Goal: Task Accomplishment & Management: Complete application form

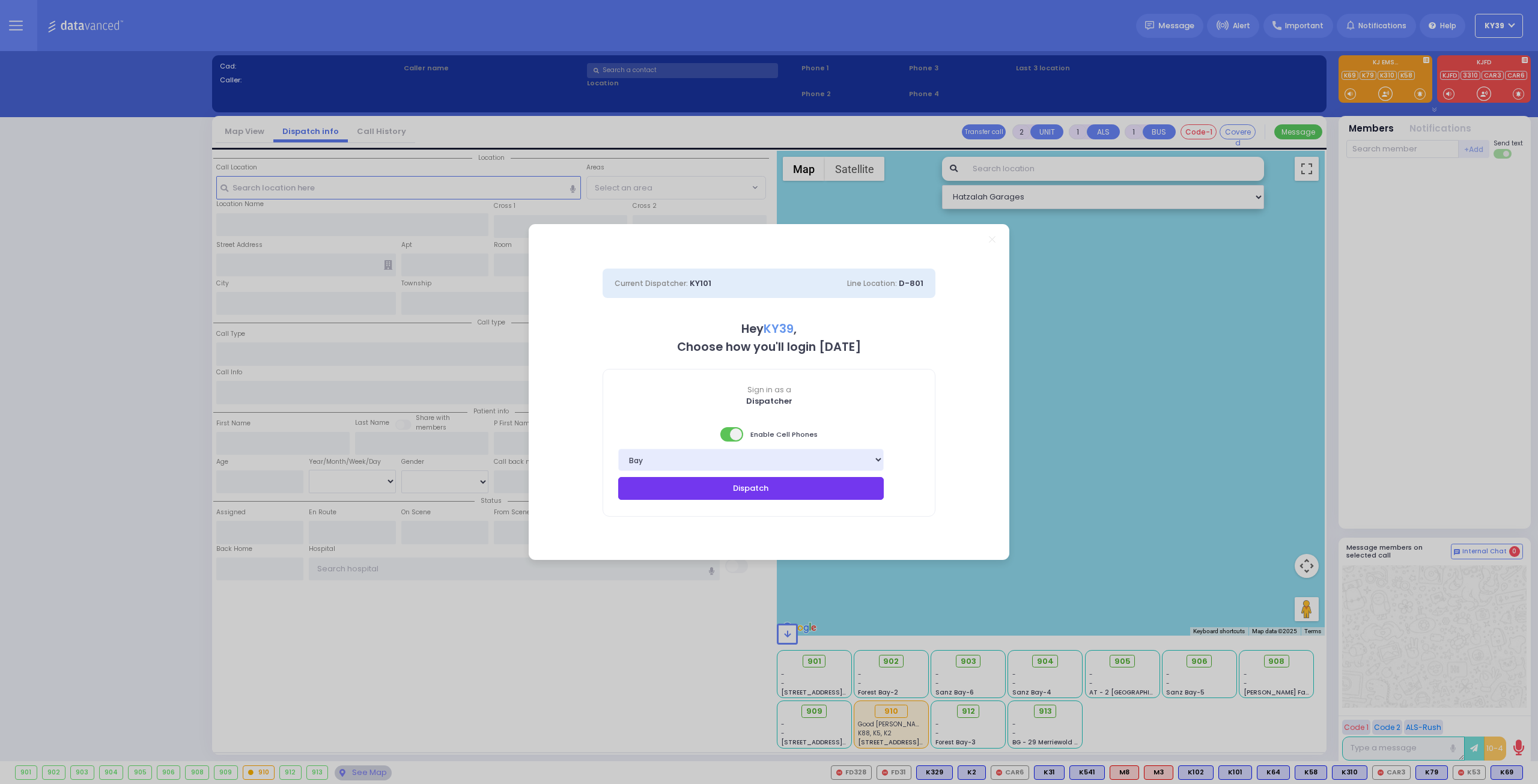
click at [794, 489] on button "Dispatch" at bounding box center [751, 488] width 266 height 22
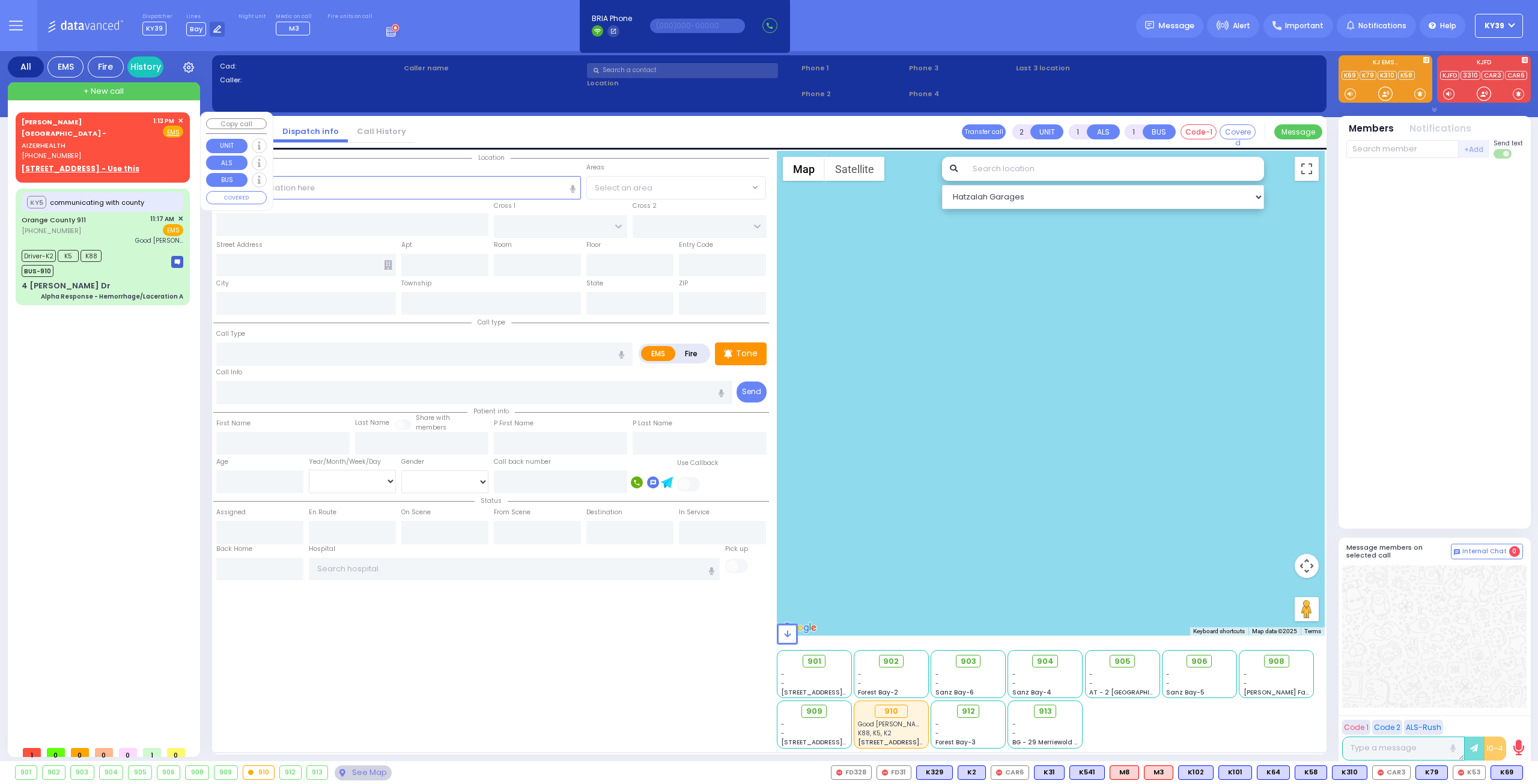
click at [104, 151] on div "[PHONE_NUMBER]" at bounding box center [85, 156] width 127 height 10
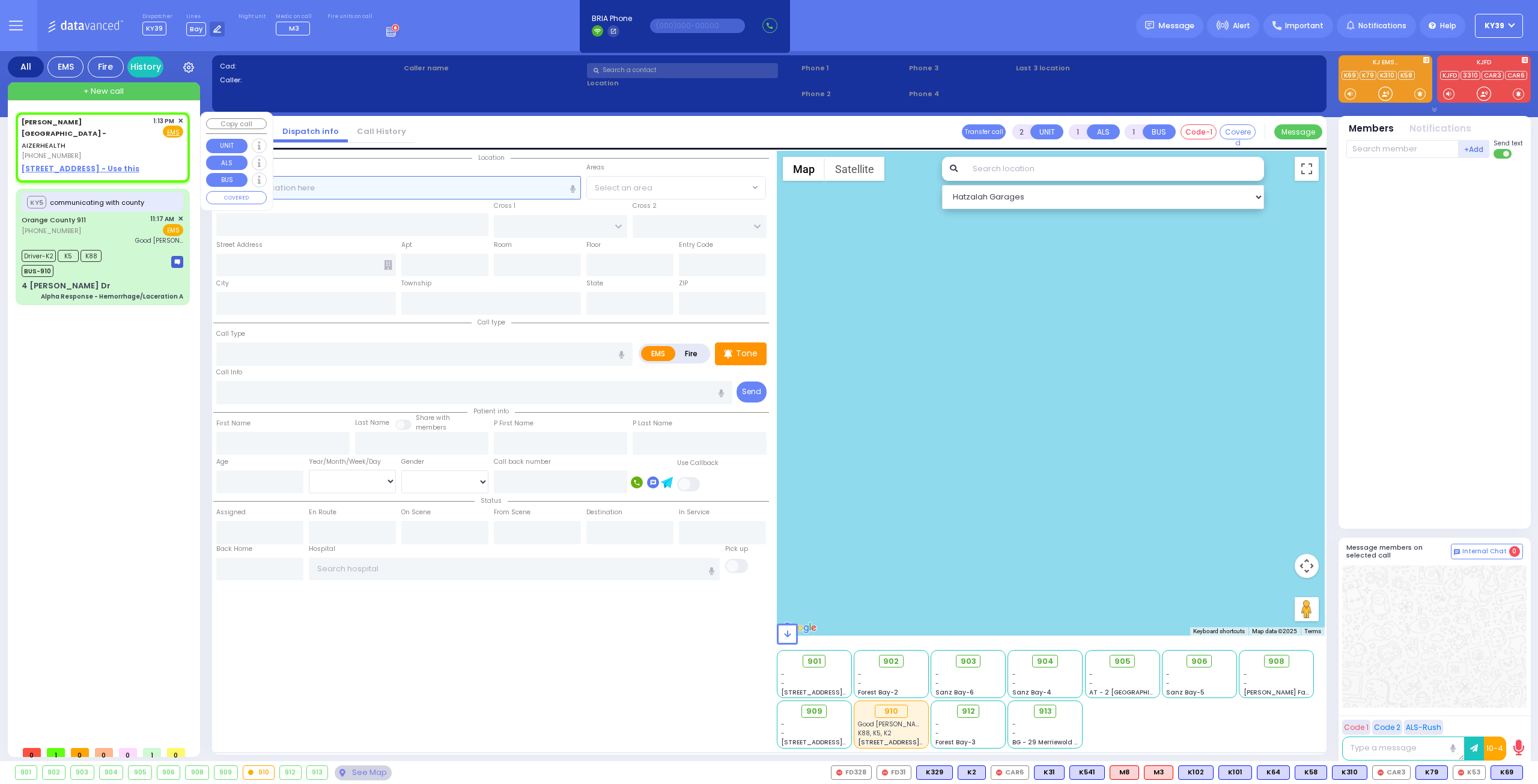
select select
radio input "true"
select select
type input "13:13"
select select "Hatzalah Garages"
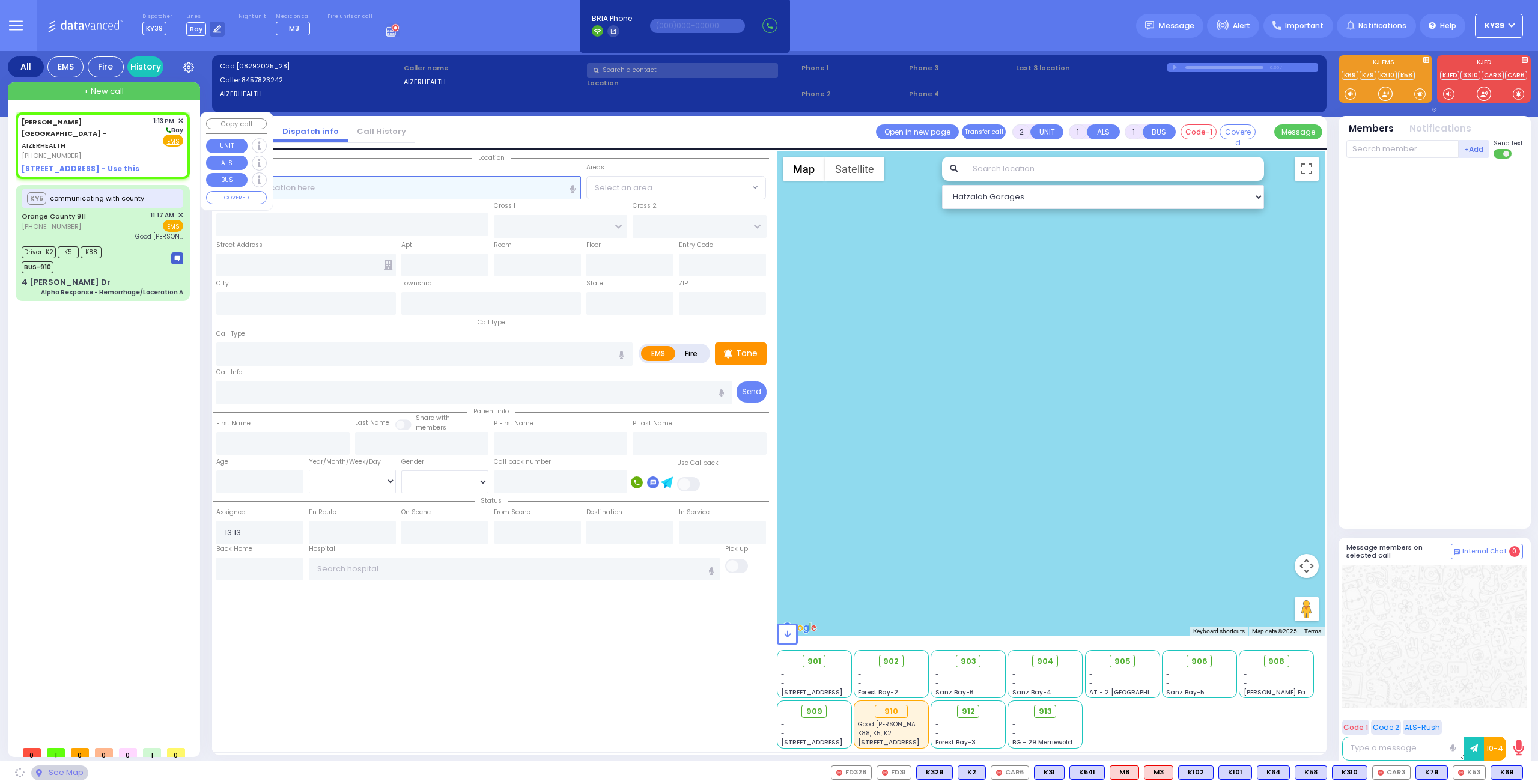
select select
radio input "true"
select select
select select "Hatzalah Garages"
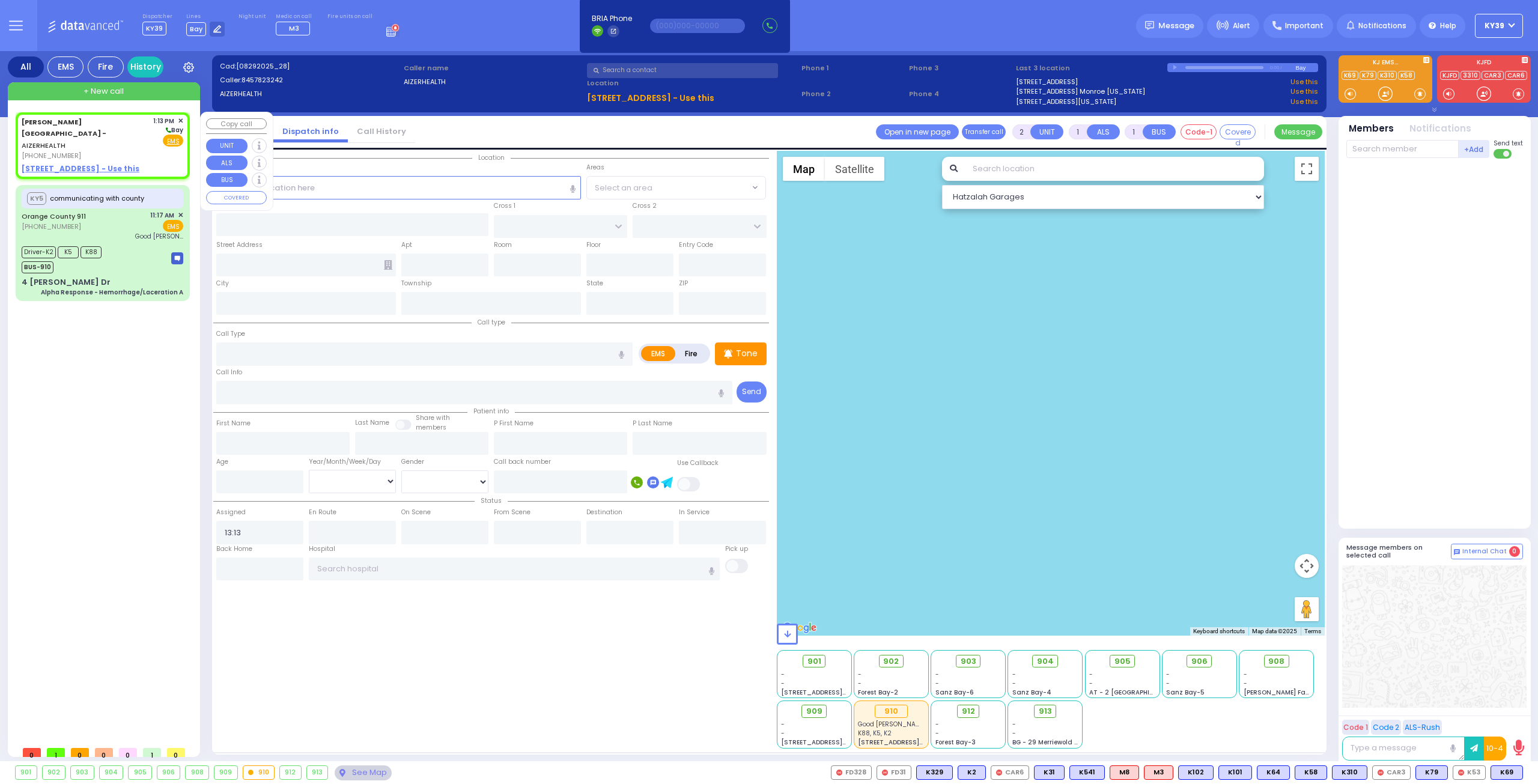
click at [91, 163] on u "[STREET_ADDRESS] - Use this" at bounding box center [80, 168] width 117 height 10
select select
radio input "true"
select select
select select "Hatzalah Garages"
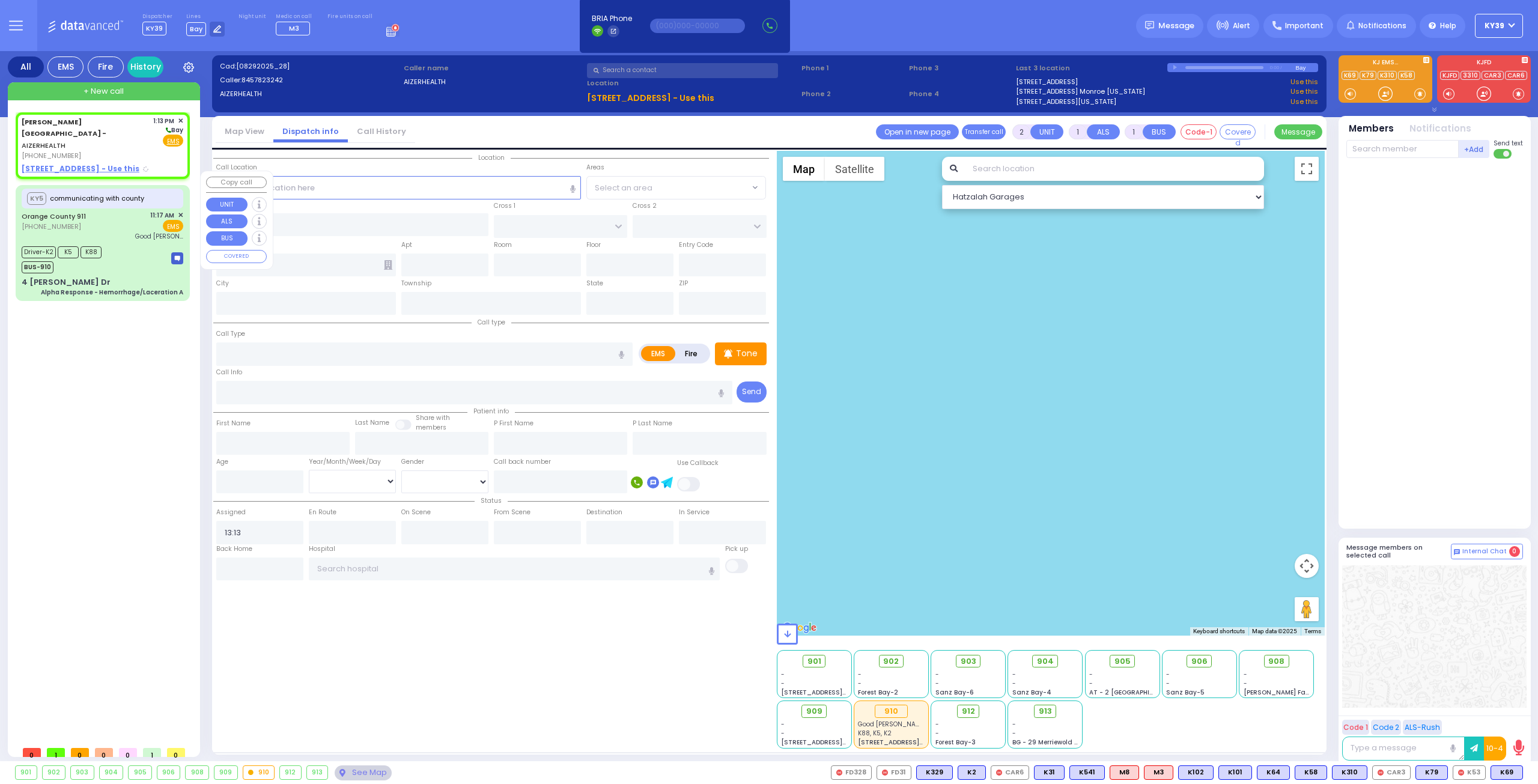
select select
radio input "true"
select select
type input "[STREET_ADDRESS][PERSON_NAME]"
type input "[GEOGRAPHIC_DATA]"
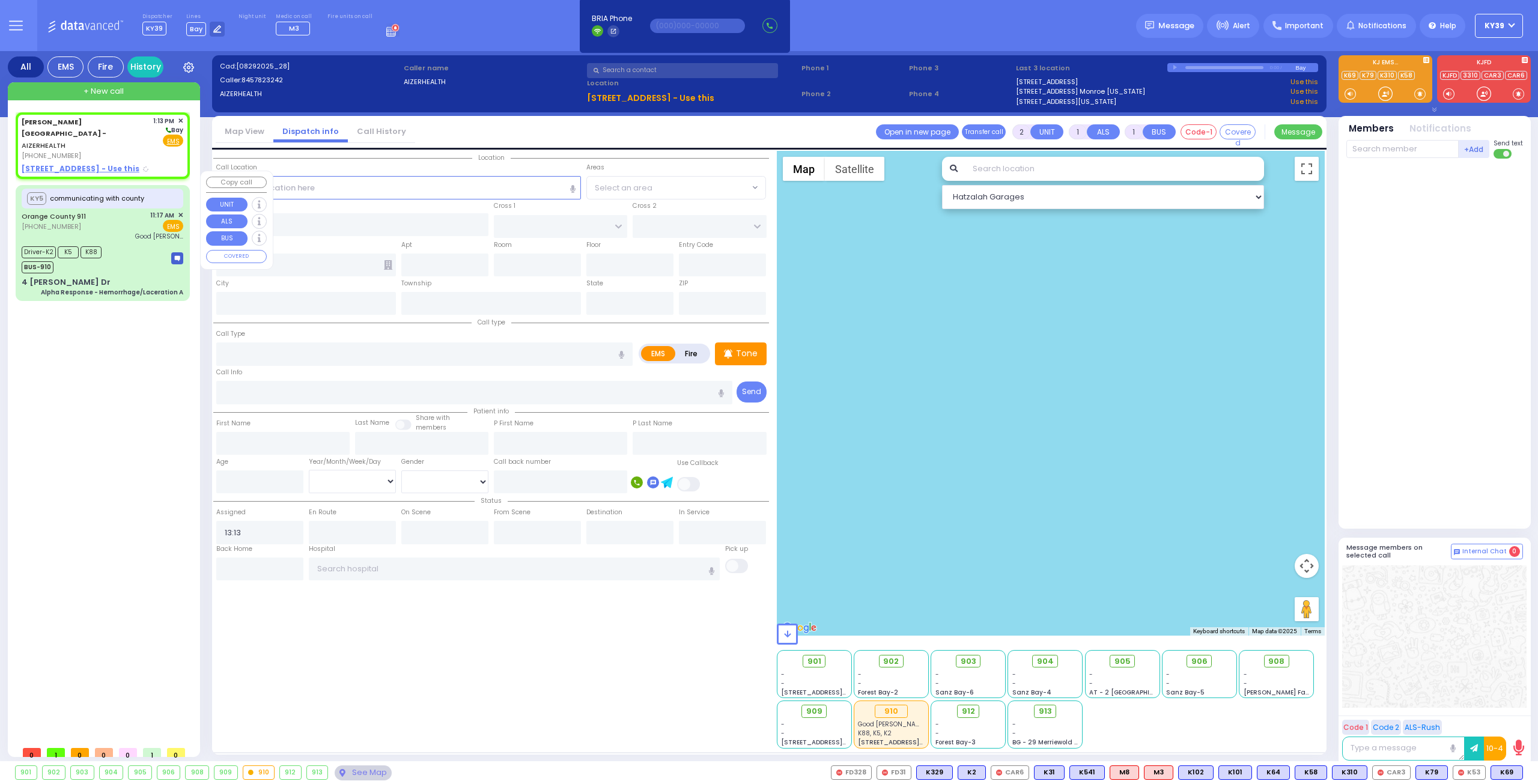
type input "6112"
select select "Hatzalah Garages"
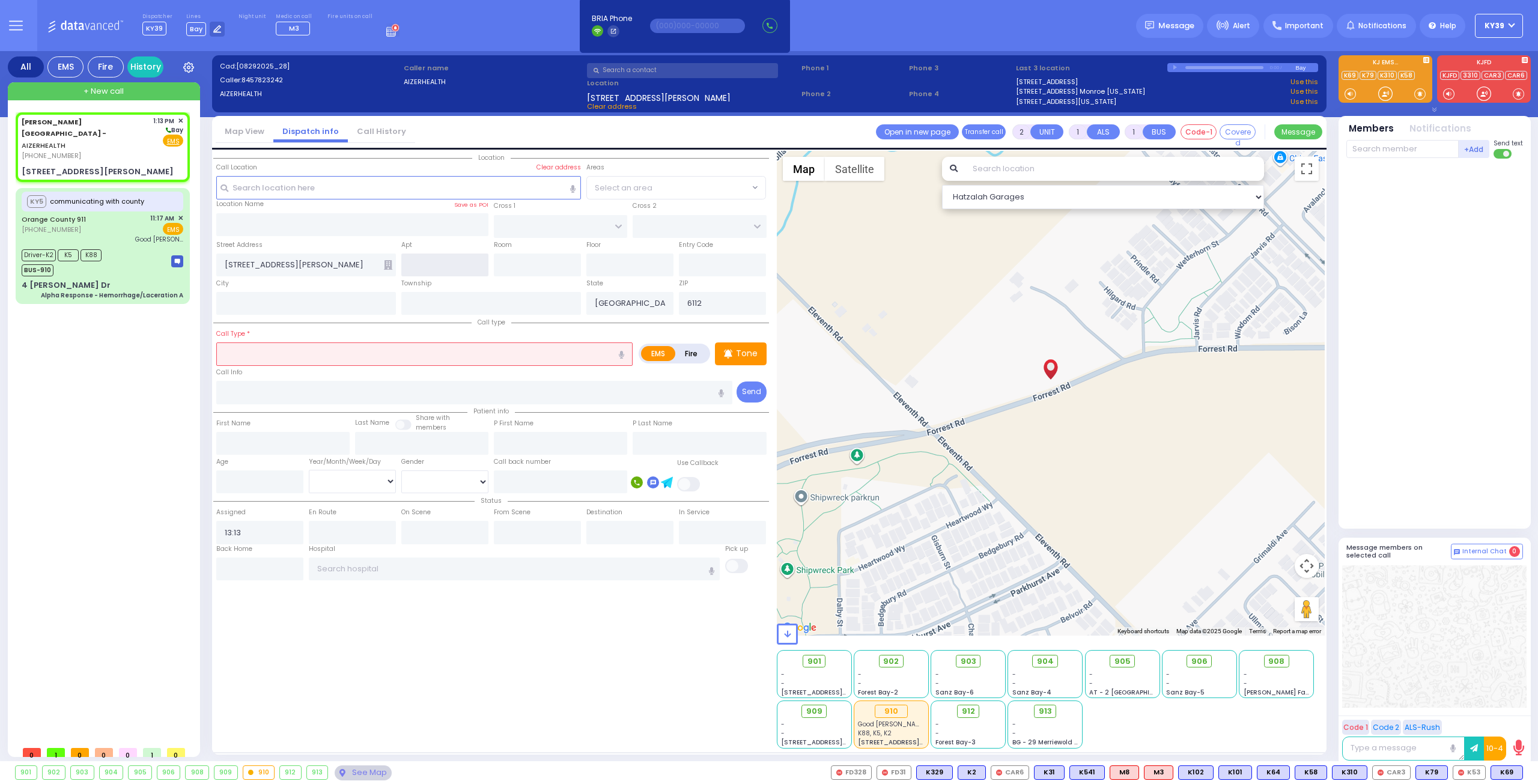
drag, startPoint x: 445, startPoint y: 269, endPoint x: 423, endPoint y: 276, distance: 23.1
click at [444, 269] on input "text" at bounding box center [445, 265] width 87 height 22
type input "1"
click at [516, 261] on input "text" at bounding box center [537, 265] width 87 height 22
type input "14"
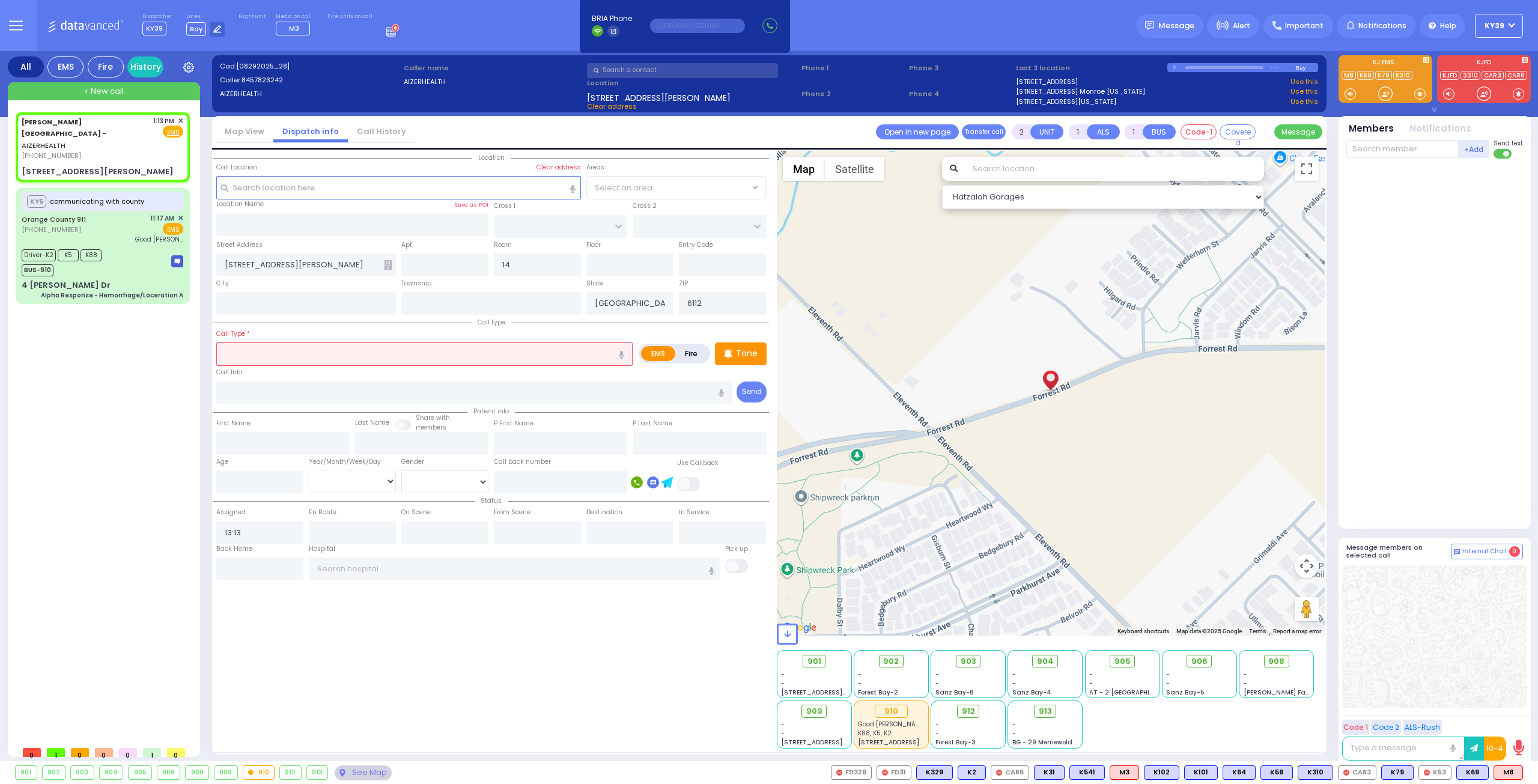
drag, startPoint x: 283, startPoint y: 361, endPoint x: 269, endPoint y: 353, distance: 16.1
click at [279, 358] on div "Call type Call Type * EMS Fire Tone" at bounding box center [491, 360] width 556 height 90
select select
radio input "true"
select select
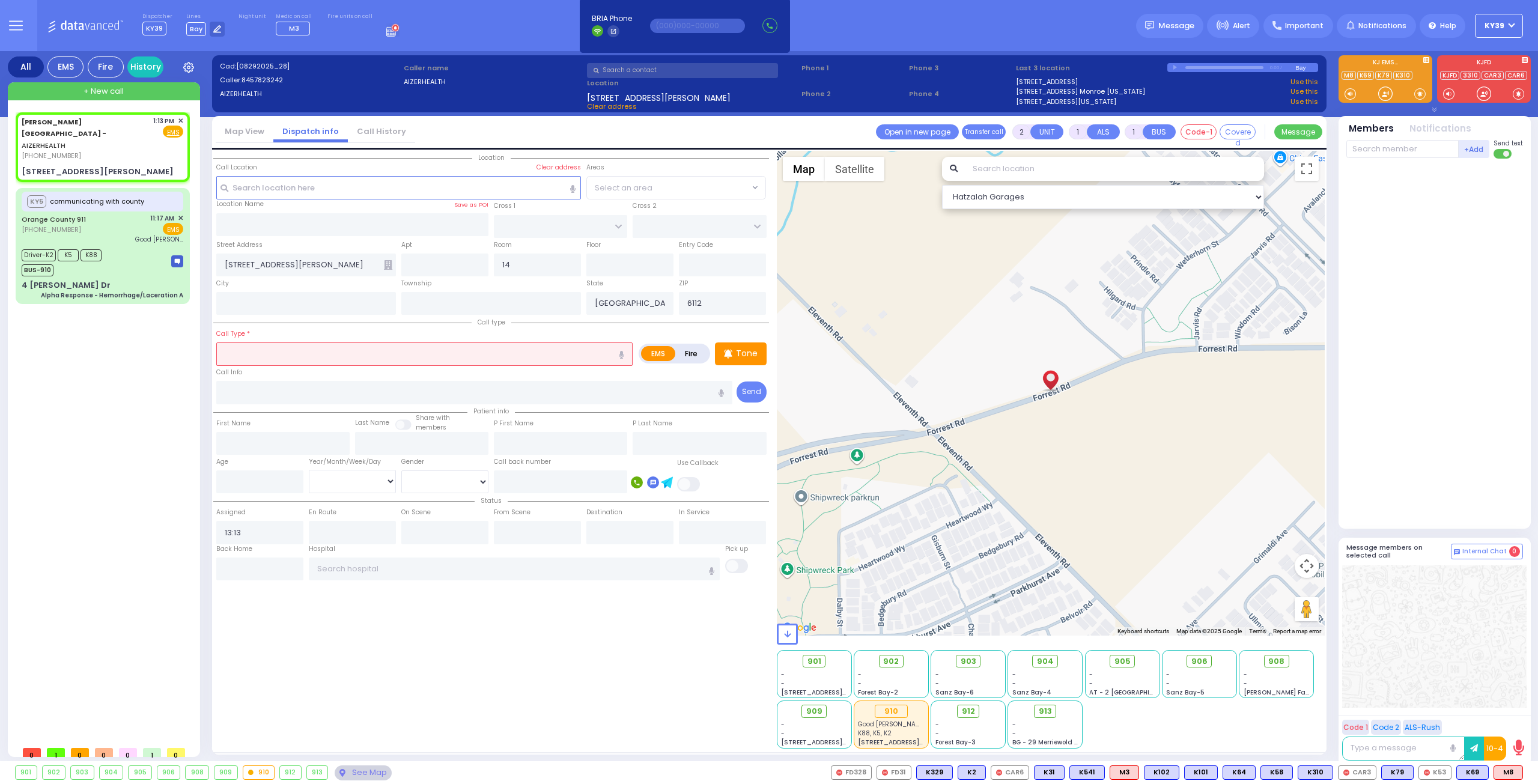
select select "Hatzalah Garages"
type input "Monroe"
select select
radio input "true"
select select
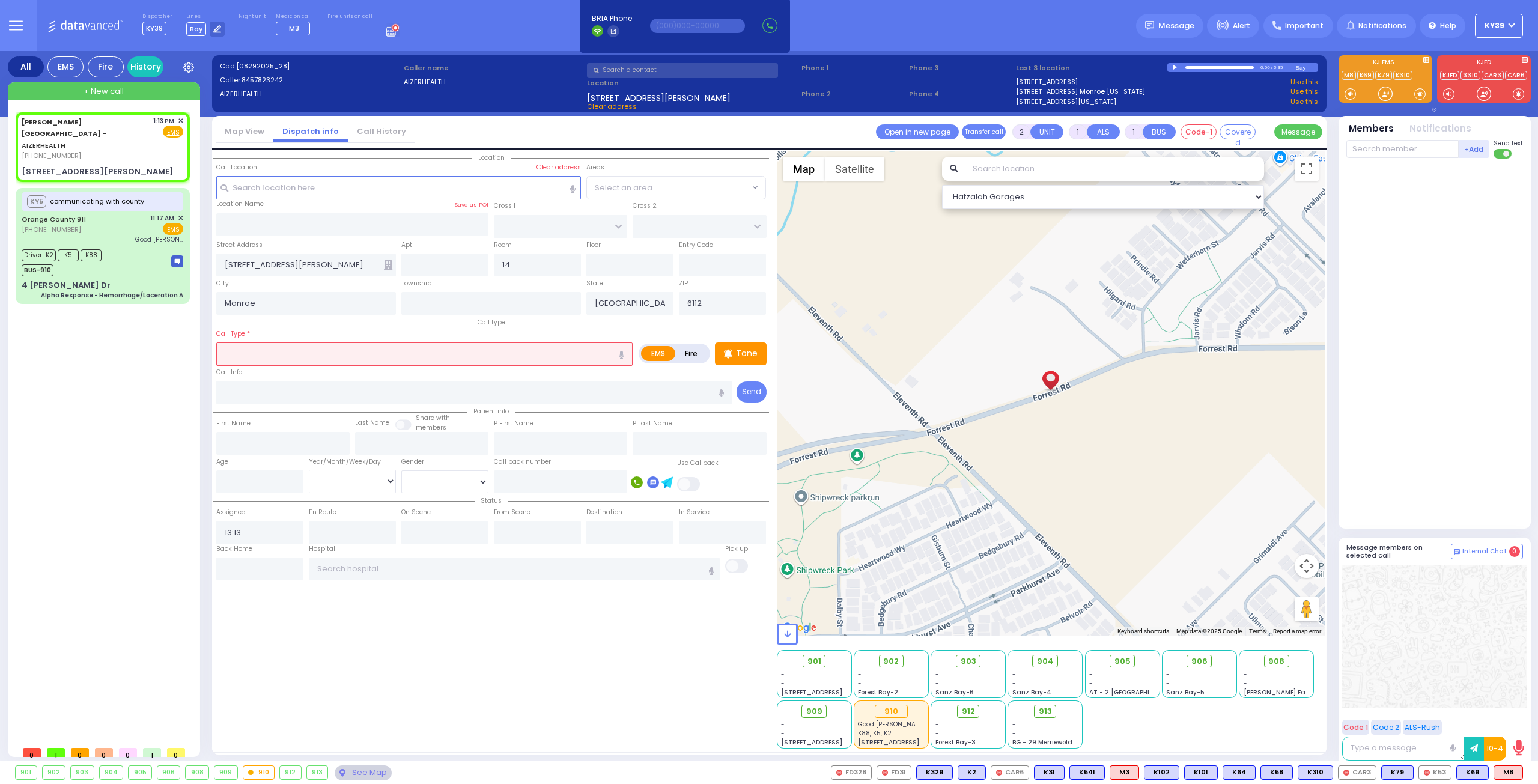
select select "Hatzalah Garages"
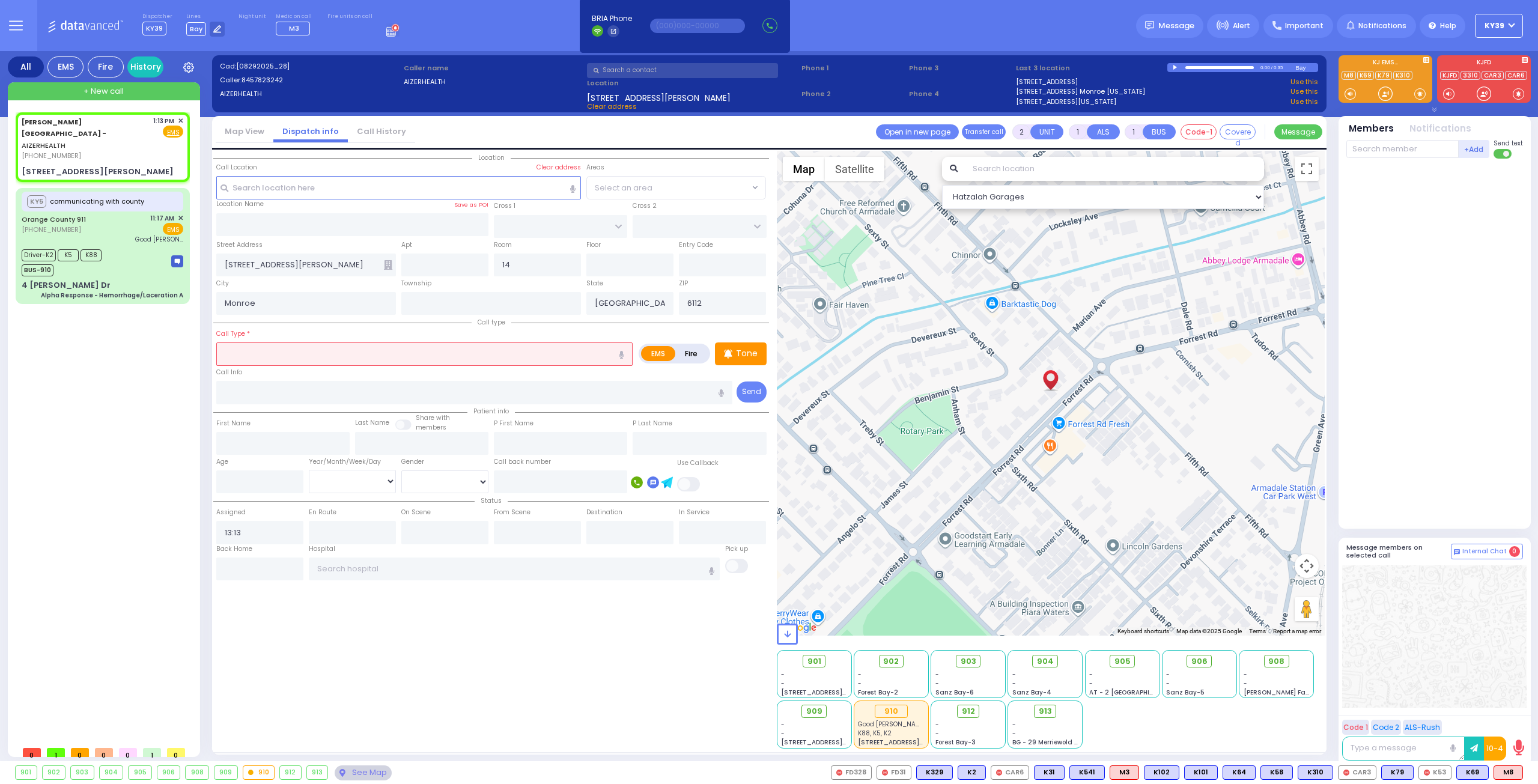
type input "s"
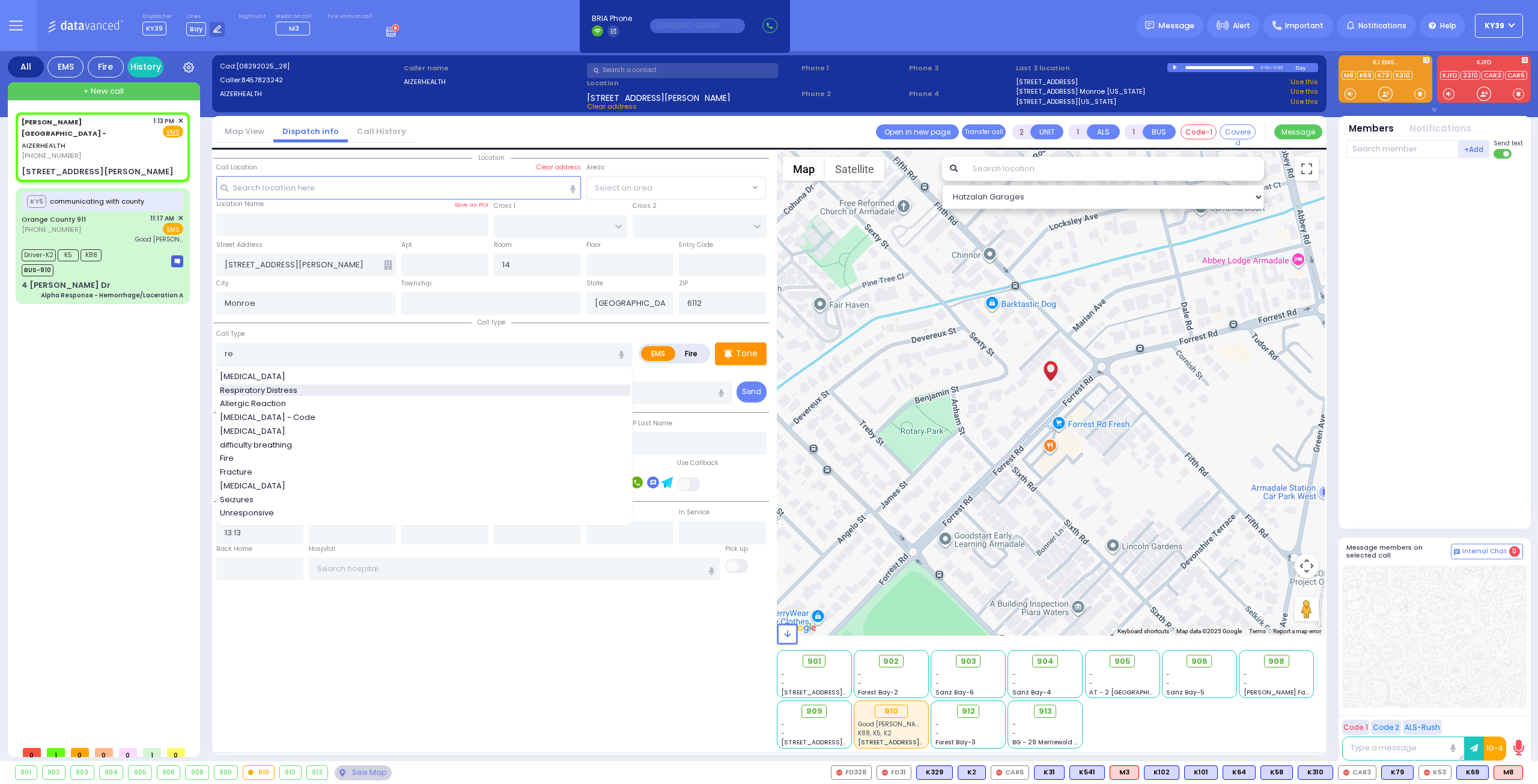
click at [268, 389] on span "Respiratory Distress" at bounding box center [261, 390] width 82 height 12
type input "Respiratory Distress"
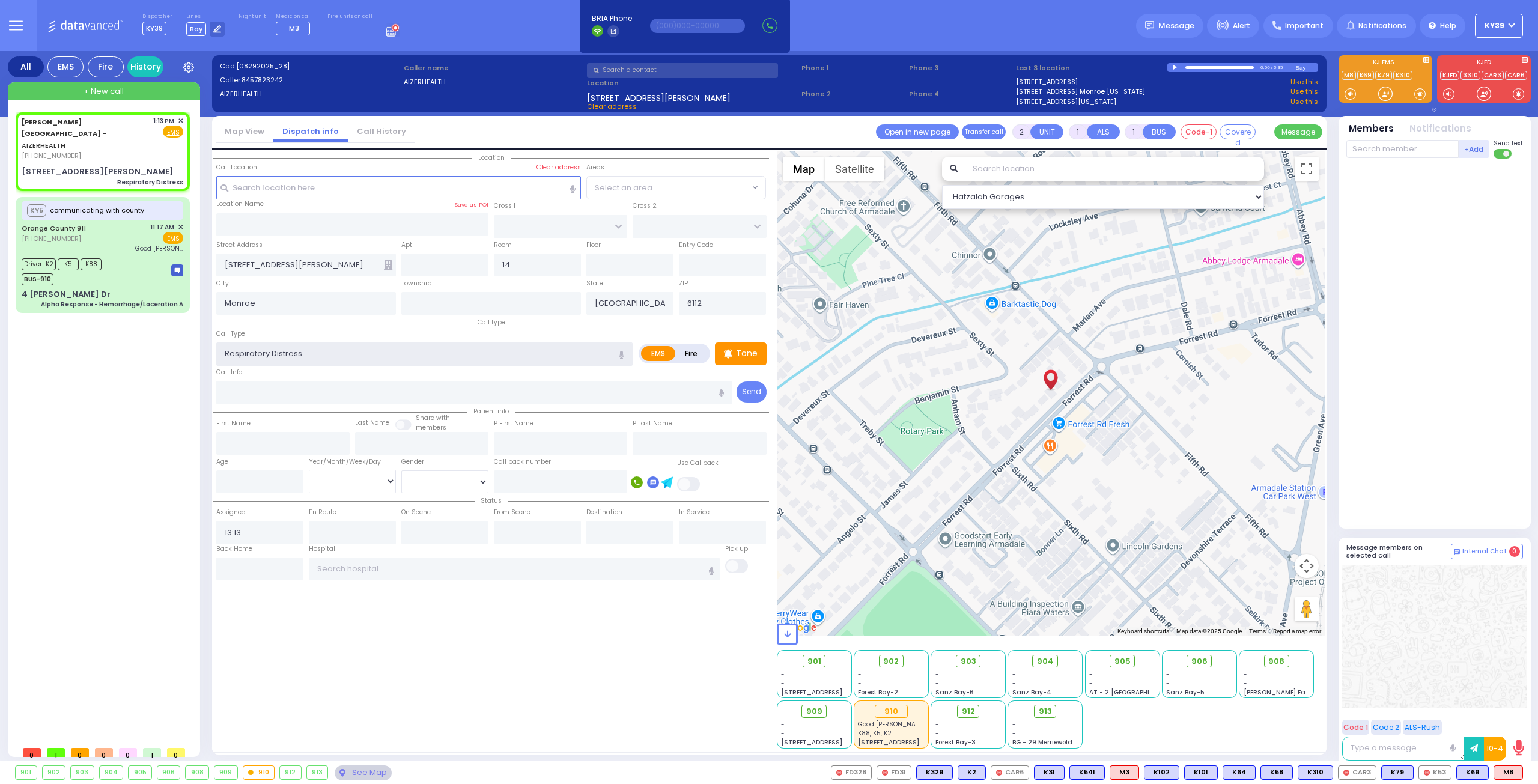
select select
radio input "true"
select select
select select "Hatzalah Garages"
click at [1503, 772] on span "K329" at bounding box center [1504, 772] width 35 height 13
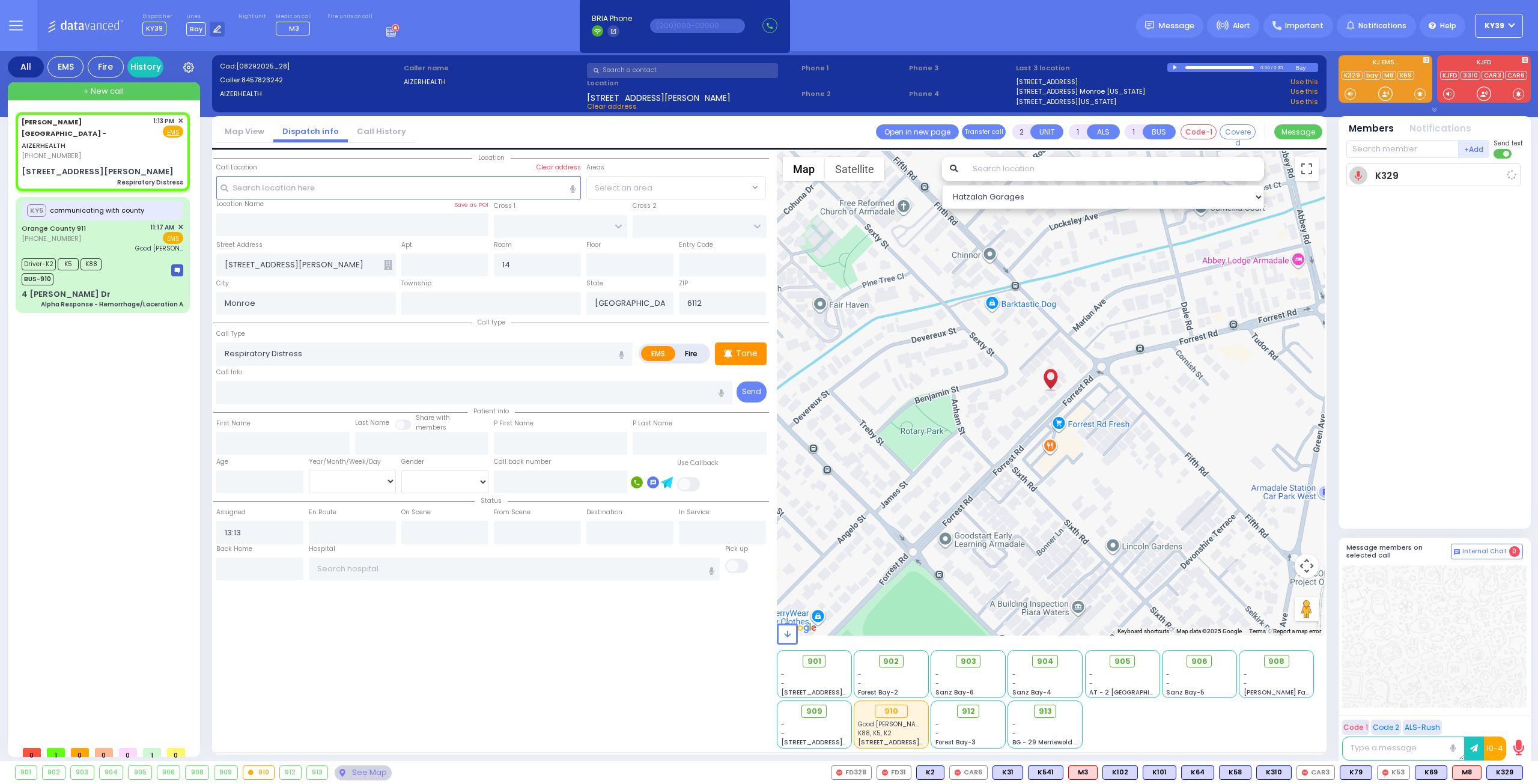
select select
radio input "true"
select select
type input "13:14"
select select "Hatzalah Garages"
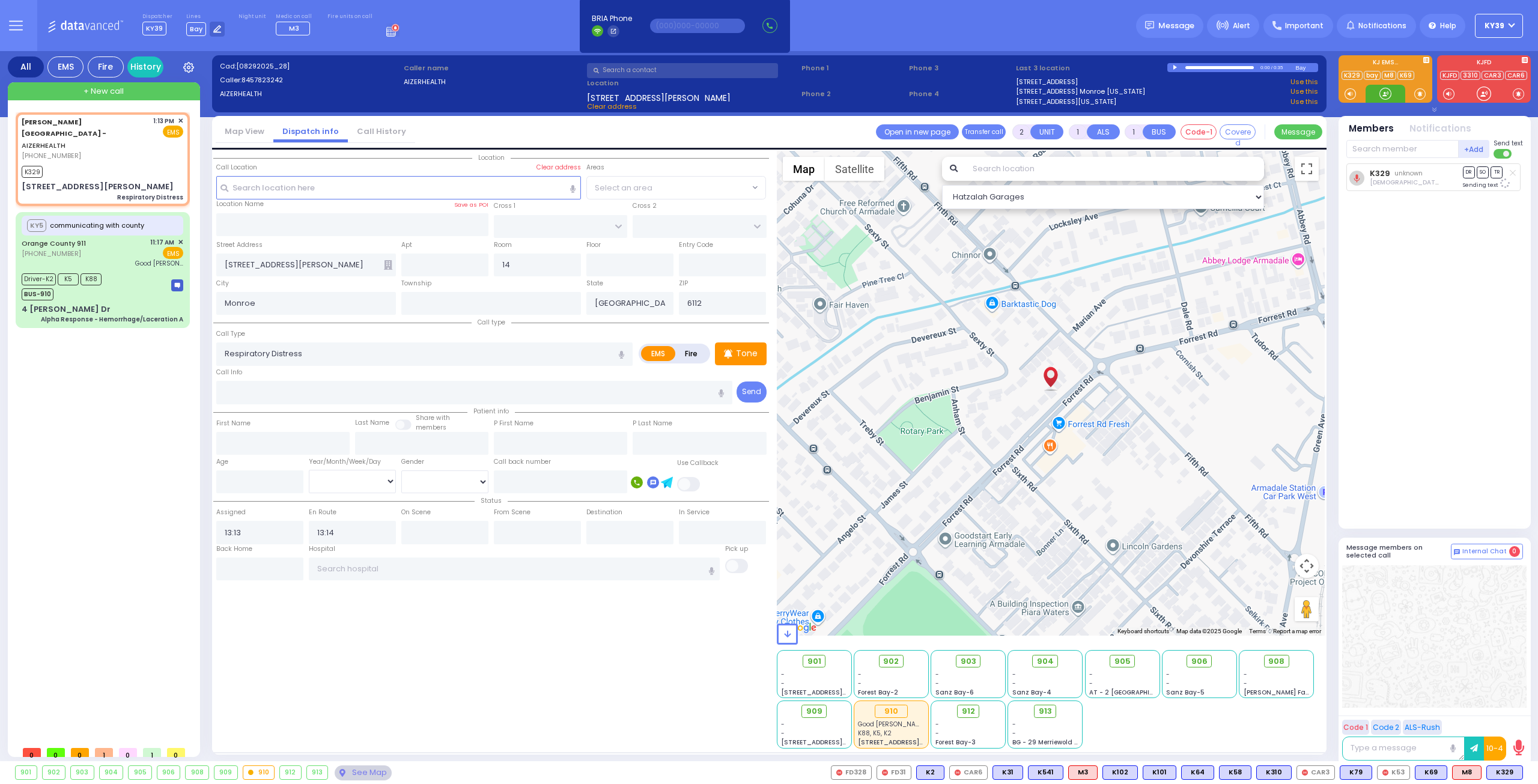
select select
radio input "true"
select select
select select "Hatzalah Garages"
drag, startPoint x: 1508, startPoint y: 775, endPoint x: 1500, endPoint y: 766, distance: 12.0
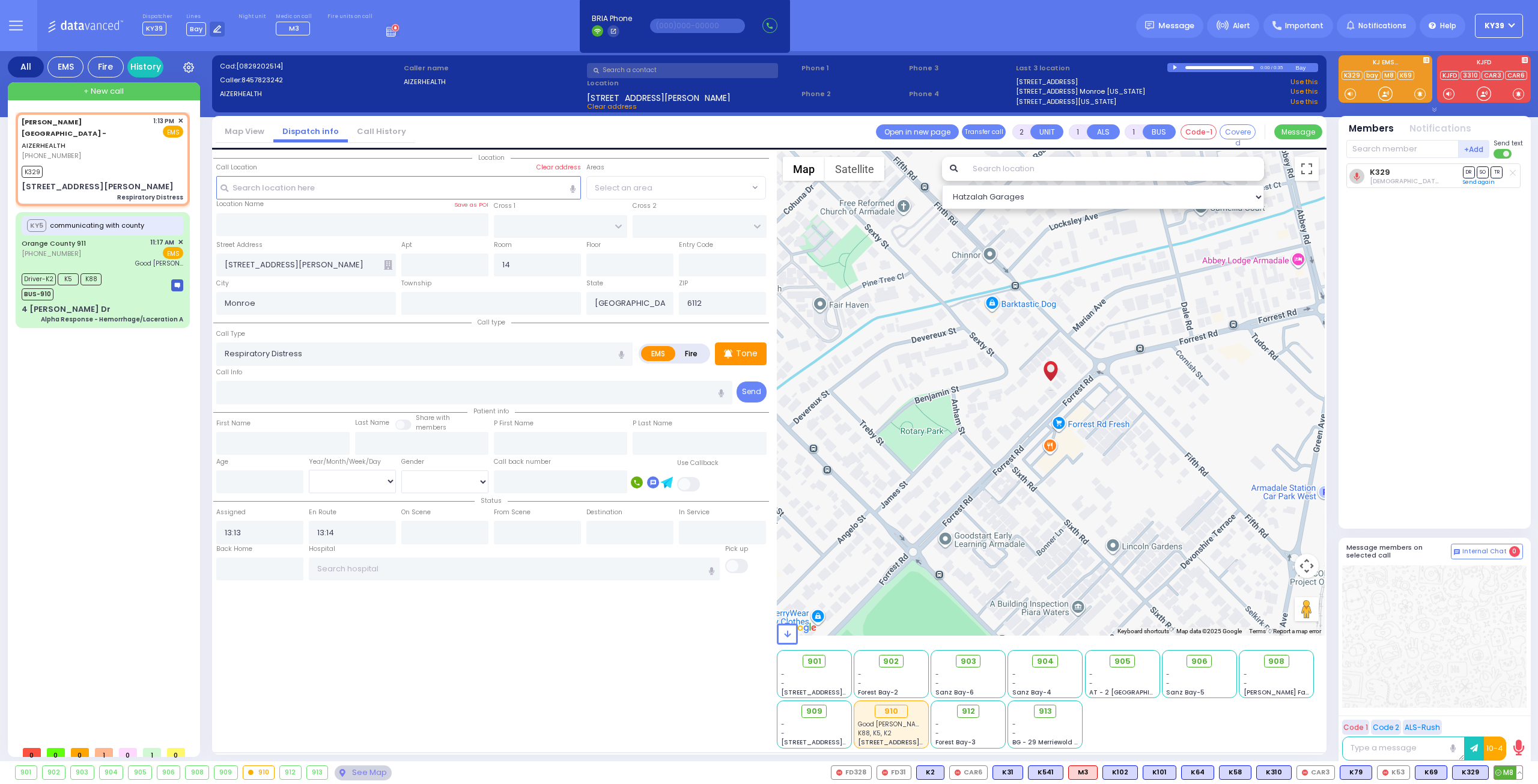
click at [1507, 773] on span "M8" at bounding box center [1508, 772] width 28 height 13
select select
radio input "true"
select select
select select "Hatzalah Garages"
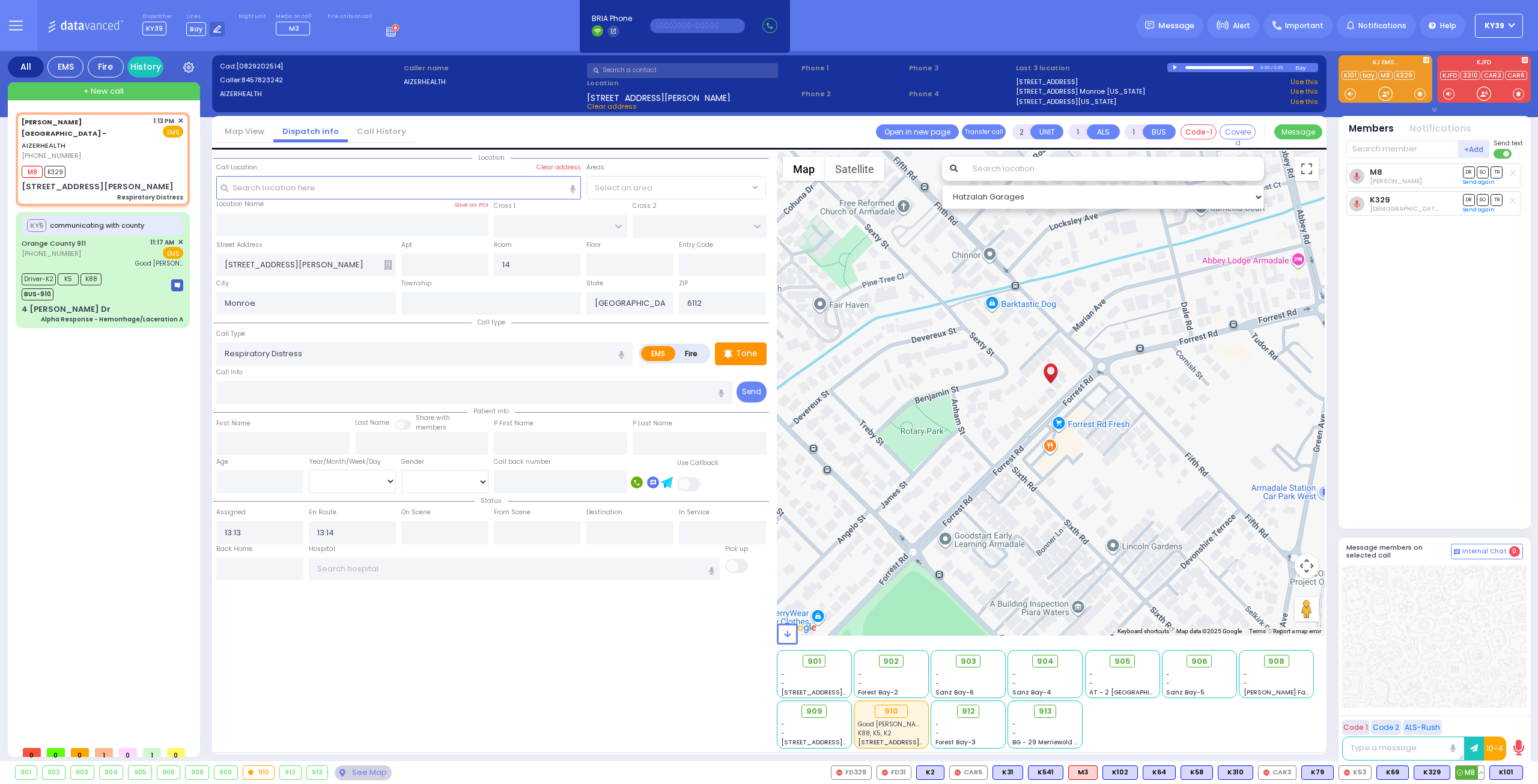
drag, startPoint x: 1509, startPoint y: 775, endPoint x: 1484, endPoint y: 768, distance: 26.0
click at [0, 0] on span "K101" at bounding box center [0, 0] width 0 height 0
select select
radio input "true"
select select
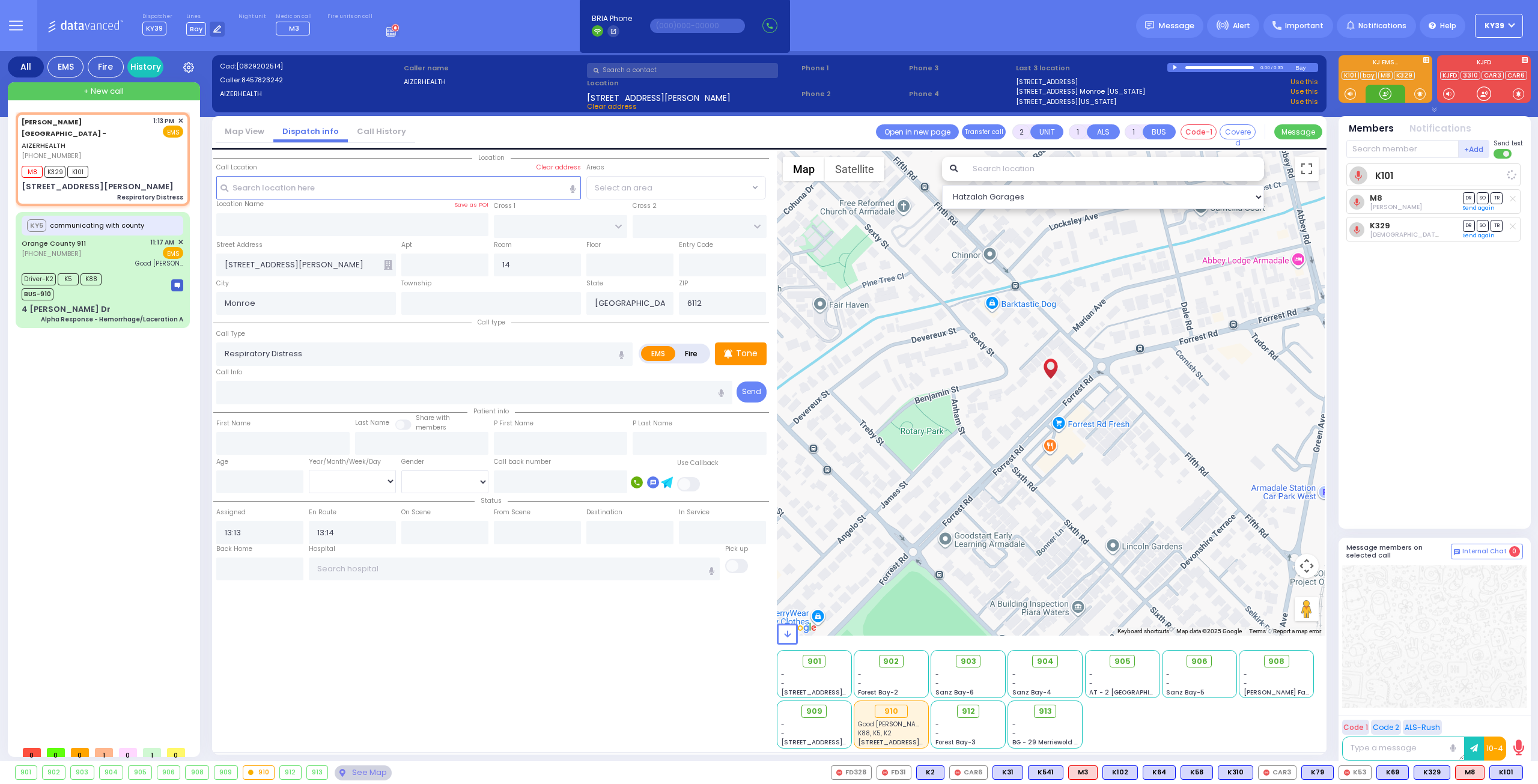
select select "Hatzalah Garages"
click at [1519, 767] on button at bounding box center [1519, 772] width 6 height 13
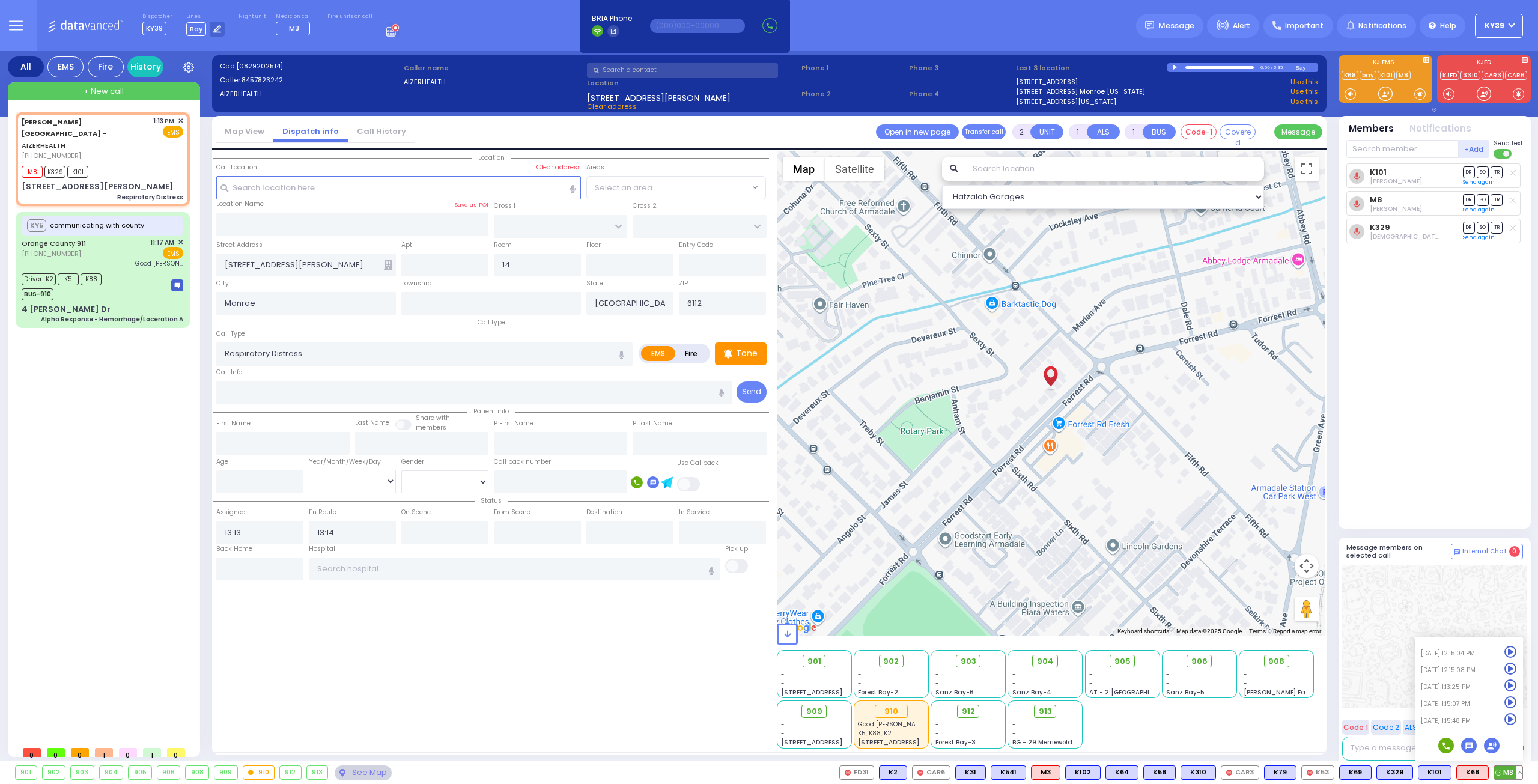
click at [1510, 719] on icon at bounding box center [1510, 719] width 13 height 13
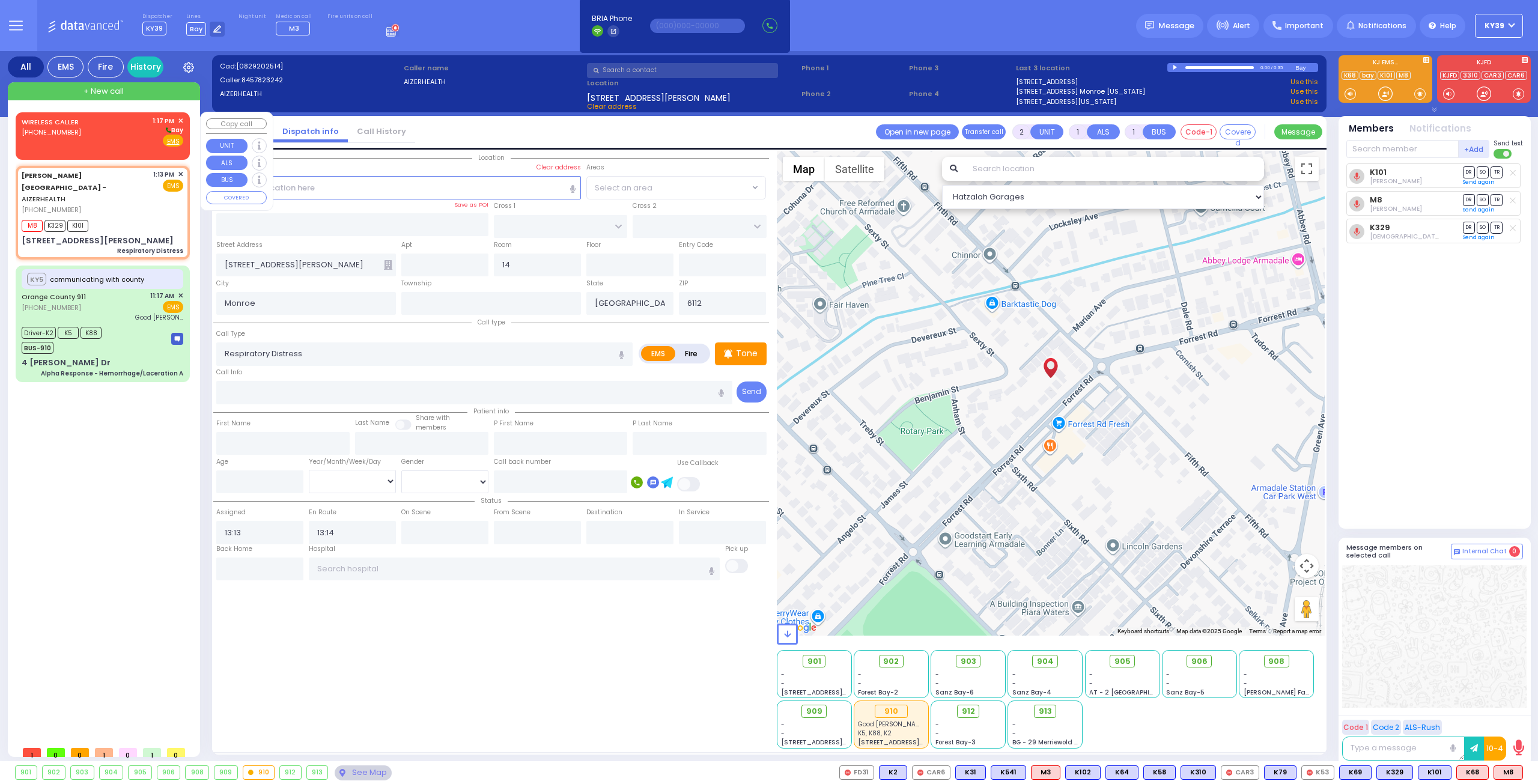
click at [93, 140] on div "WIRELESS CALLER [PHONE_NUMBER] 1:17 PM ✕ [GEOGRAPHIC_DATA]" at bounding box center [102, 131] width 161 height 31
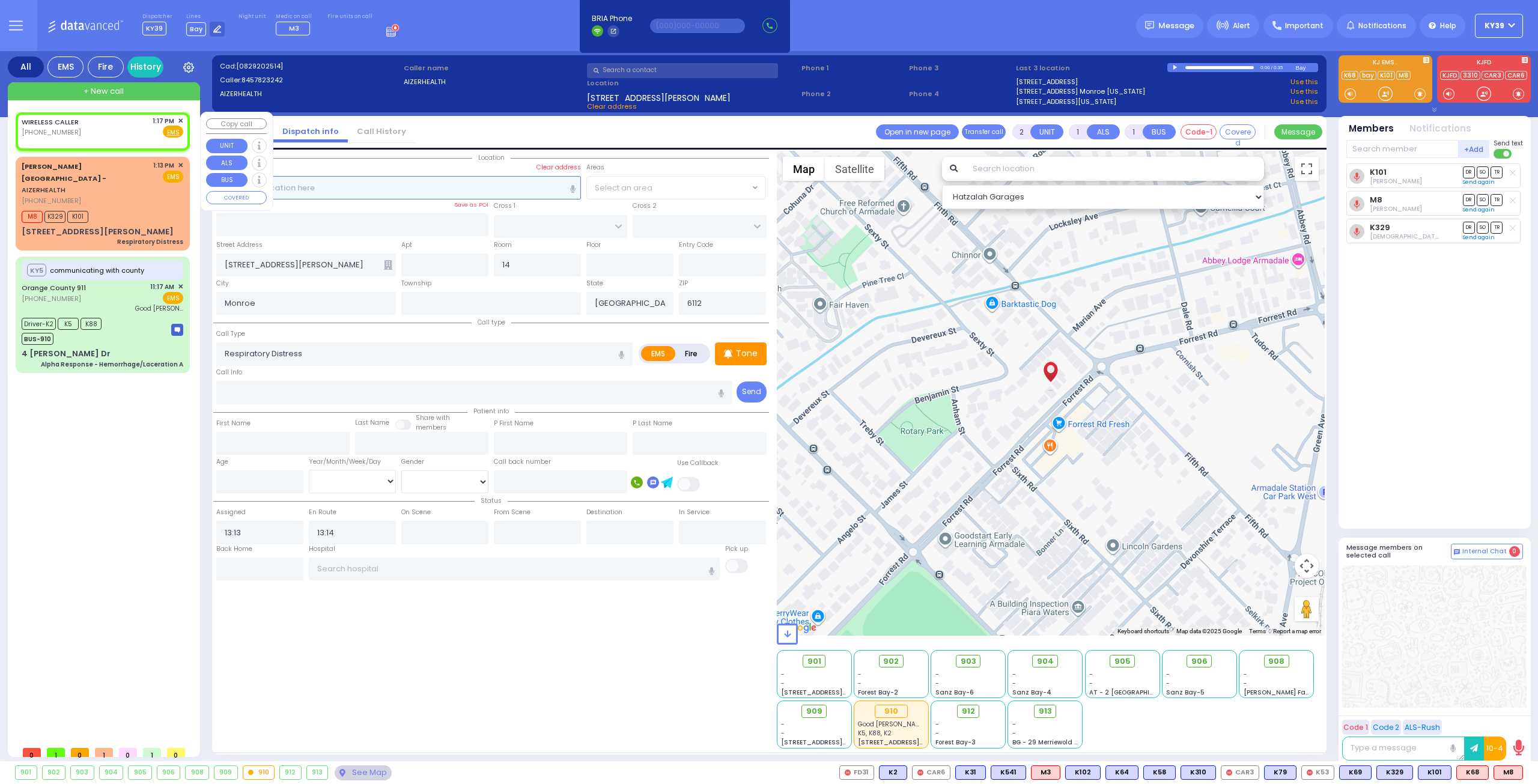
select select
radio input "true"
select select
type input "13:17"
select select "Hatzalah Garages"
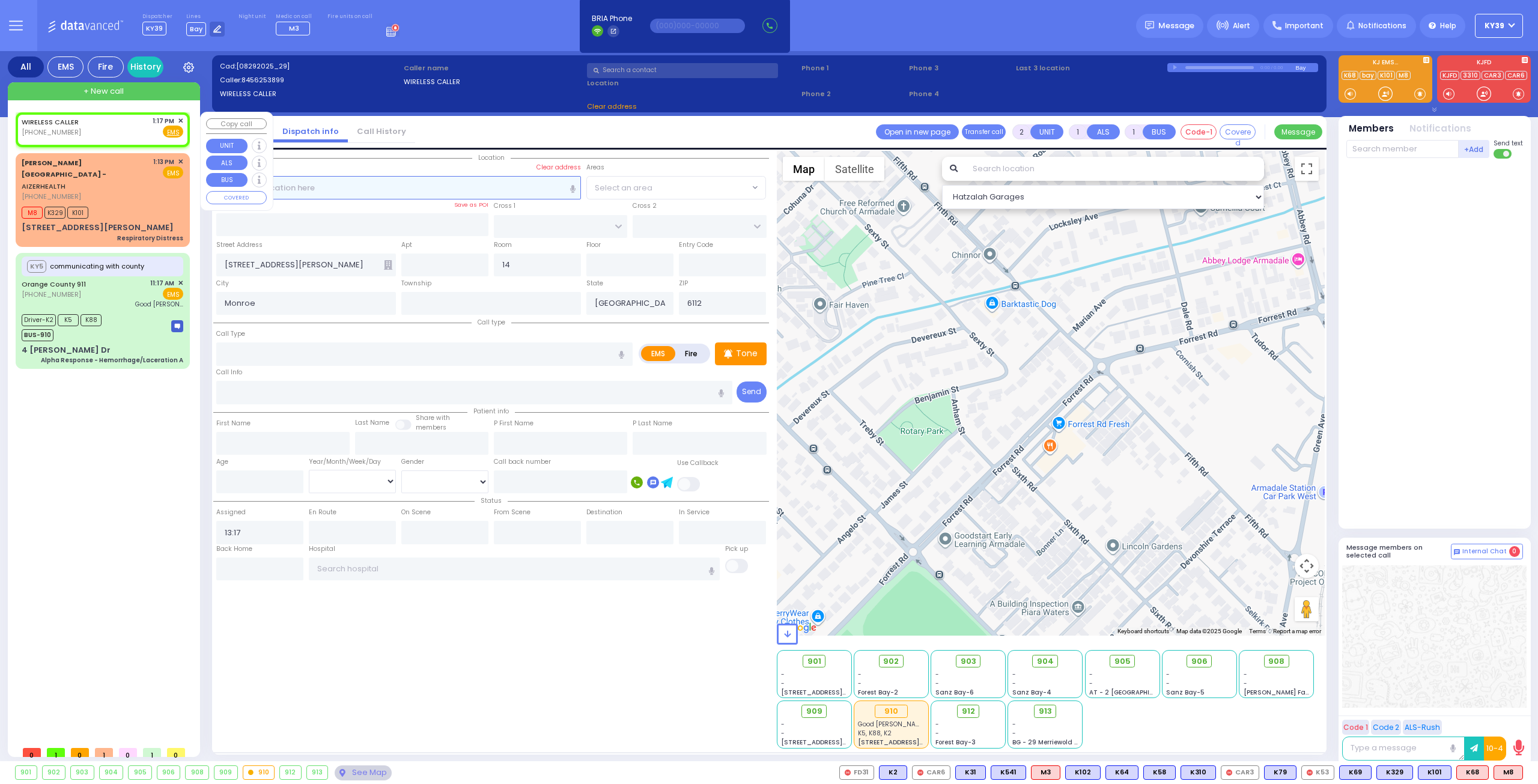
select select
radio input "true"
select select
select select "Hatzalah Garages"
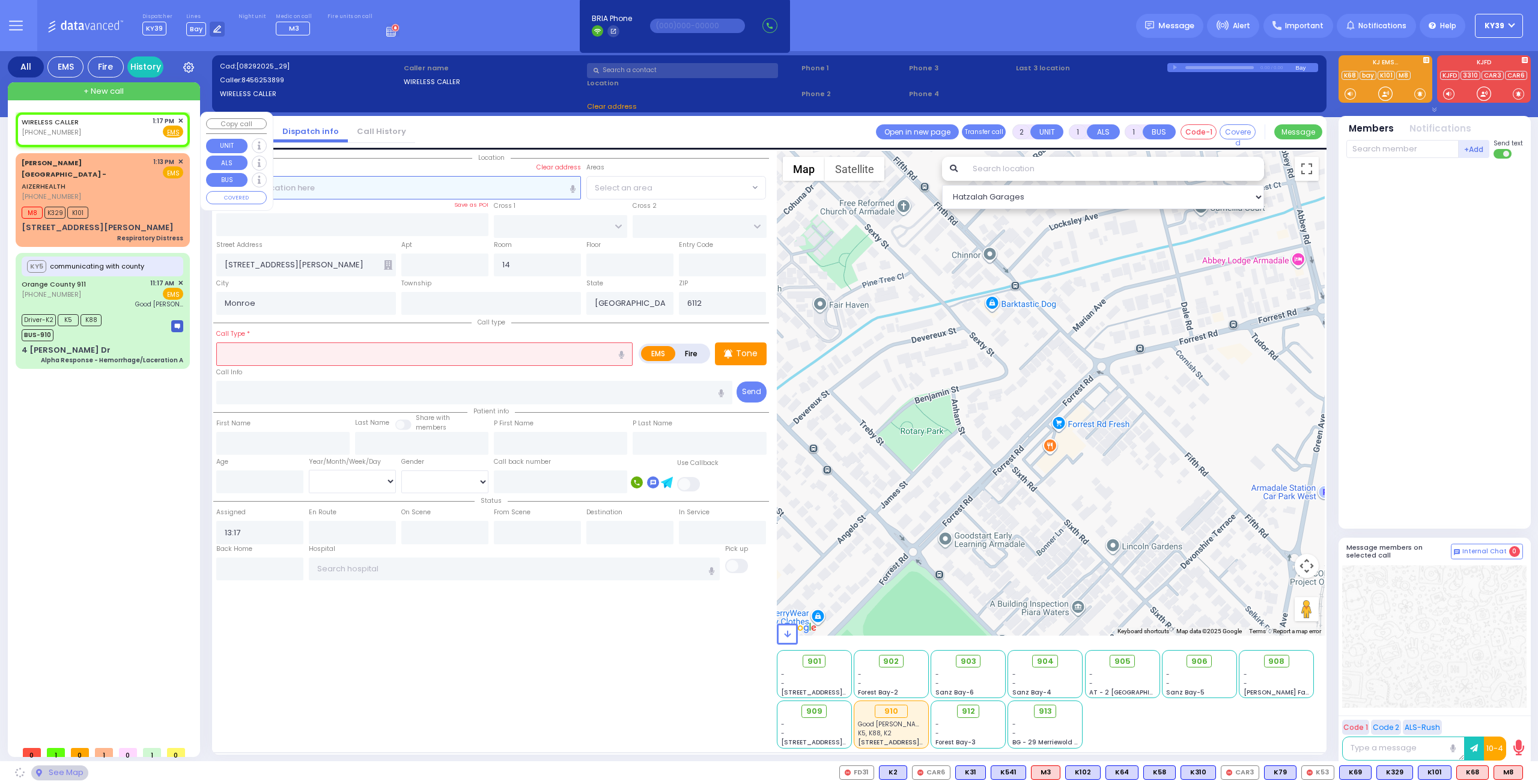
select select
radio input "true"
select select
select select "Hatzalah Garages"
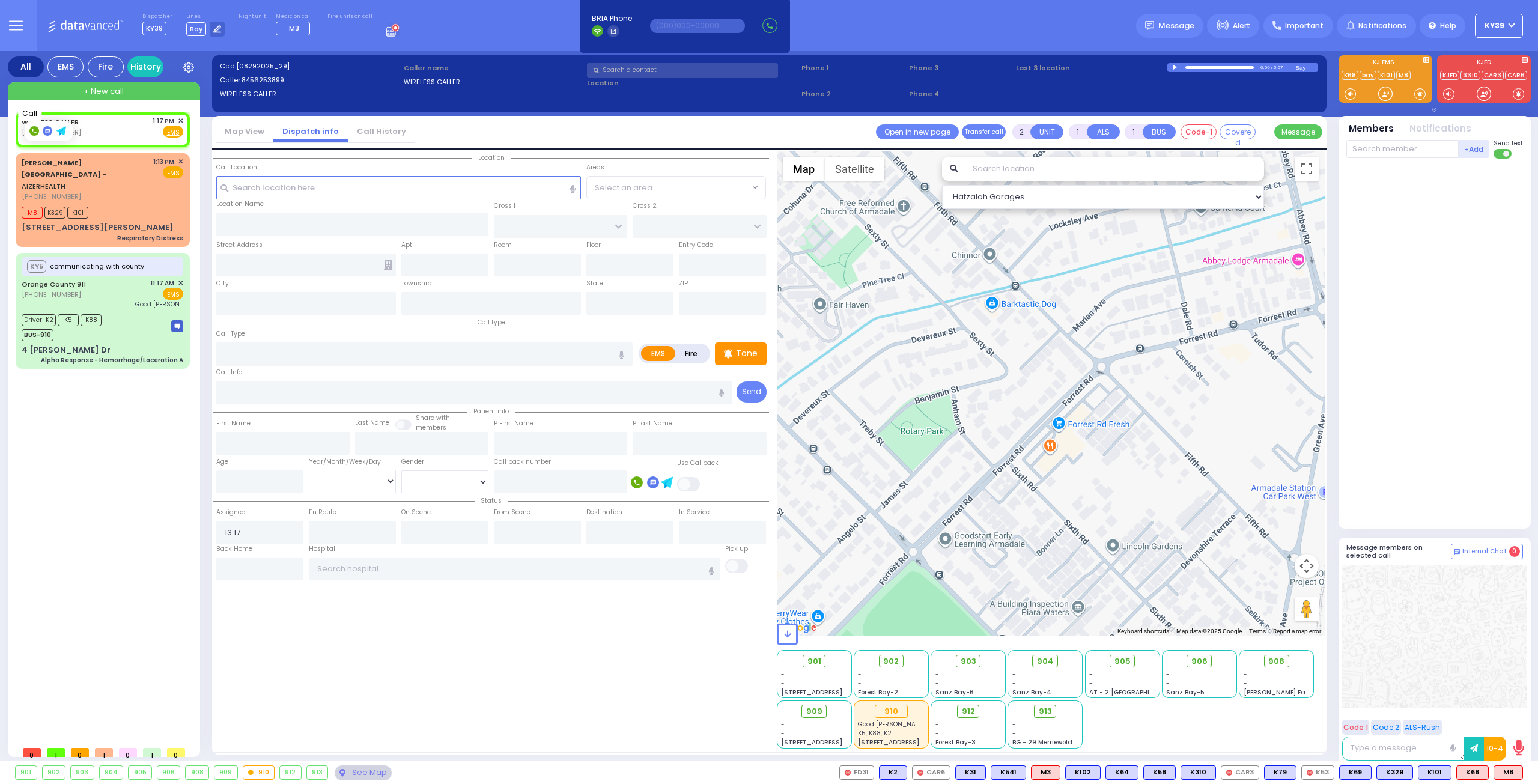
click at [34, 127] on rect at bounding box center [34, 130] width 9 height 9
type input "8456253899"
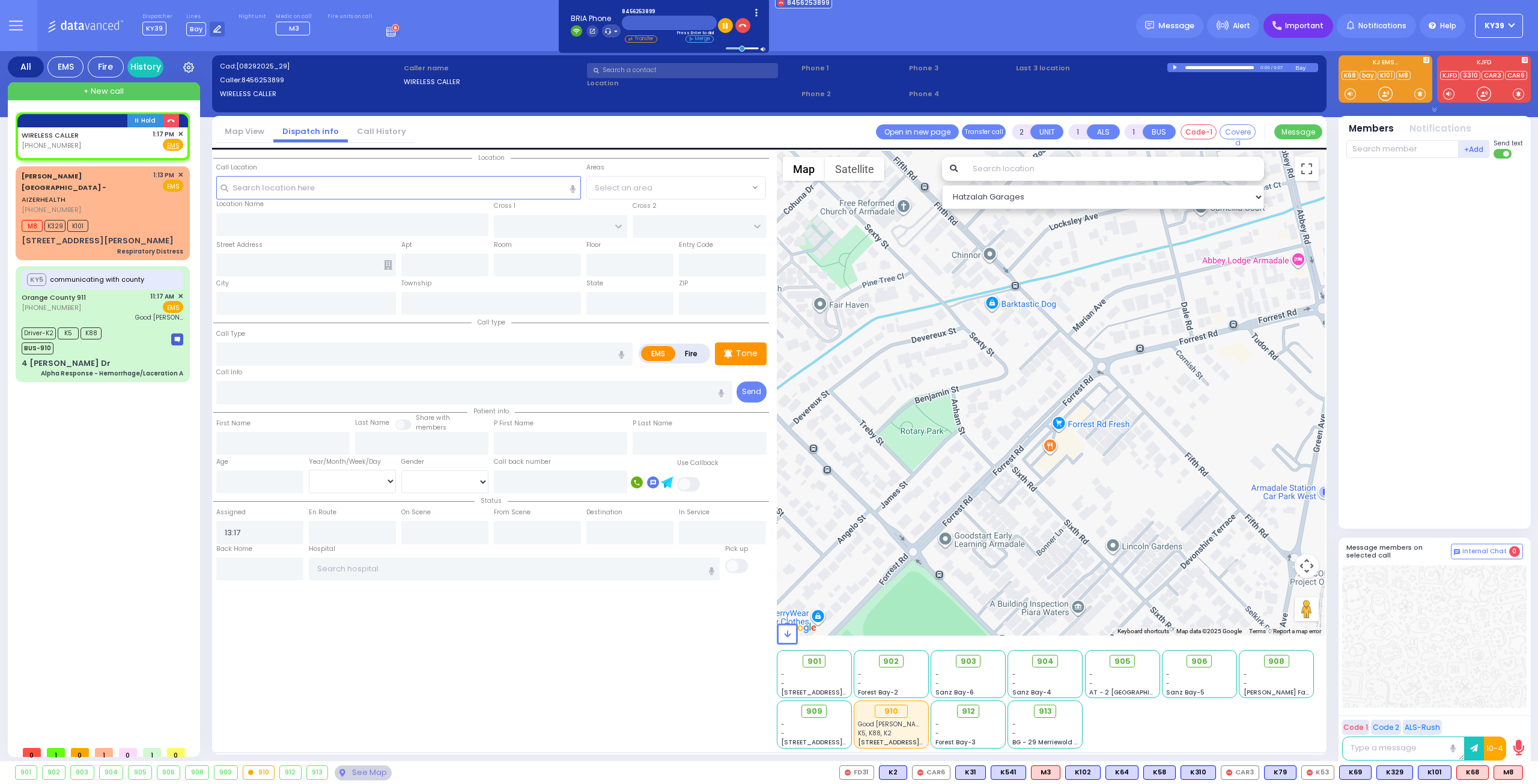
click at [1308, 23] on span "Important" at bounding box center [1304, 26] width 39 height 11
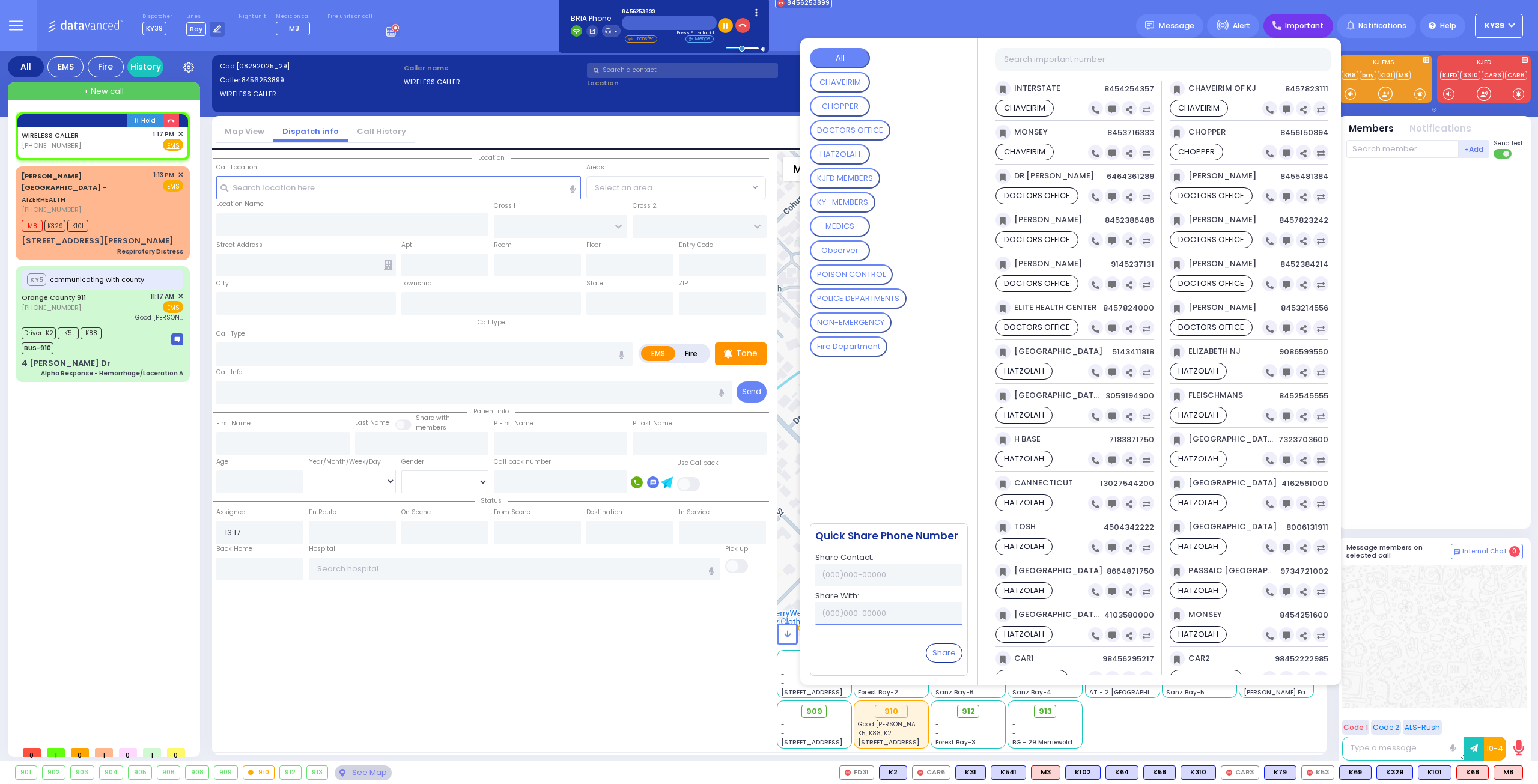
click at [853, 158] on button "HATZOLAH" at bounding box center [840, 155] width 60 height 21
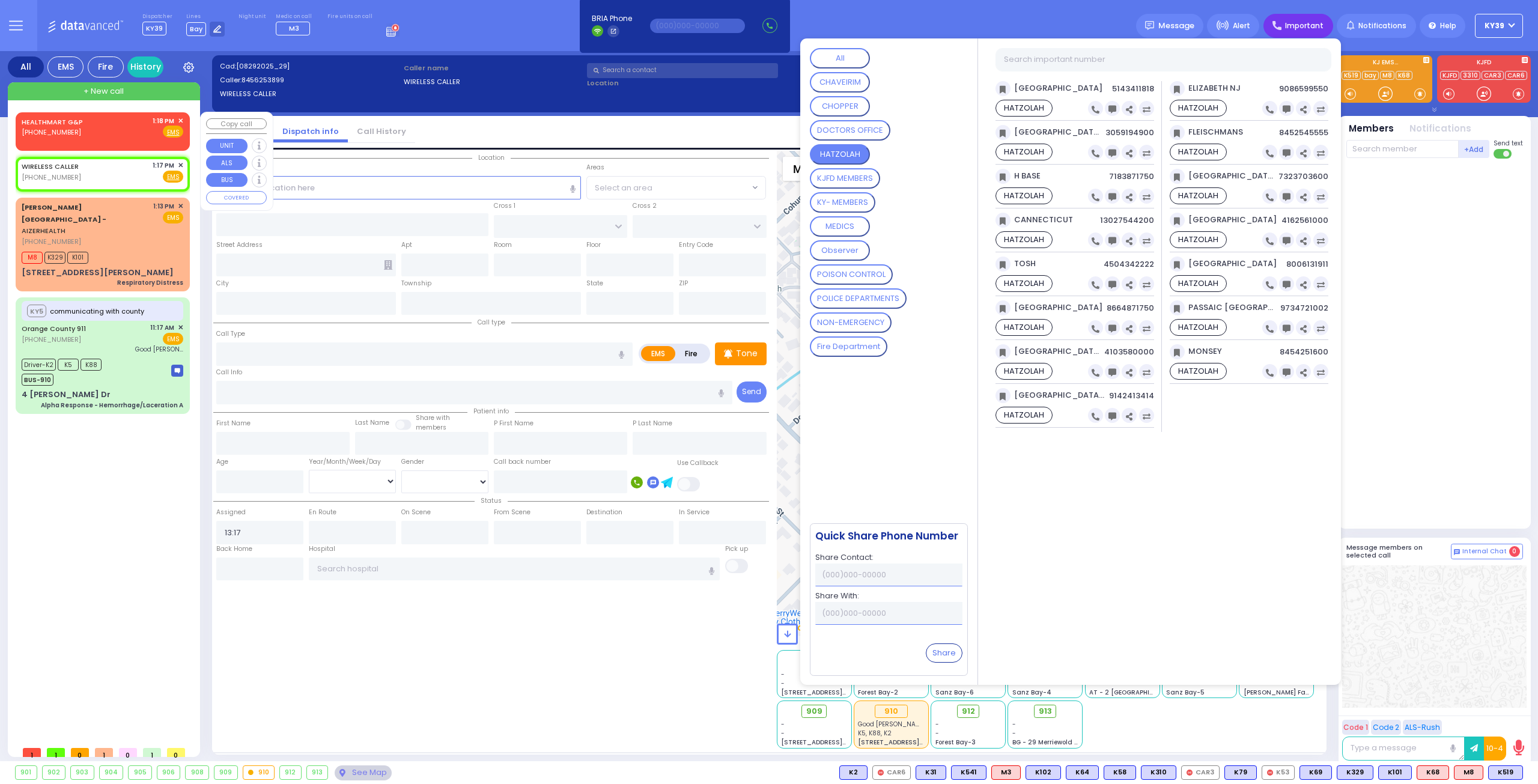
click at [180, 120] on span "✕" at bounding box center [180, 121] width 5 height 10
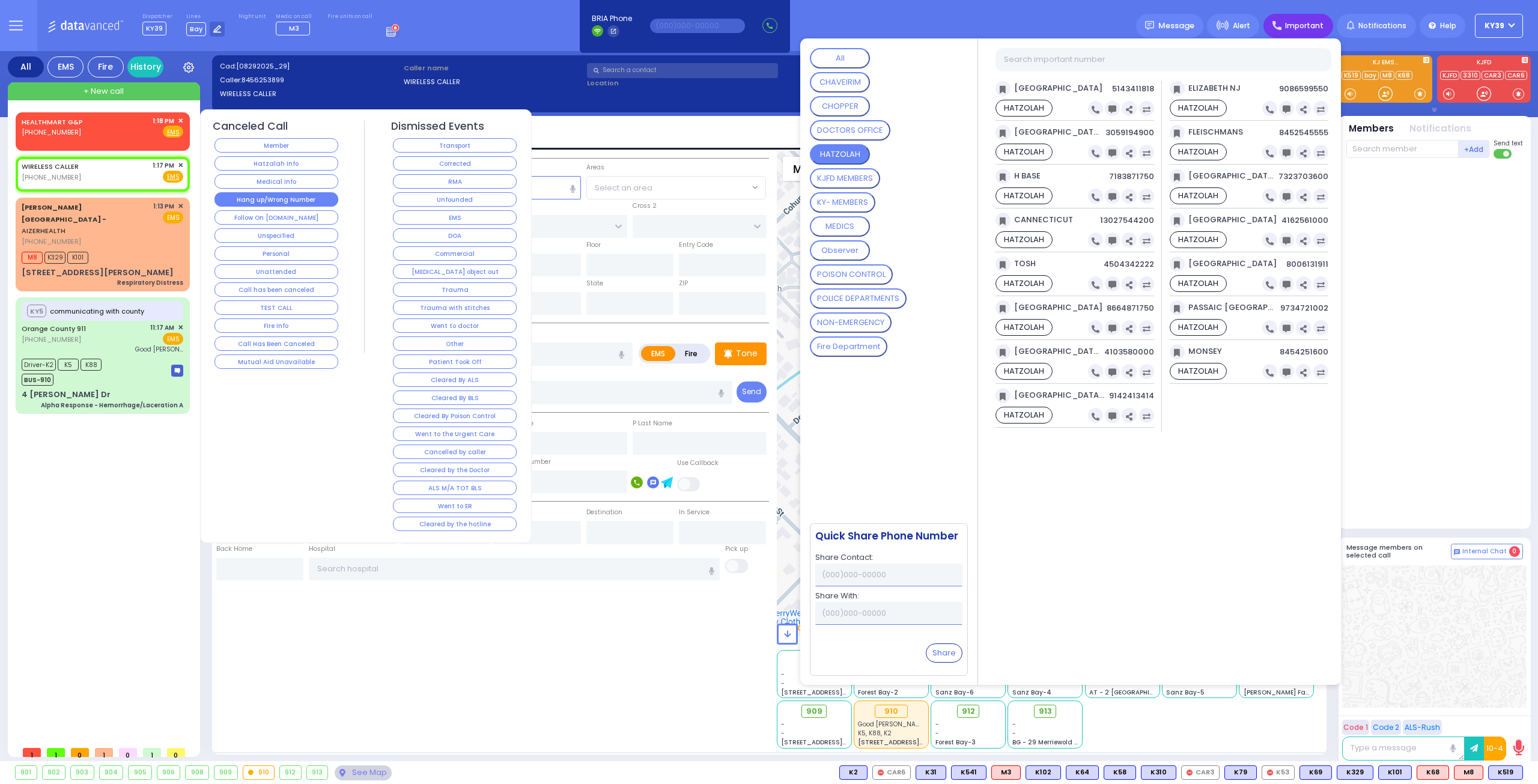
click at [321, 195] on button "Hang up/Wrong Number" at bounding box center [275, 199] width 123 height 15
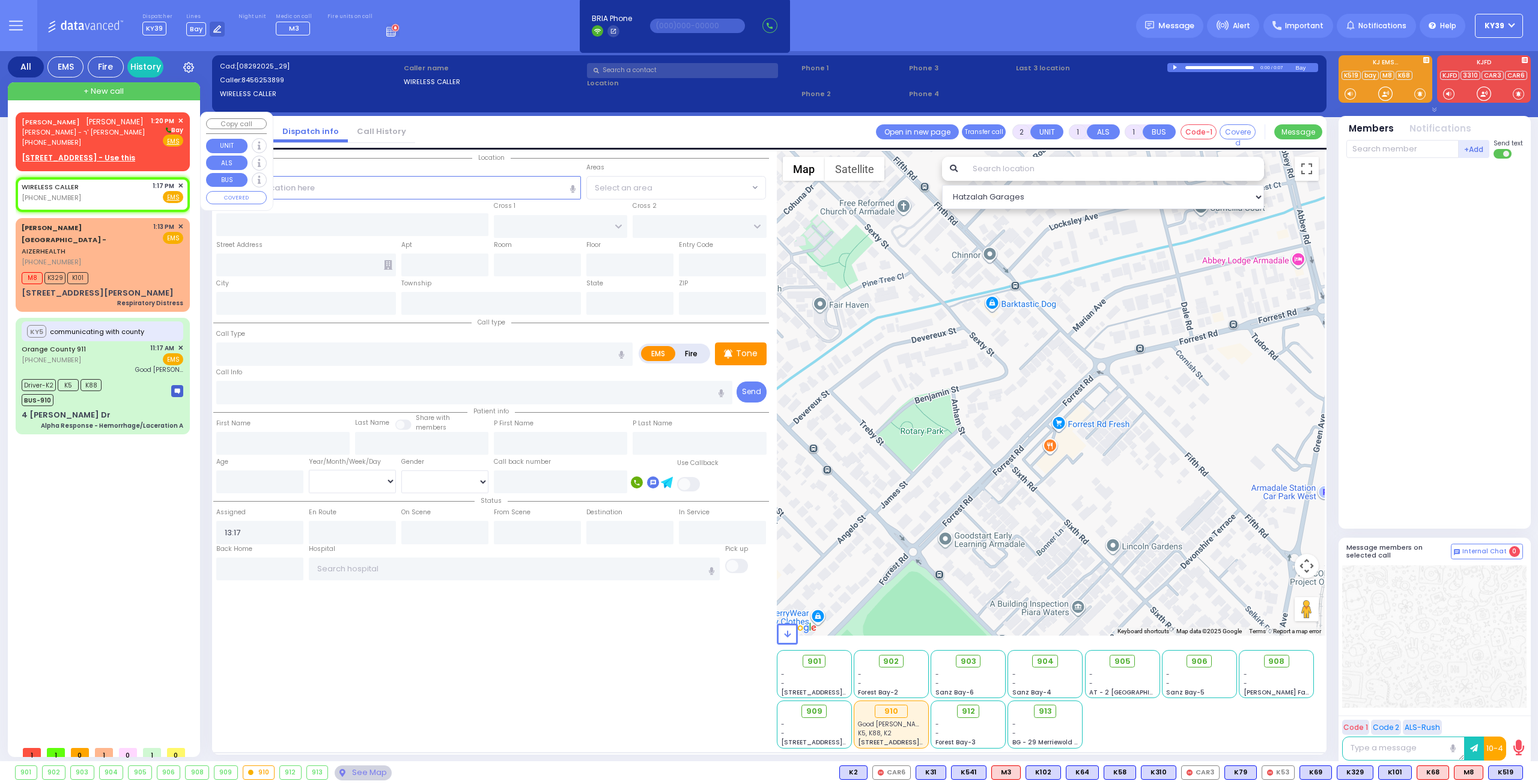
click at [98, 128] on div "[PERSON_NAME] [PERSON_NAME]" at bounding box center [82, 122] width 122 height 12
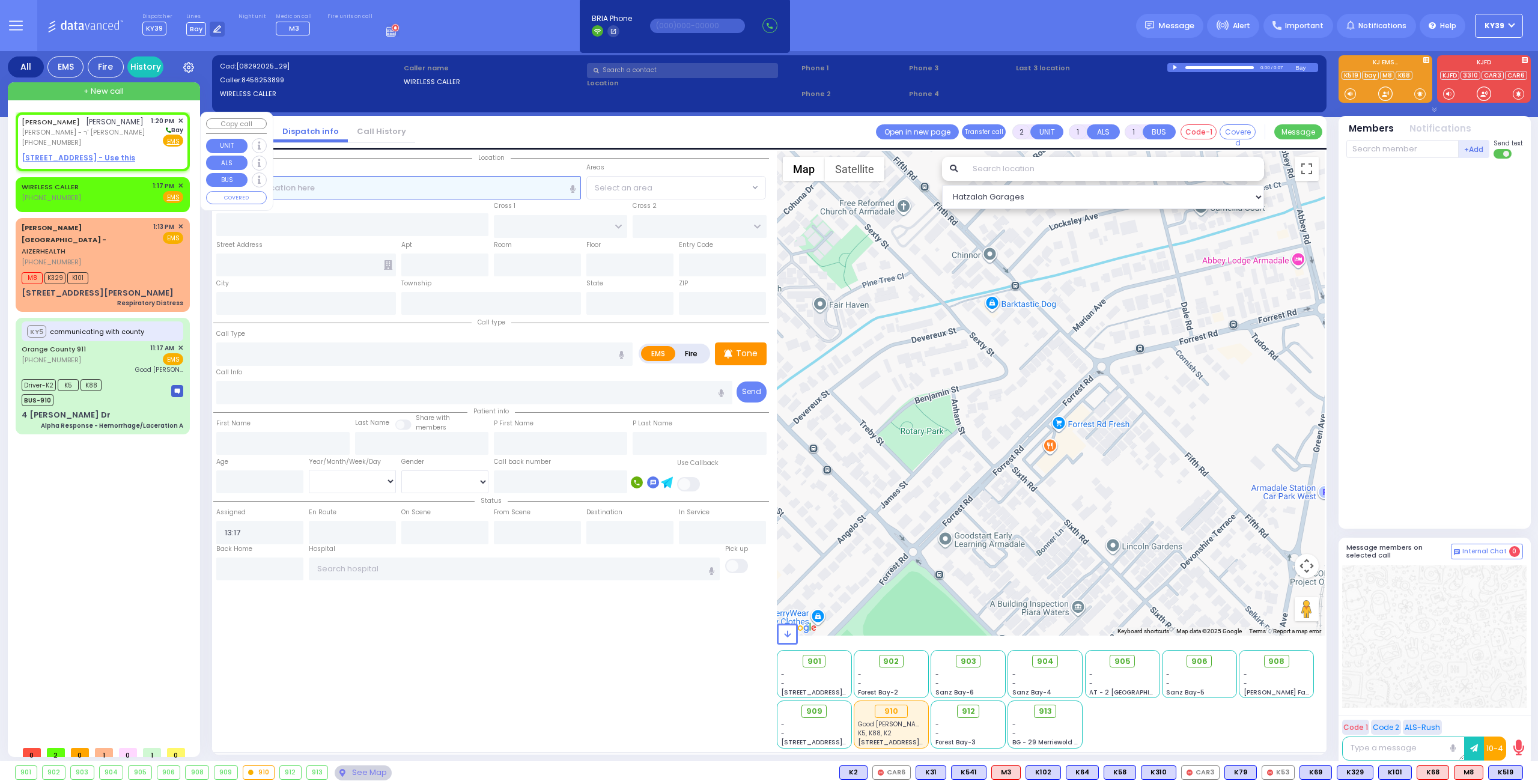
select select
radio input "true"
type input "[PERSON_NAME]"
select select
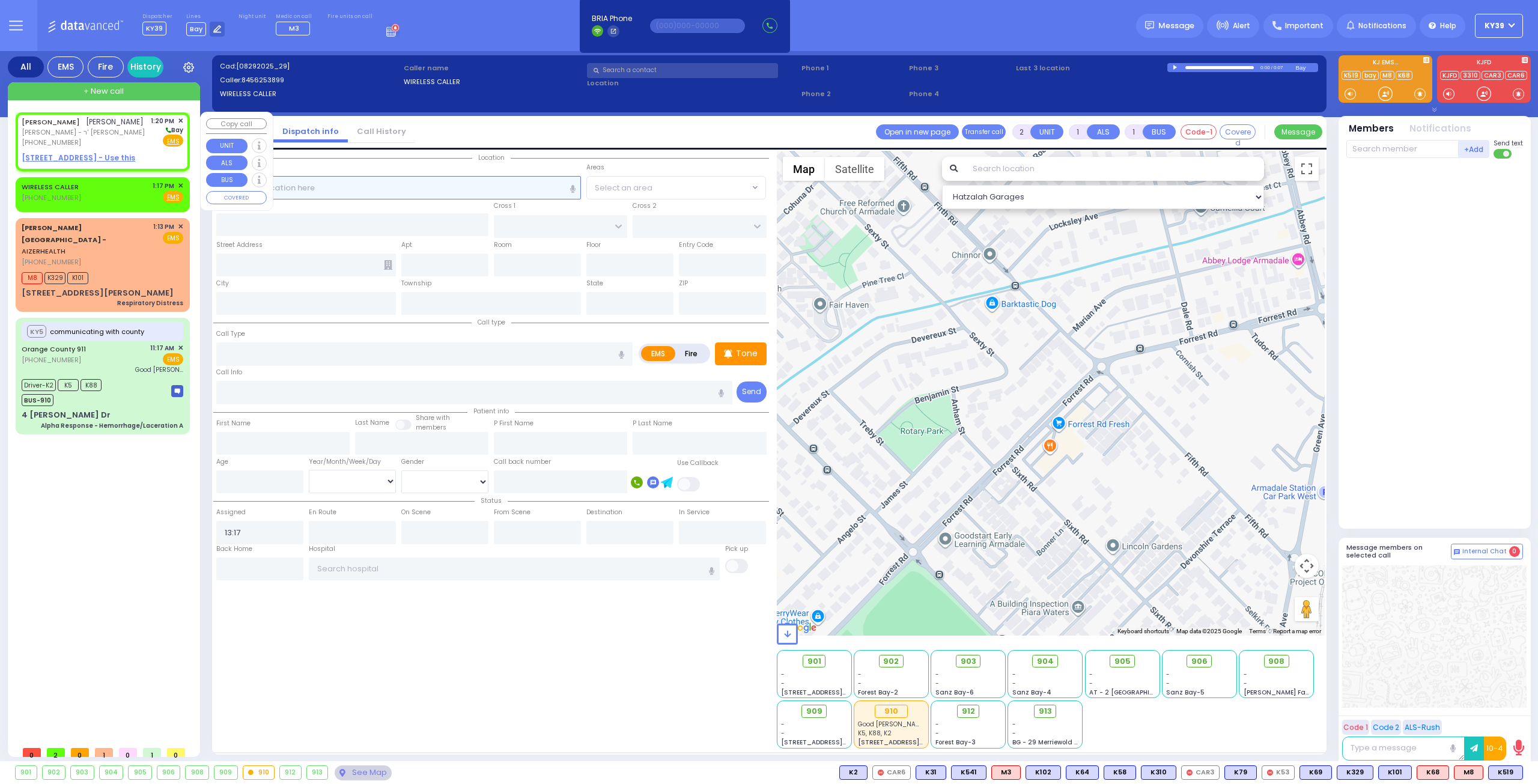
type input "13:20"
select select "Hatzalah Garages"
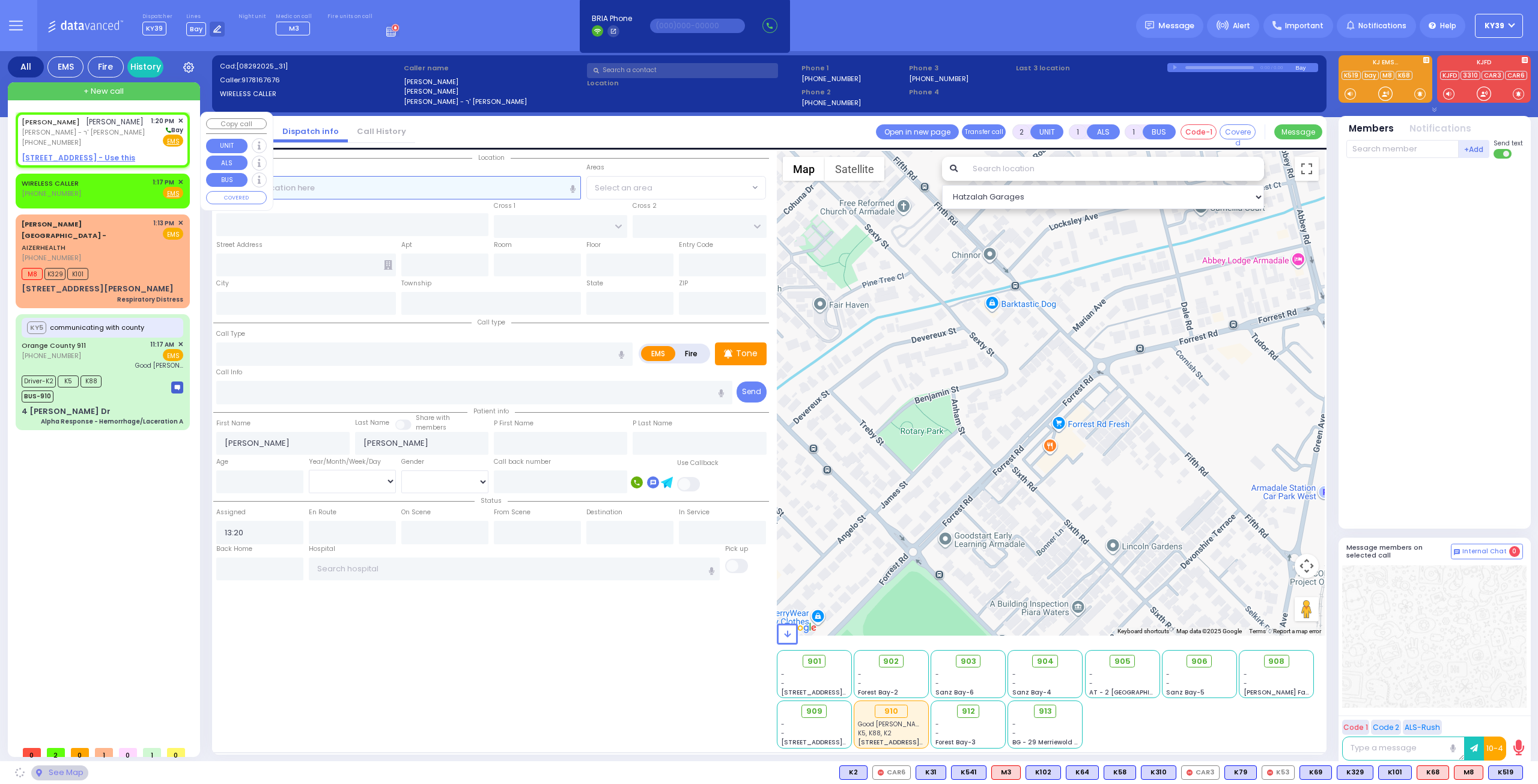
select select
radio input "true"
select select
select select "Hatzalah Garages"
select select
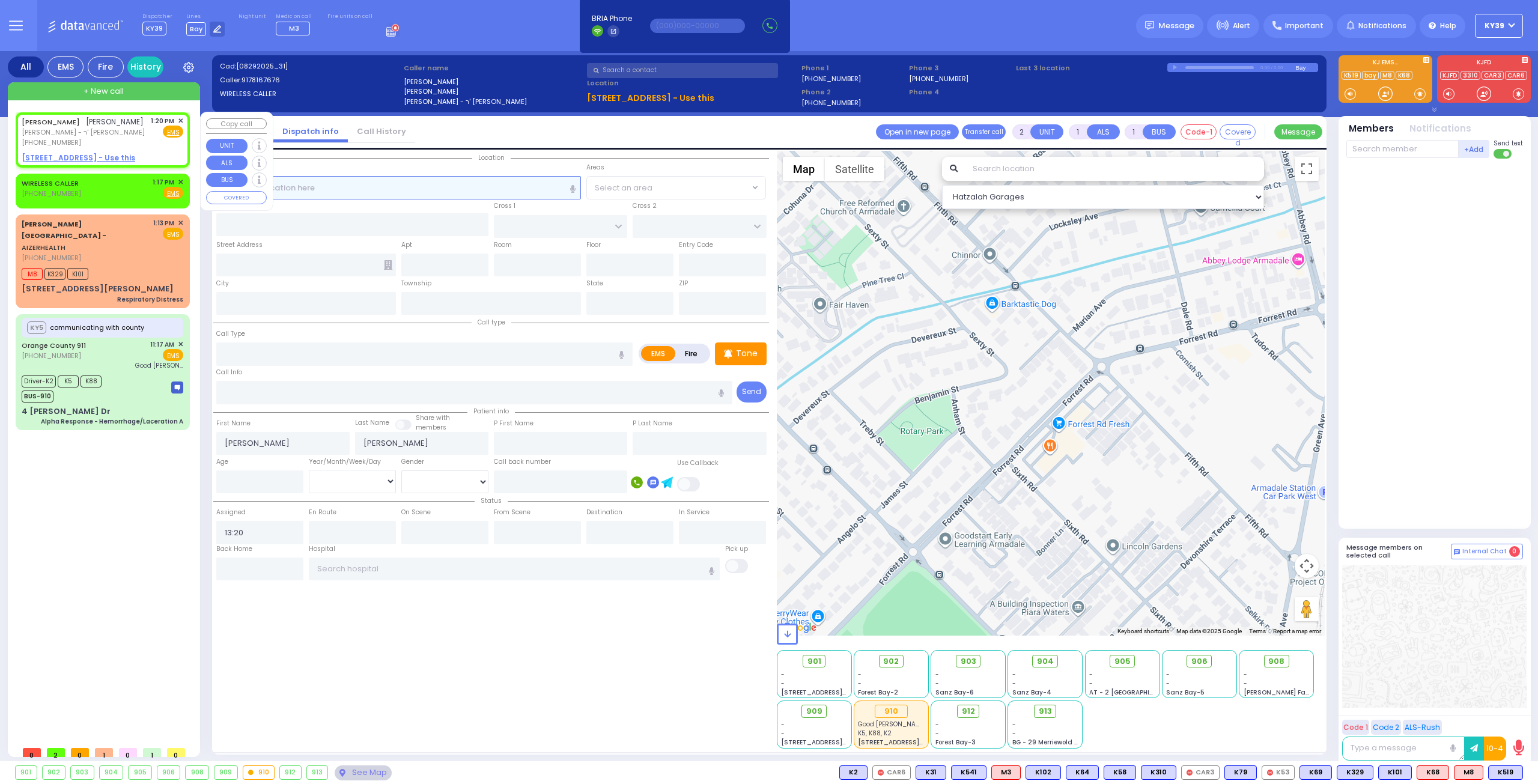
radio input "true"
select select
select select "Hatzalah Garages"
click at [119, 128] on div "[PERSON_NAME] [PERSON_NAME]" at bounding box center [82, 122] width 122 height 12
select select
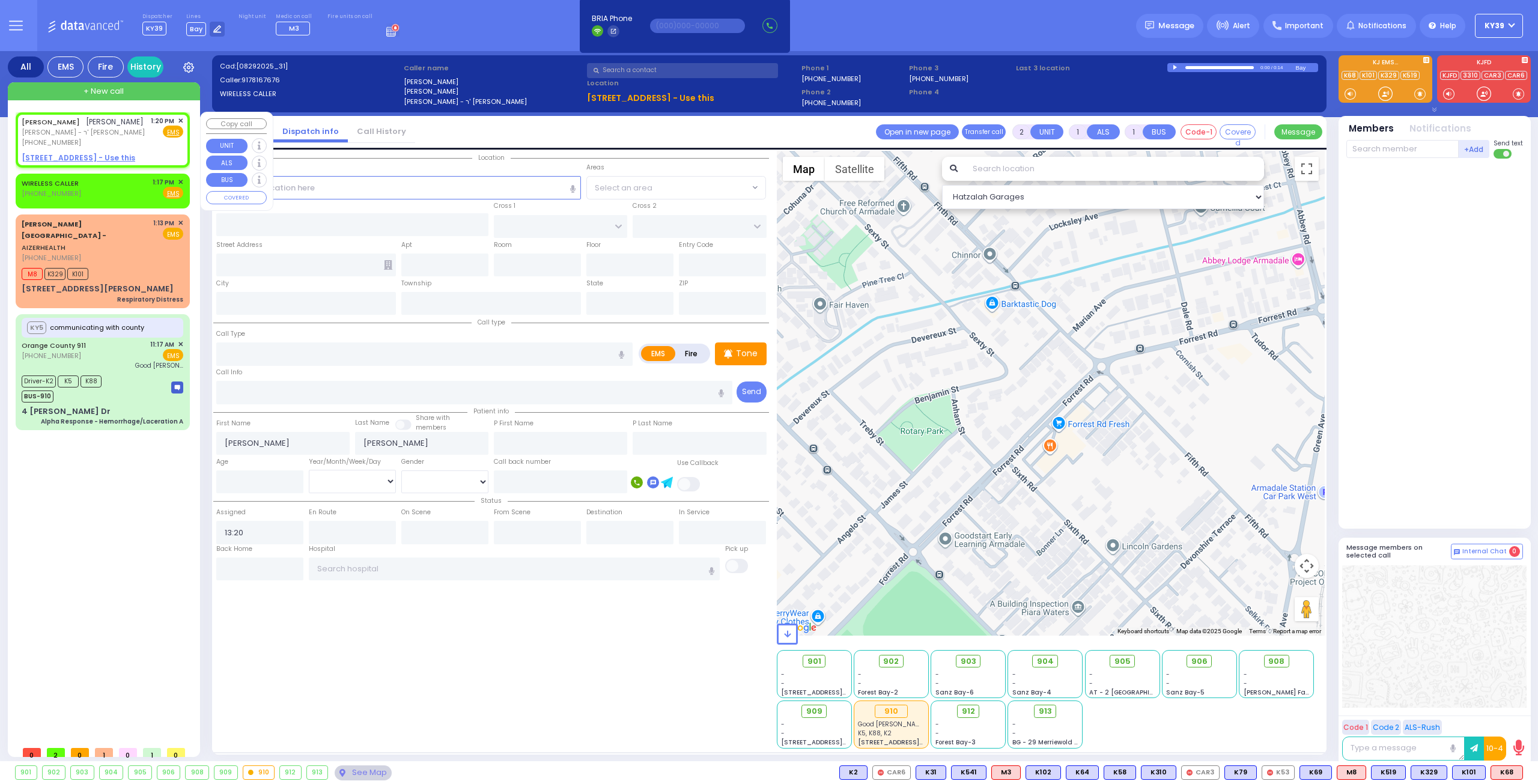
radio input "true"
select select
select select "Hatzalah Garages"
click at [111, 148] on div "[PHONE_NUMBER]" at bounding box center [83, 142] width 123 height 10
select select
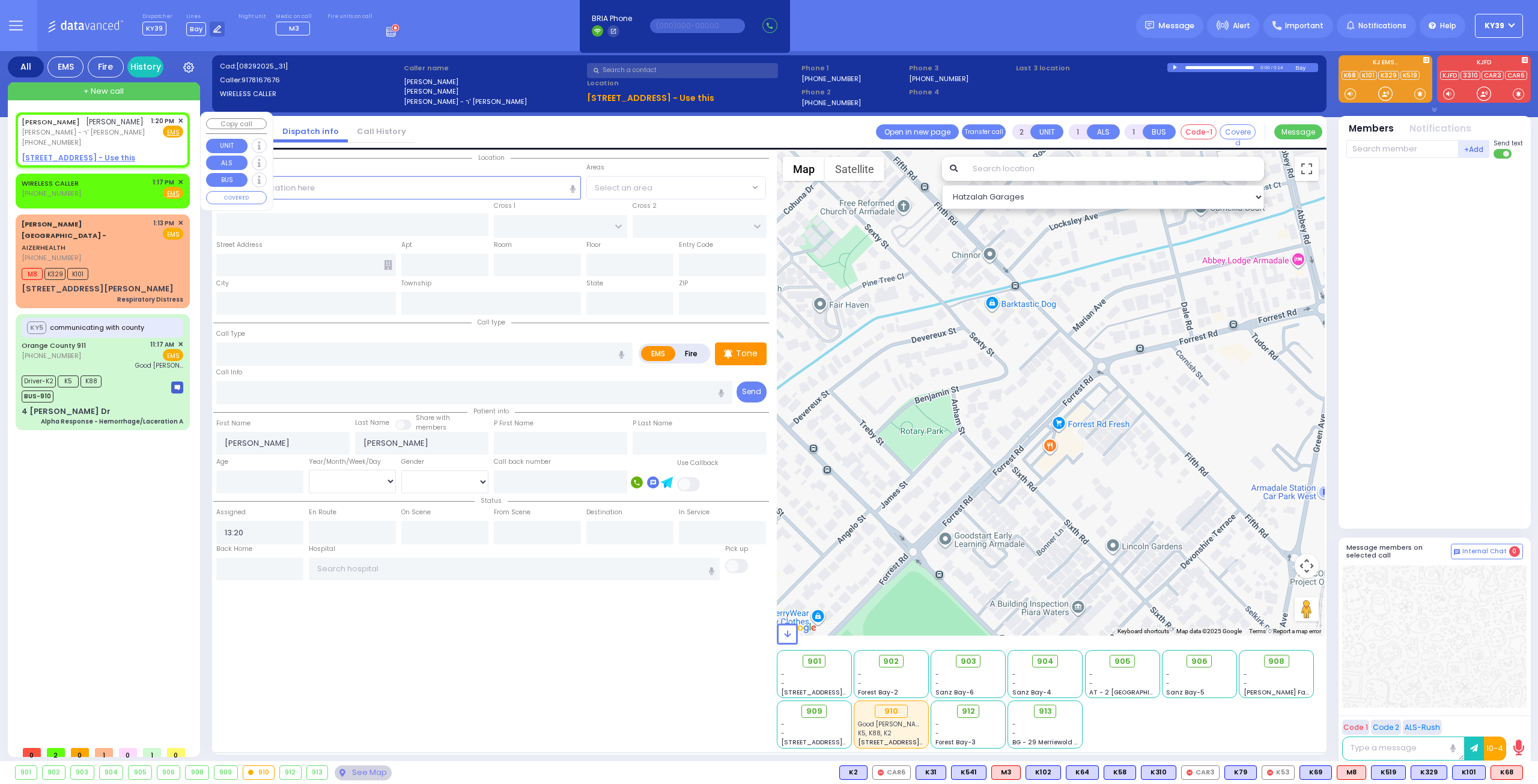
radio input "true"
select select
select select "Hatzalah Garages"
click at [178, 119] on span "✕" at bounding box center [180, 121] width 5 height 10
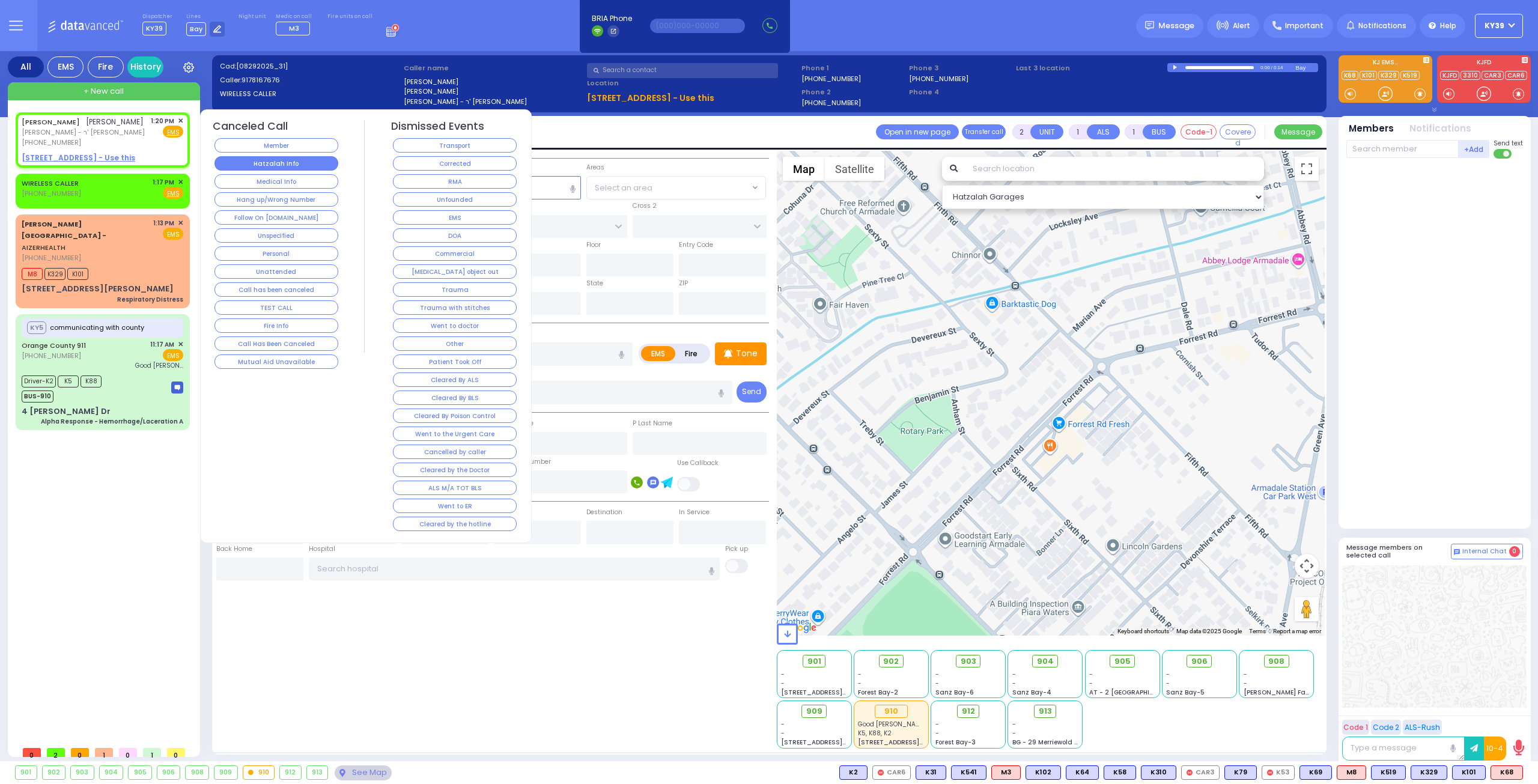
click at [294, 165] on button "Hatzalah Info" at bounding box center [275, 163] width 123 height 15
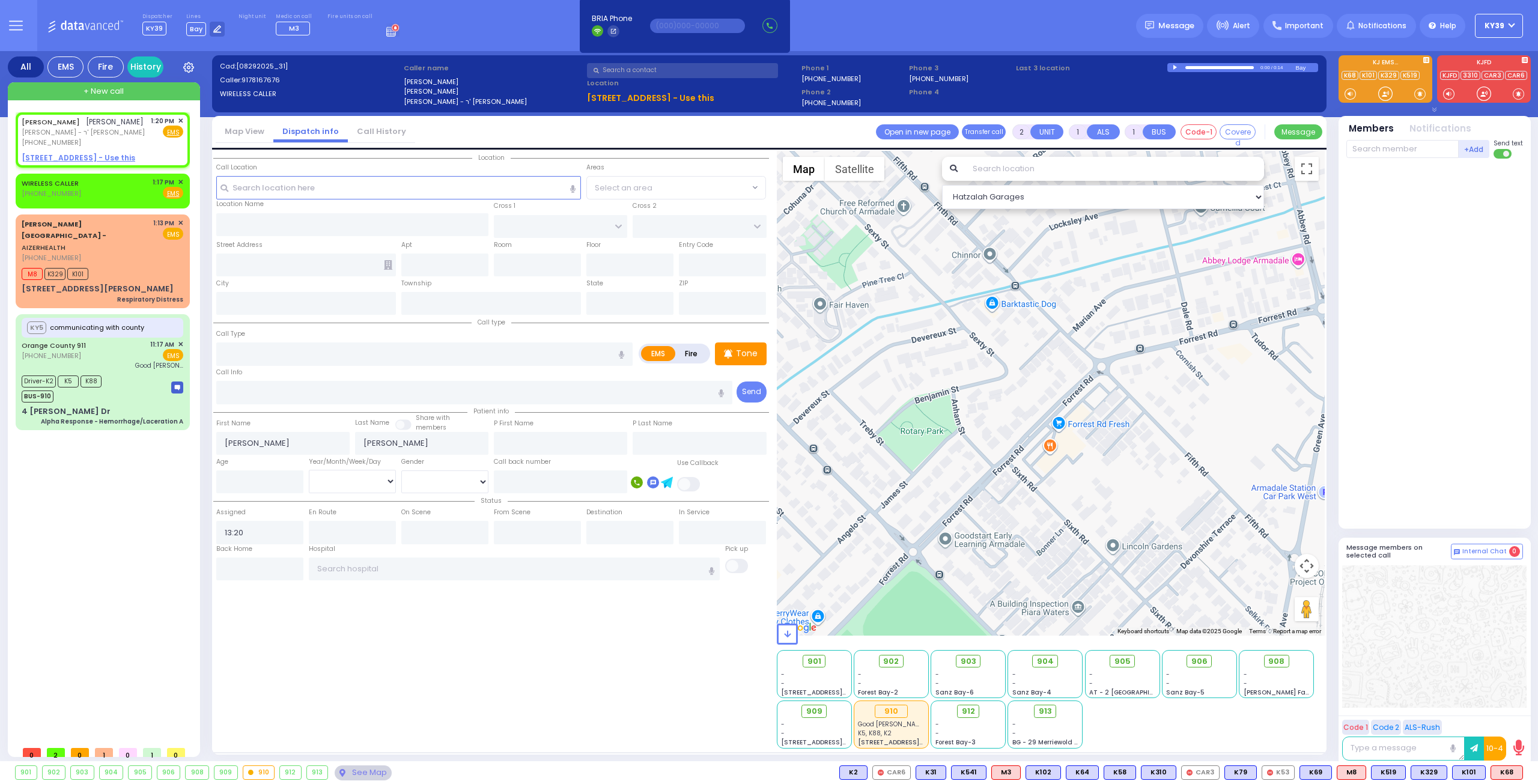
select select
radio input "true"
select select
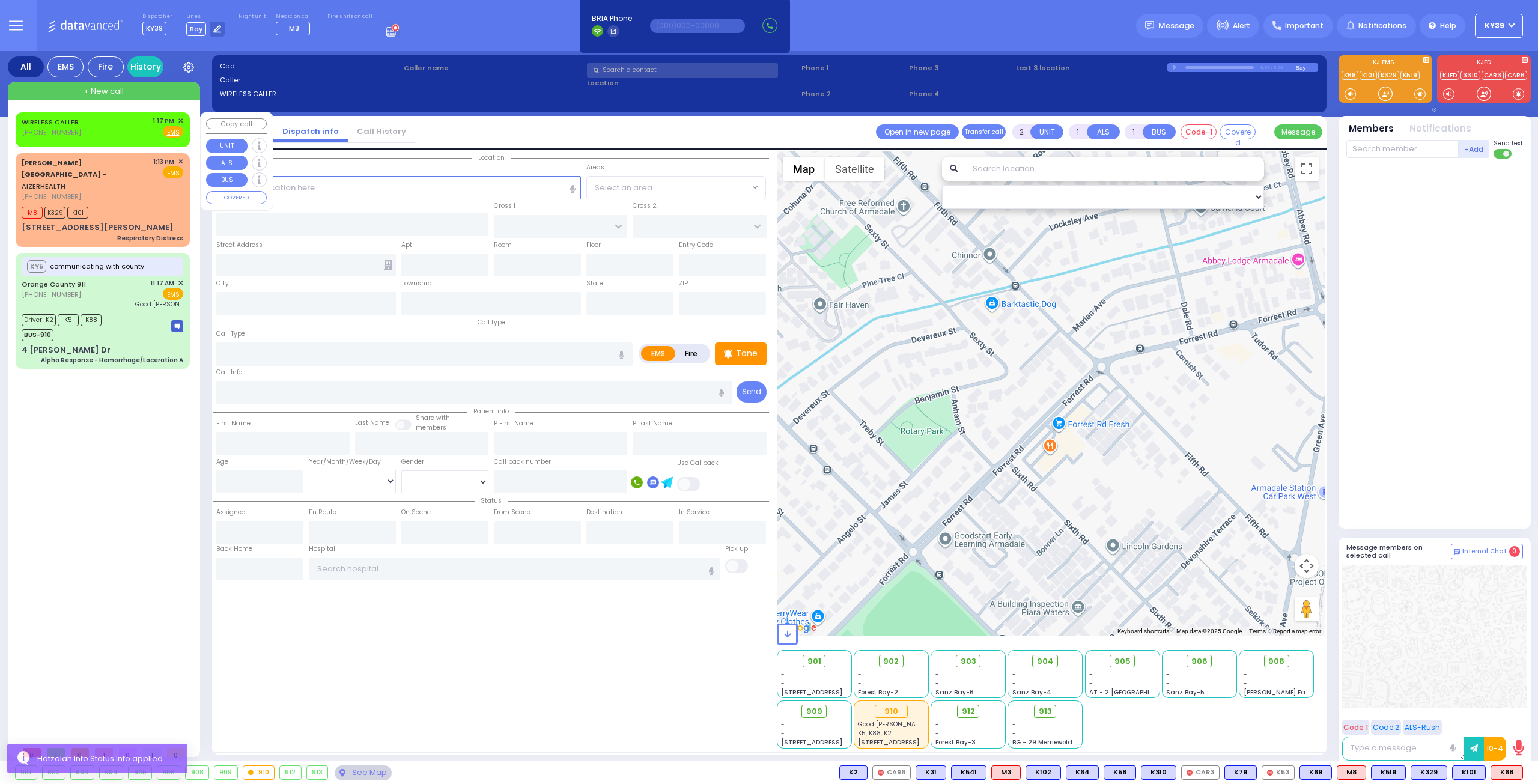
click at [179, 122] on span "✕" at bounding box center [180, 121] width 5 height 10
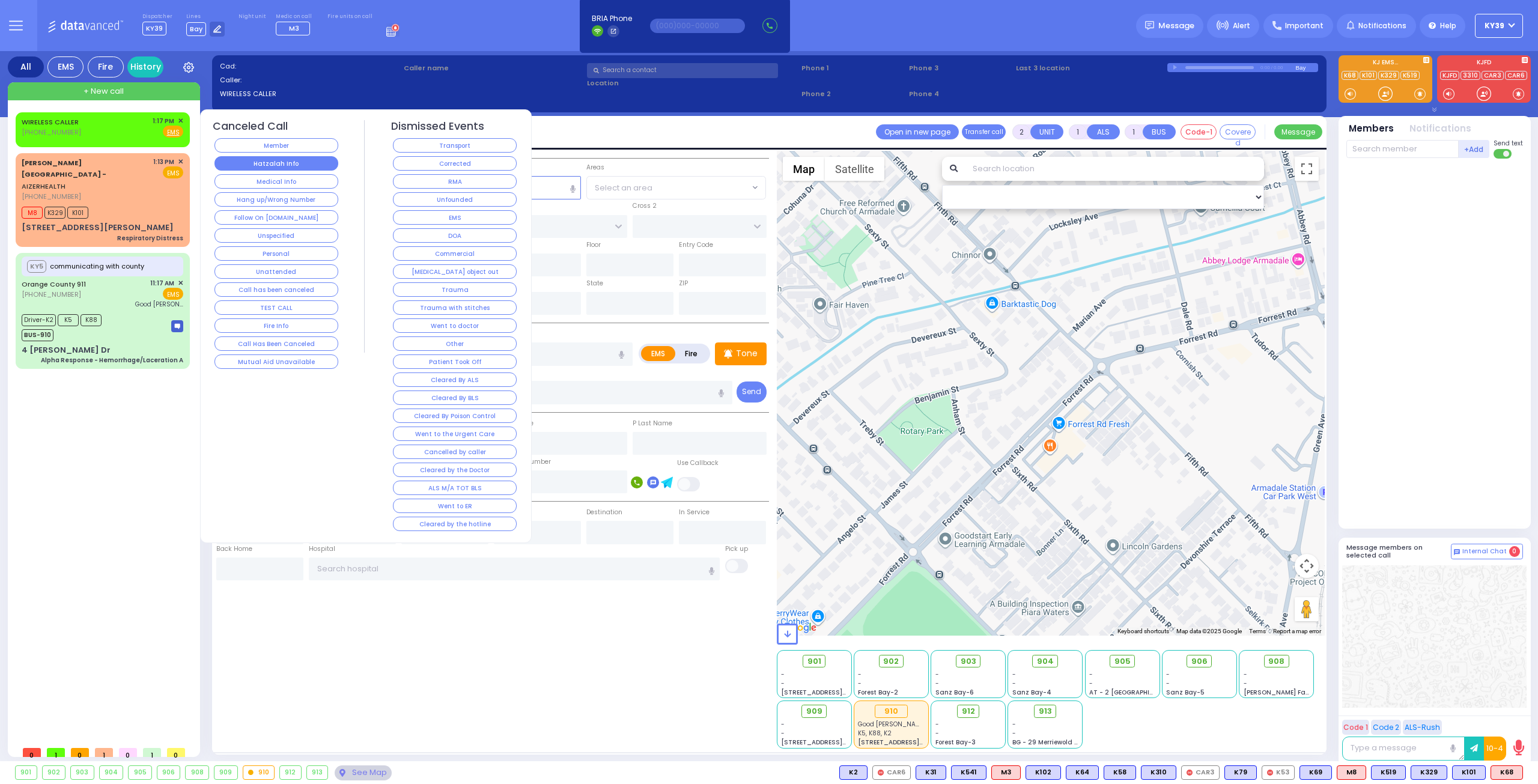
click at [256, 163] on button "Hatzalah Info" at bounding box center [275, 163] width 123 height 15
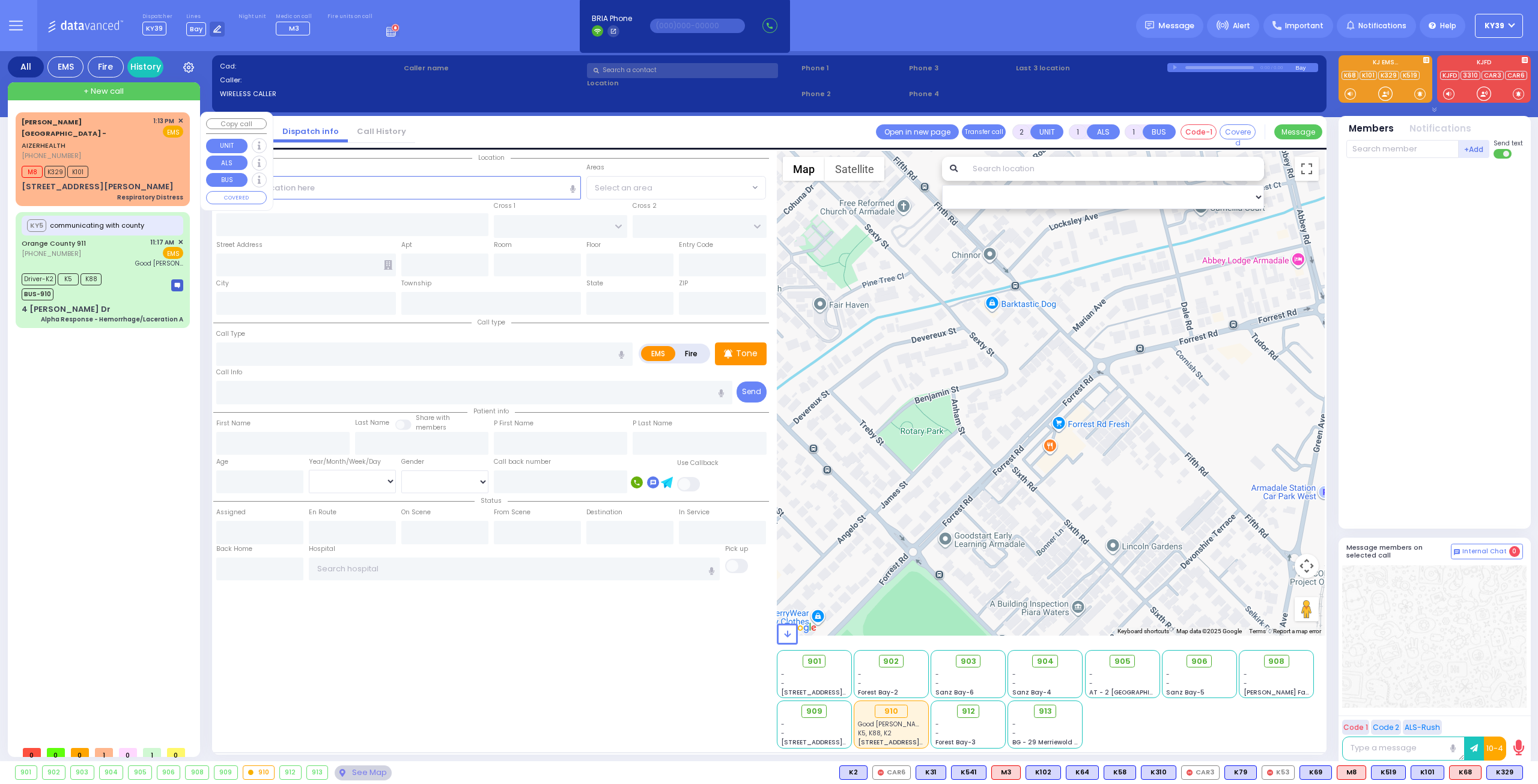
click at [147, 136] on div "[PERSON_NAME][GEOGRAPHIC_DATA] - AIZERHEALTH [PHONE_NUMBER] 1:13 PM ✕ EMS" at bounding box center [102, 138] width 161 height 45
type input "6"
select select
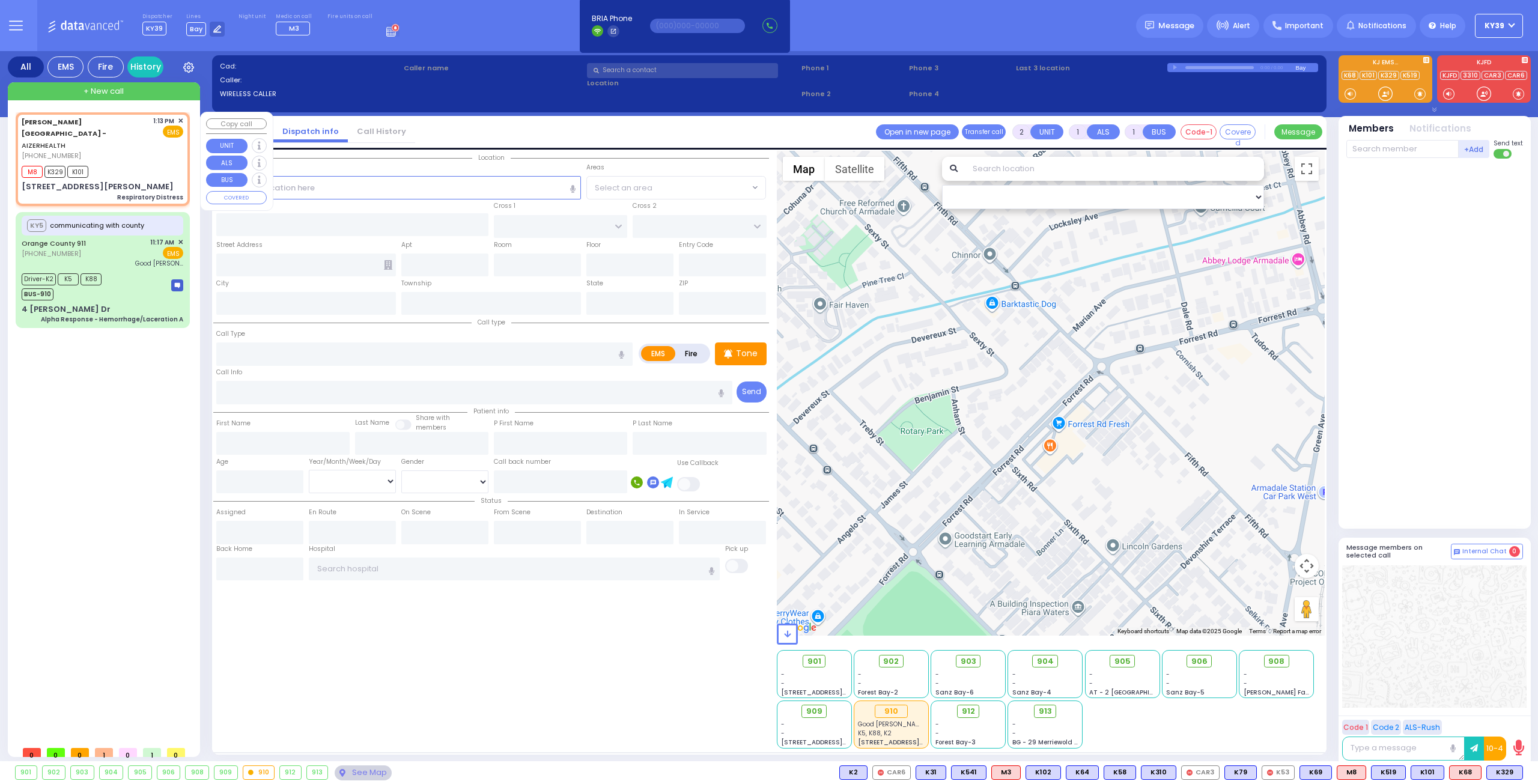
type input "Respiratory Distress"
radio input "true"
type input "Unknown"
select select "Year"
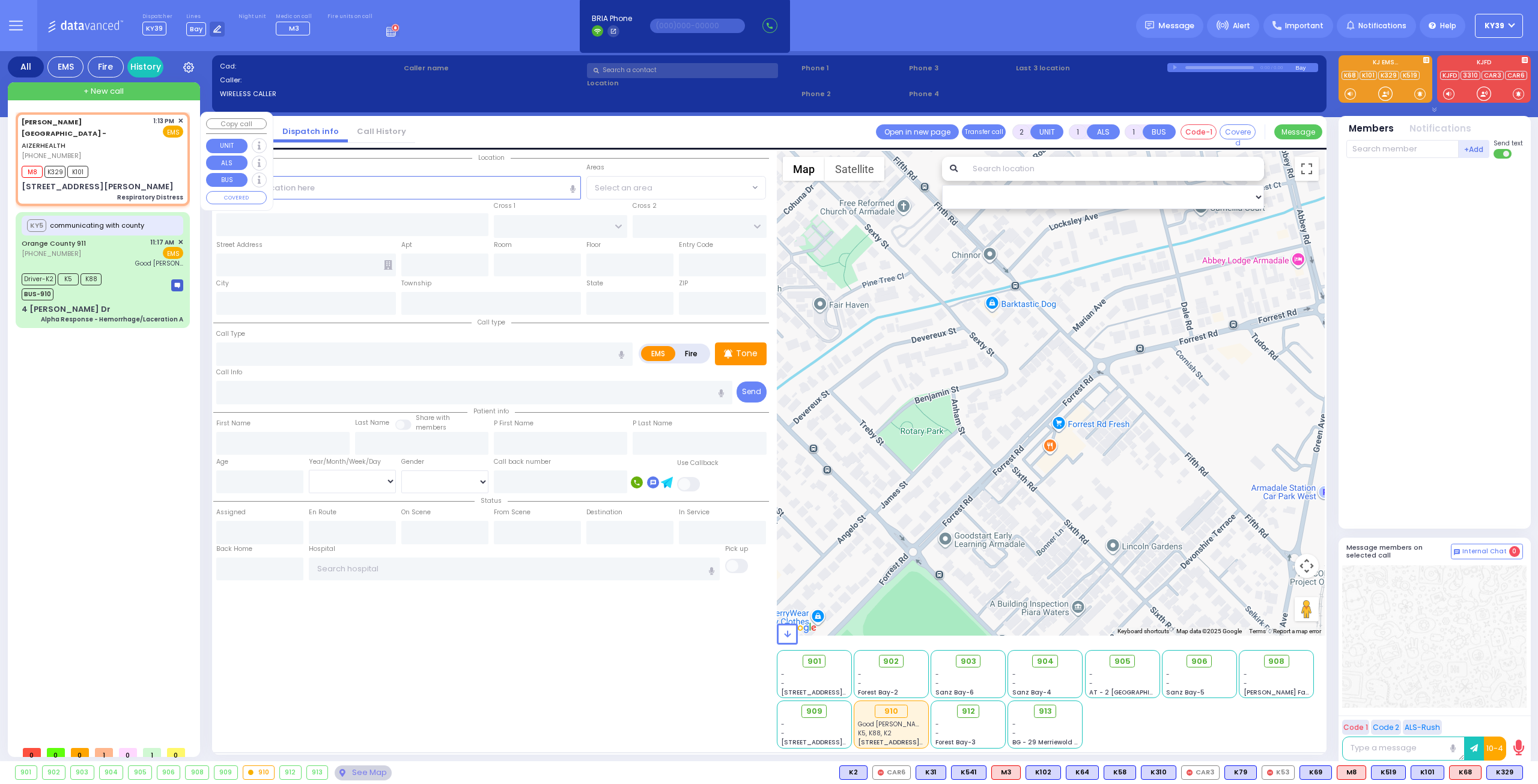
type input "13:13"
type input "13:14"
type input "[STREET_ADDRESS][PERSON_NAME]"
type input "14"
type input "Monroe"
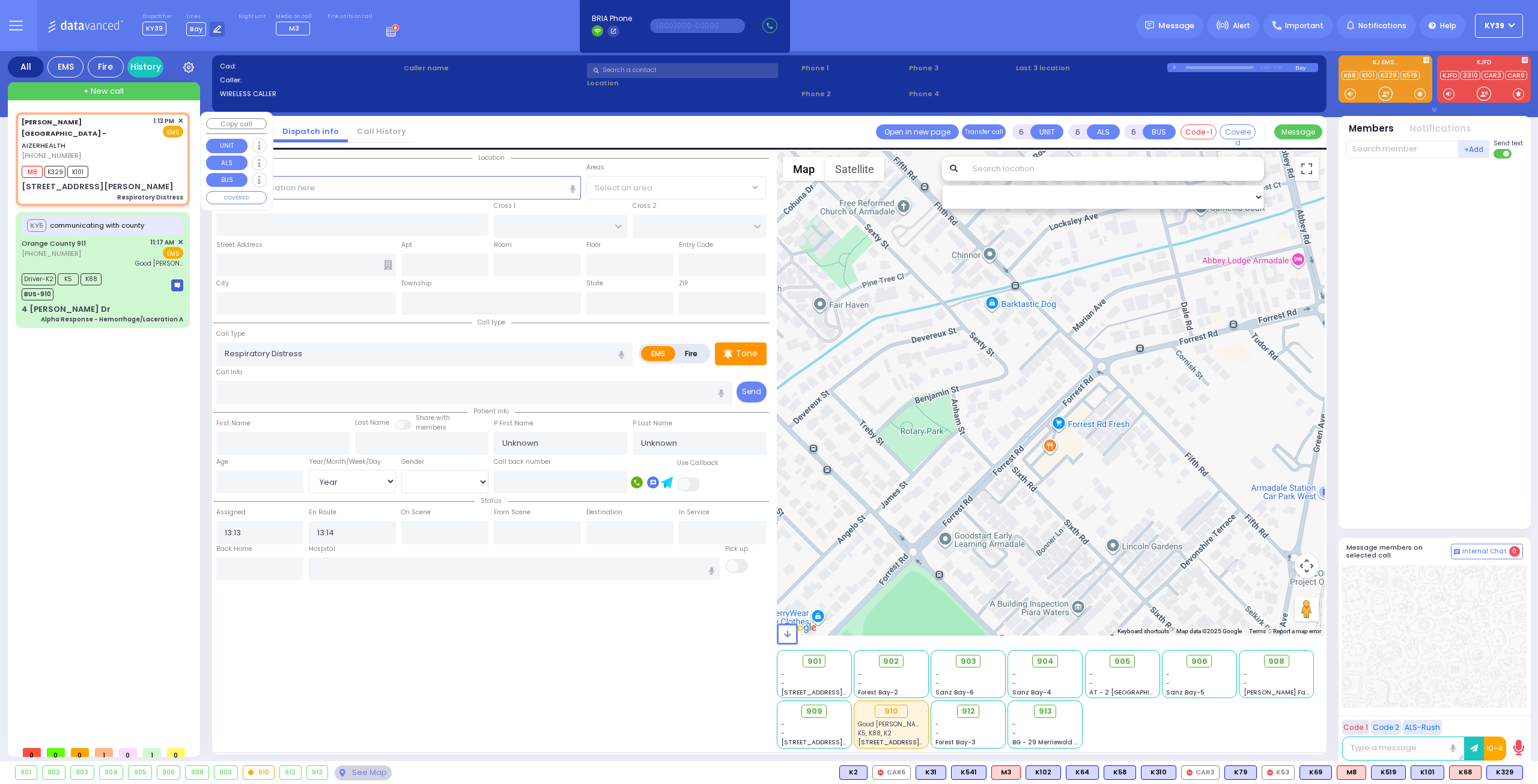
type input "[GEOGRAPHIC_DATA]"
type input "6112"
select select "Hatzalah Garages"
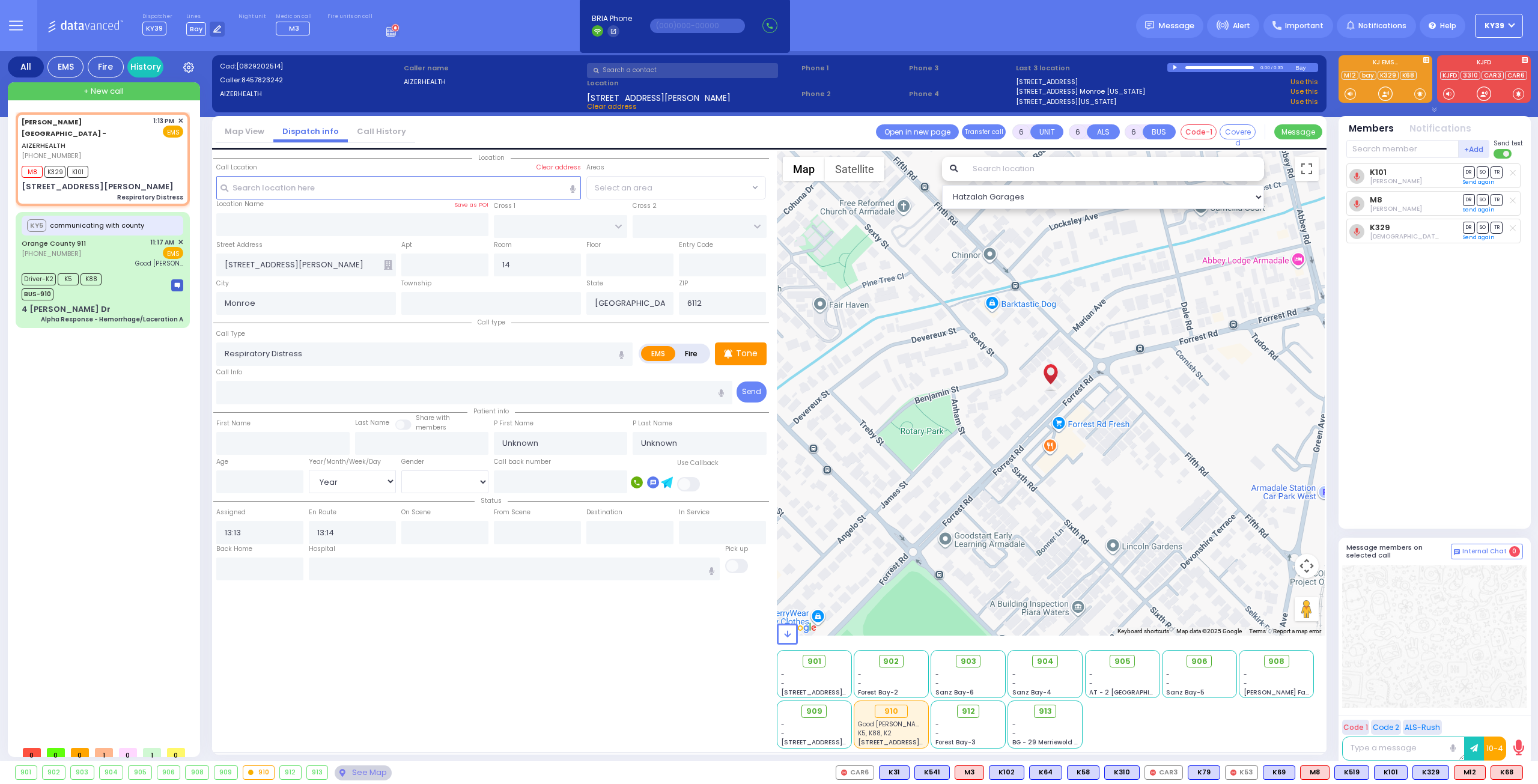
select select
radio input "true"
select select "Year"
select select "Hatzalah Garages"
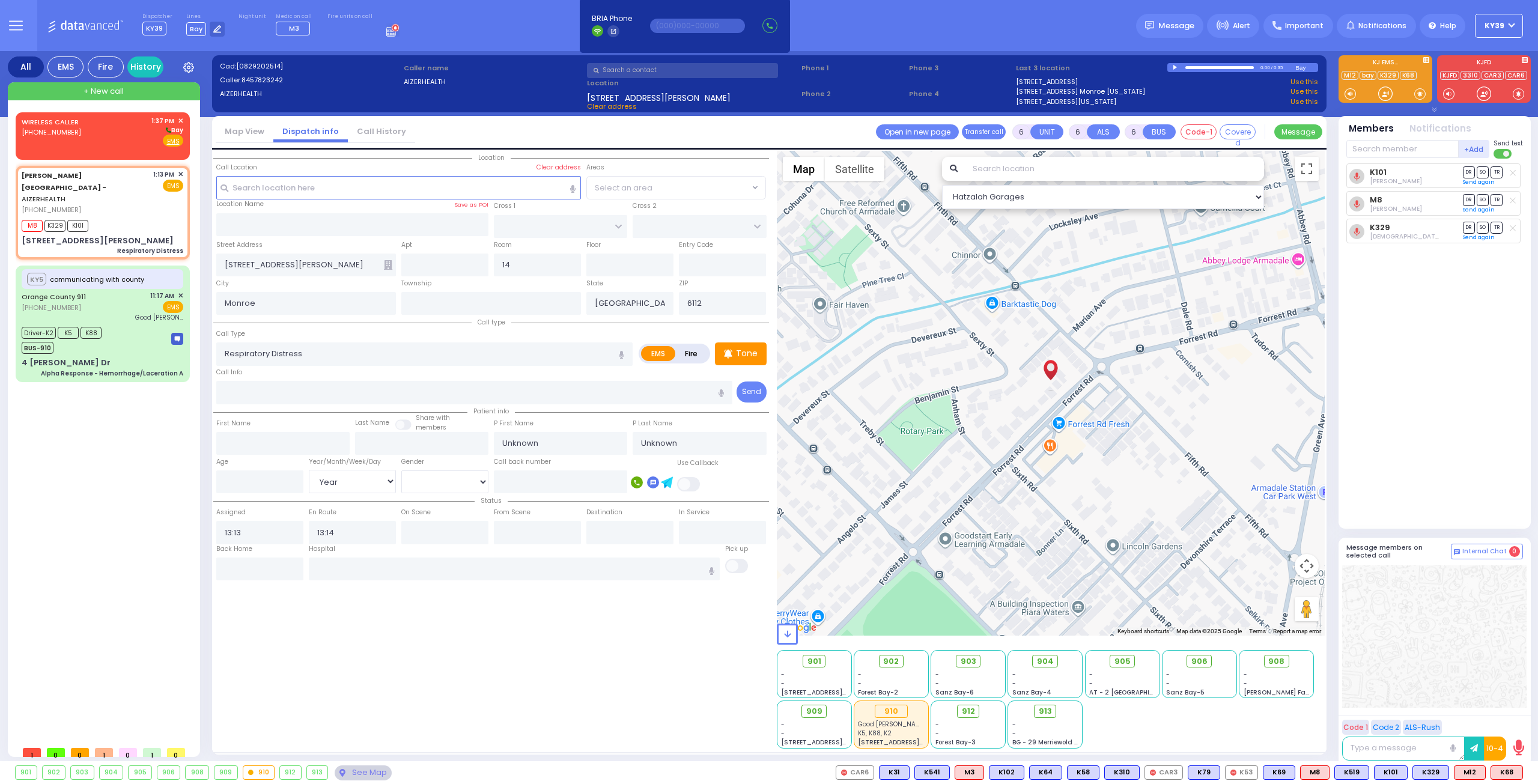
select select
radio input "true"
select select "Year"
type input "13:16"
type input "13:34"
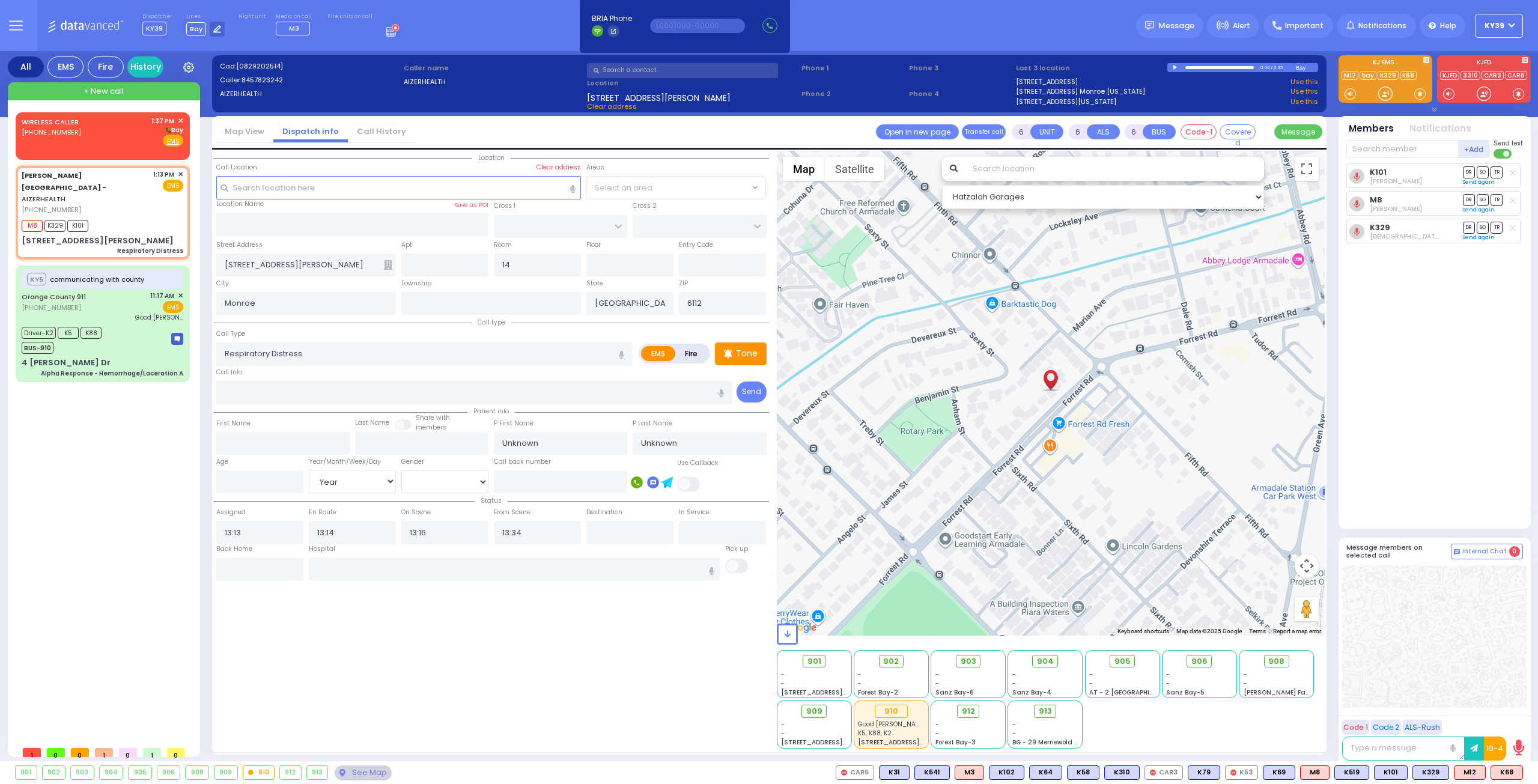
select select
radio input "true"
select select "Year"
select select "Hatzalah Garages"
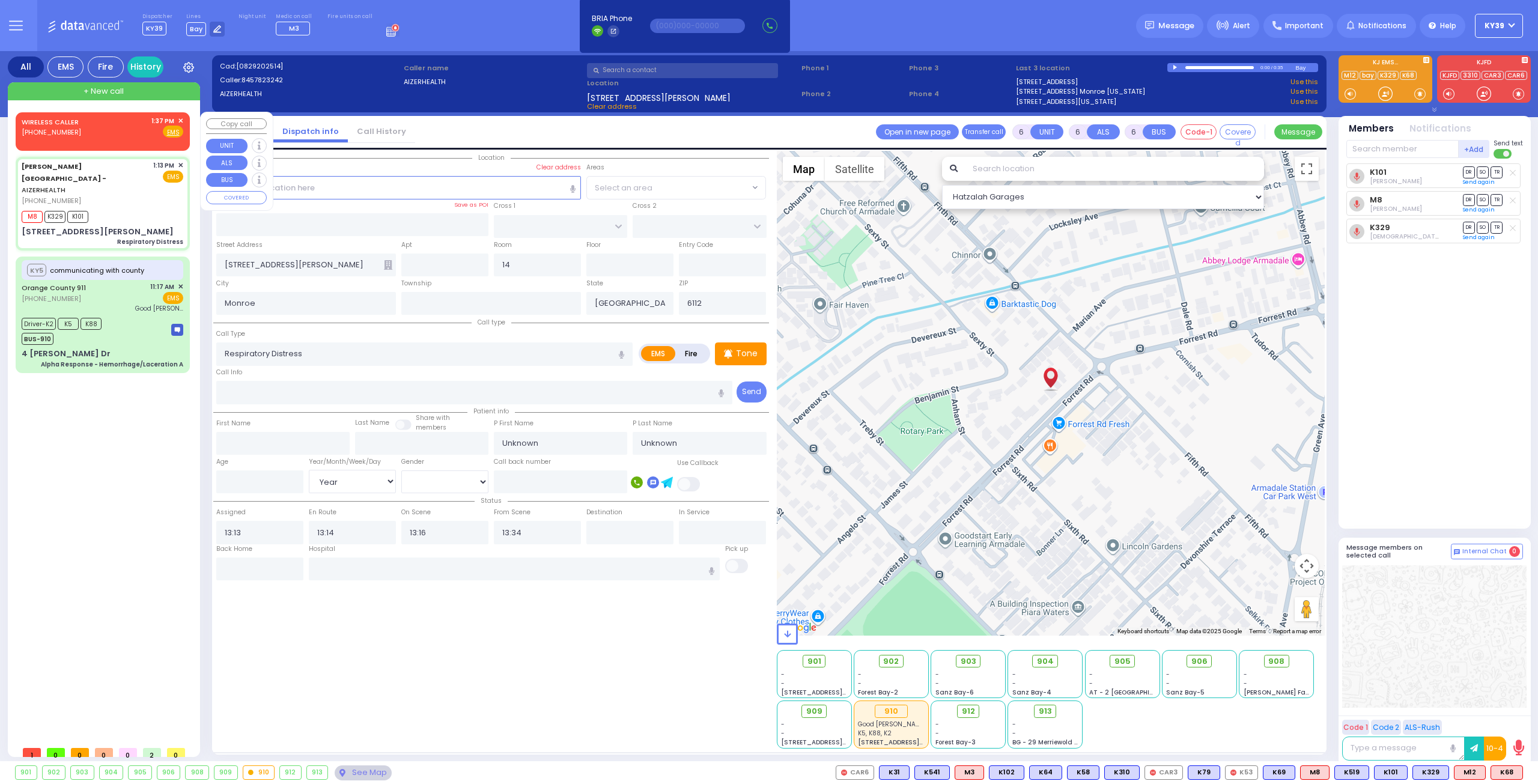
click at [130, 128] on div "WIRELESS CALLER [PHONE_NUMBER] 1:37 PM ✕ Fire EMS" at bounding box center [102, 127] width 161 height 22
type input "2"
type input "1"
select select
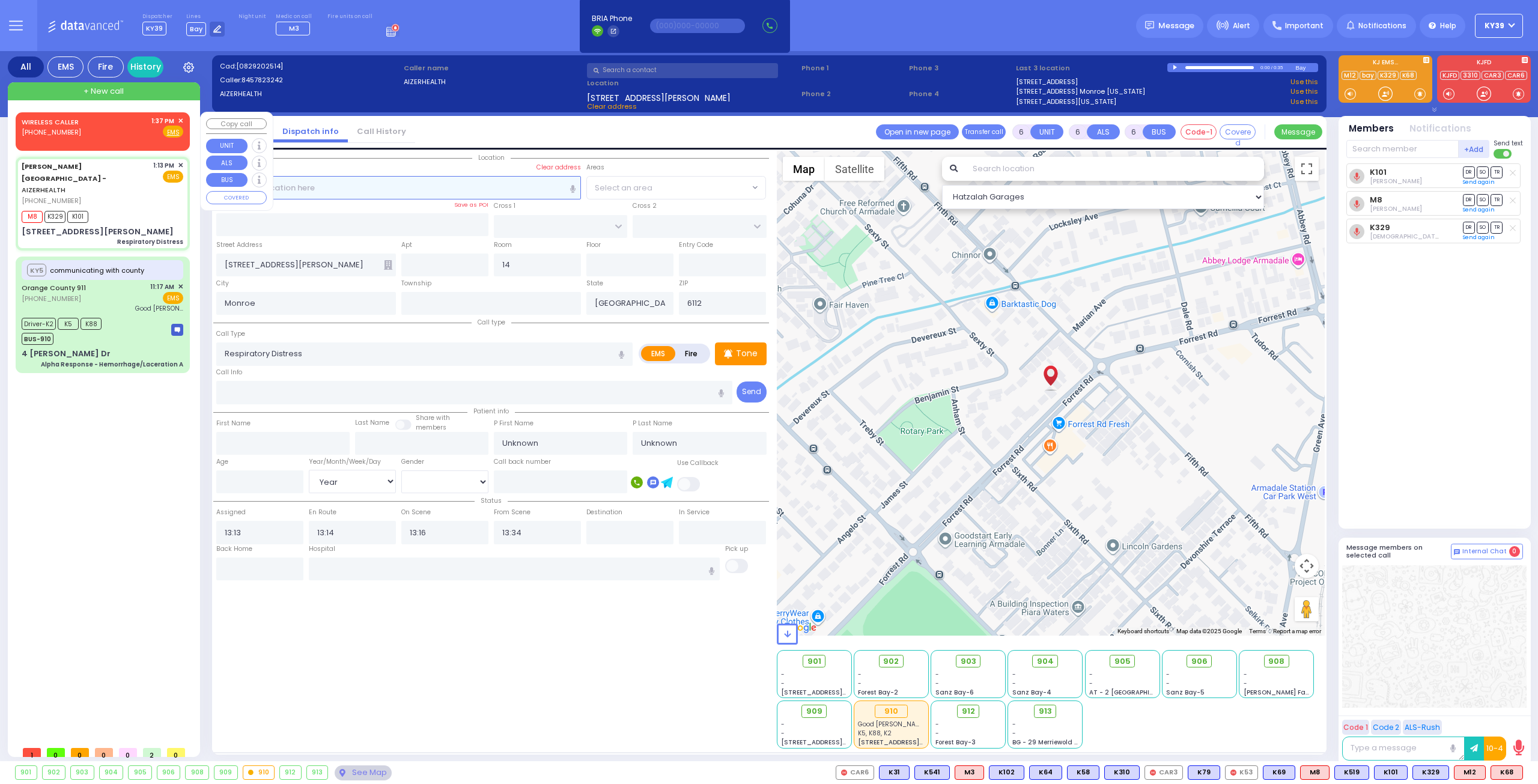
radio input "true"
select select
type input "13:37"
select select "Hatzalah Garages"
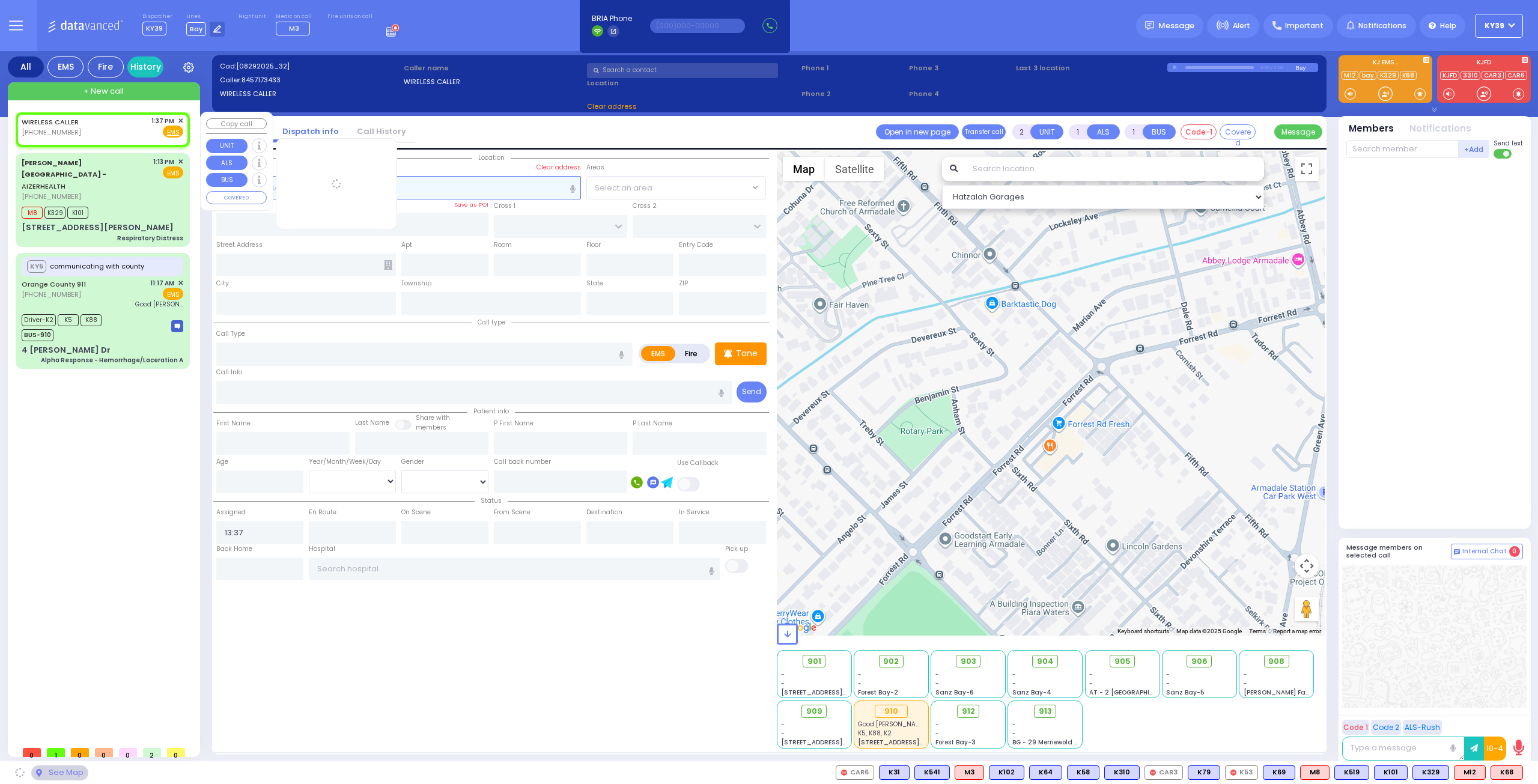
select select
radio input "true"
select select
select select "Hatzalah Garages"
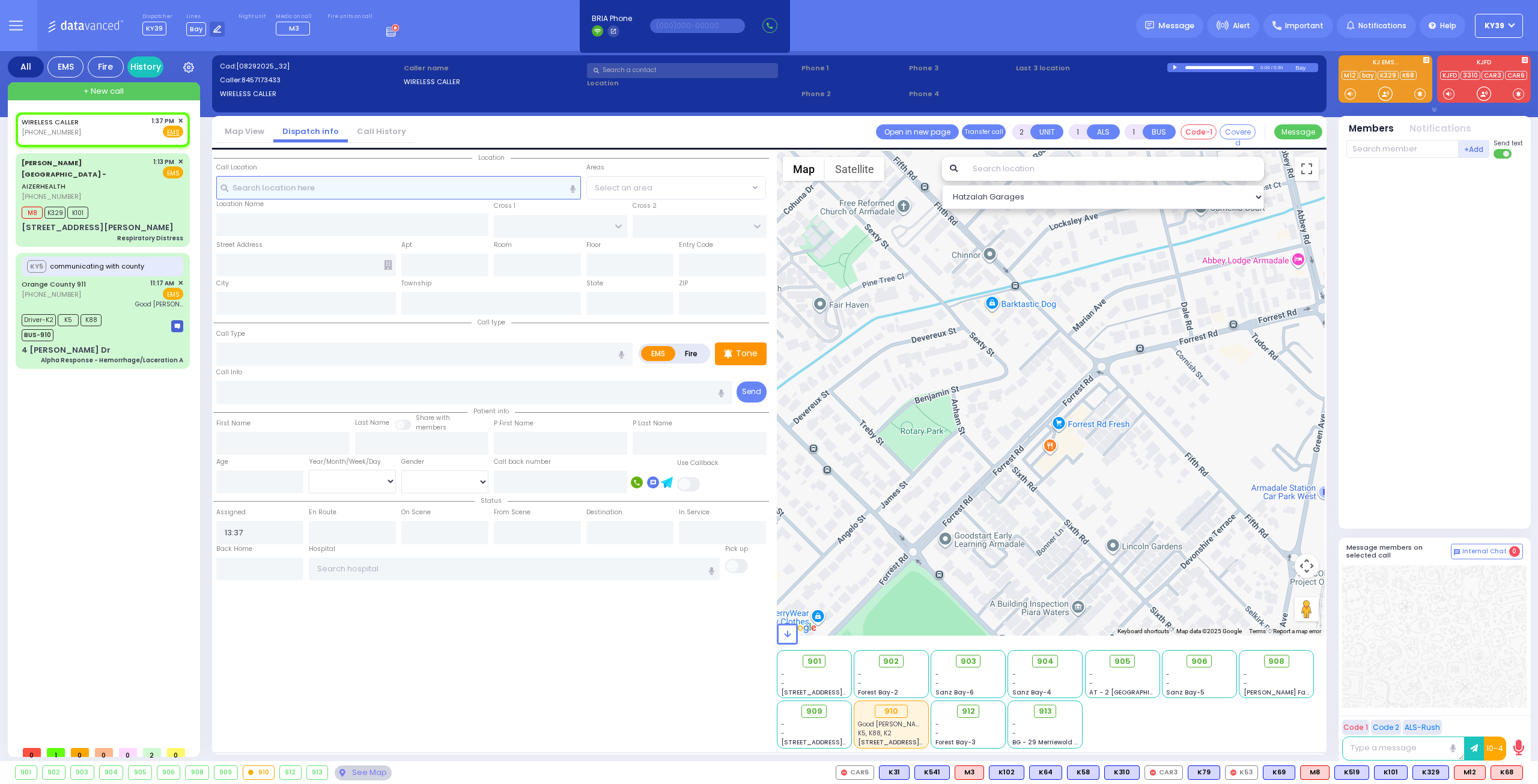
click at [335, 188] on input "text" at bounding box center [398, 187] width 365 height 22
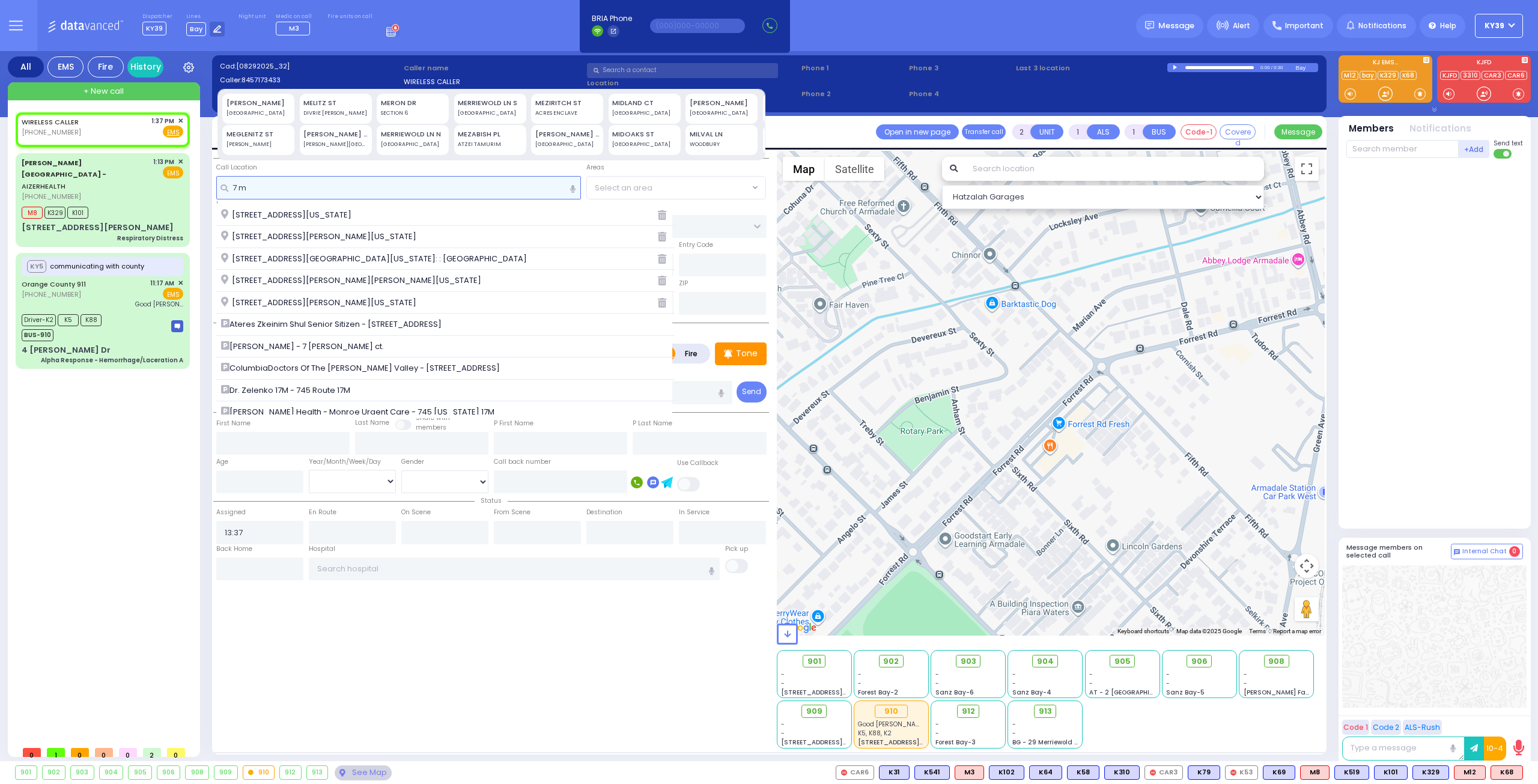
type input "7 m"
click at [415, 98] on div "MERON DR" at bounding box center [413, 103] width 64 height 10
type input "7 MERON DR"
type input "MONROE"
type input "10950"
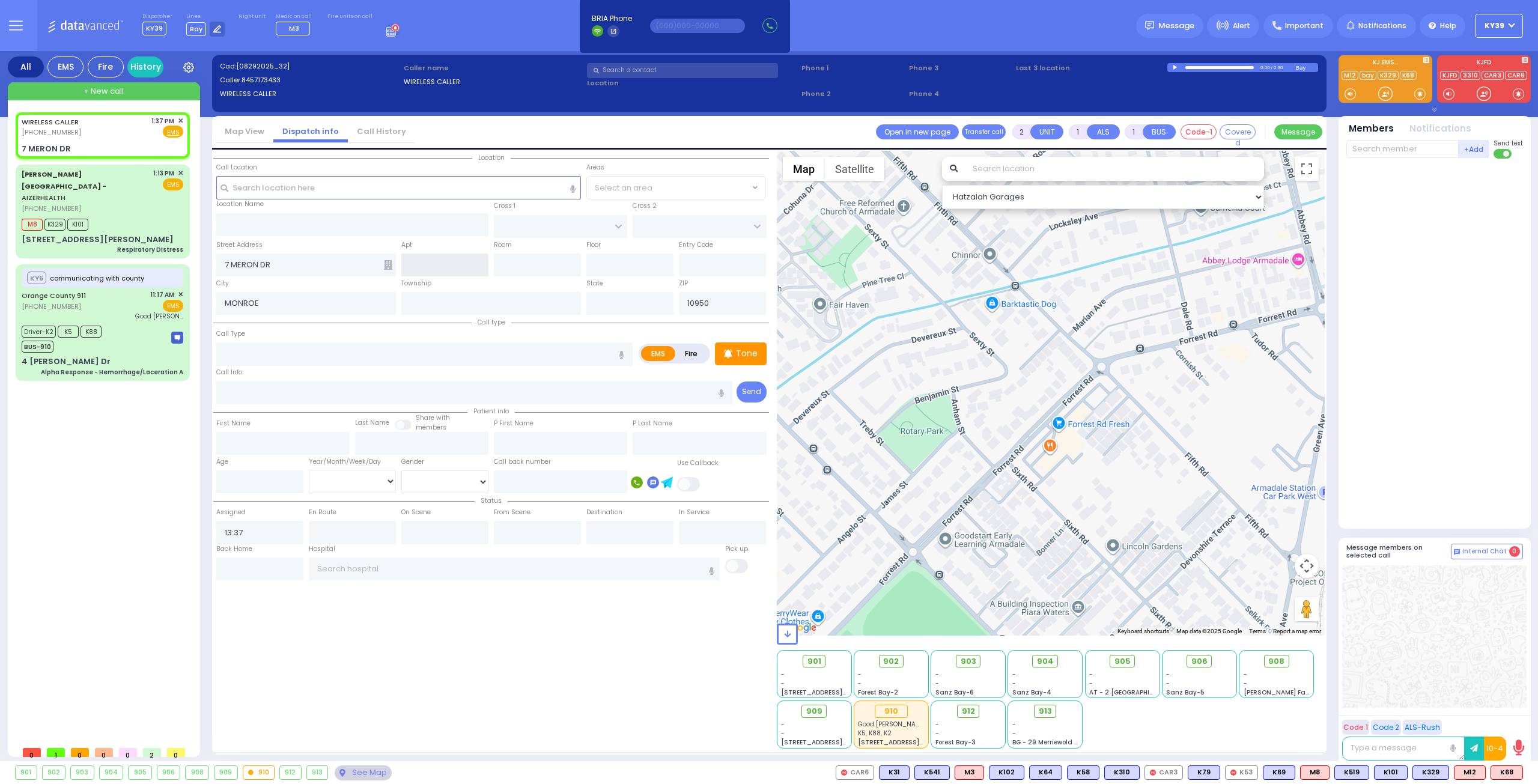
select select
radio input "true"
select select
select select "Hatzalah Garages"
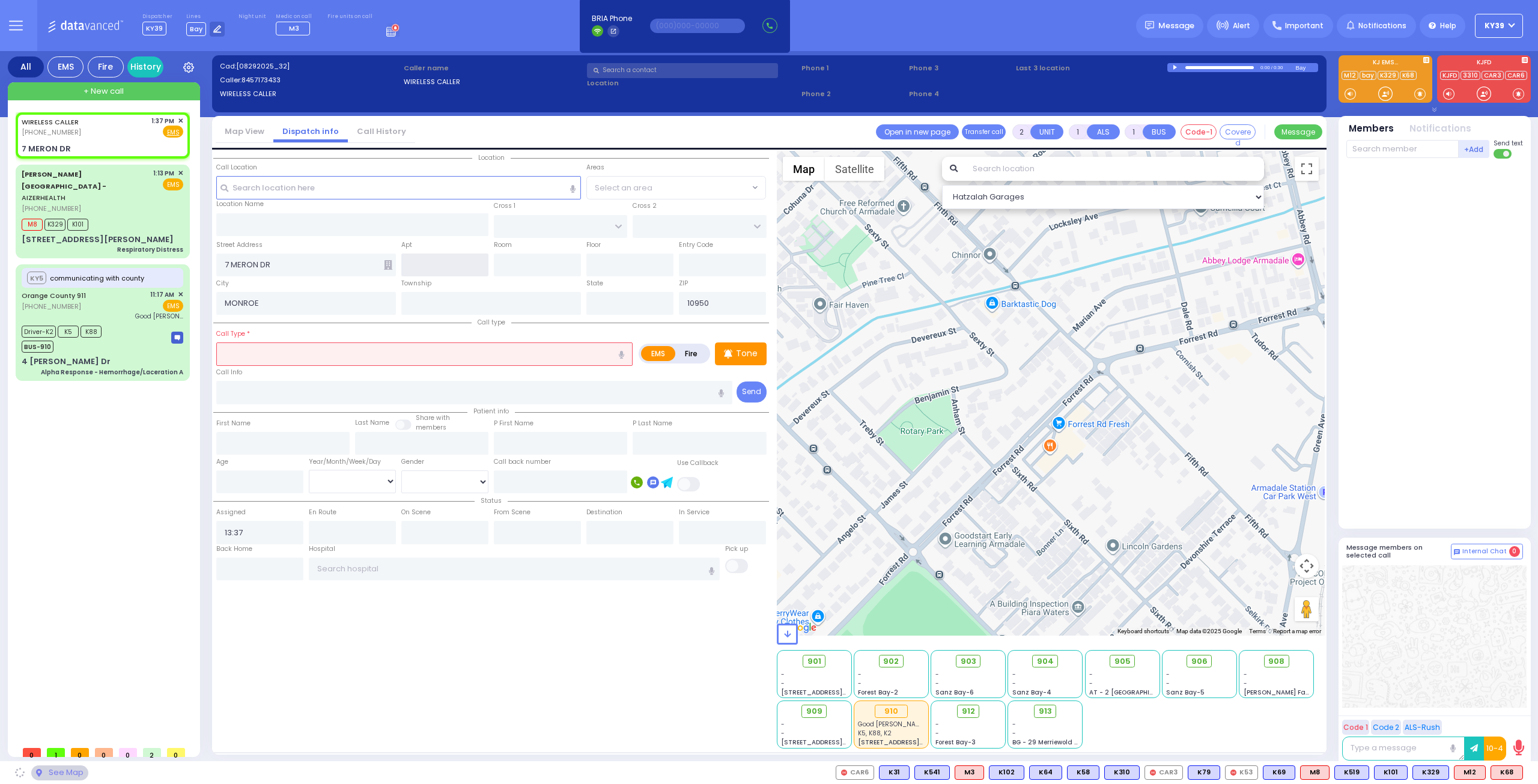
type input "[US_STATE]"
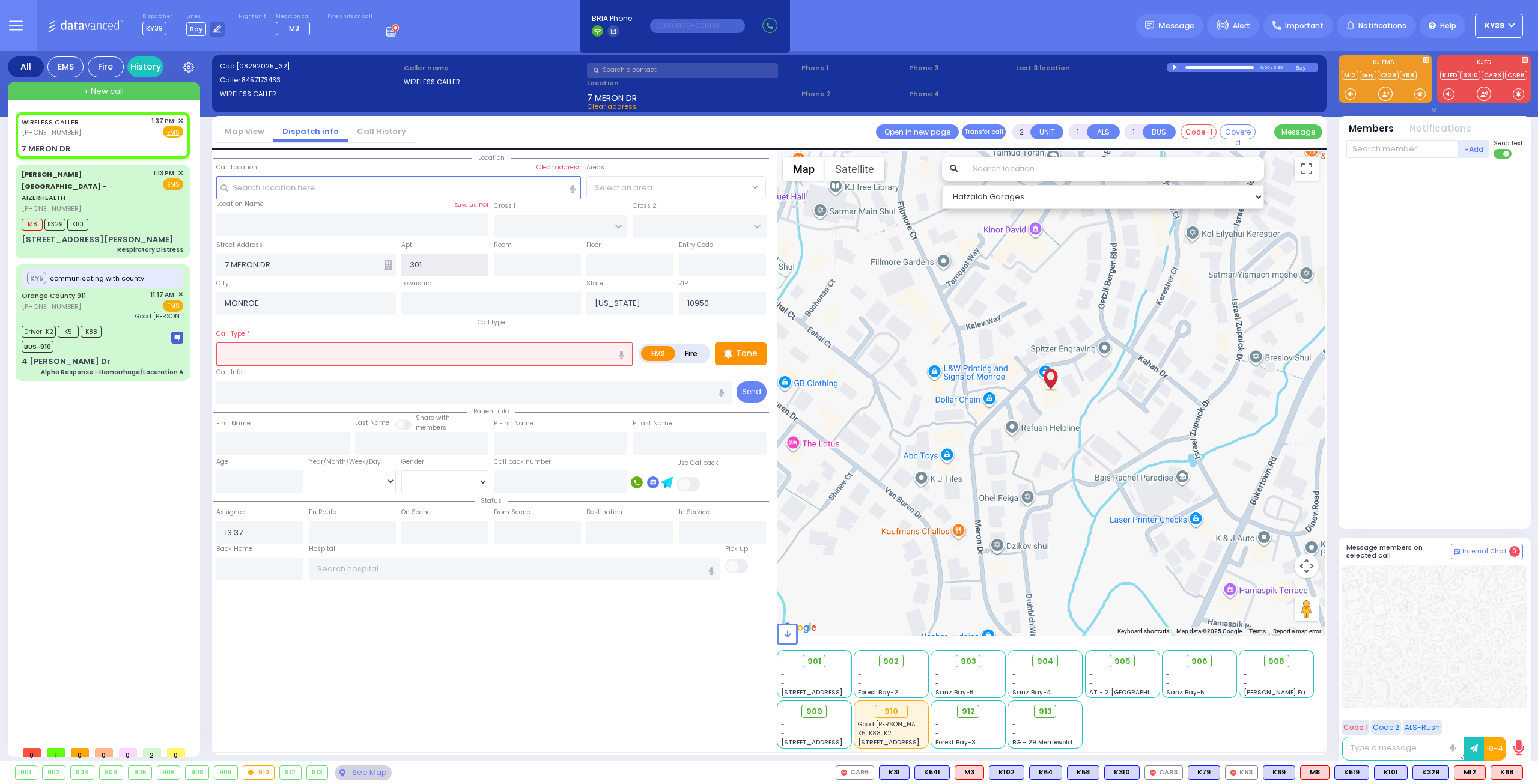
type input "301"
click at [352, 351] on input "text" at bounding box center [424, 354] width 416 height 22
select select
radio input "true"
select select
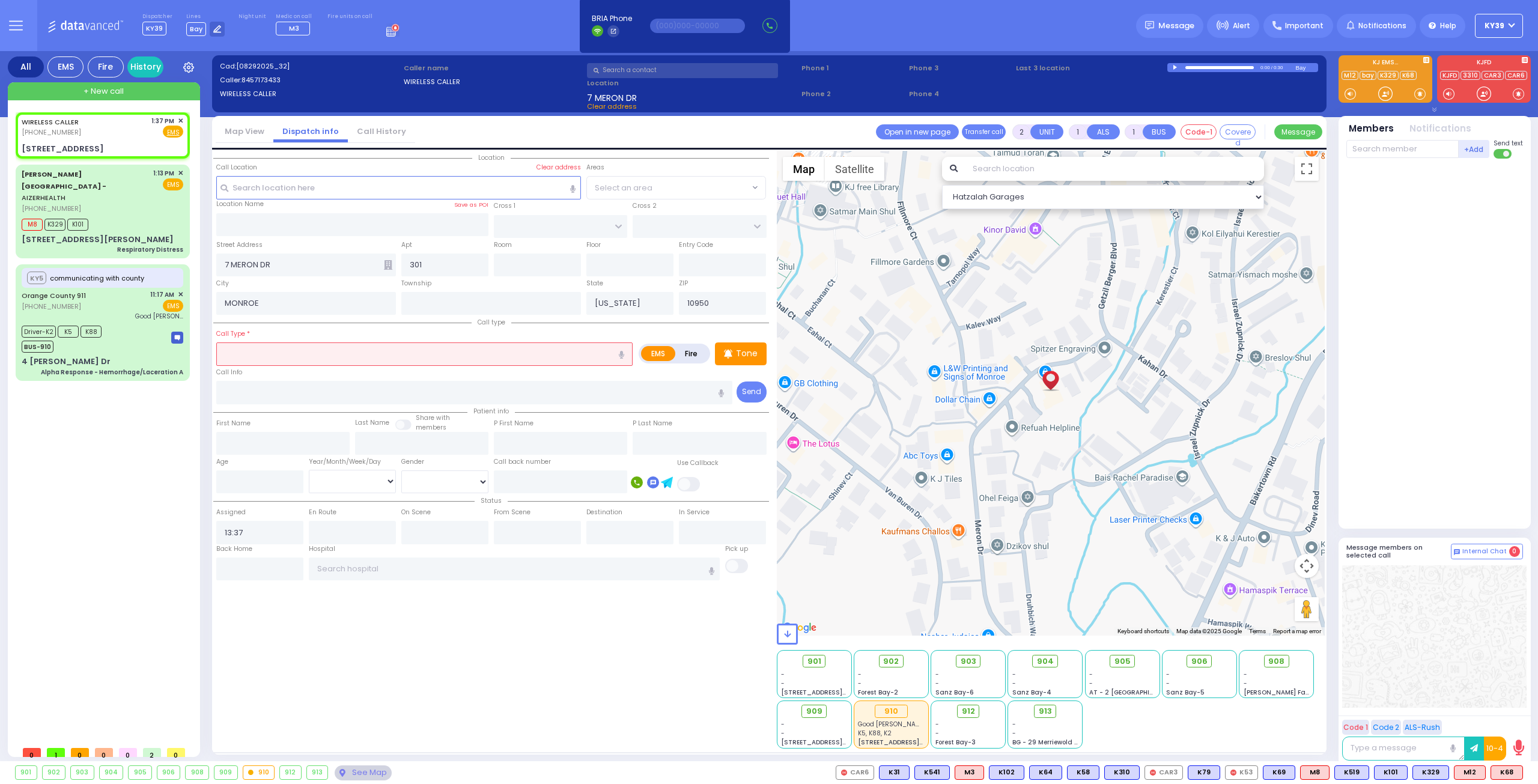
select select "Hatzalah Garages"
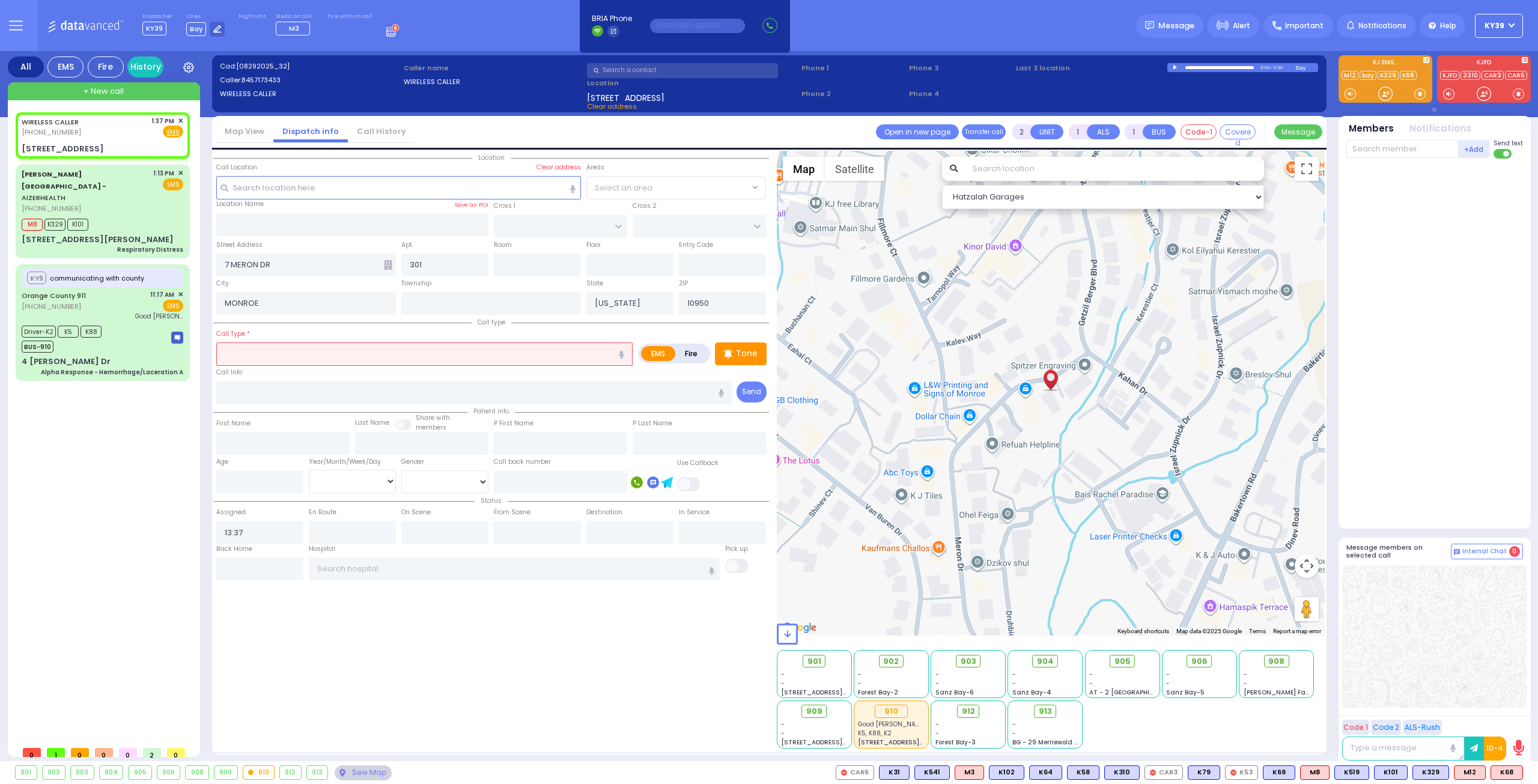
click at [278, 354] on input "text" at bounding box center [424, 354] width 416 height 22
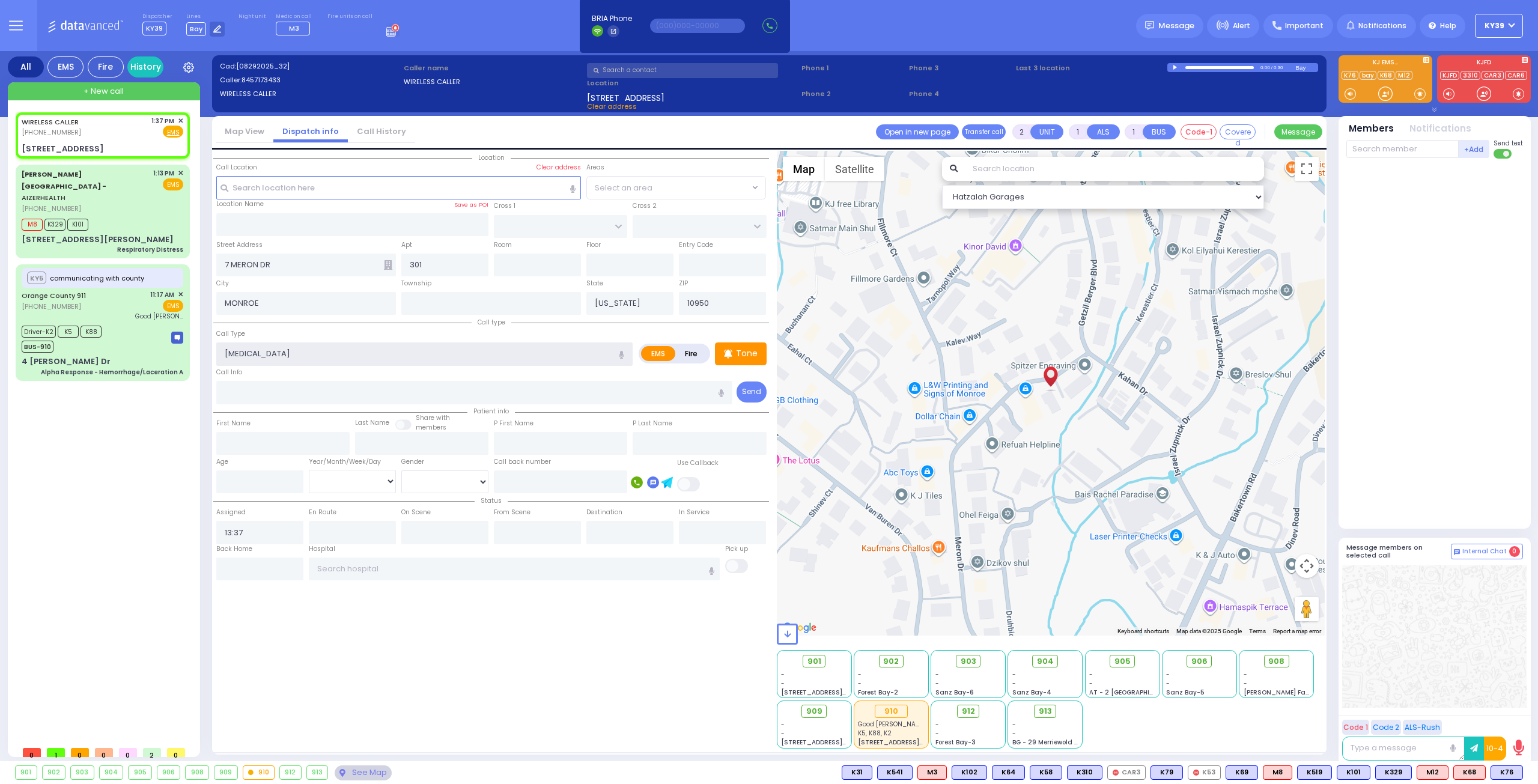
type input "[MEDICAL_DATA]"
select select
radio input "true"
select select
select select "Hatzalah Garages"
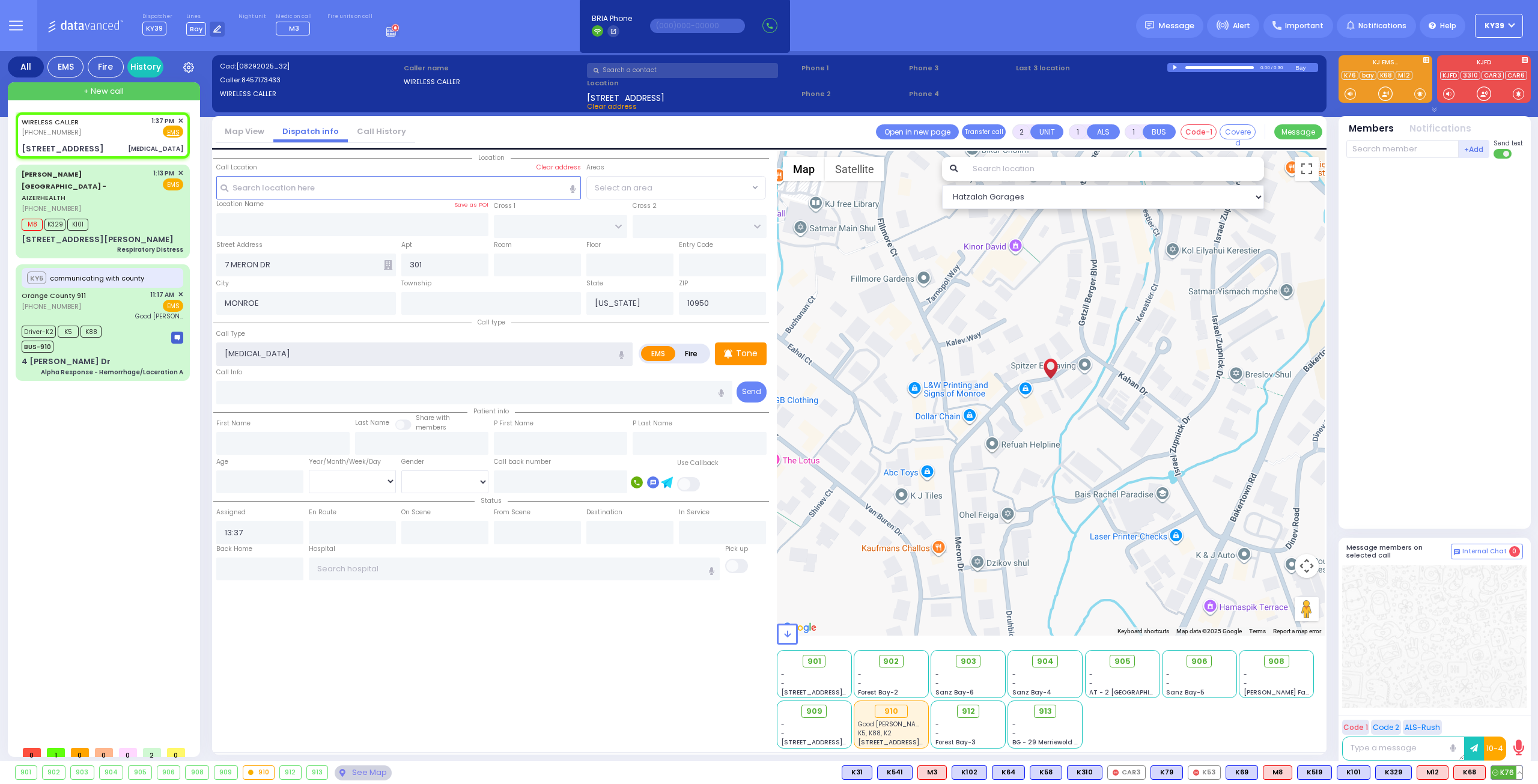
type input "[MEDICAL_DATA]"
drag, startPoint x: 1510, startPoint y: 775, endPoint x: 1478, endPoint y: 766, distance: 33.2
click at [0, 0] on span "K76" at bounding box center [0, 0] width 0 height 0
select select
radio input "true"
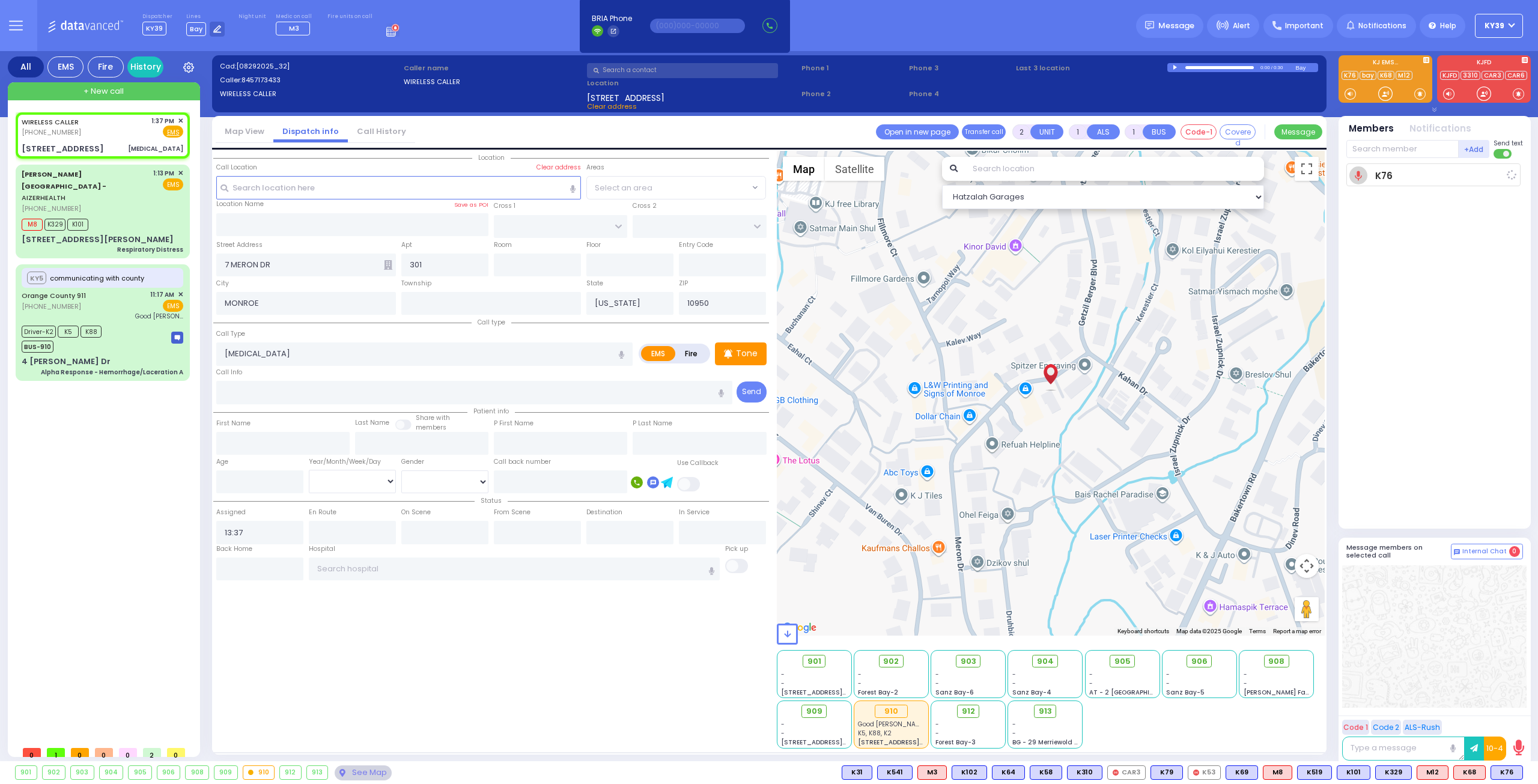
select select
type input "13:39"
select select "Hatzalah Garages"
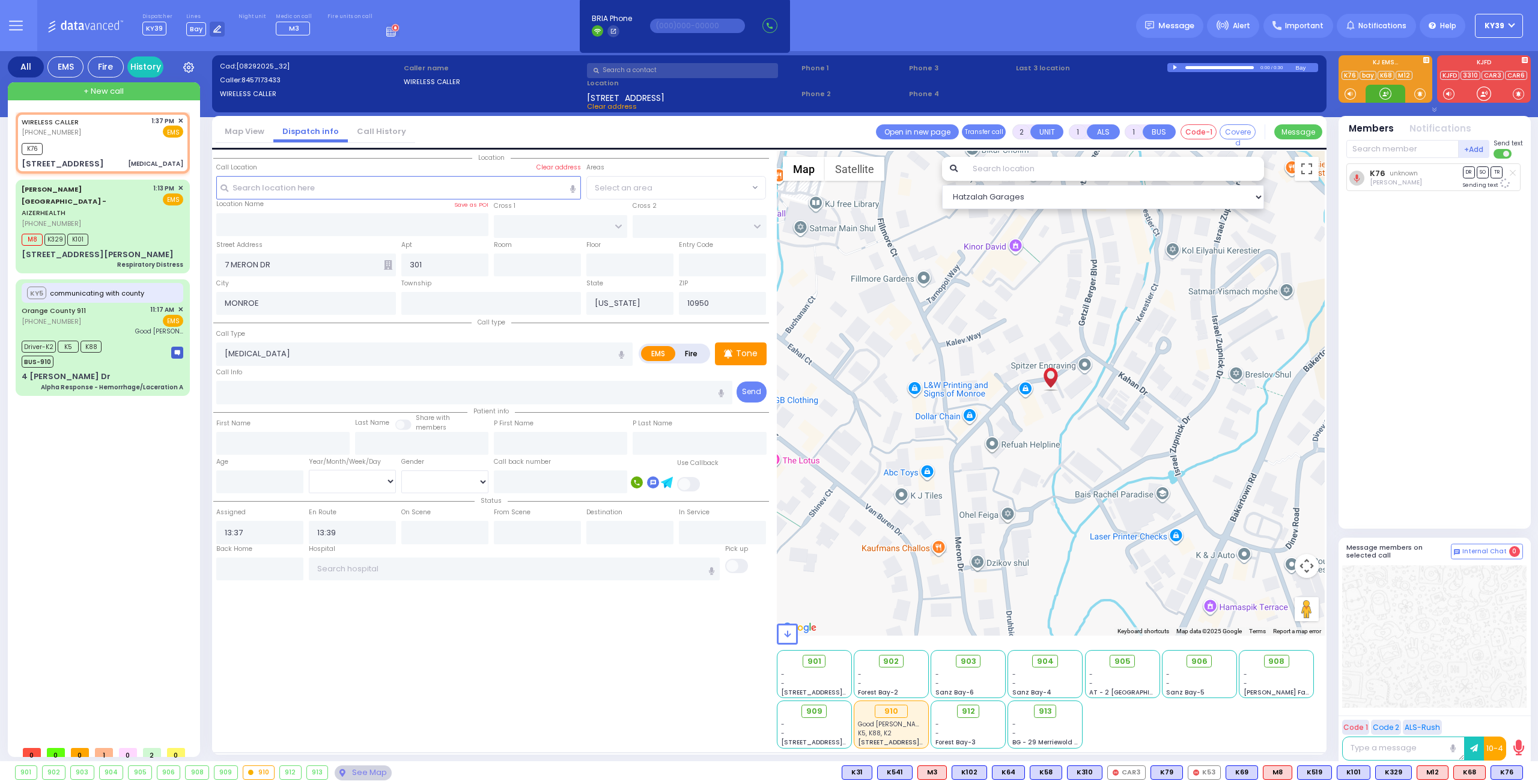
select select
radio input "true"
select select
select select "Hatzalah Garages"
click at [1514, 773] on span "K322" at bounding box center [1504, 772] width 35 height 13
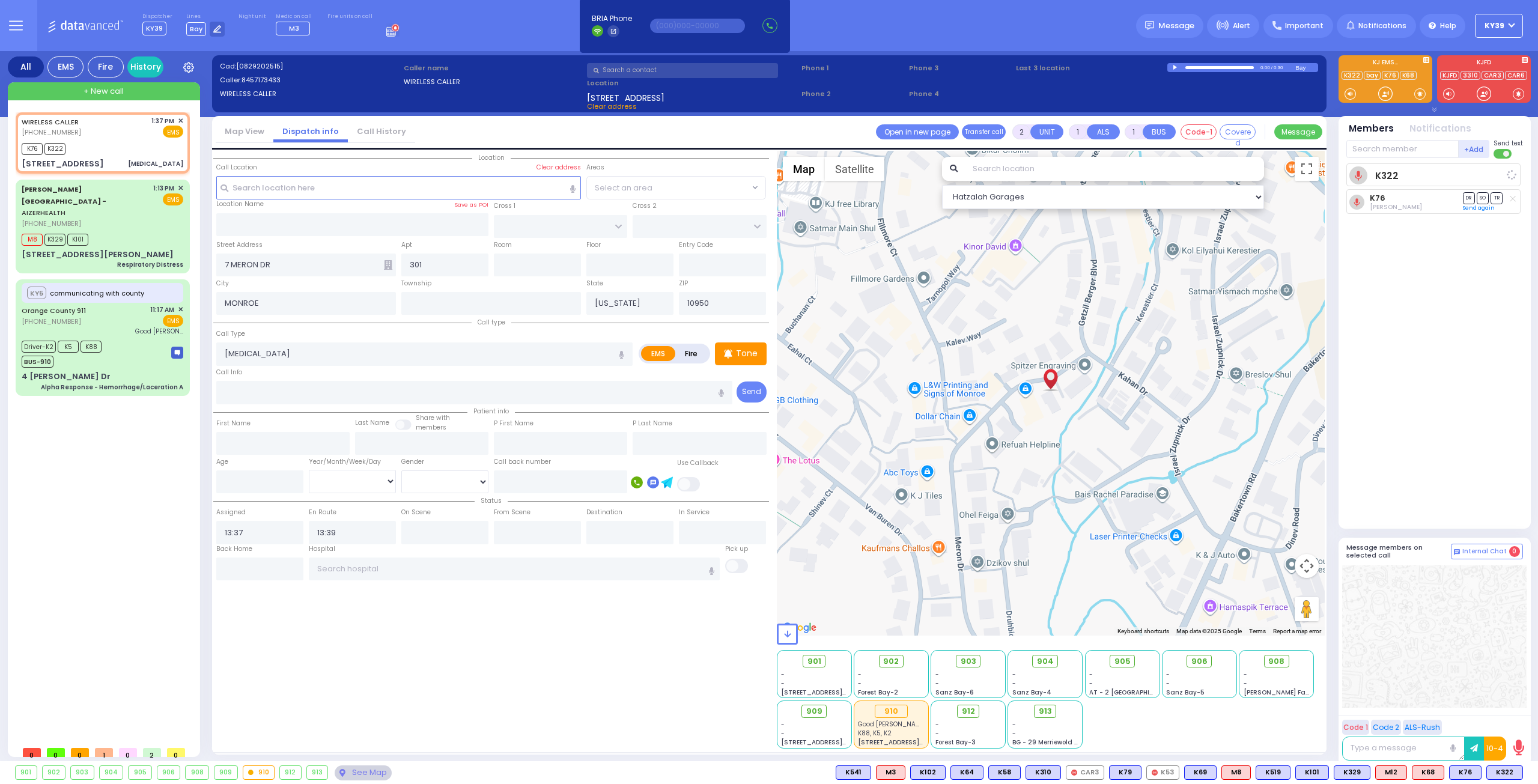
select select
radio input "true"
select select
select select "Hatzalah Garages"
click at [133, 218] on div "[PHONE_NUMBER]" at bounding box center [85, 224] width 127 height 10
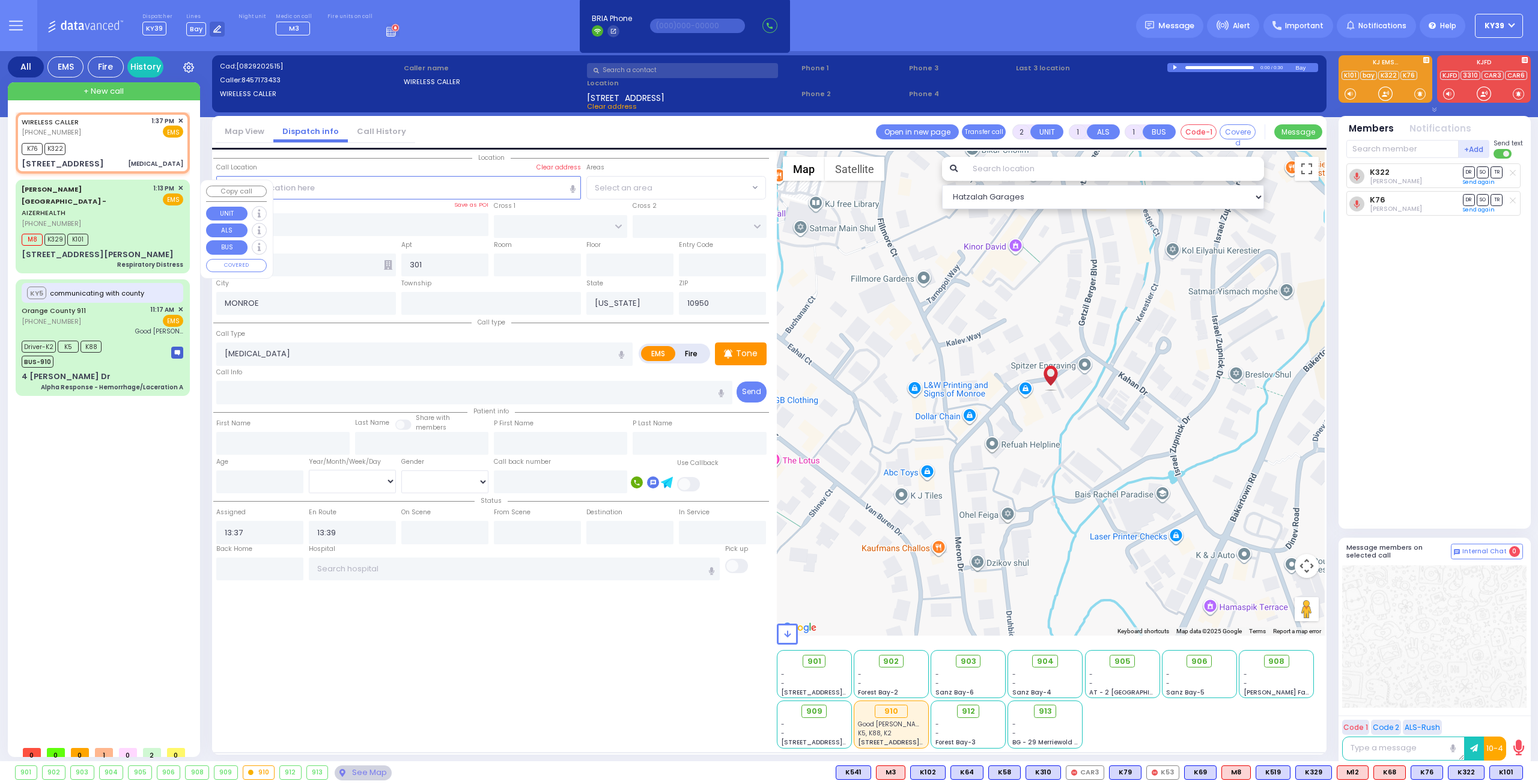
type input "6"
select select
type input "Respiratory Distress"
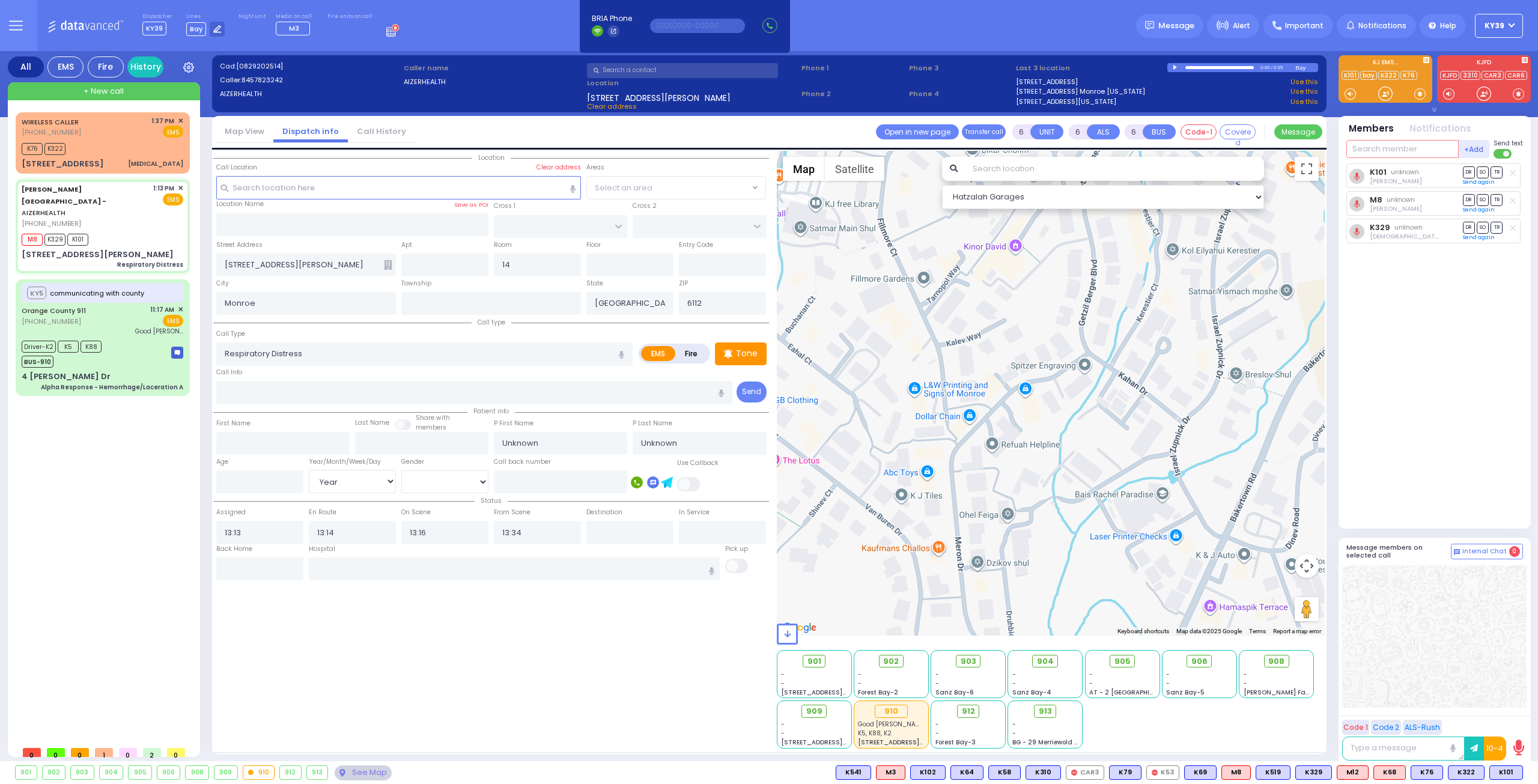
click at [1407, 157] on input "text" at bounding box center [1402, 149] width 112 height 18
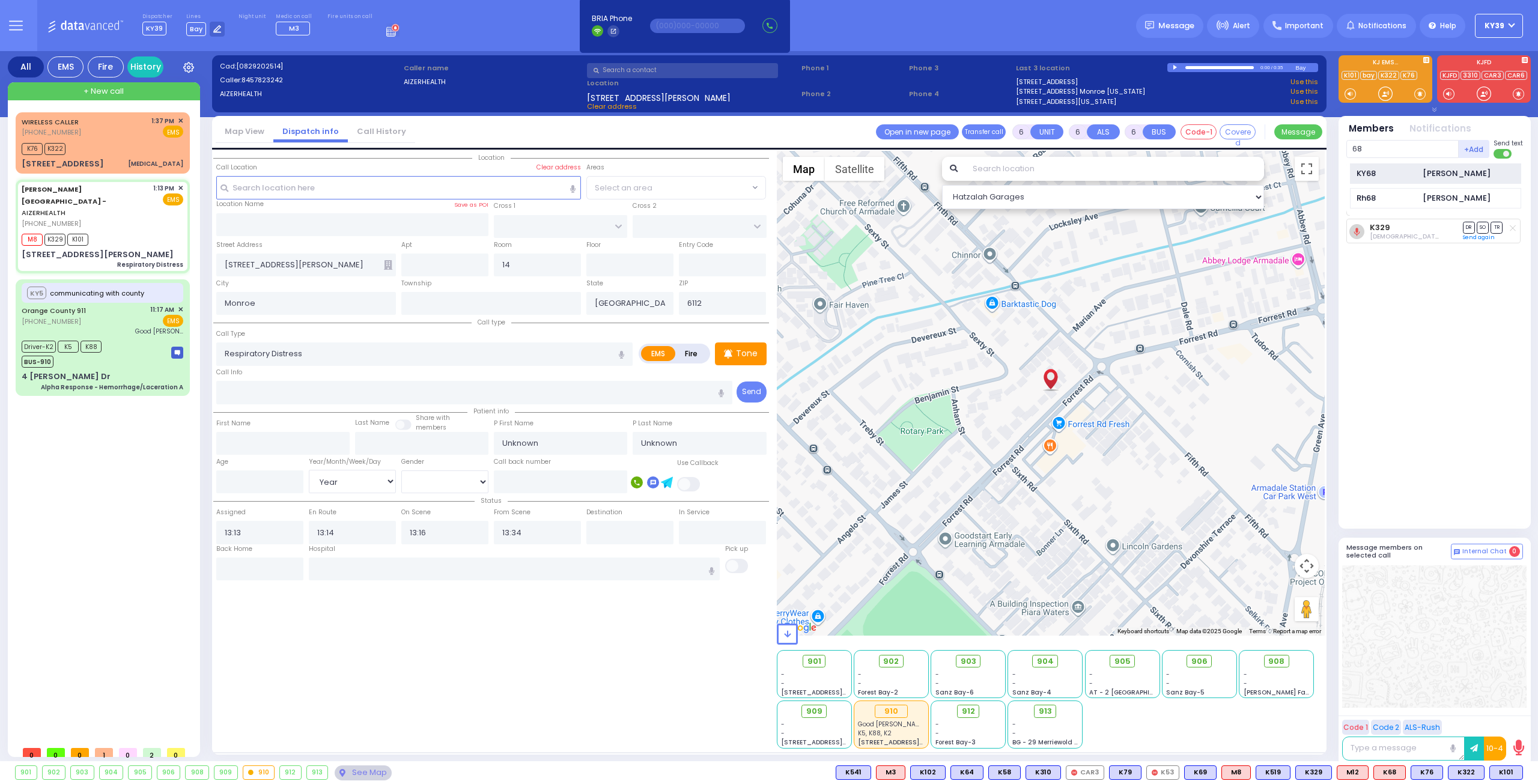
click at [1377, 169] on div "KY68" at bounding box center [1387, 174] width 60 height 12
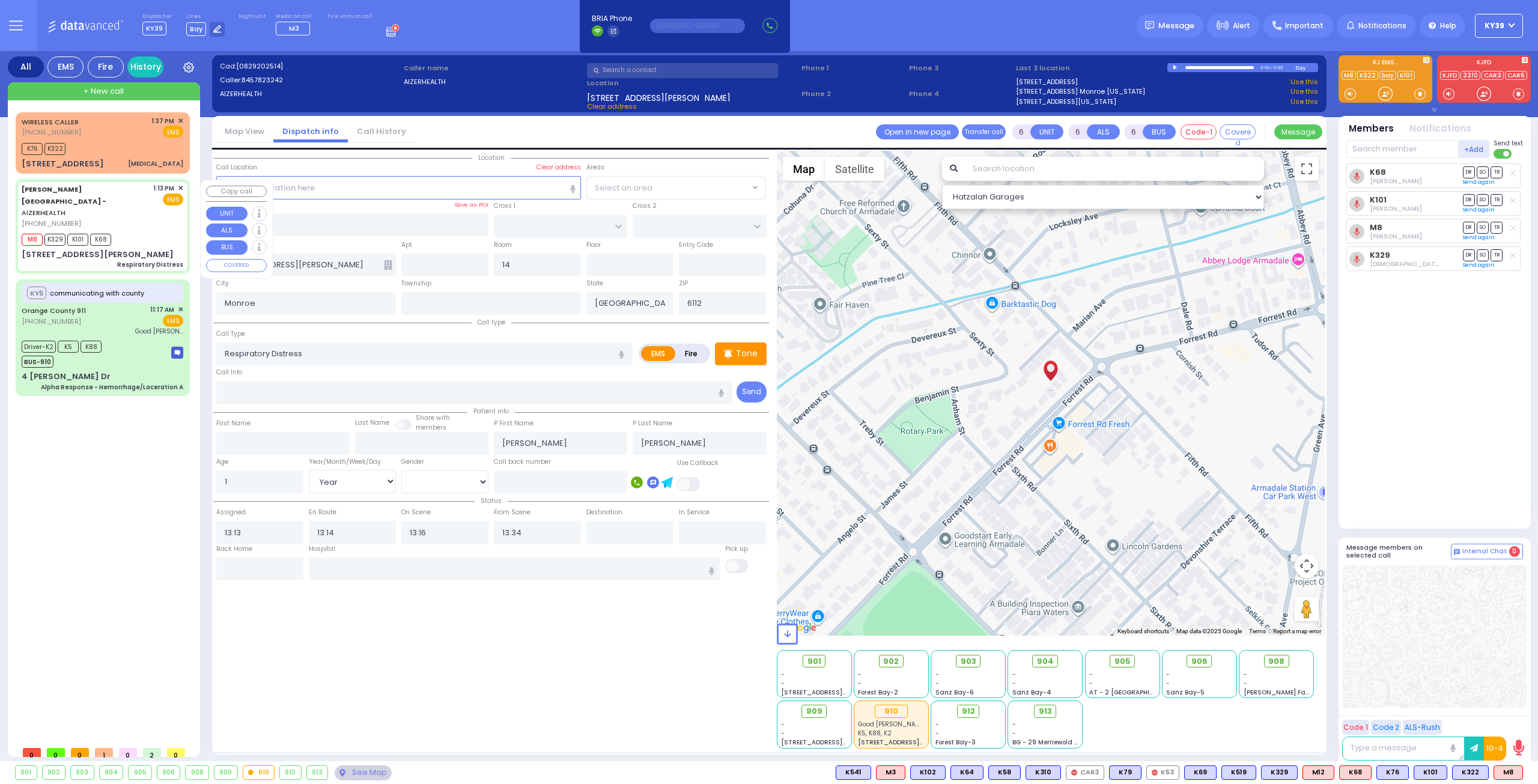
click at [117, 203] on div "[PERSON_NAME][GEOGRAPHIC_DATA] - AIZERHEALTH [PHONE_NUMBER] 1:13 PM ✕ EMS M8" at bounding box center [103, 226] width 169 height 90
click at [111, 218] on div "[PHONE_NUMBER]" at bounding box center [85, 224] width 127 height 10
click at [144, 231] on div "M8 K329 K101 K68" at bounding box center [102, 237] width 161 height 15
click at [1483, 773] on button at bounding box center [1484, 772] width 6 height 13
click at [1476, 721] on icon at bounding box center [1476, 719] width 13 height 13
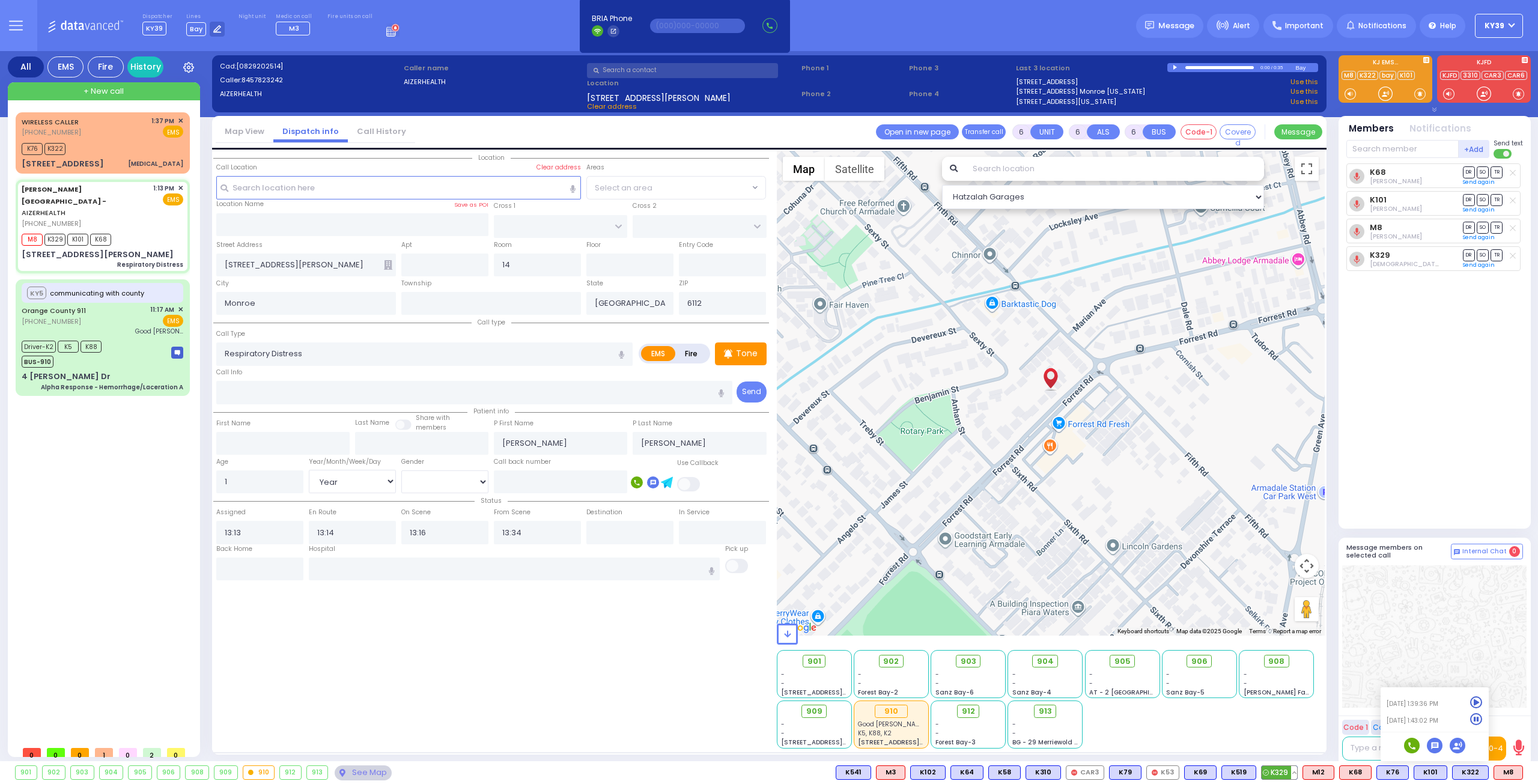
click at [1297, 768] on button at bounding box center [1294, 772] width 6 height 13
click at [1292, 717] on icon at bounding box center [1285, 719] width 13 height 13
click at [1290, 701] on icon at bounding box center [1285, 702] width 13 height 13
click at [1290, 684] on icon at bounding box center [1285, 686] width 13 height 13
click at [971, 658] on span "903" at bounding box center [972, 661] width 16 height 12
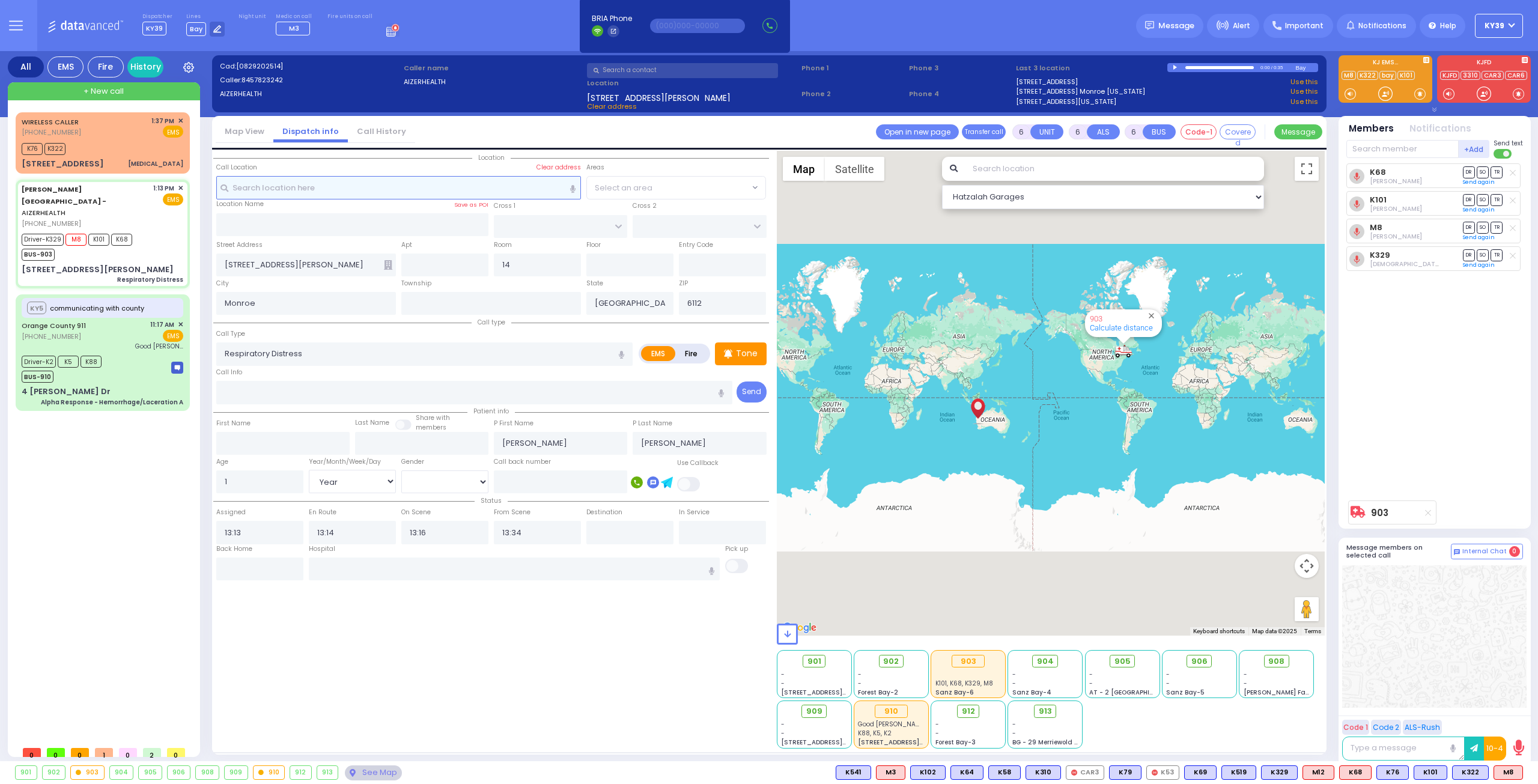
click at [282, 187] on input "text" at bounding box center [398, 187] width 365 height 22
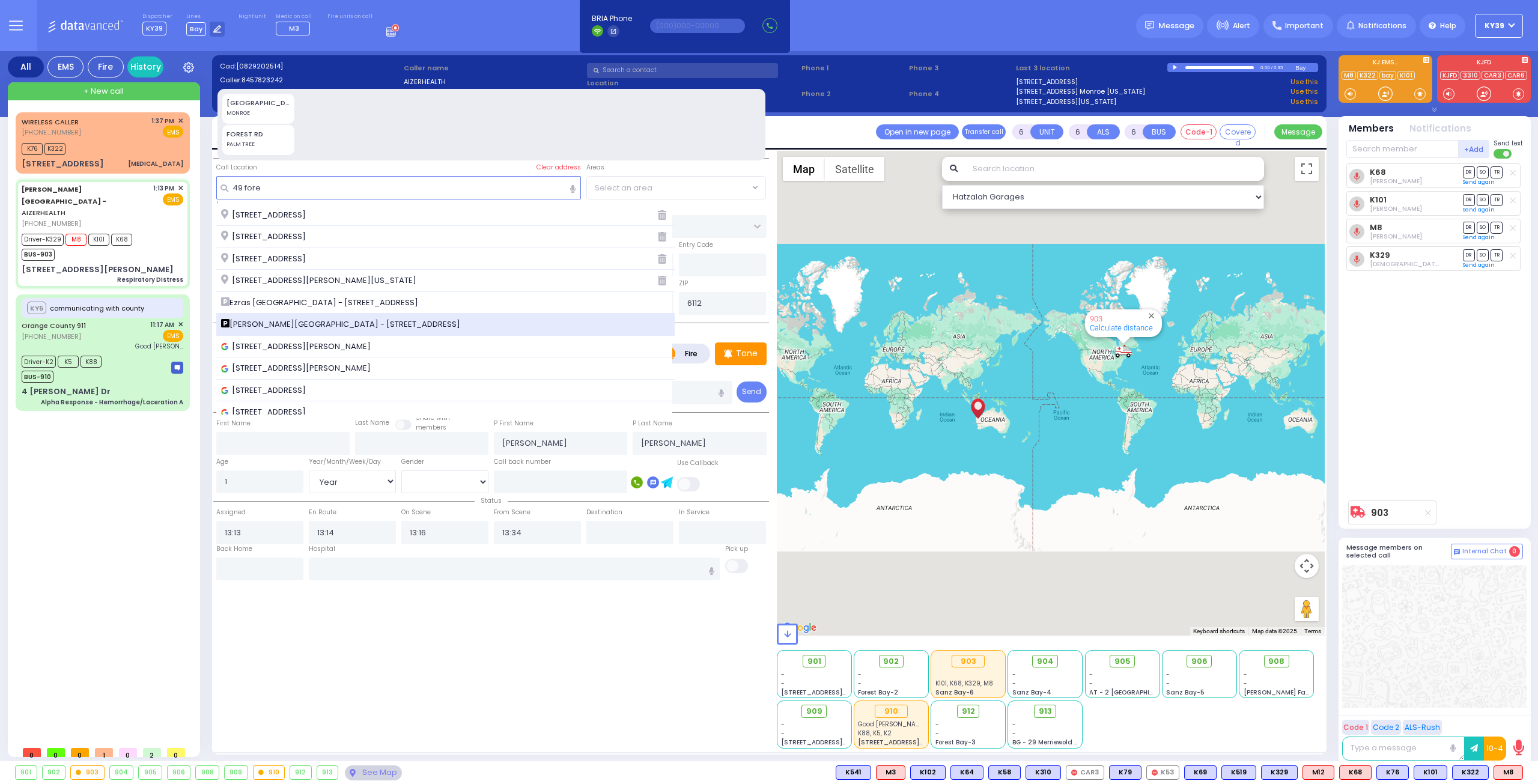
click at [377, 323] on span "[PERSON_NAME][GEOGRAPHIC_DATA] - [STREET_ADDRESS]" at bounding box center [343, 325] width 244 height 12
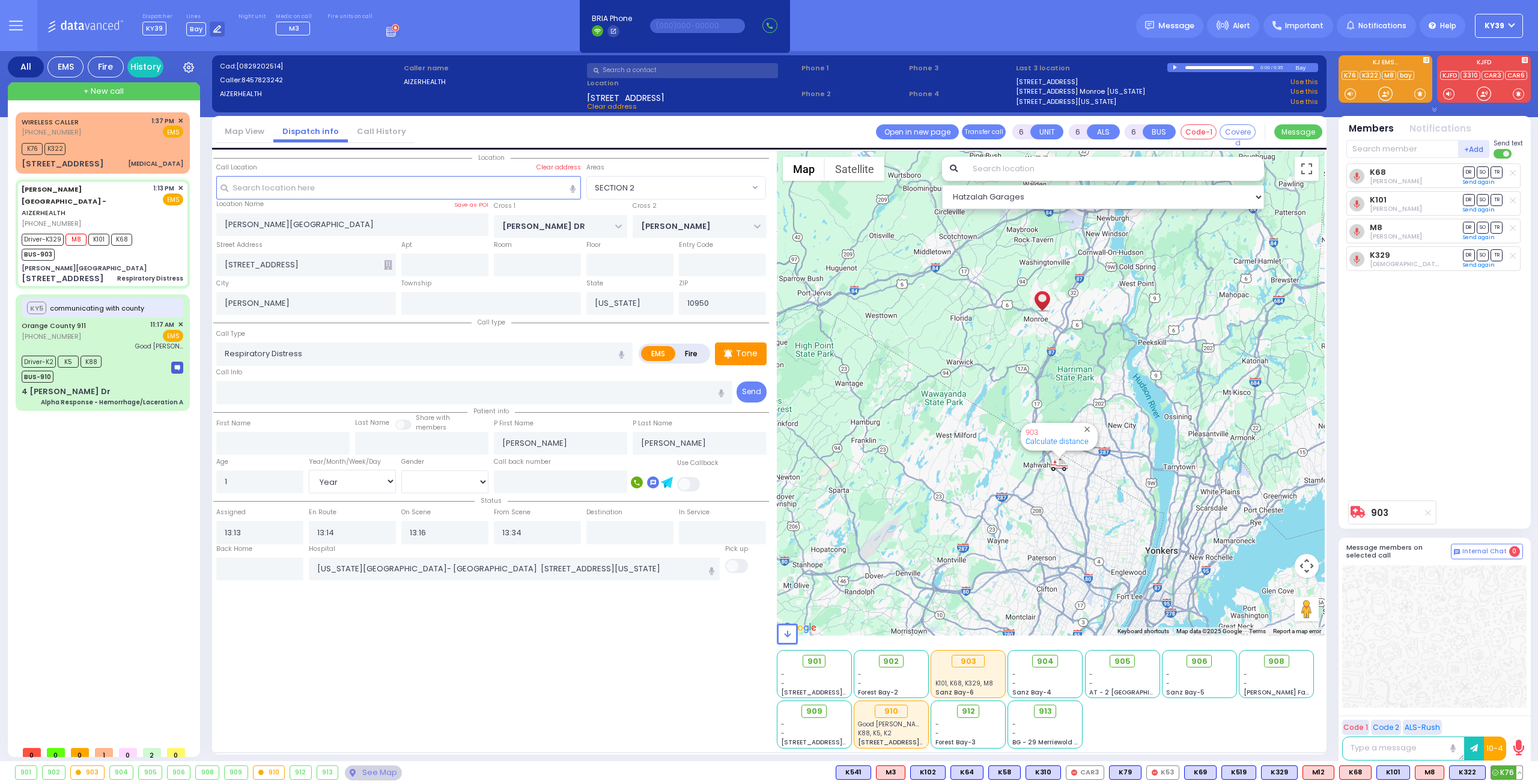
click at [1520, 772] on button at bounding box center [1519, 772] width 6 height 13
click at [1511, 719] on icon at bounding box center [1510, 719] width 13 height 13
click at [1510, 704] on icon at bounding box center [1510, 702] width 13 height 13
click at [1510, 702] on icon at bounding box center [1510, 702] width 13 height 13
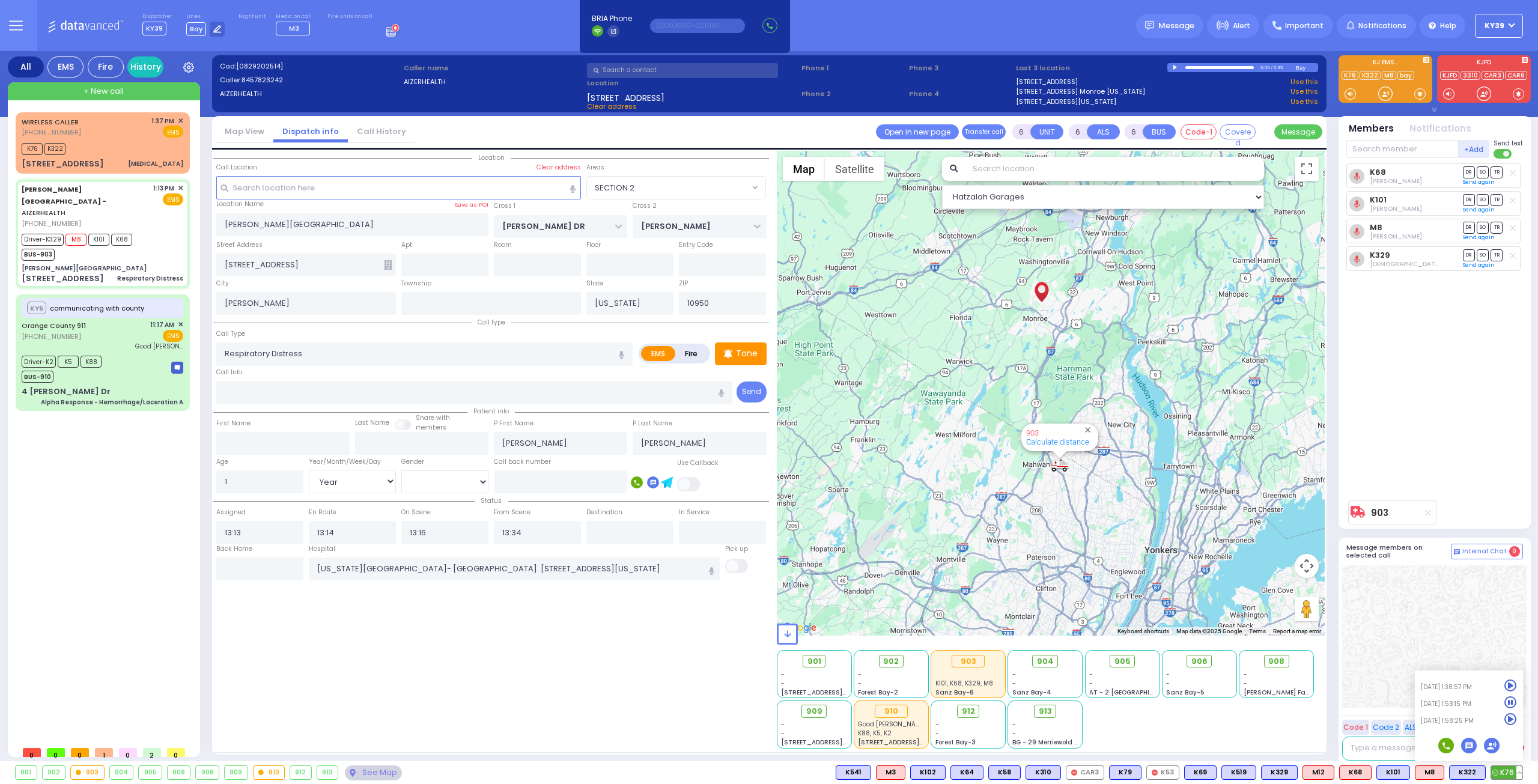
click at [1511, 686] on icon at bounding box center [1510, 686] width 13 height 13
click at [1511, 703] on icon at bounding box center [1510, 702] width 13 height 13
click at [1436, 613] on div at bounding box center [1434, 636] width 185 height 142
click at [1484, 771] on button at bounding box center [1482, 772] width 6 height 13
click at [1473, 718] on icon at bounding box center [1473, 719] width 13 height 13
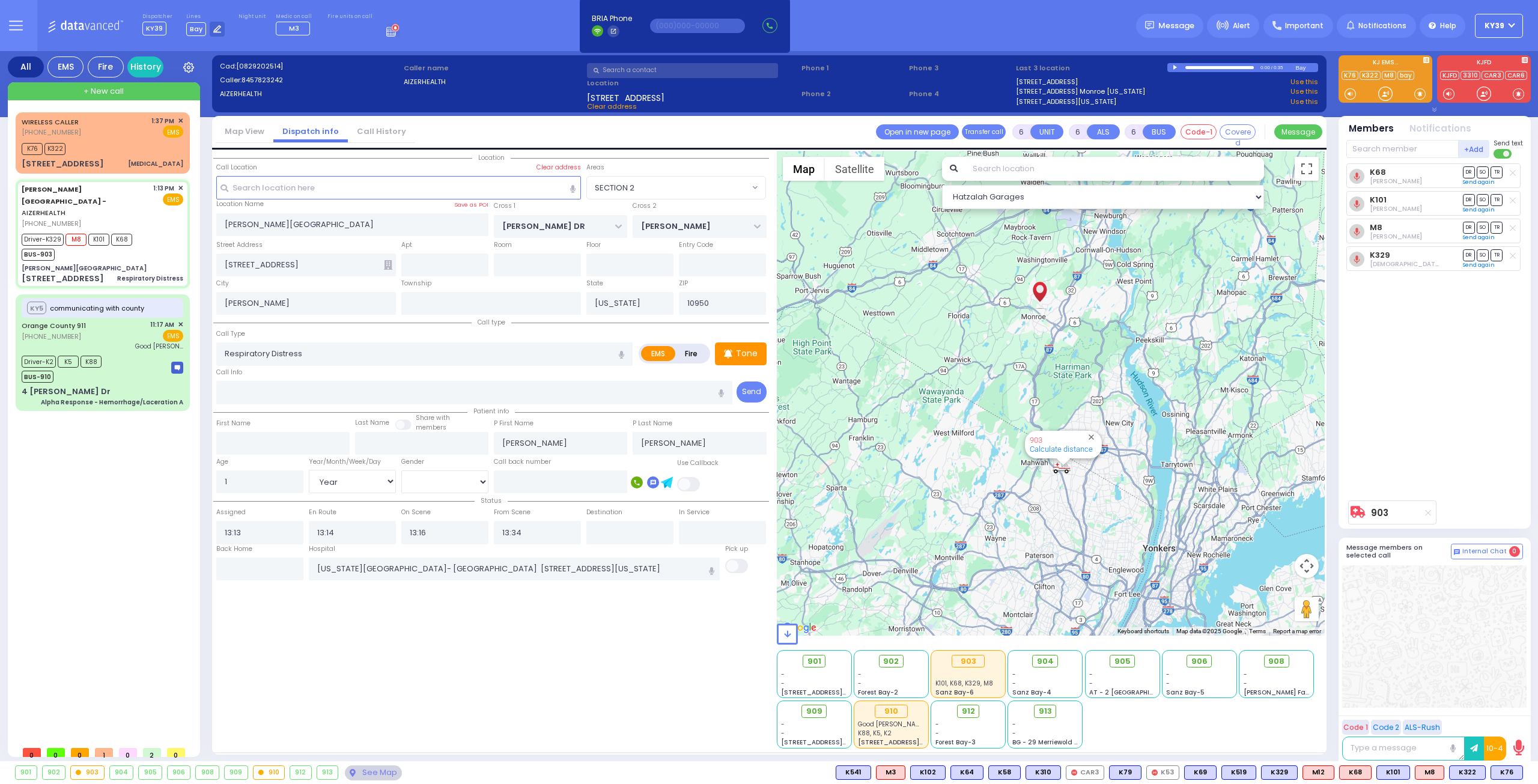
select select "SECTION 2"
select select "Year"
select select "[DEMOGRAPHIC_DATA]"
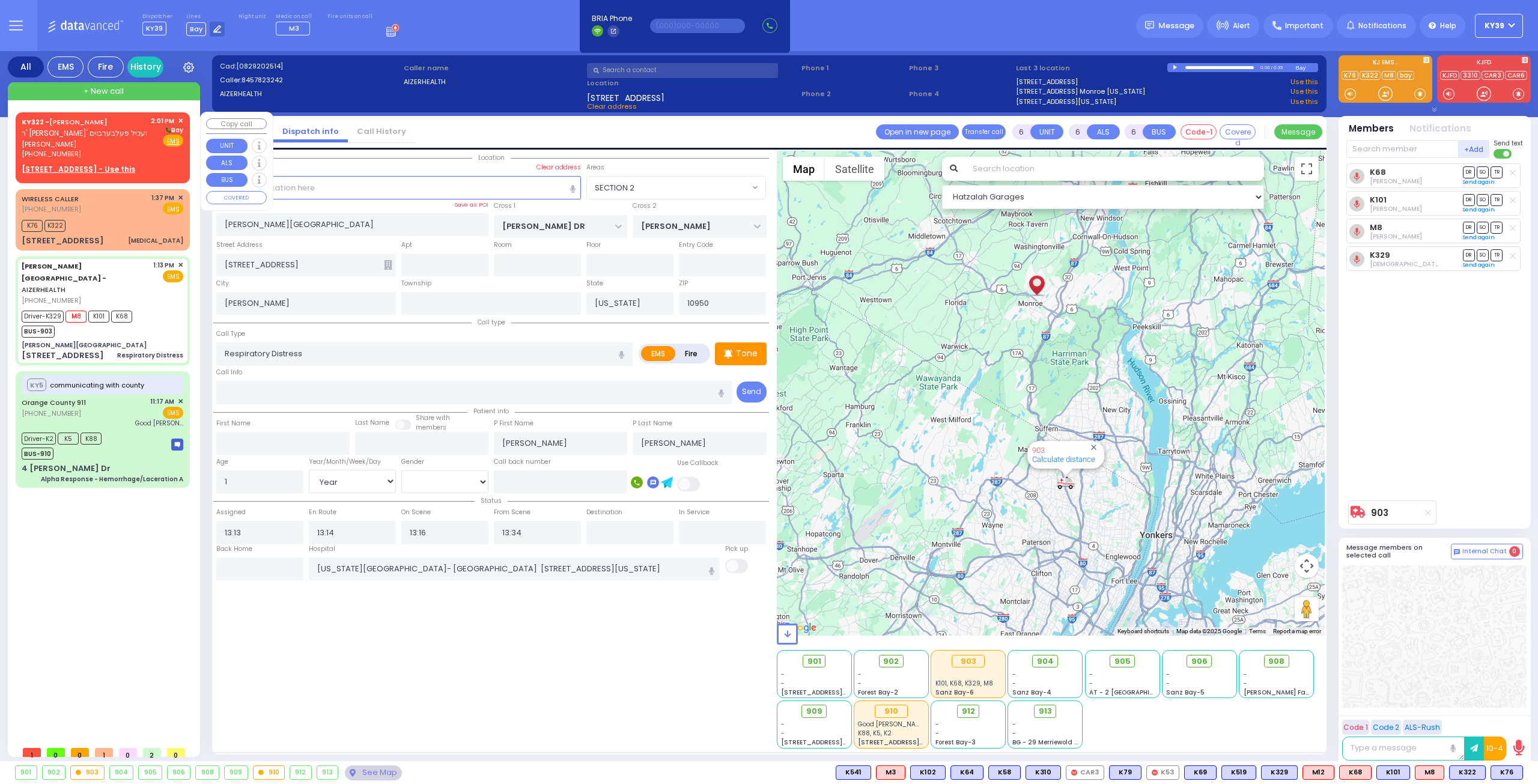
click at [139, 145] on span "יואל שווארץ" at bounding box center [84, 144] width 125 height 10
type input "2"
type input "1"
select select
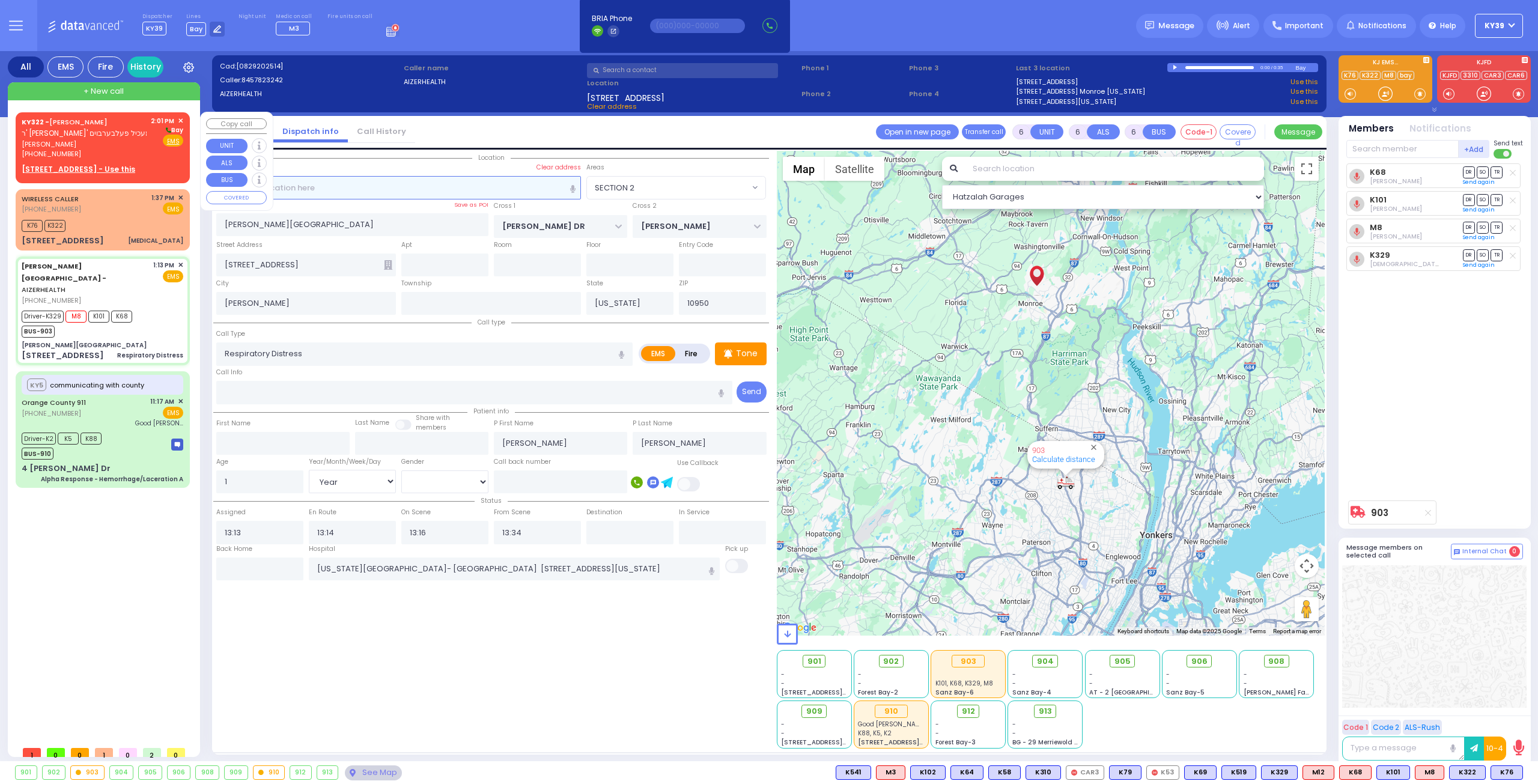
radio input "true"
type input "JOEL"
type input "SCHWARTZ"
select select
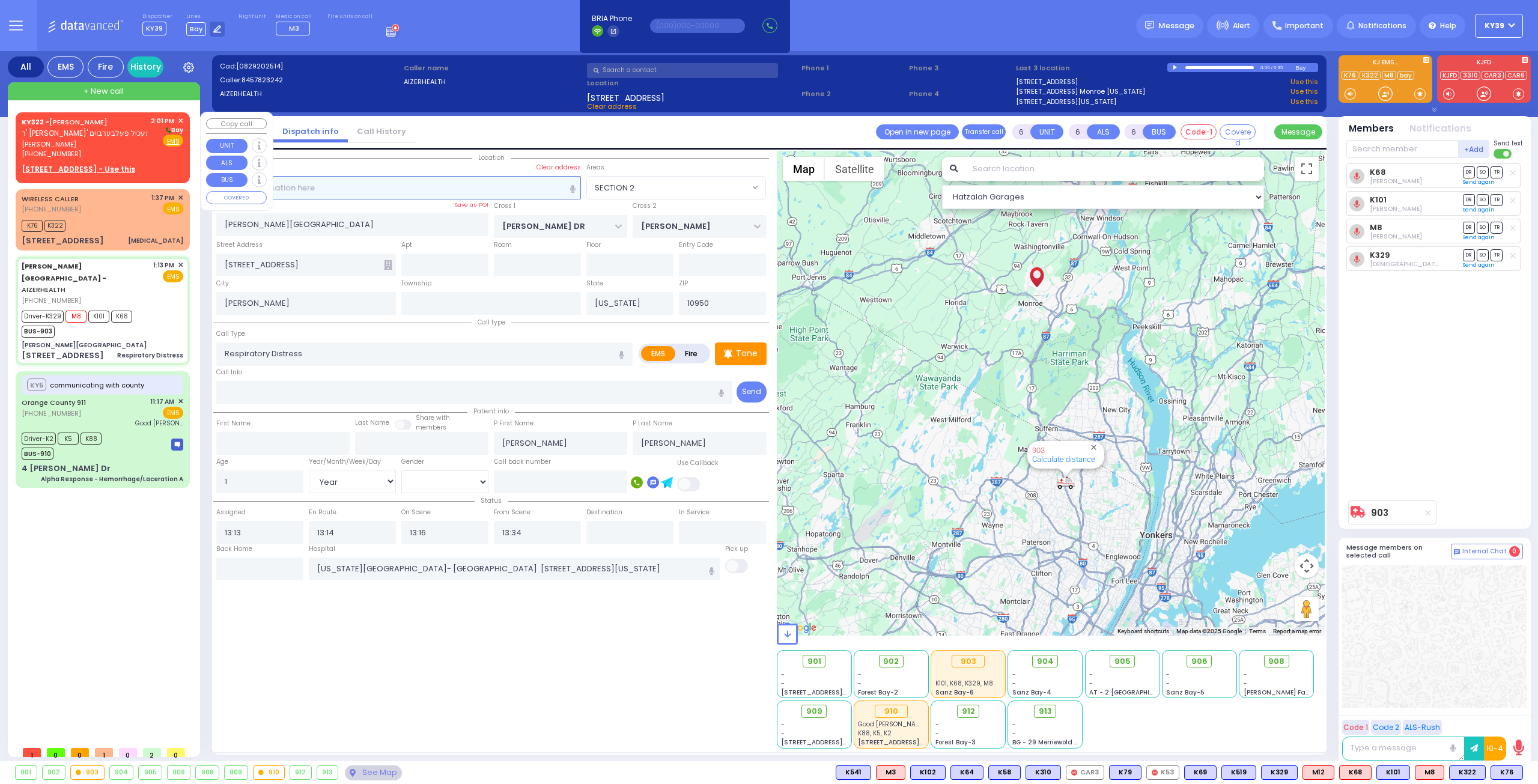
type input "14:01"
select select "Hatzalah Garages"
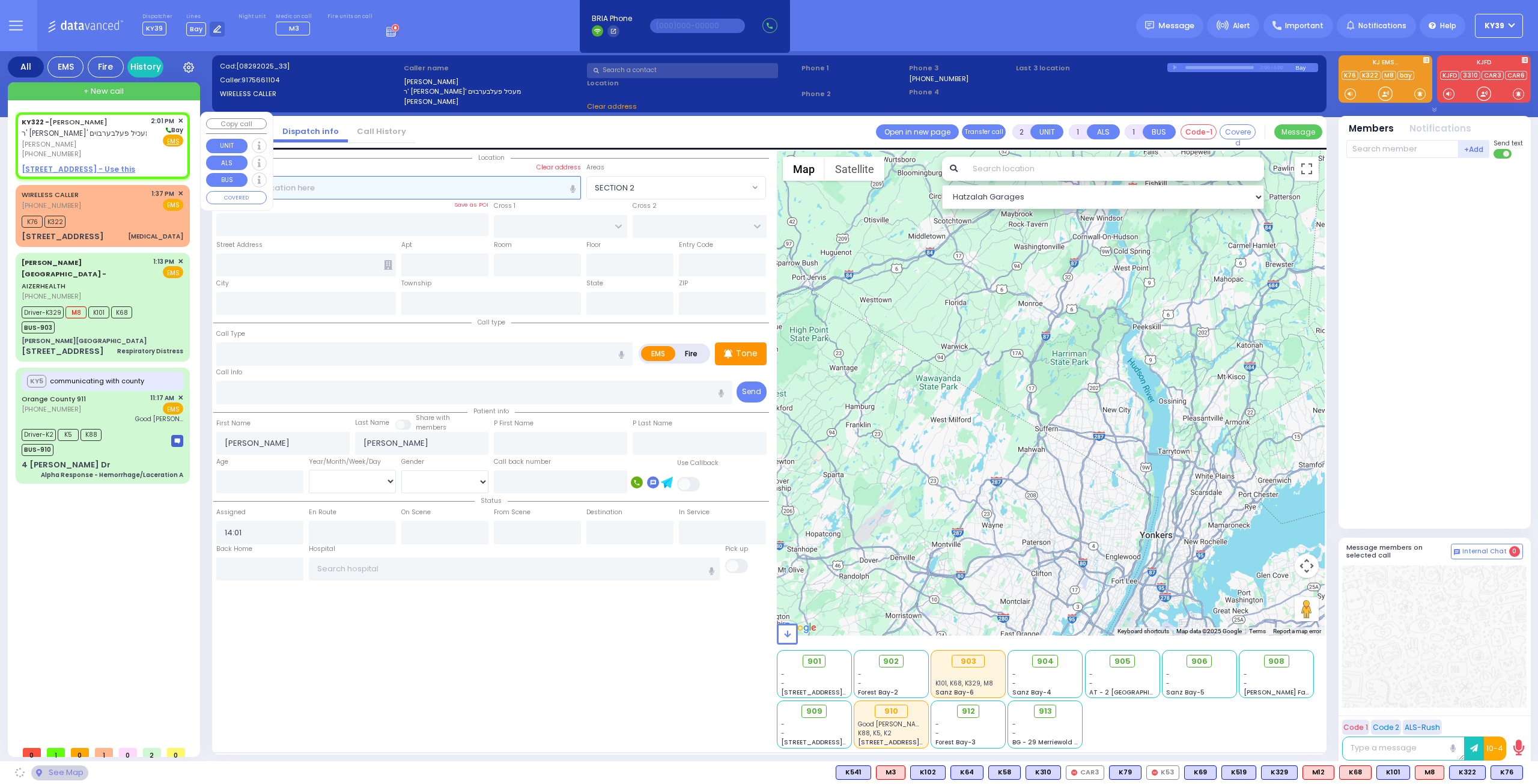
select select
radio input "true"
select select
select select "Hatzalah Garages"
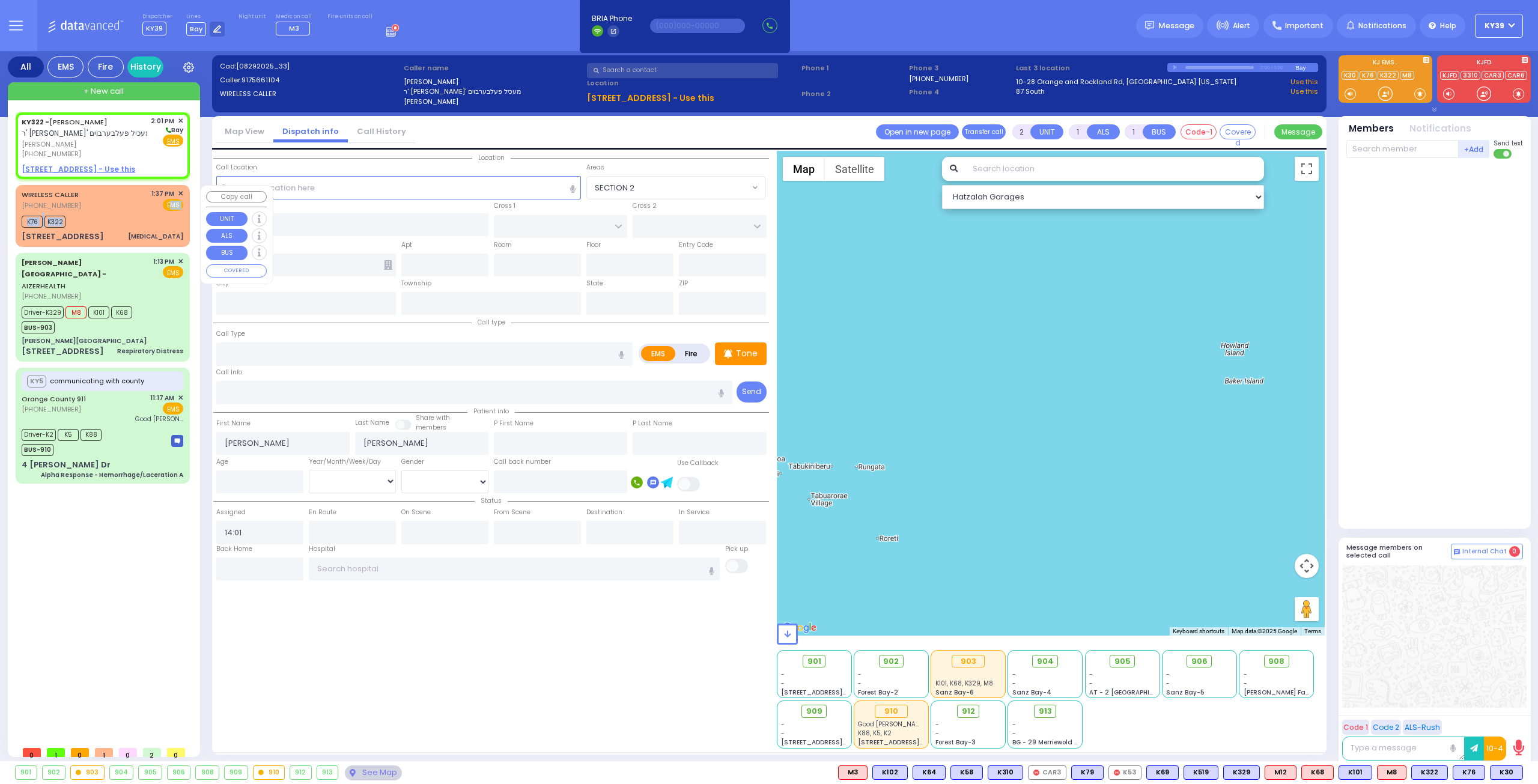
click at [119, 212] on div "WIRELESS CALLER (845) 717-3433 1:37 PM ✕ EMS K76" at bounding box center [103, 215] width 169 height 58
select select
type input "[MEDICAL_DATA]"
radio input "true"
select select
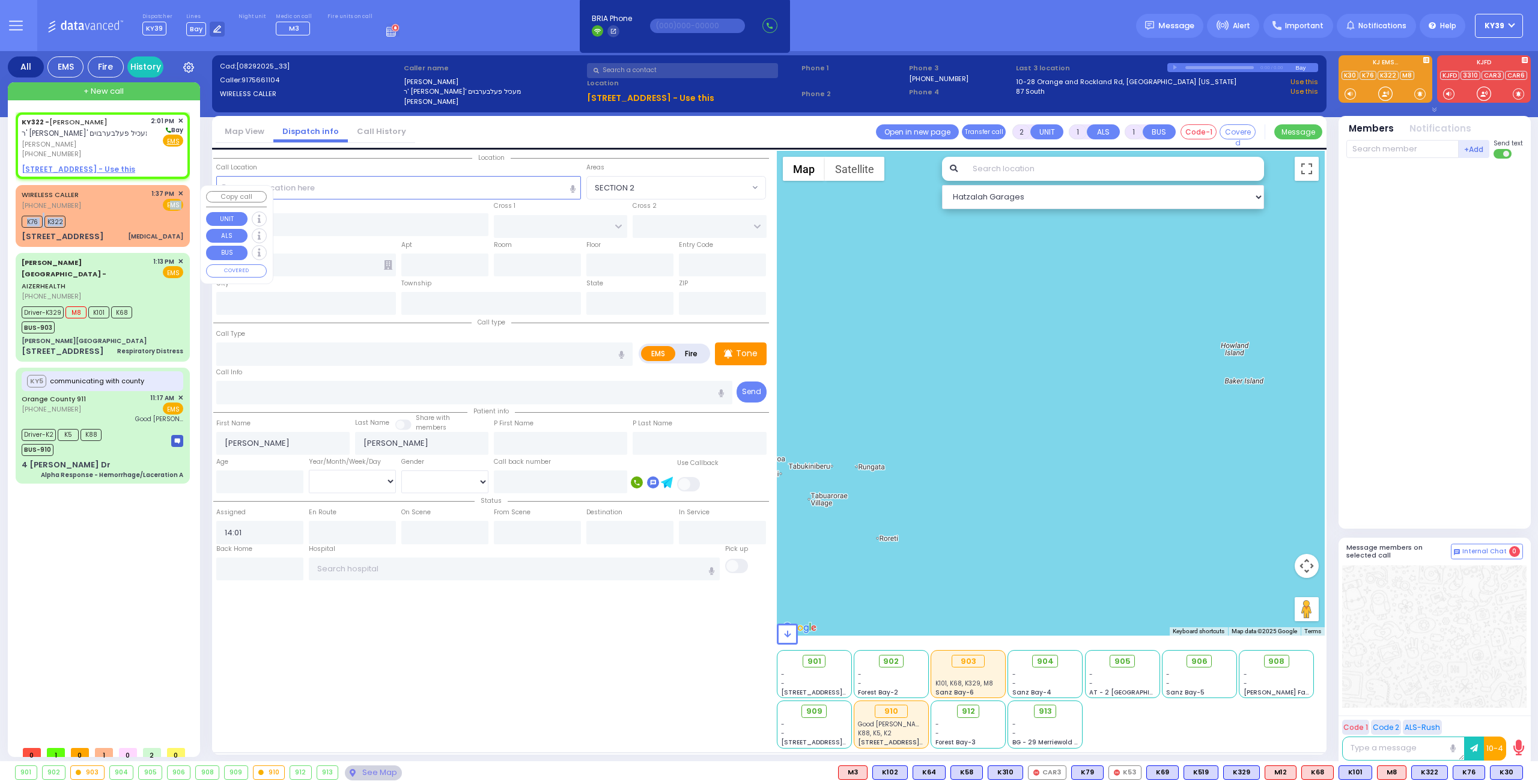
type input "13:37"
type input "13:39"
select select "Hatzalah Garages"
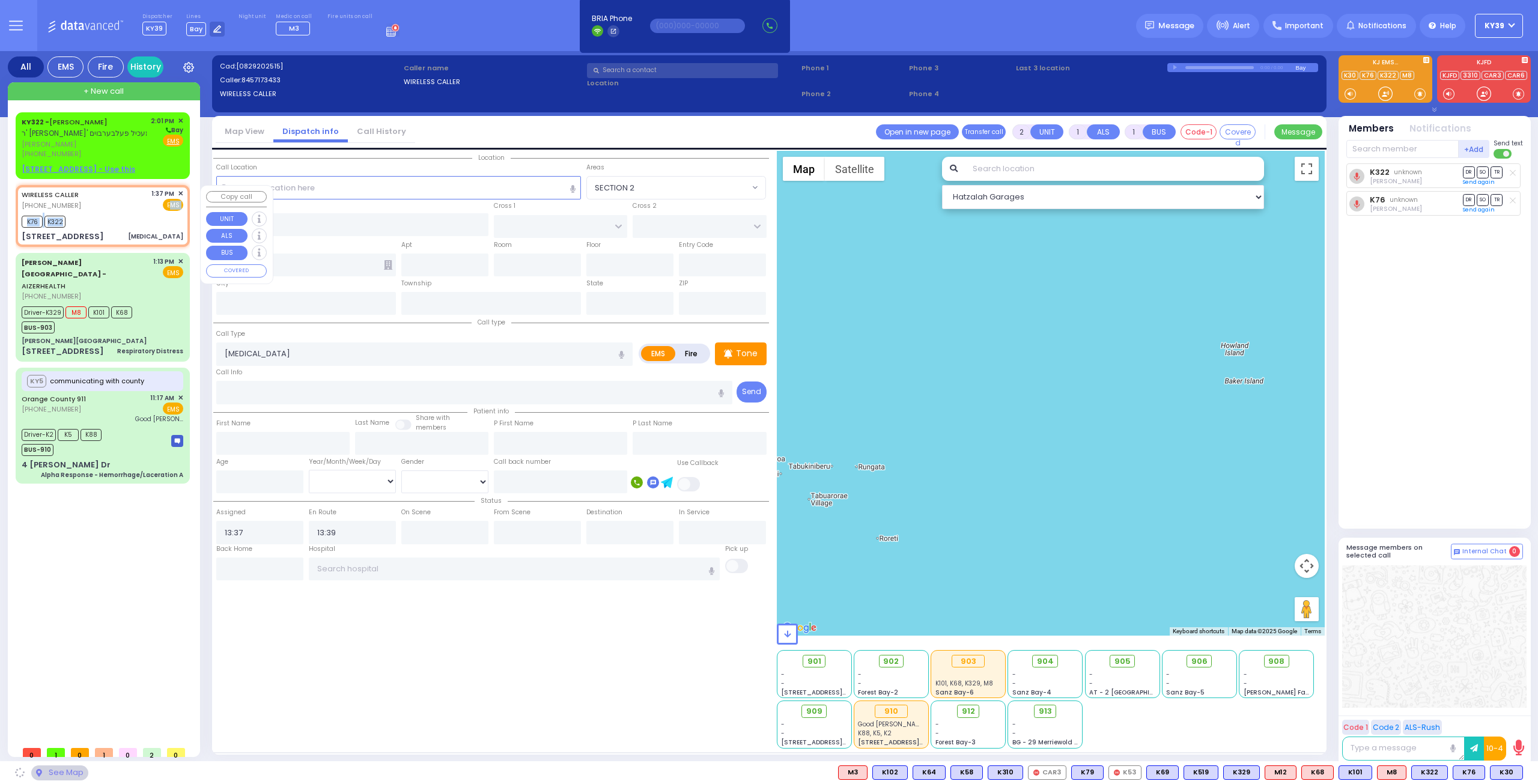
type input "7 MERON DR"
type input "301"
type input "MONROE"
type input "[US_STATE]"
type input "10950"
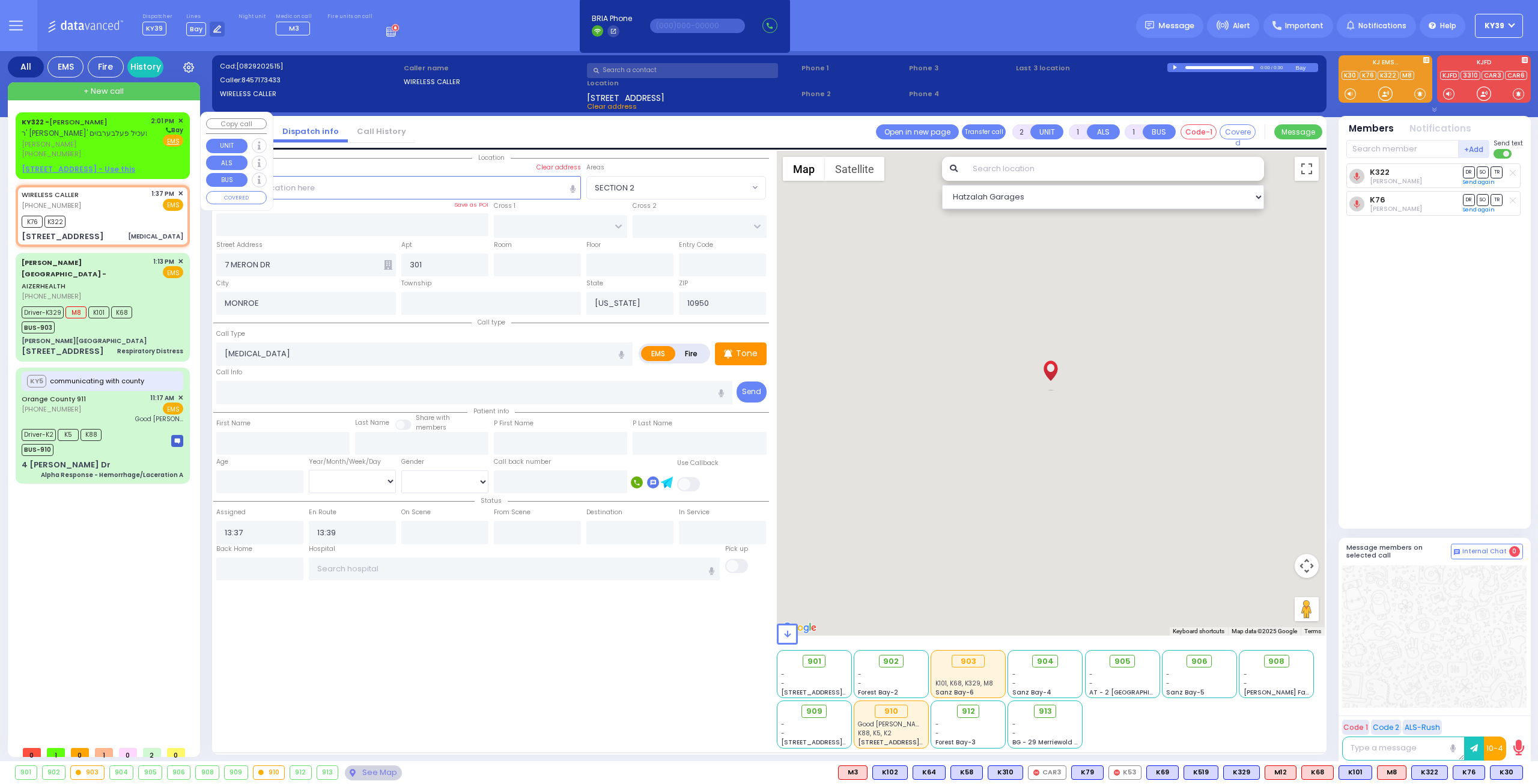
click at [127, 149] on div "(917) 566-1104" at bounding box center [84, 155] width 125 height 10
select select
radio input "true"
type input "JOEL"
type input "SCHWARTZ"
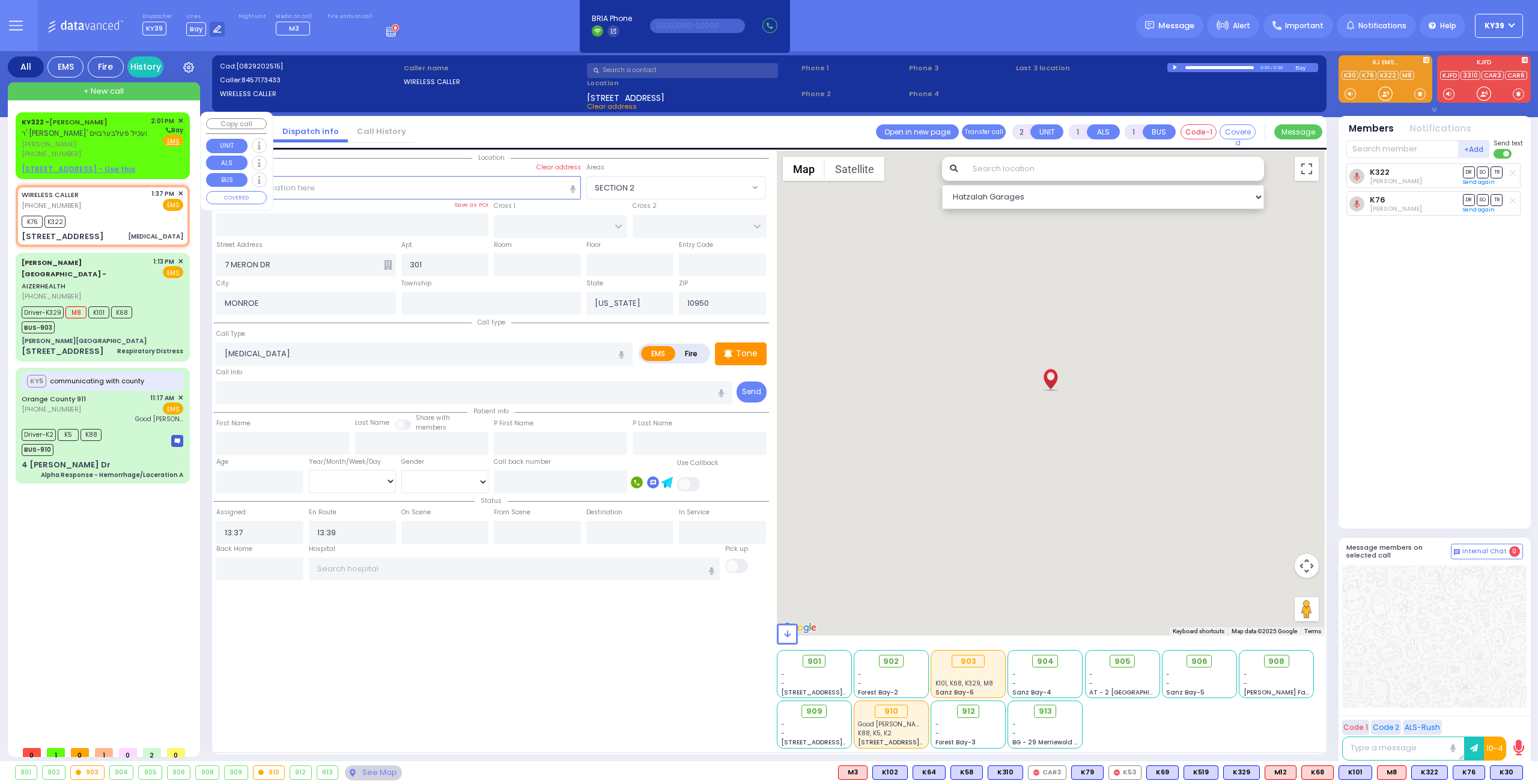
select select
type input "14:01"
select select "Hatzalah Garages"
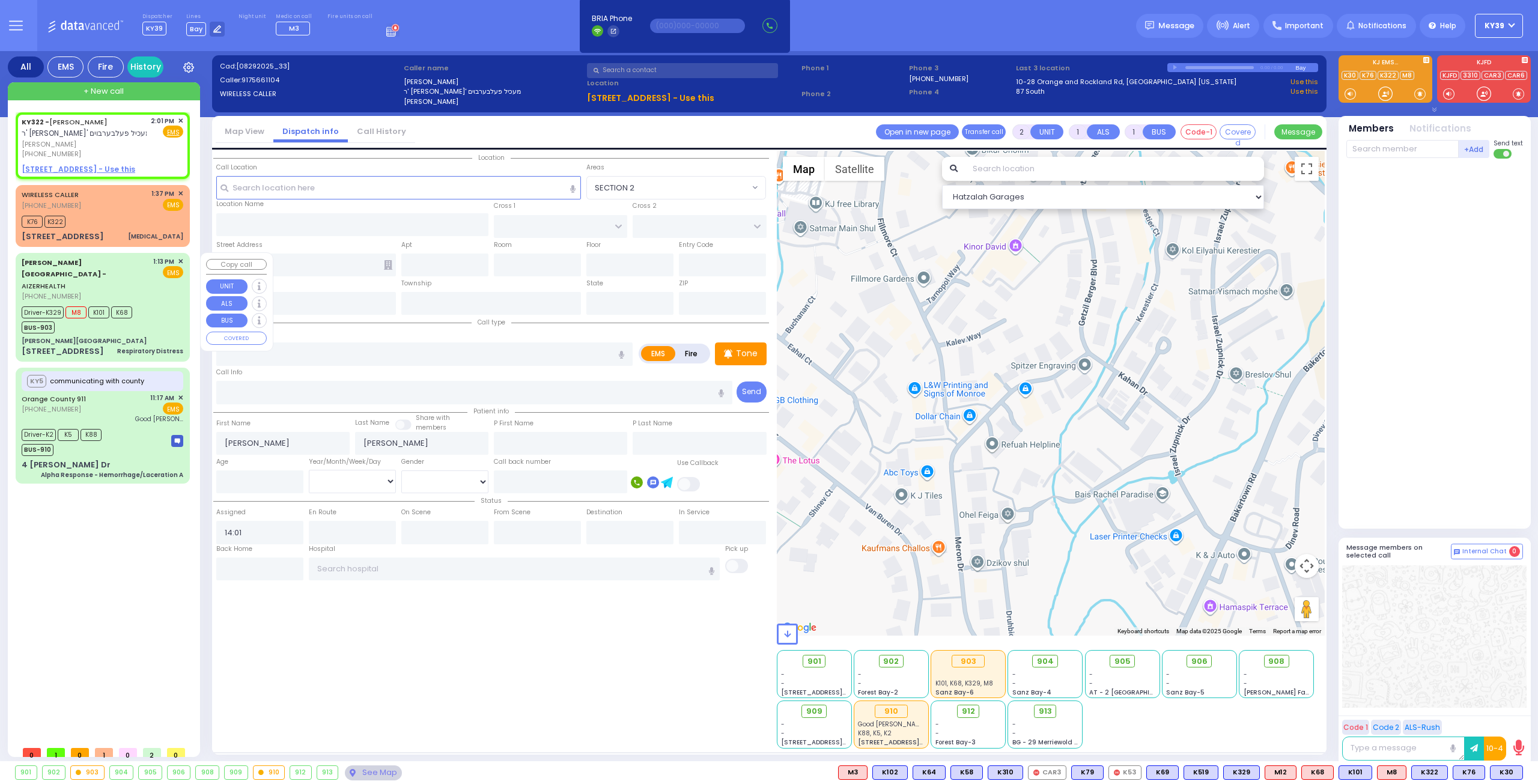
select select
radio input "true"
select select
select select "Hatzalah Garages"
drag, startPoint x: 109, startPoint y: 219, endPoint x: 120, endPoint y: 223, distance: 11.7
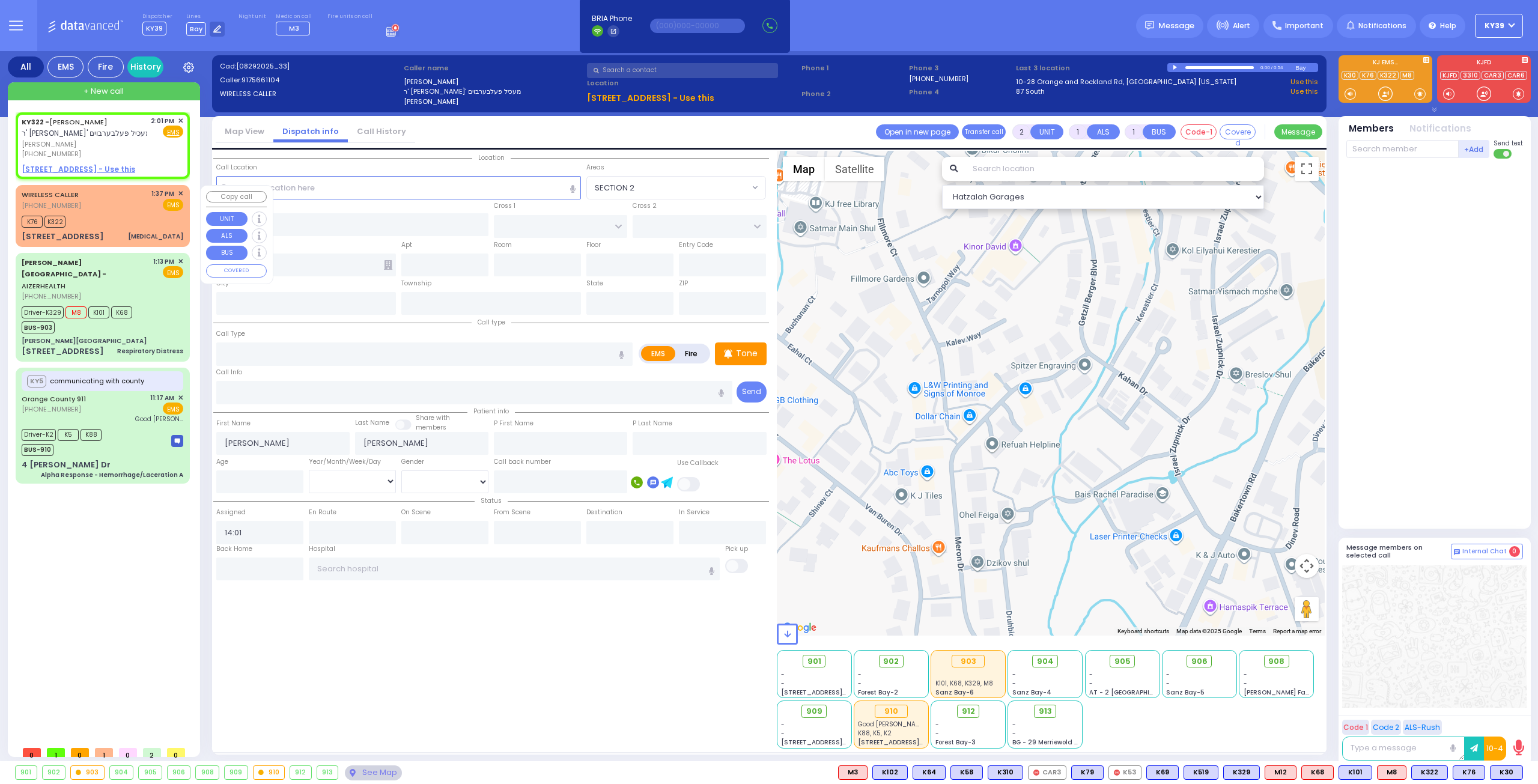
click at [109, 220] on div "K76 K322" at bounding box center [102, 219] width 161 height 15
select select
type input "[MEDICAL_DATA]"
radio input "true"
select select
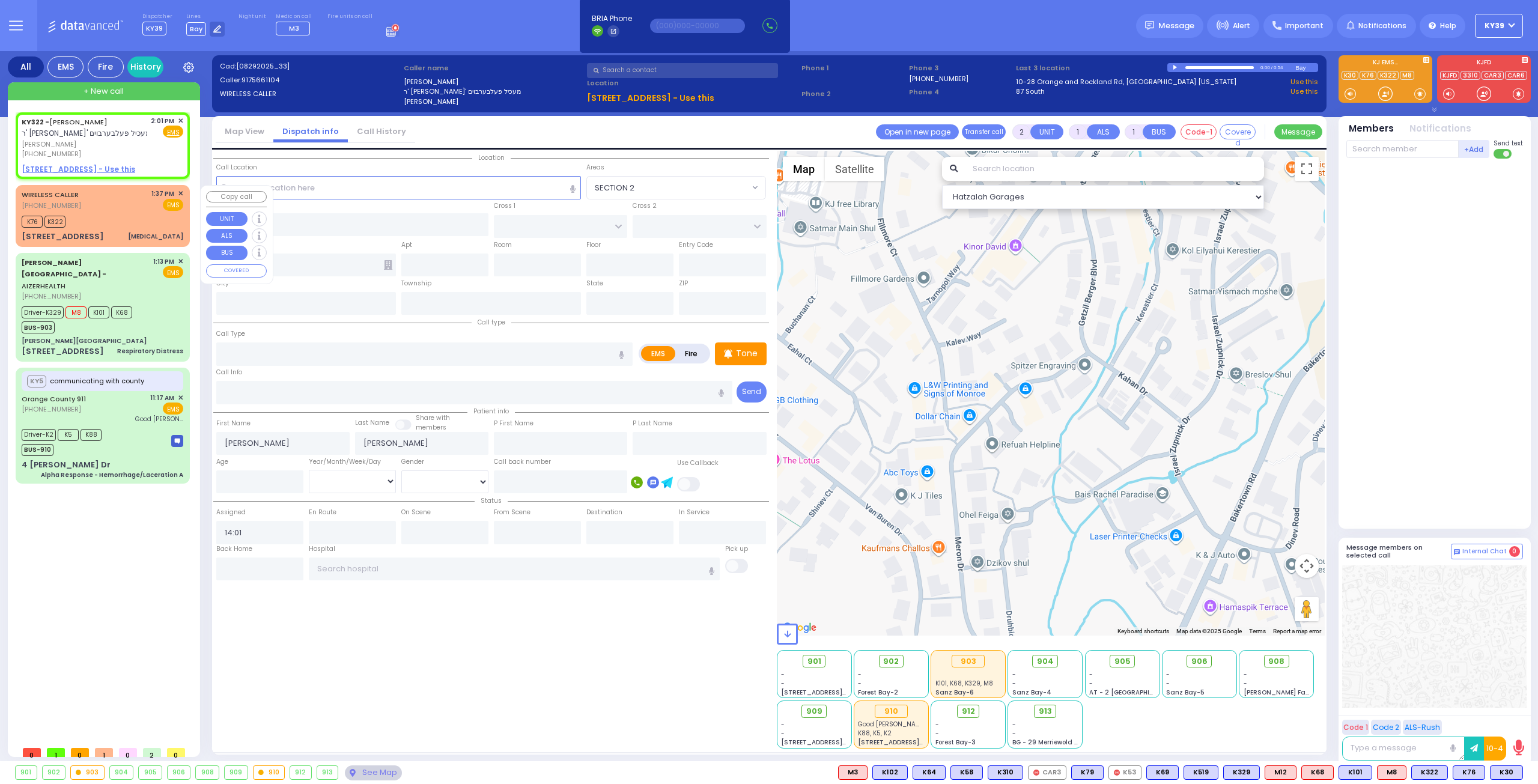
type input "13:37"
type input "13:39"
select select "Hatzalah Garages"
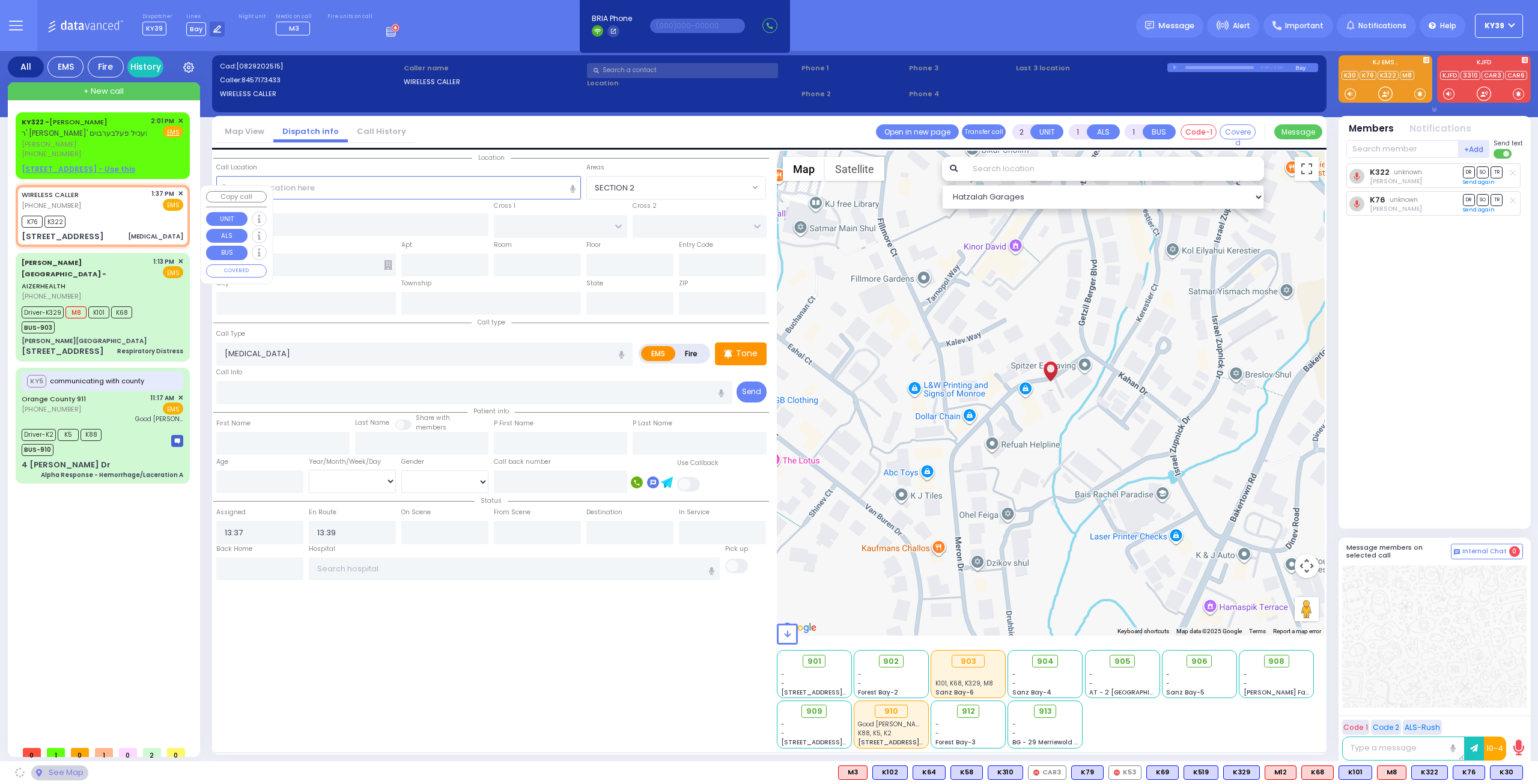
type input "7 MERON DR"
type input "301"
type input "MONROE"
type input "[US_STATE]"
type input "10950"
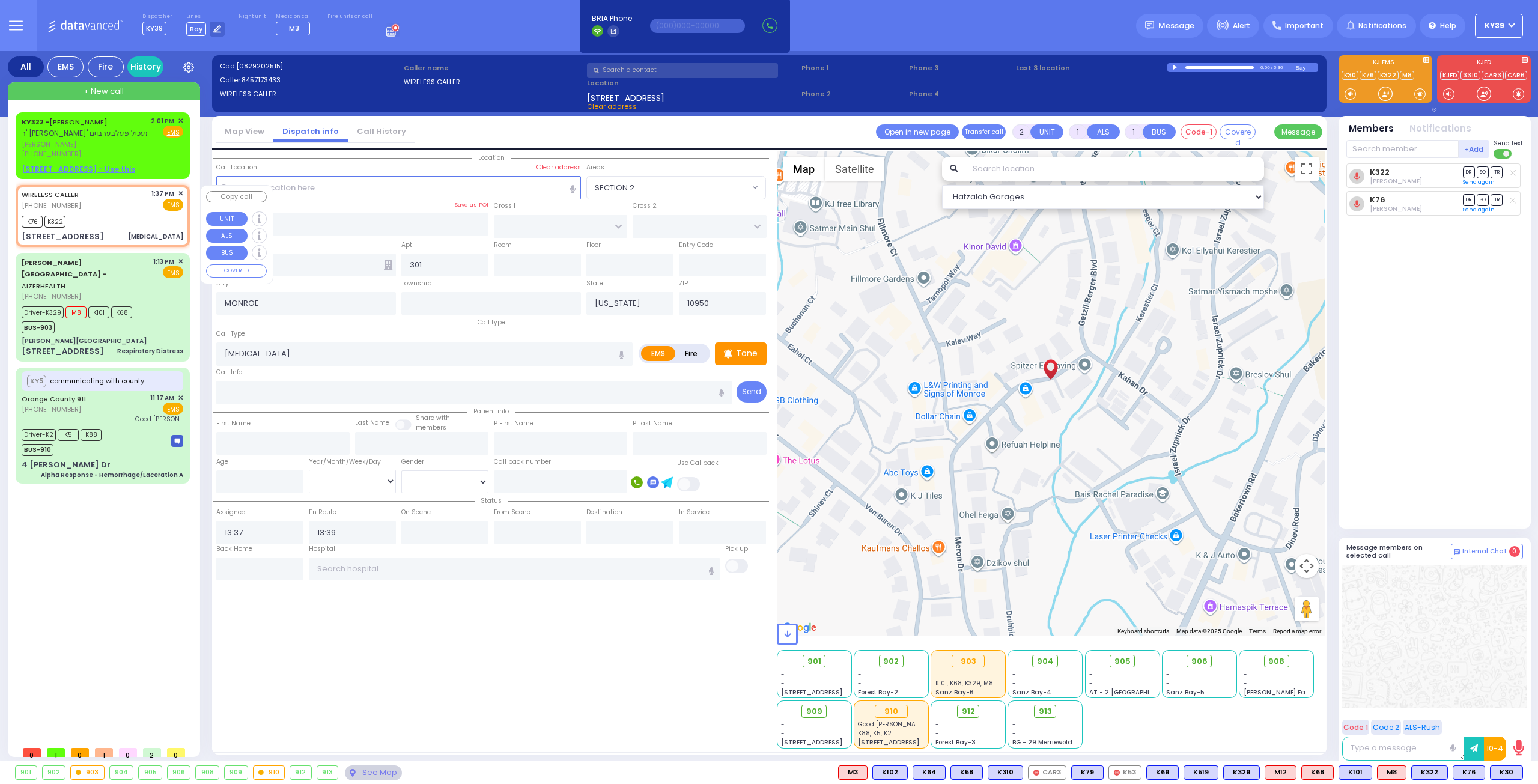
click at [120, 213] on div "WIRELESS CALLER (845) 717-3433 1:37 PM ✕ EMS K76" at bounding box center [103, 215] width 169 height 58
select select
radio input "true"
select select
select select "Hatzalah Garages"
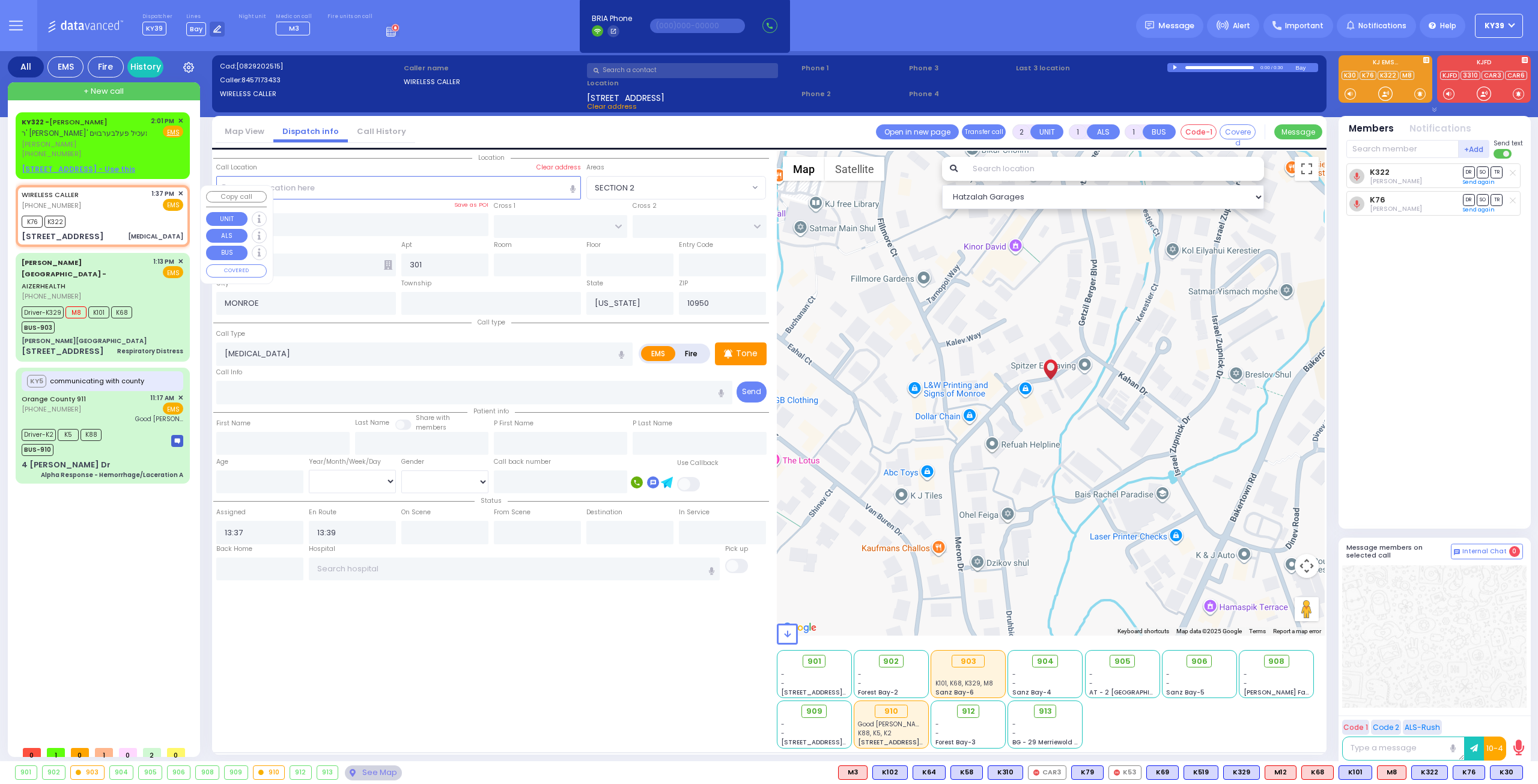
drag, startPoint x: 98, startPoint y: 222, endPoint x: 109, endPoint y: 227, distance: 12.1
click at [98, 222] on div "K76 K322" at bounding box center [102, 219] width 161 height 15
select select
radio input "true"
select select
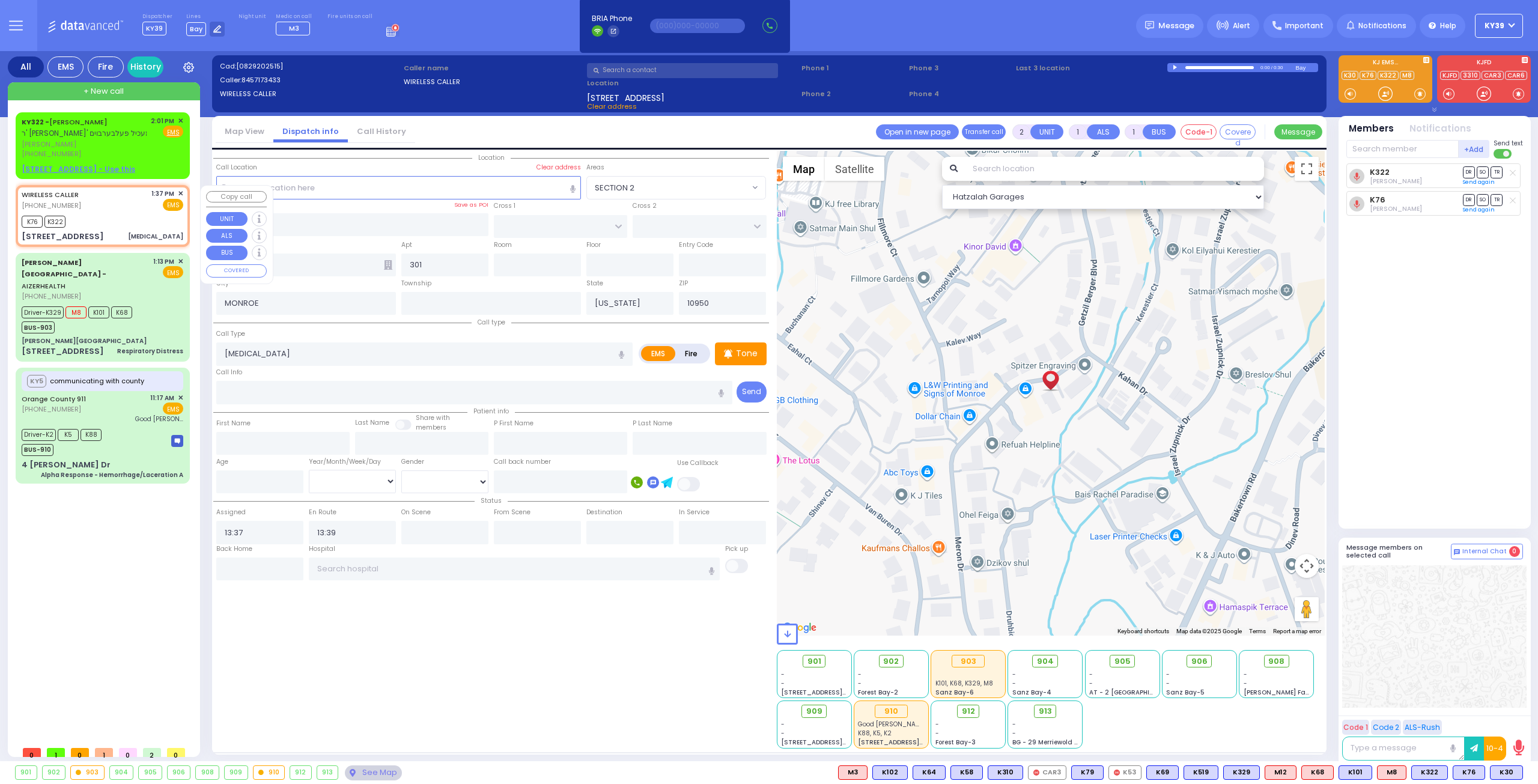
select select "Hatzalah Garages"
click at [1508, 769] on span "M8" at bounding box center [1508, 772] width 28 height 13
select select
radio input "true"
select select
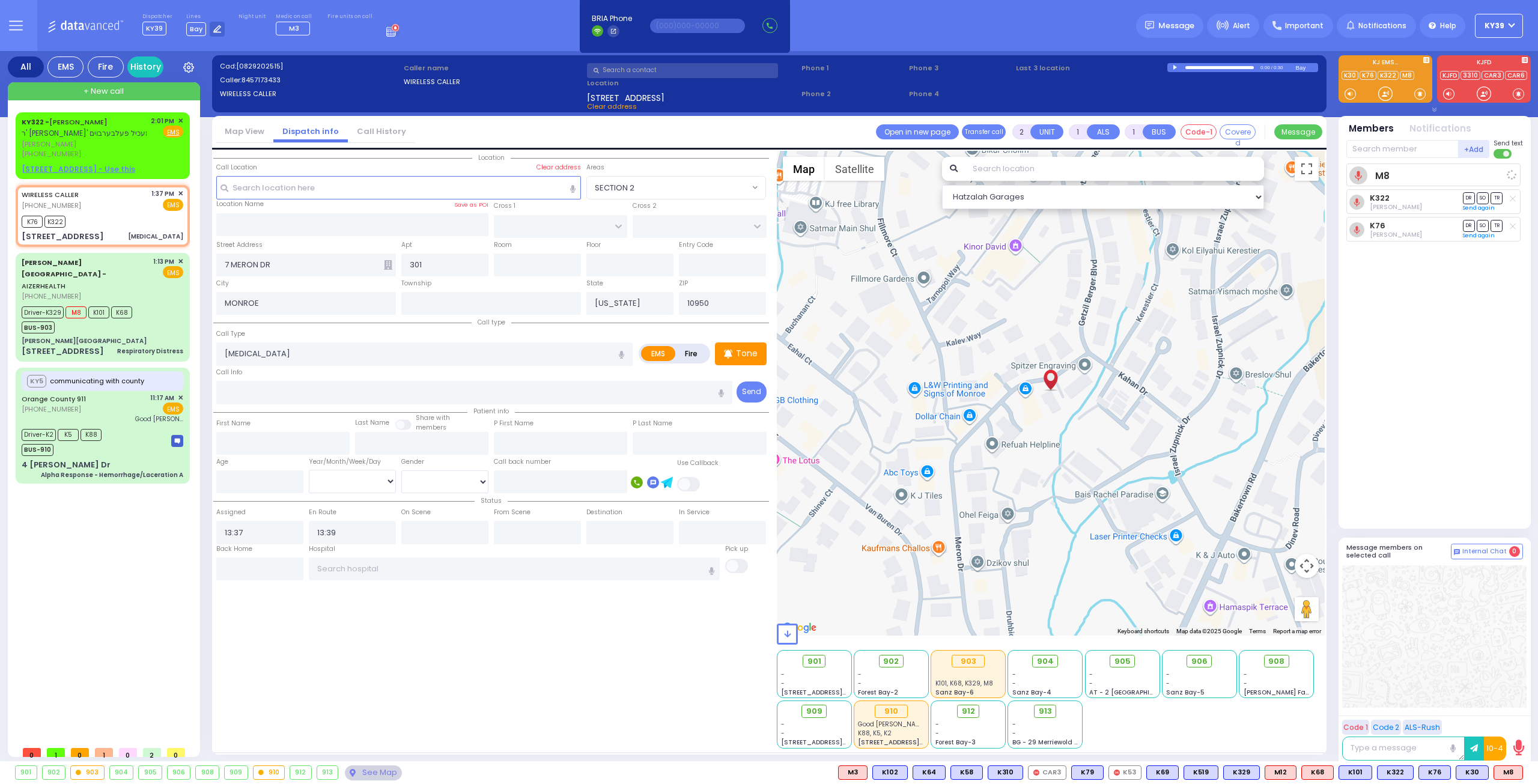
select select "Hatzalah Garages"
drag, startPoint x: 1510, startPoint y: 769, endPoint x: 1505, endPoint y: 766, distance: 5.8
click at [1510, 769] on span "K81" at bounding box center [1508, 772] width 29 height 13
select select
radio input "true"
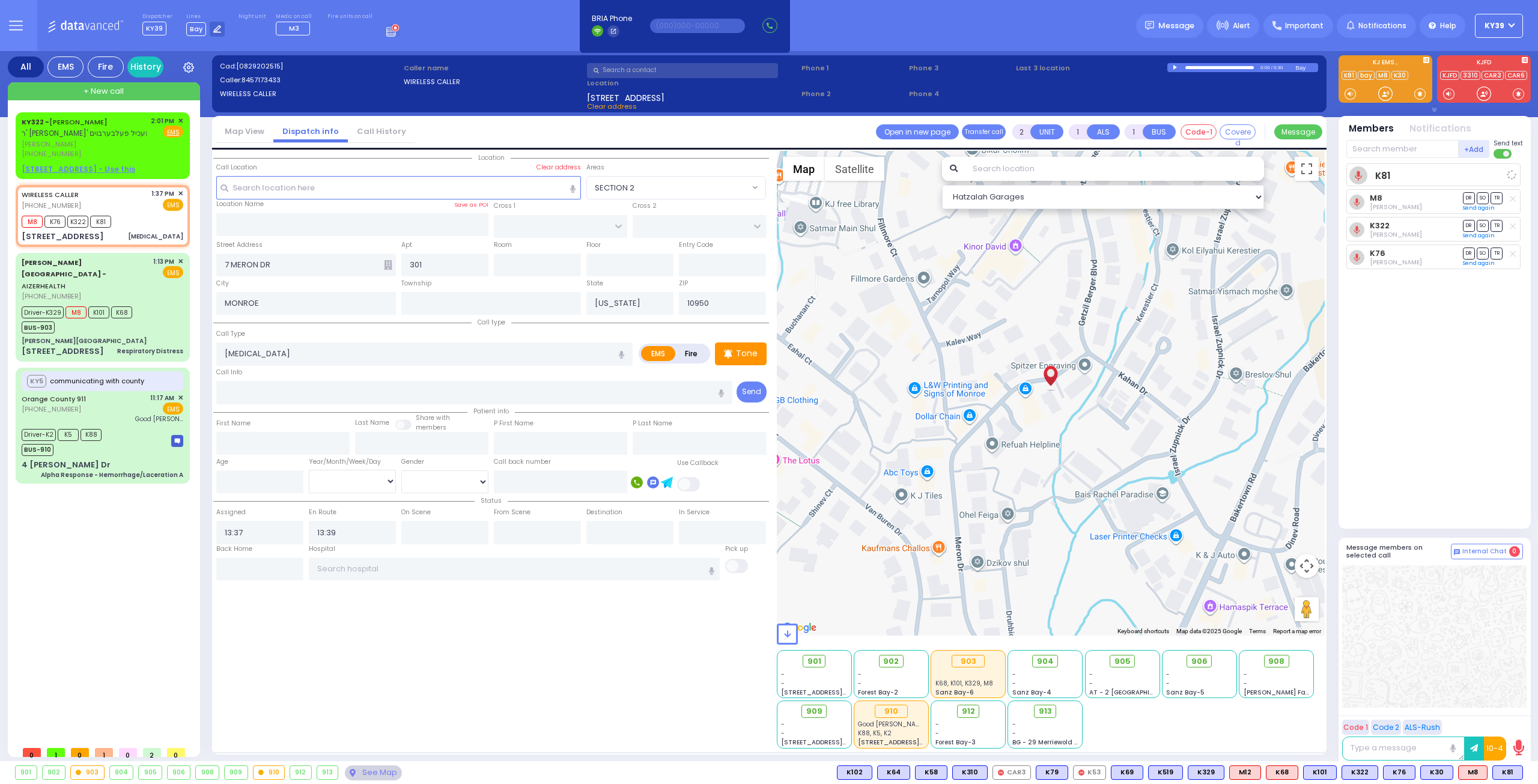
select select
select select "Hatzalah Garages"
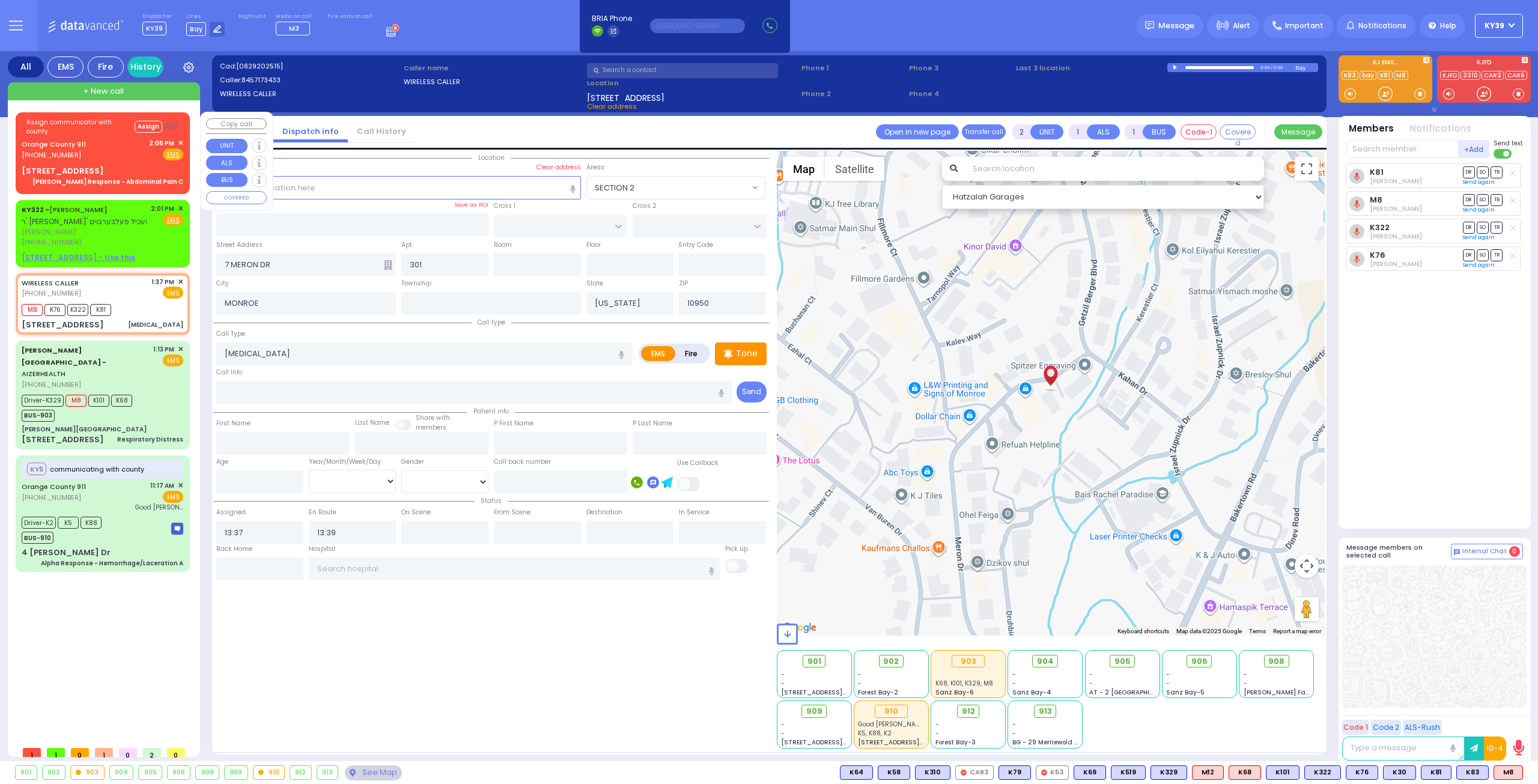
click at [87, 136] on div "Assign communicator with county Assign 01:57" at bounding box center [102, 126] width 161 height 20
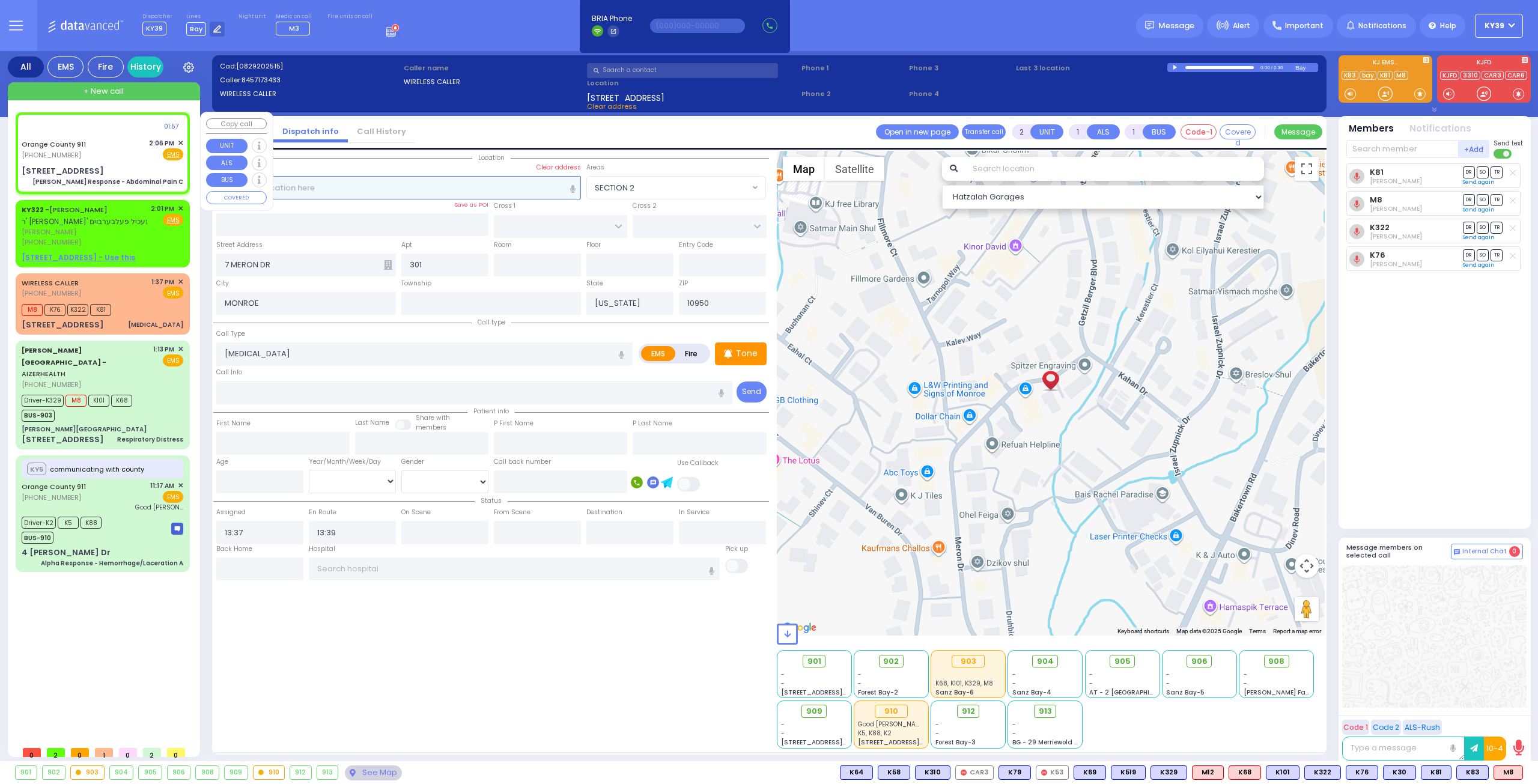
type input "6"
select select
type input "Charlie Response - Abdominal Pain C"
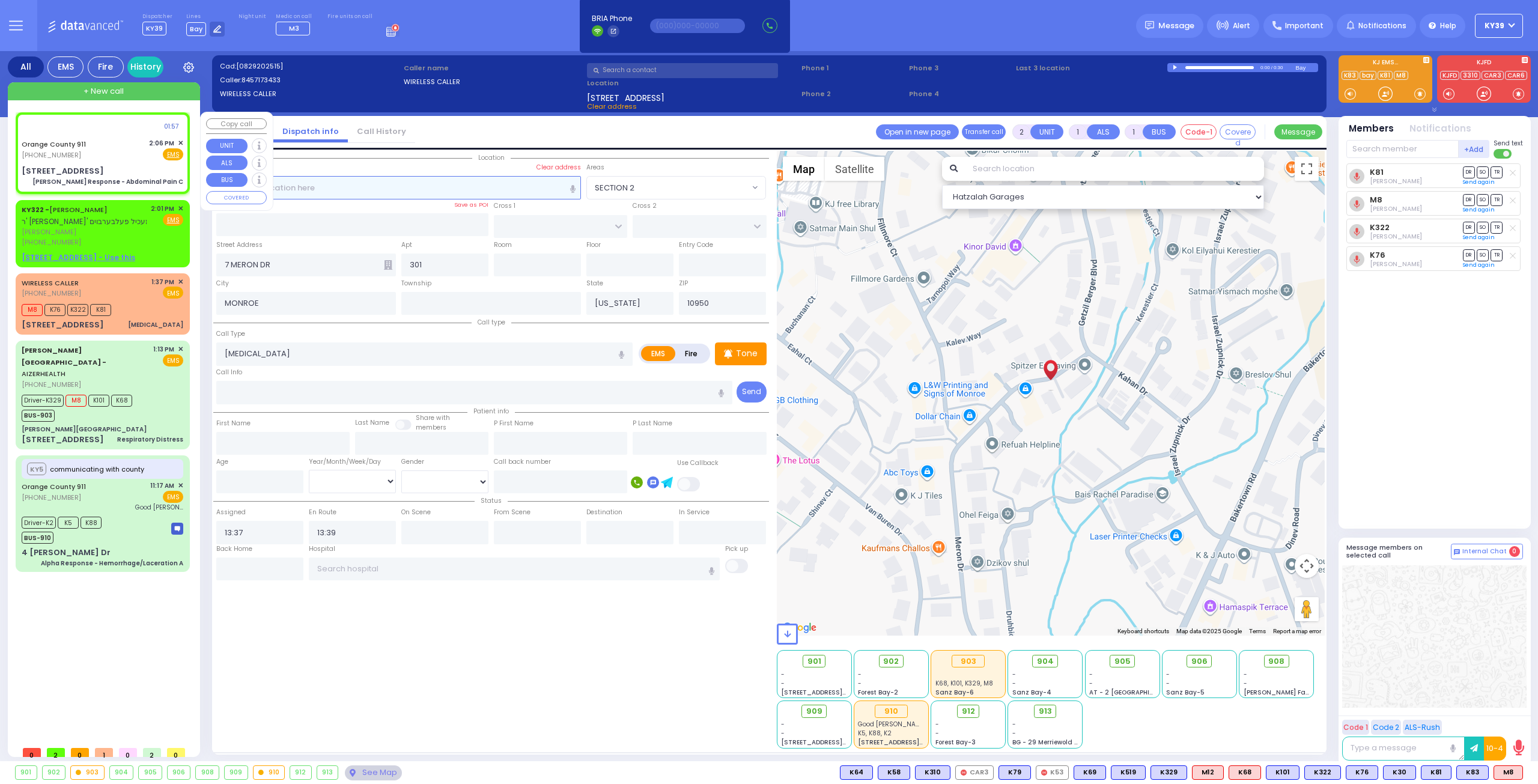
radio input "true"
type input "Nature: : Charlie Response - Abdominal Pain C Address: : 60 Water Plant Rd, 109…"
select select
select select "Hatzalah Garages"
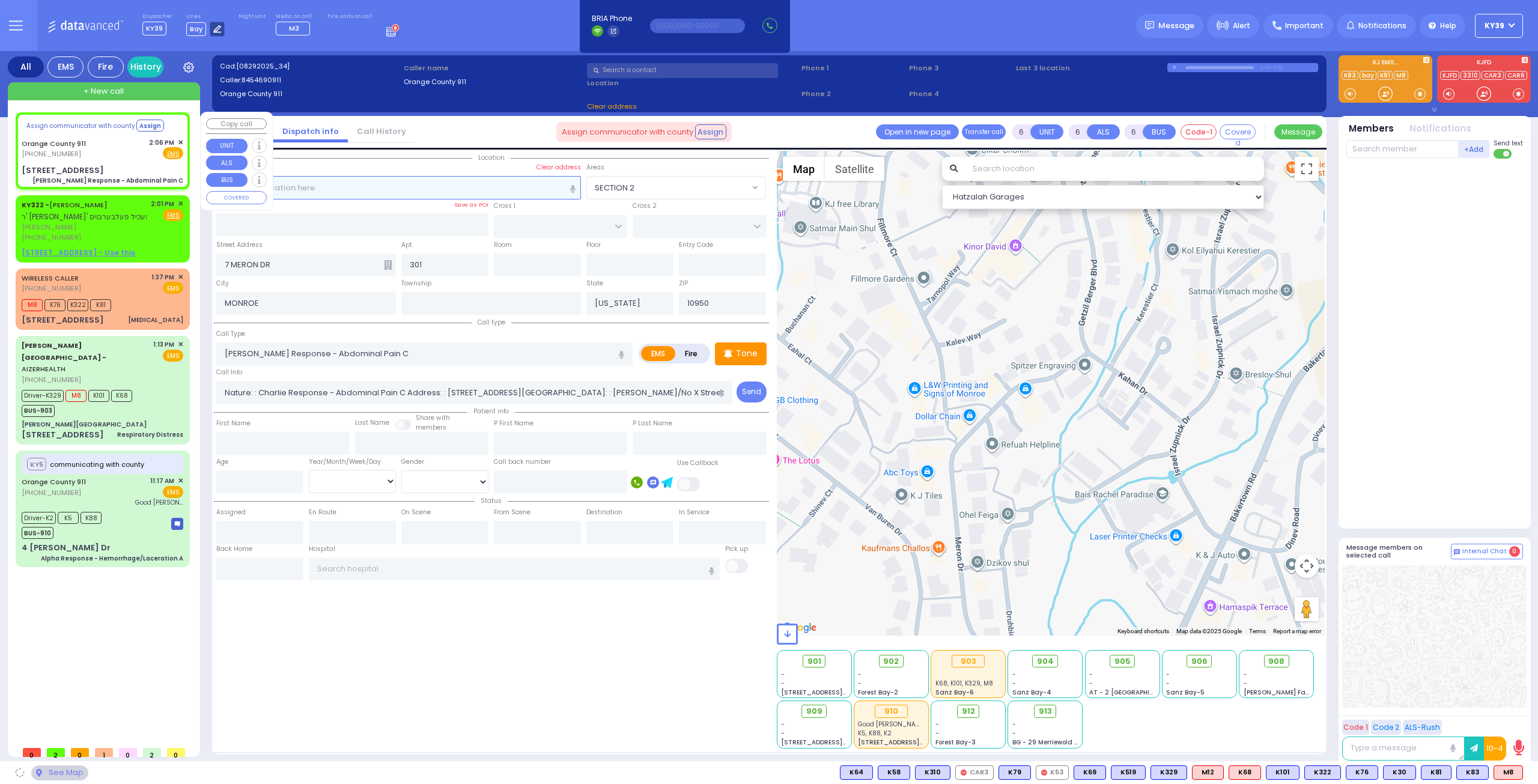
select select
radio input "true"
select select
select select "Hatzalah Garages"
type input "60 Water Plant Rd"
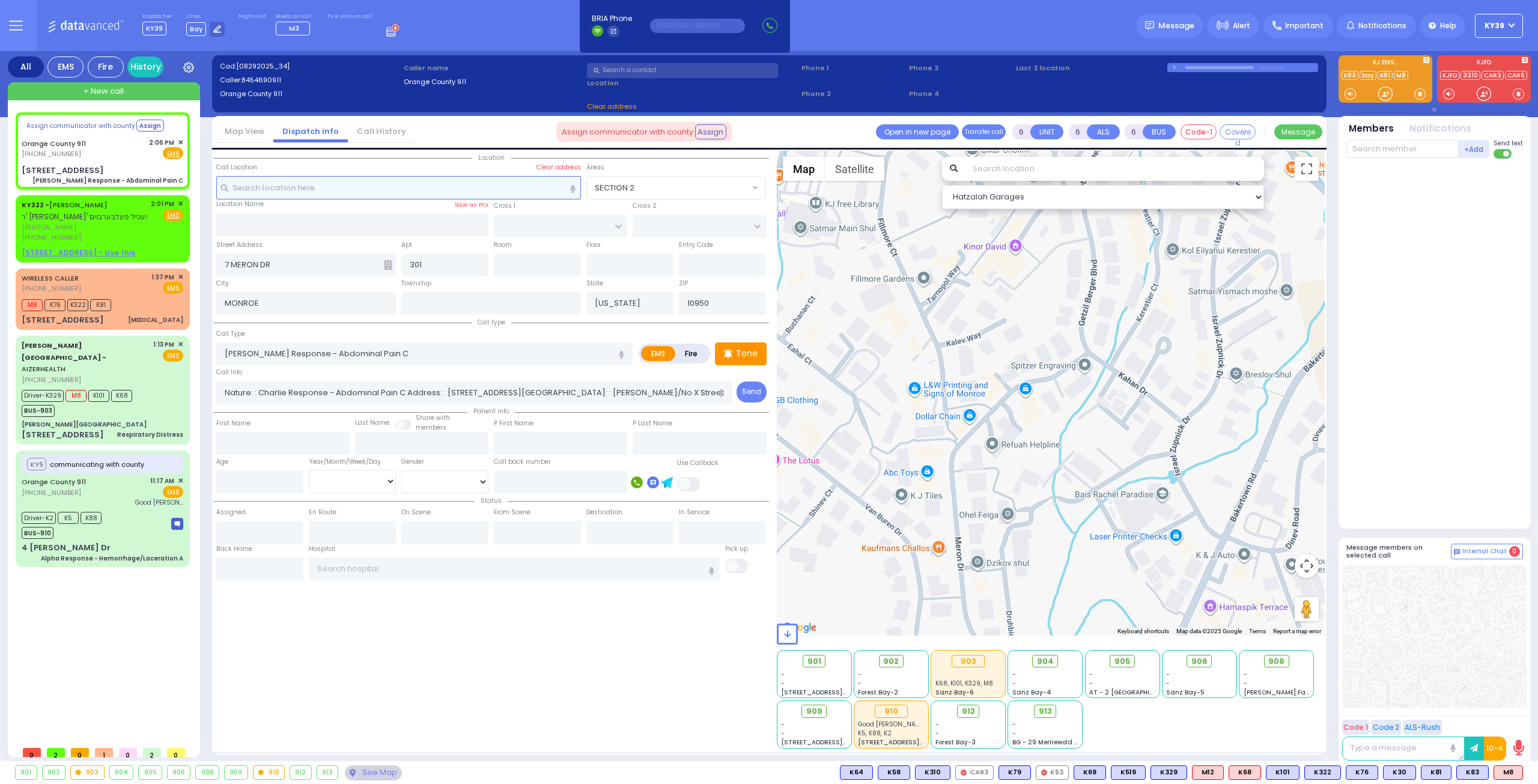
type input "Monroe"
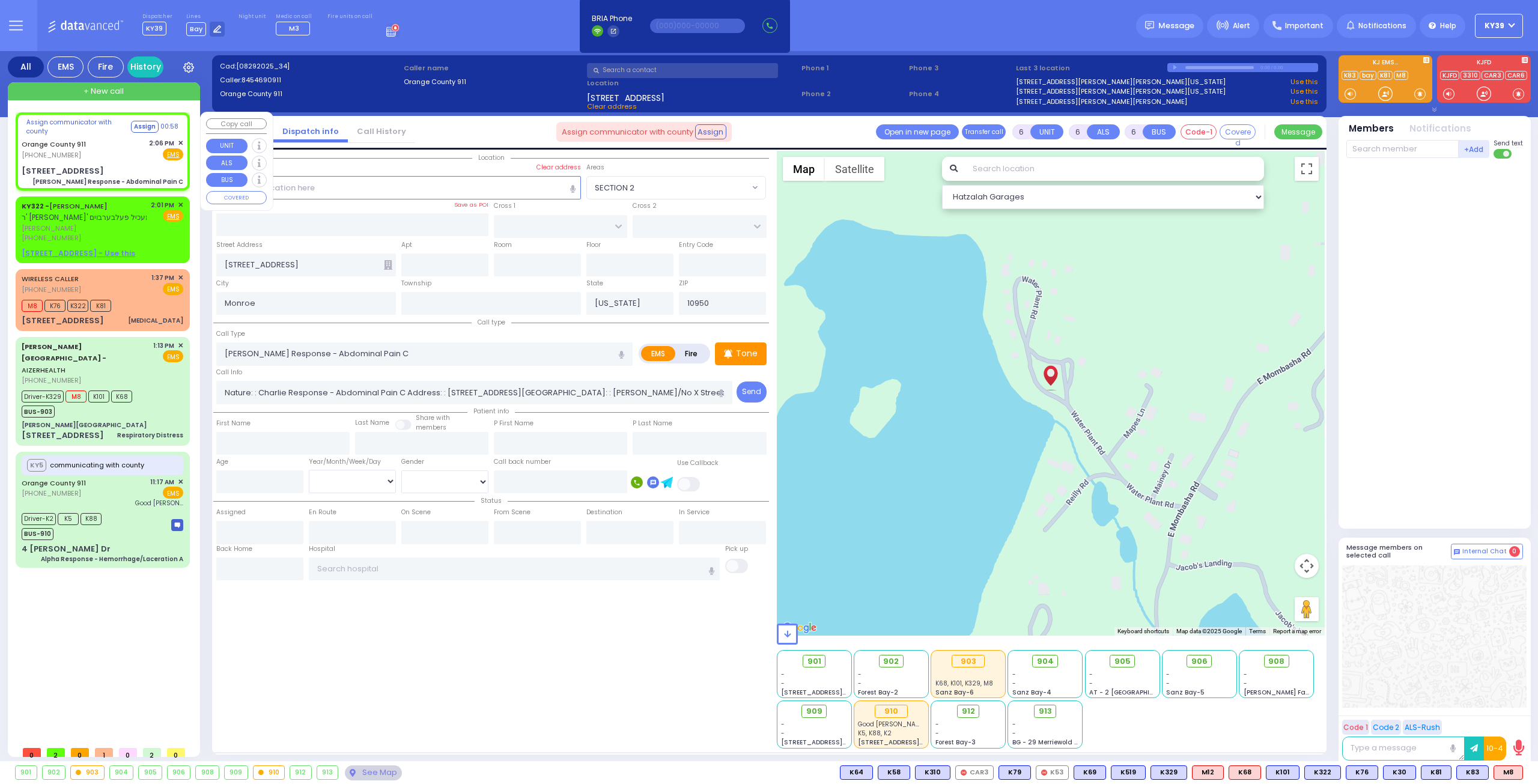
click at [104, 146] on div "Orange County 911 (845) 469-0911 2:06 PM ✕ Fire EMS" at bounding box center [102, 149] width 161 height 22
select select
radio input "true"
select select
select select "Hatzalah Garages"
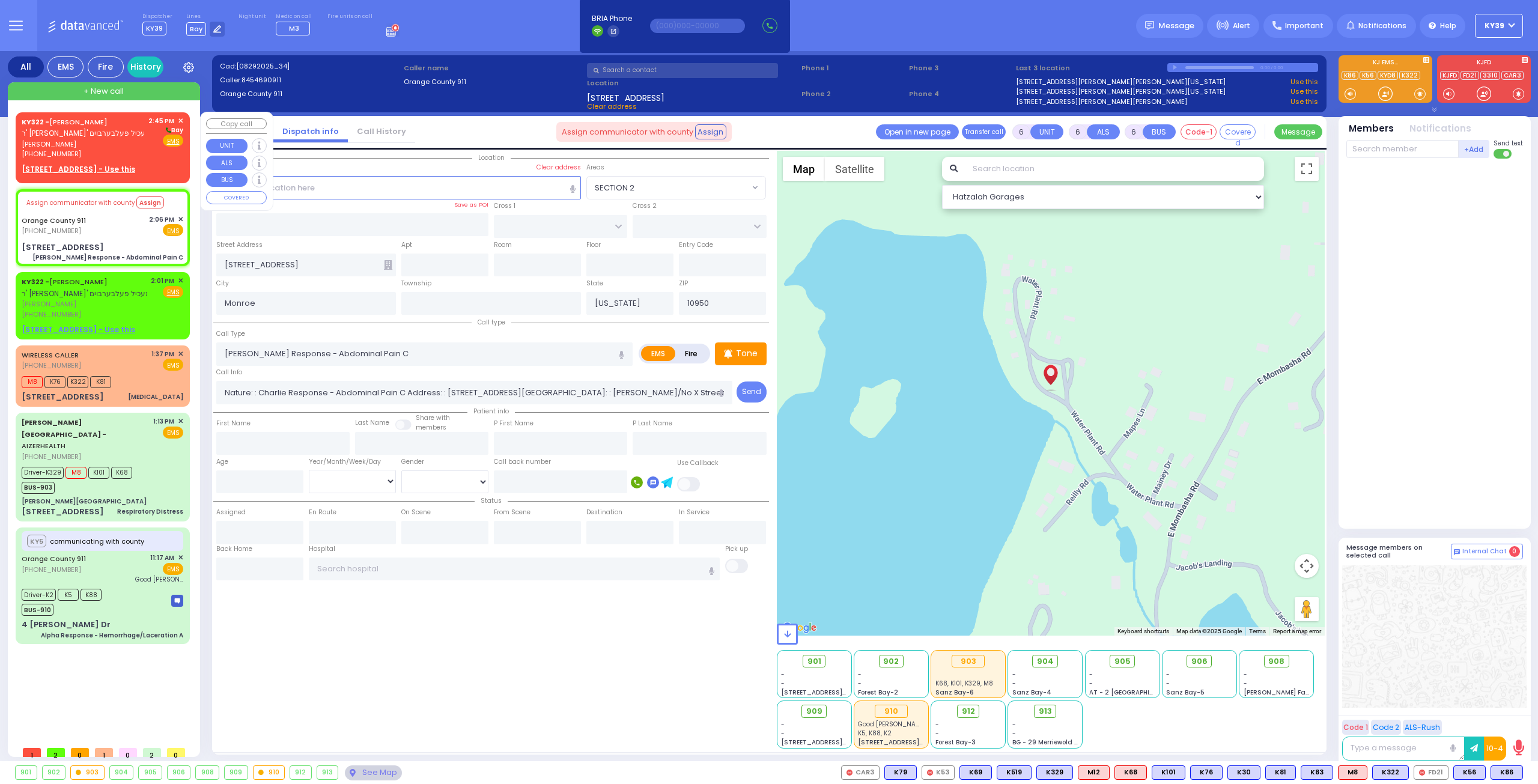
click at [133, 134] on div "KY322 - JOEL SCHWARTZ ר' משה יוסף - ר' מעכיל פעלבערבוים" at bounding box center [85, 127] width 129 height 23
type input "2"
type input "1"
select select
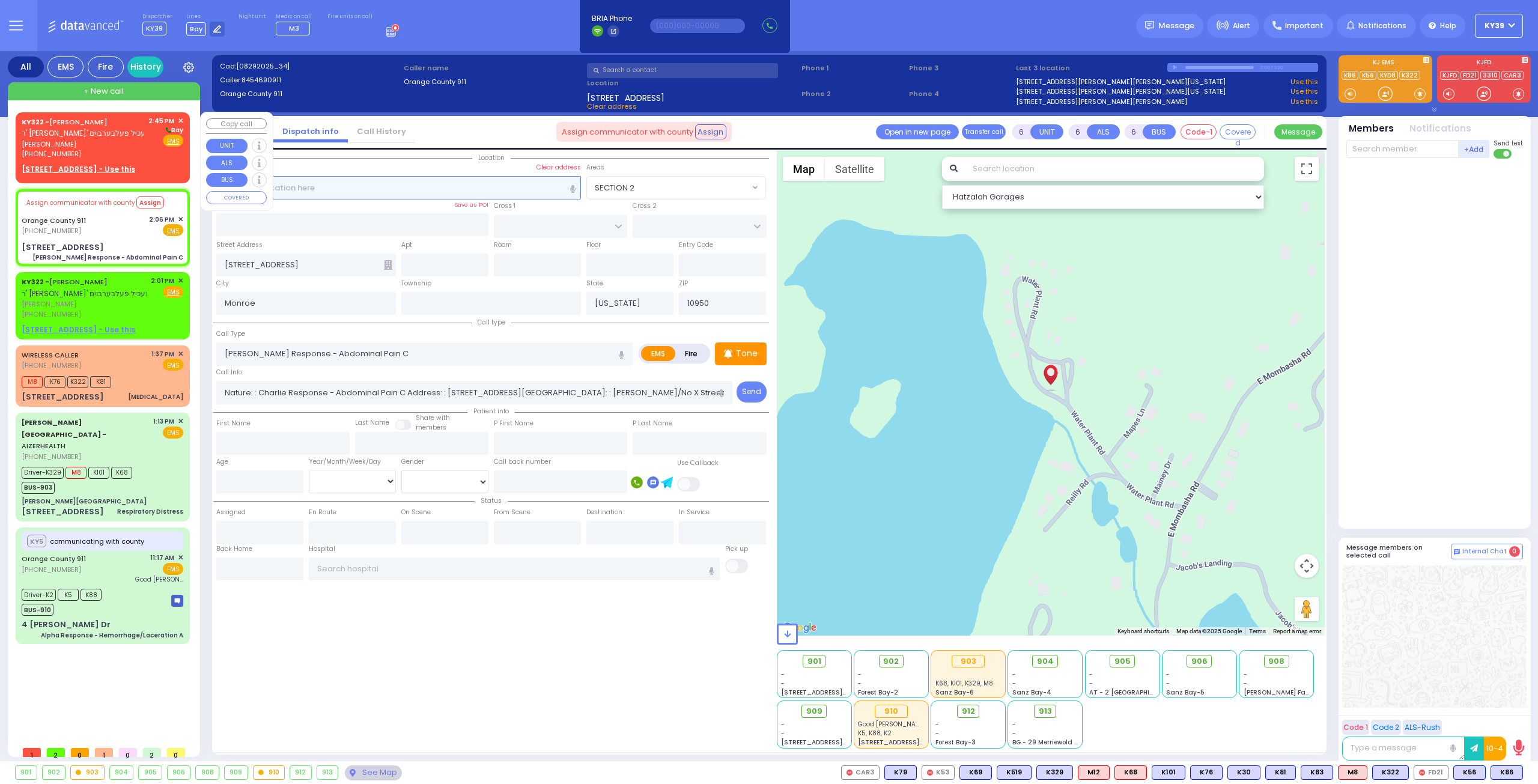
radio input "true"
type input "JOEL"
type input "SCHWARTZ"
select select
type input "14:45"
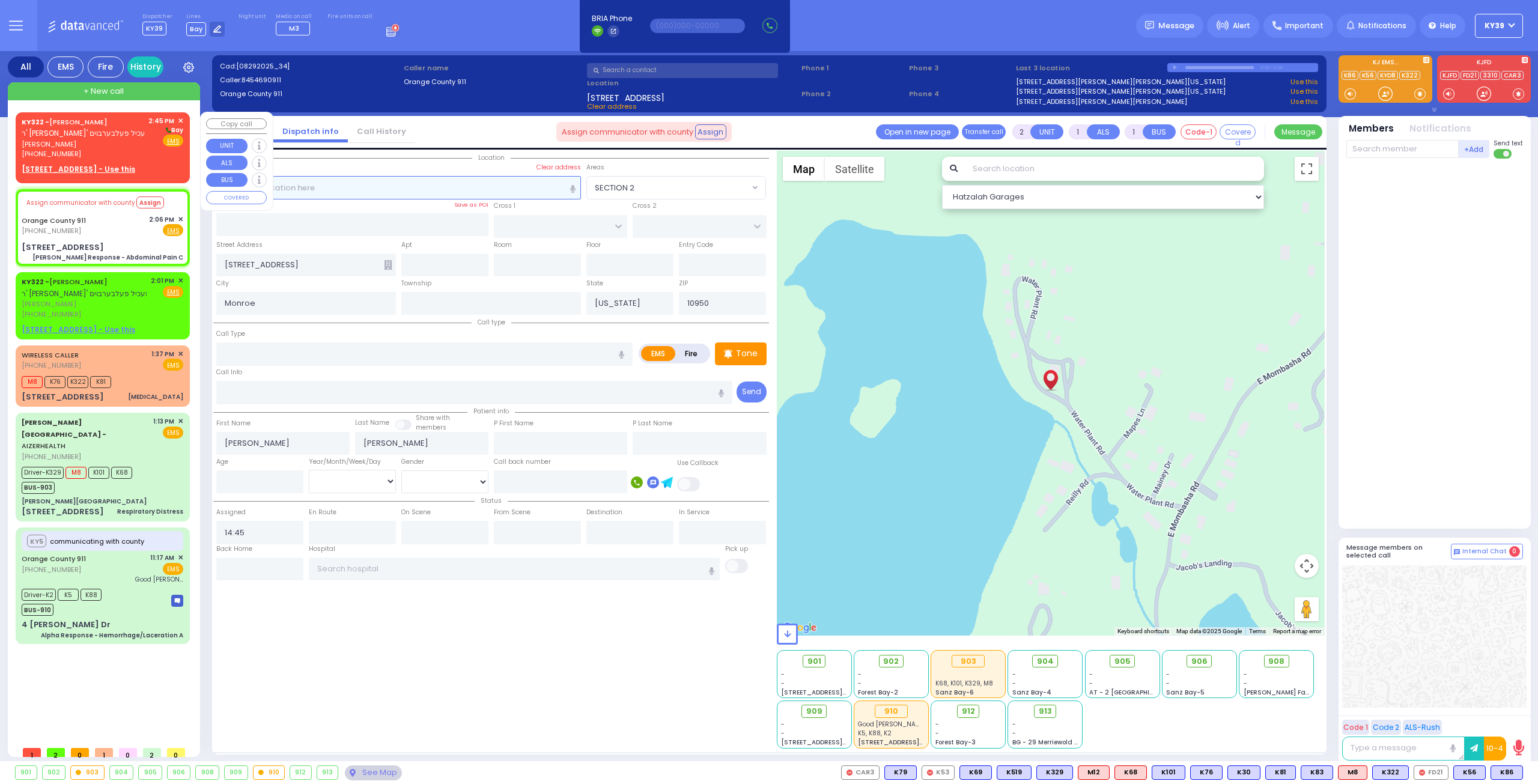
select select "Hatzalah Garages"
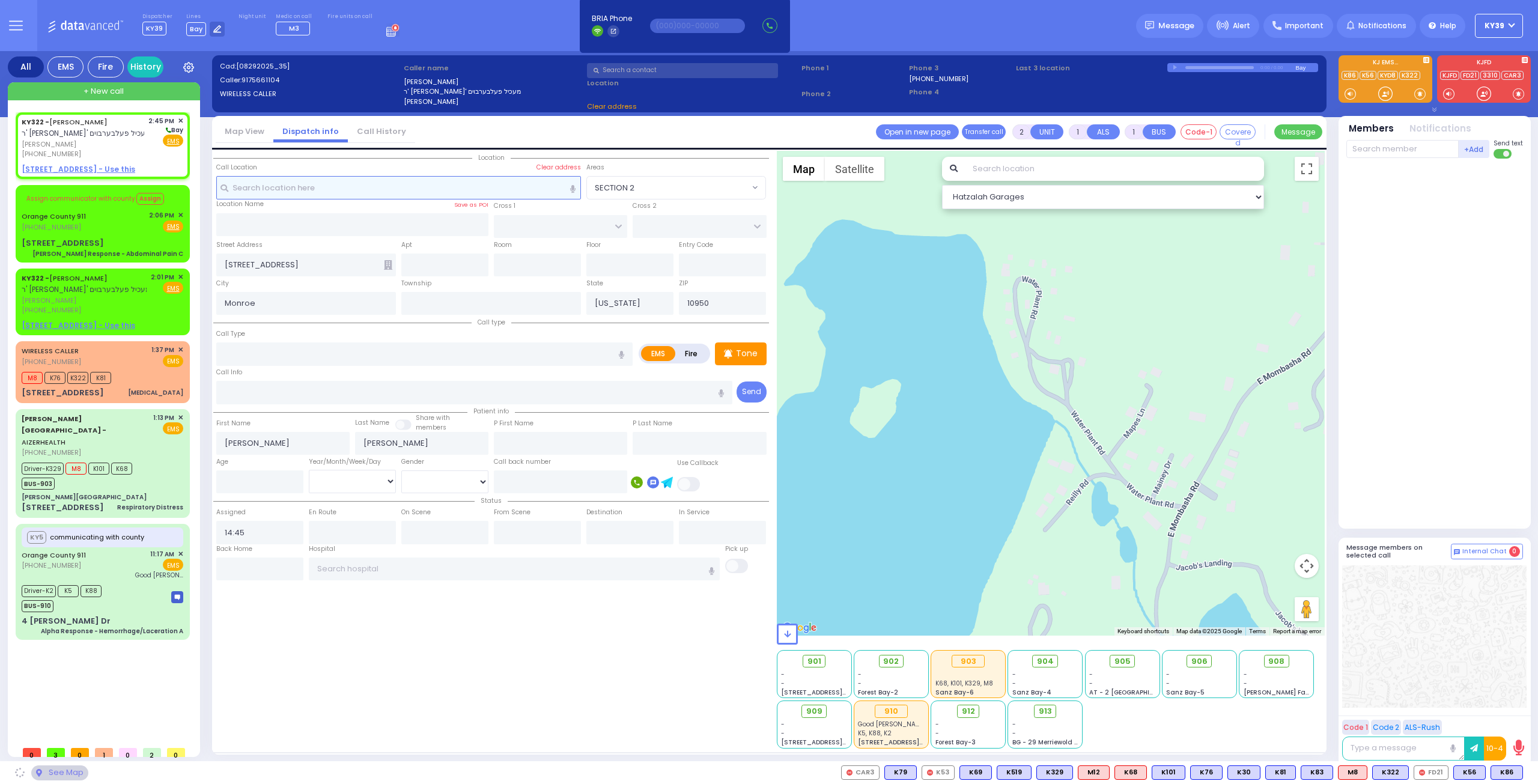
select select
radio input "true"
select select
select select "Hatzalah Garages"
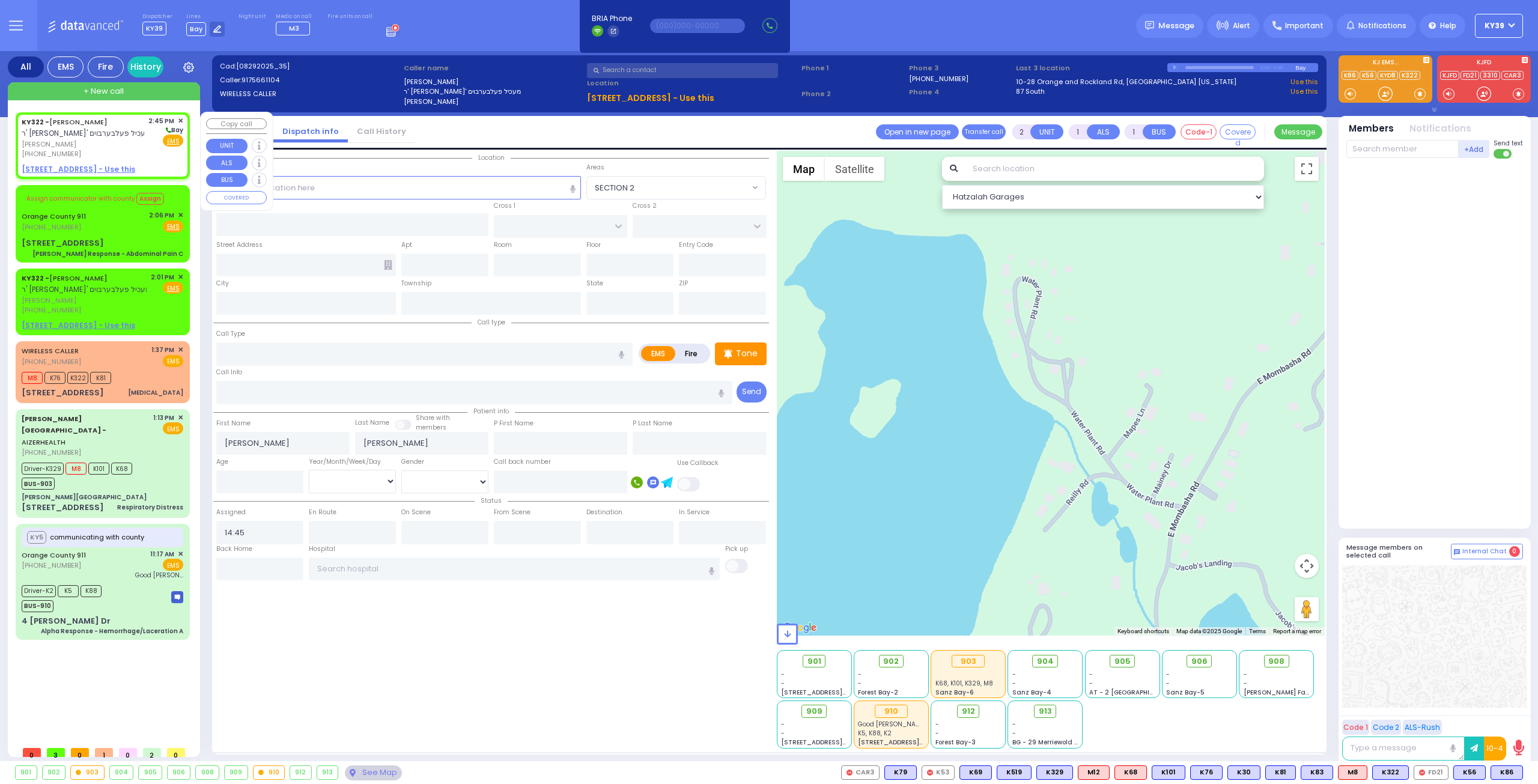
click at [101, 148] on span "יואל שווארץ" at bounding box center [83, 144] width 123 height 10
select select
radio input "true"
select select
select select "Hatzalah Garages"
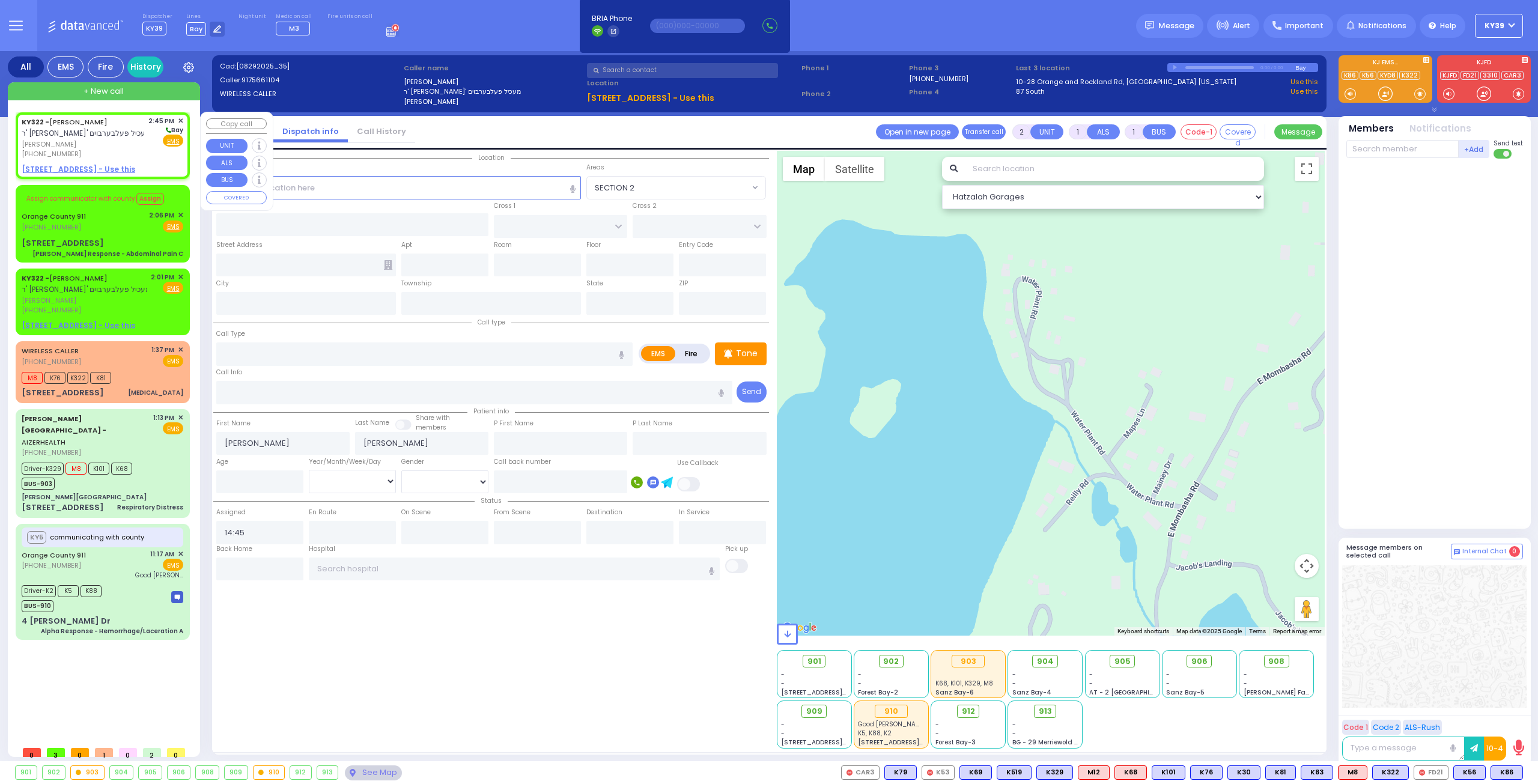
click at [141, 142] on span "יואל שווארץ" at bounding box center [83, 144] width 123 height 10
select select
radio input "true"
select select
select select "Hatzalah Garages"
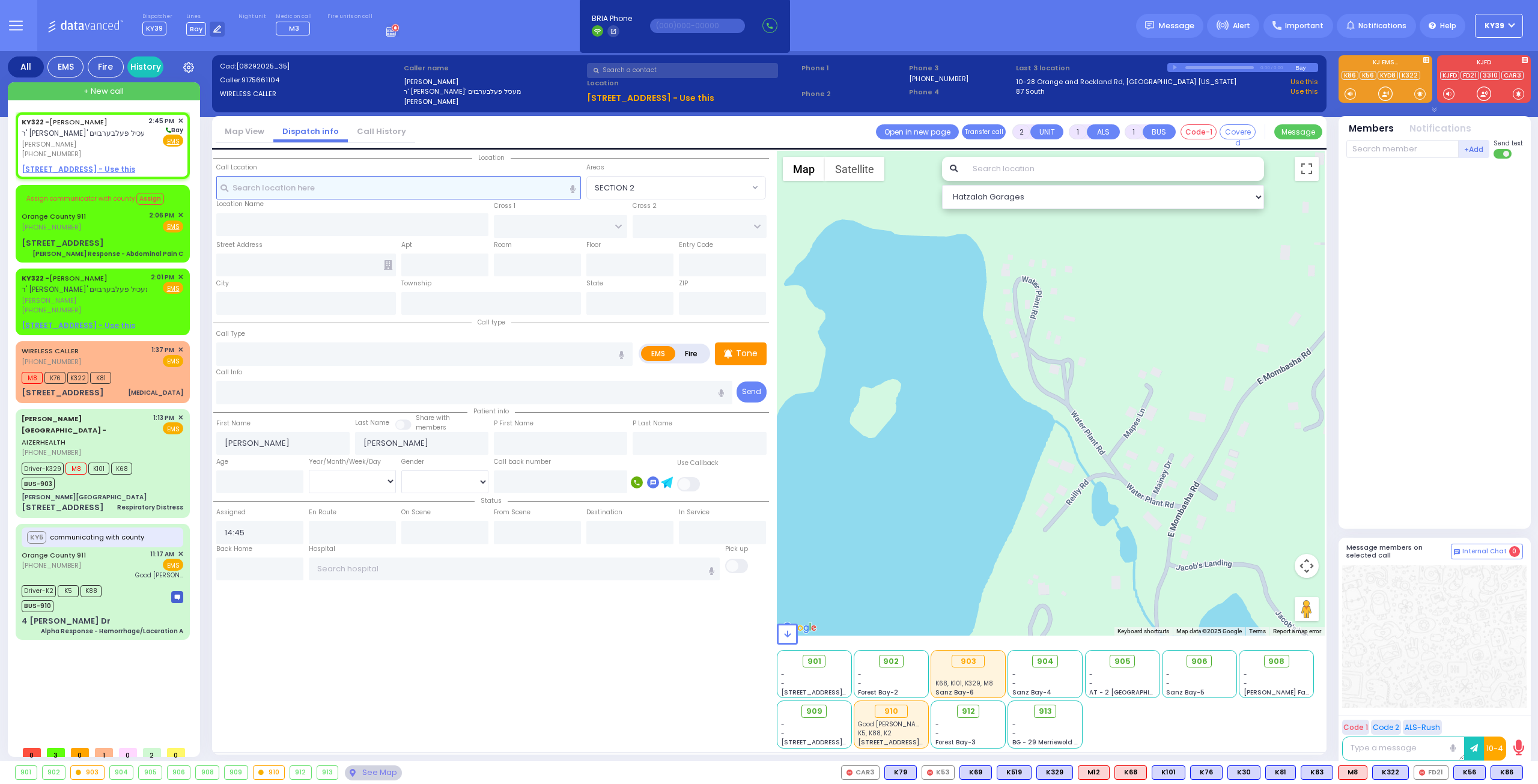
click at [341, 179] on input "text" at bounding box center [398, 187] width 365 height 22
select select
radio input "true"
select select
select select "Hatzalah Garages"
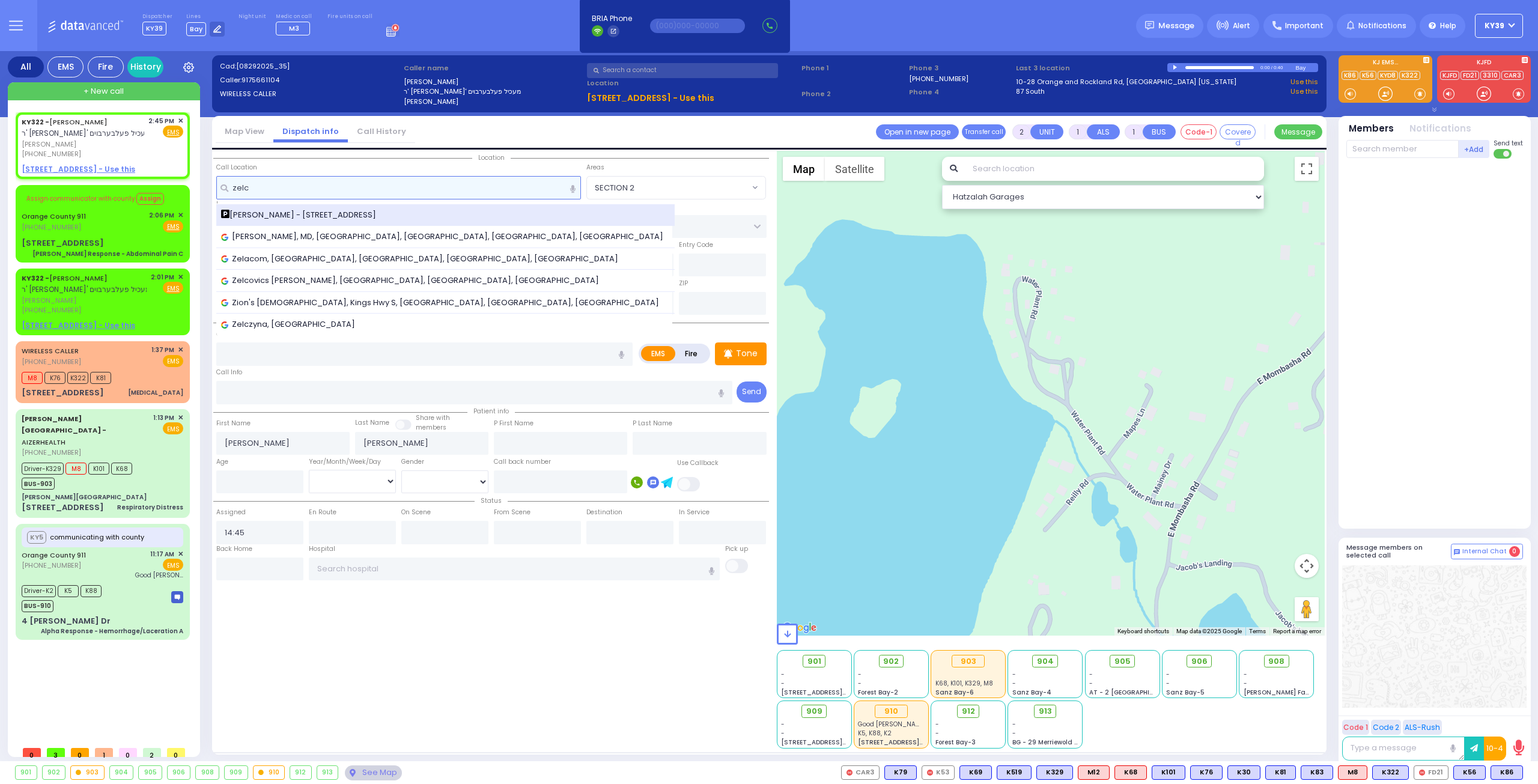
type input "zelc"
click at [345, 213] on span "Dr. Markowitz - ZelCare - 3 Hamaspik Way 011" at bounding box center [301, 215] width 159 height 12
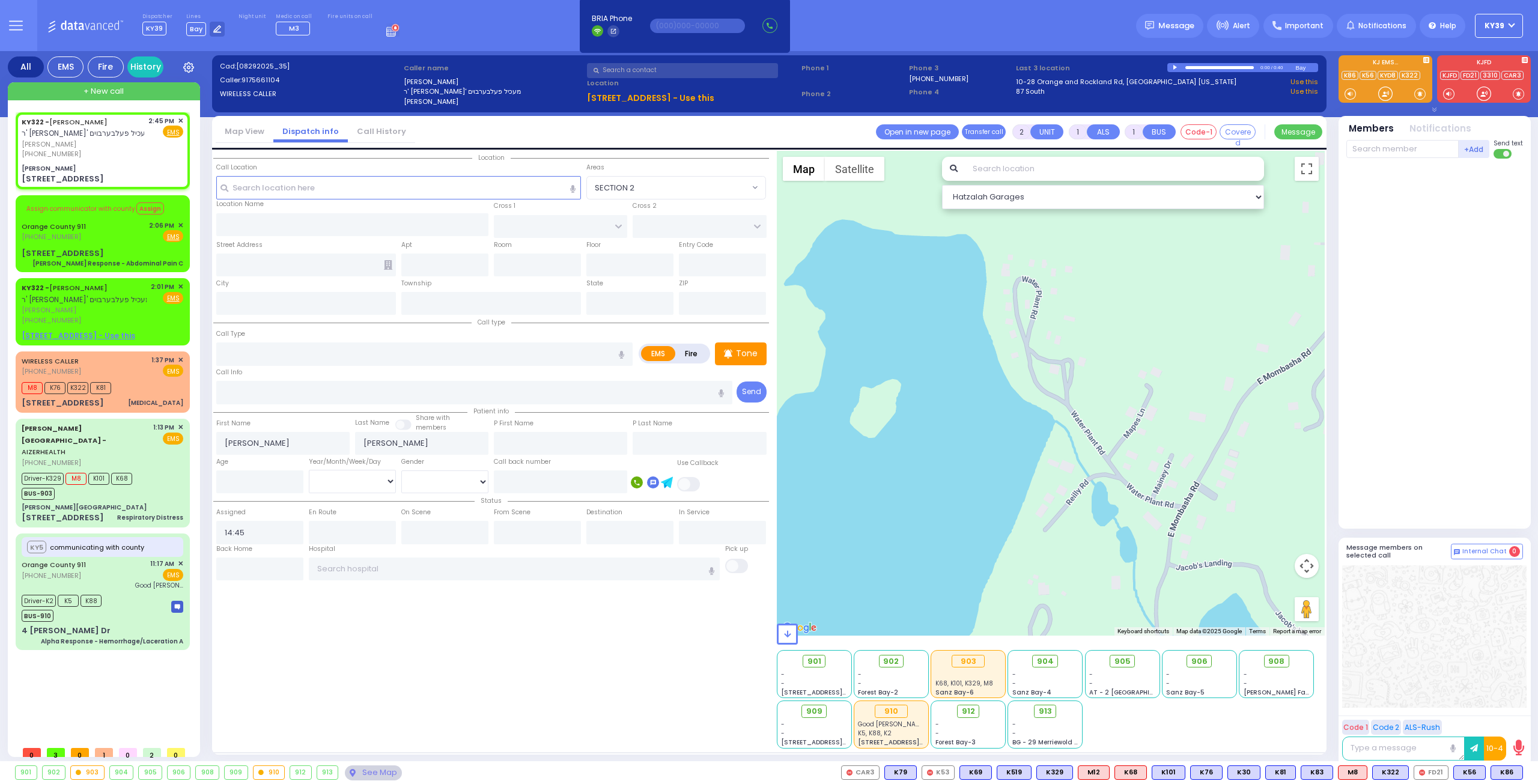
select select
radio input "true"
select select
select select "Hatzalah Garages"
type input "Dr. Markowitz - ZelCare"
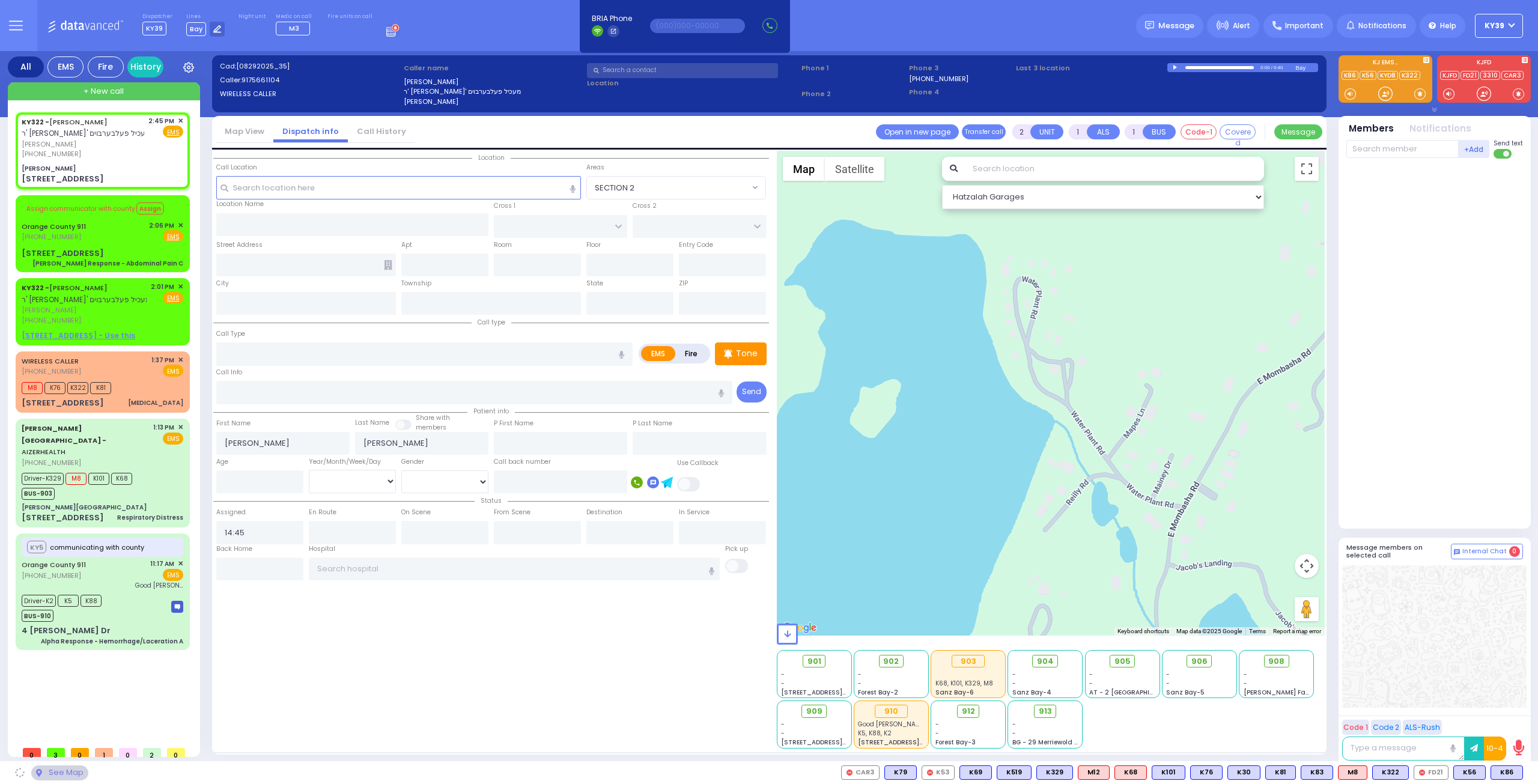
type input "[GEOGRAPHIC_DATA]"
type input "3 Hamaspik Way"
type input "011"
type input "[PERSON_NAME]"
type input "[US_STATE]"
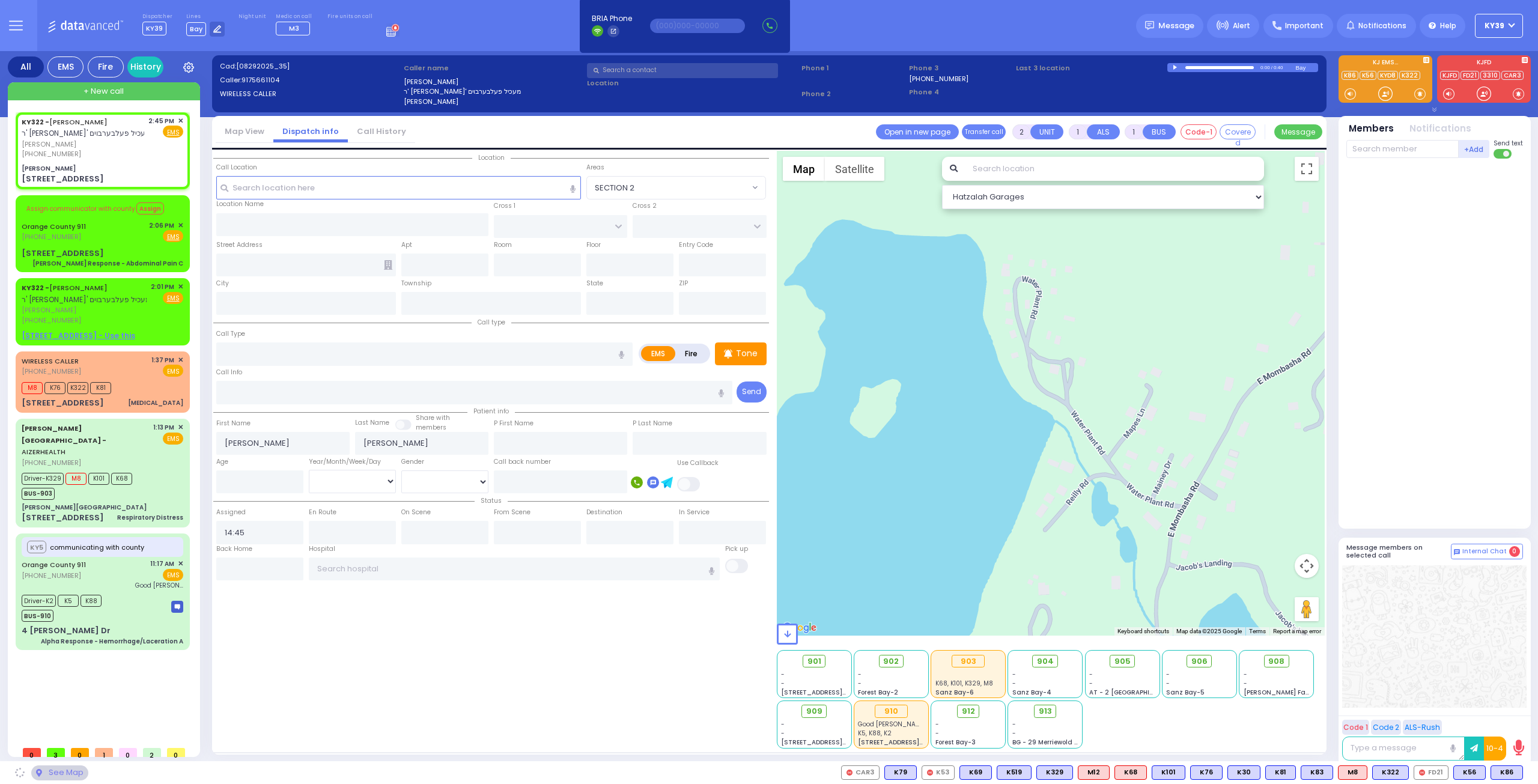
type input "10950"
select select "SECTION 4"
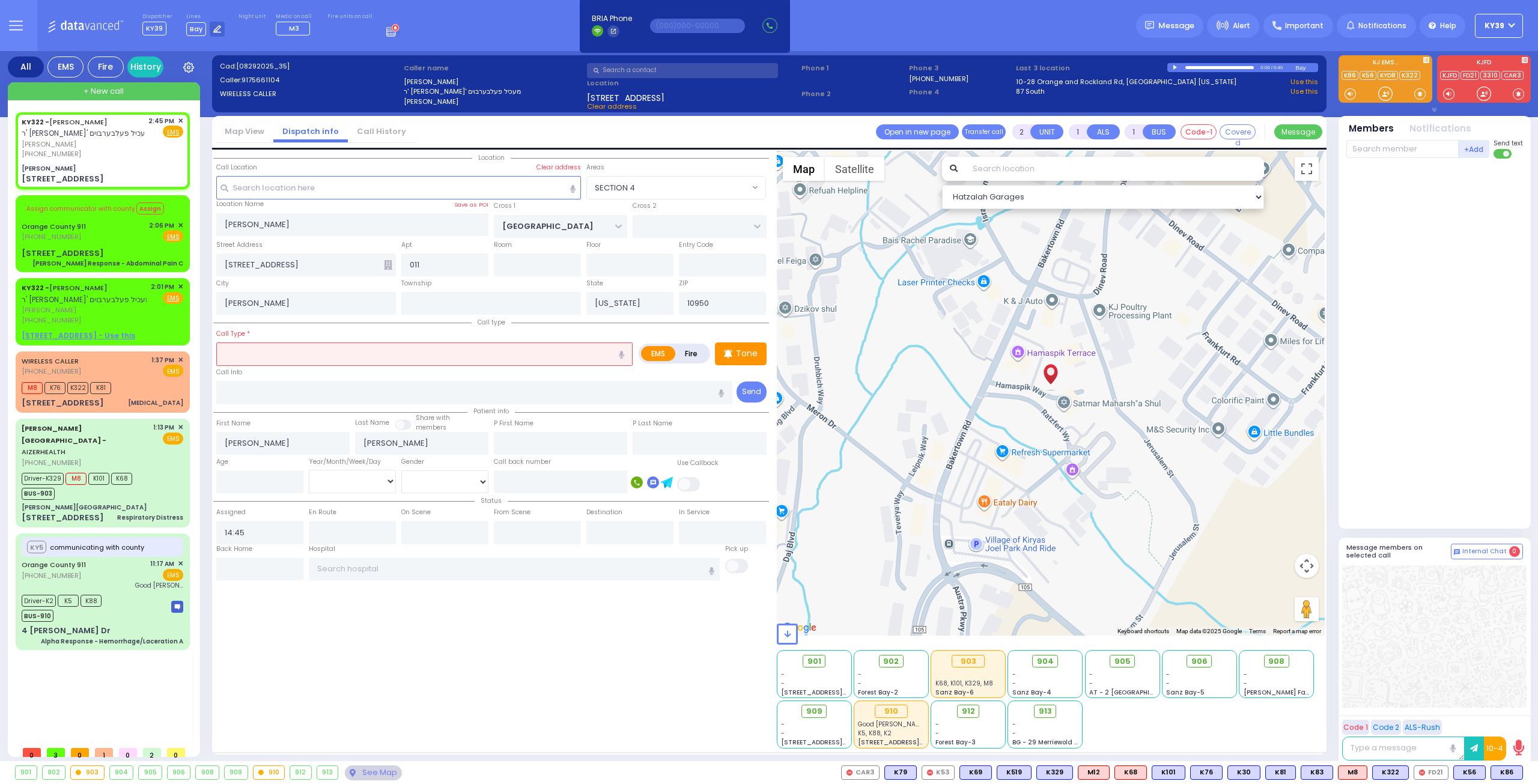
click at [316, 362] on input "text" at bounding box center [424, 354] width 416 height 22
type input "foot injery"
select select
radio input "true"
select select
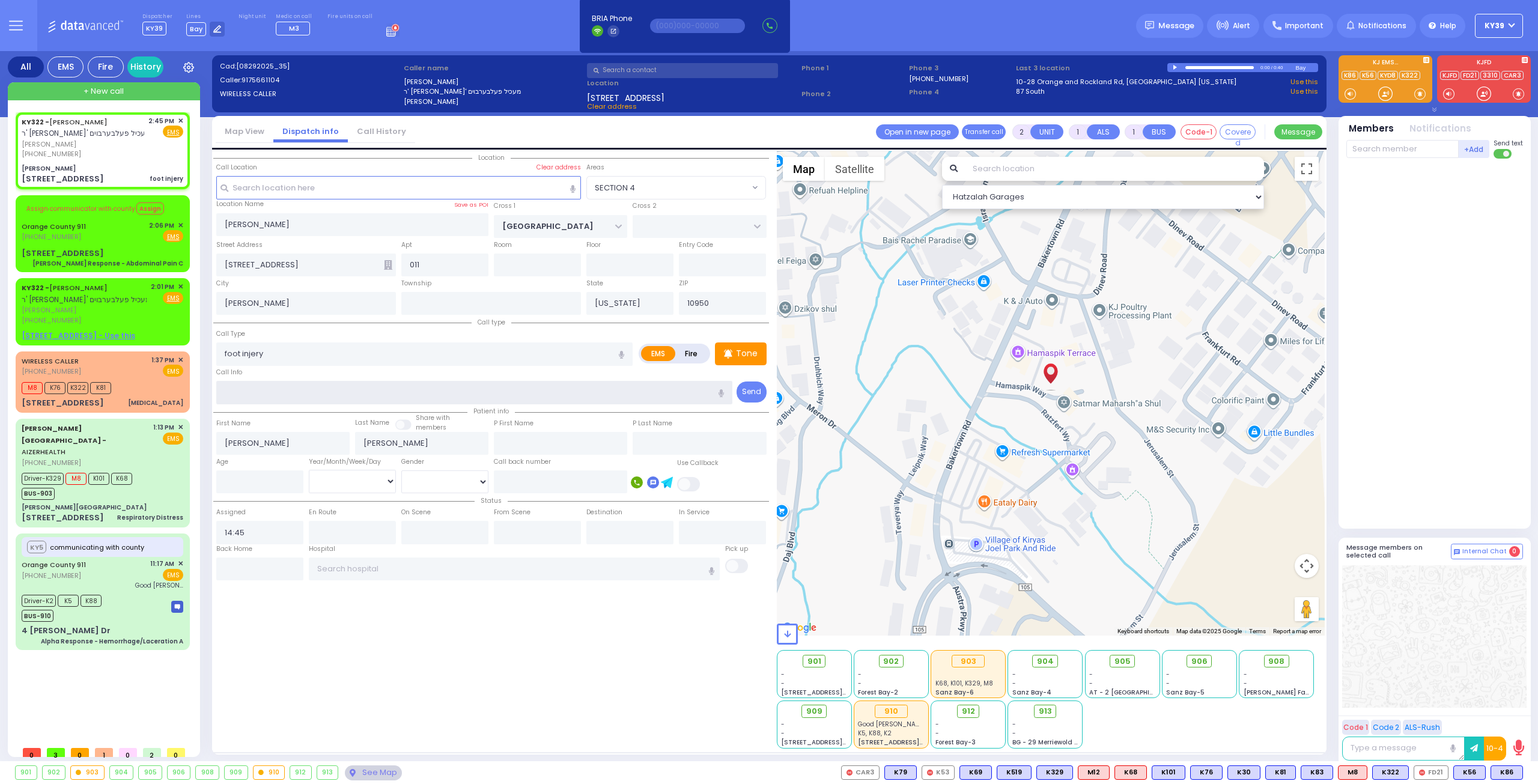
select select "Hatzalah Garages"
select select "SECTION 4"
click at [258, 352] on input "foot injery" at bounding box center [424, 354] width 416 height 22
click at [274, 352] on input "foot injery" at bounding box center [424, 354] width 416 height 22
click at [260, 351] on input "foot injery" at bounding box center [424, 354] width 416 height 22
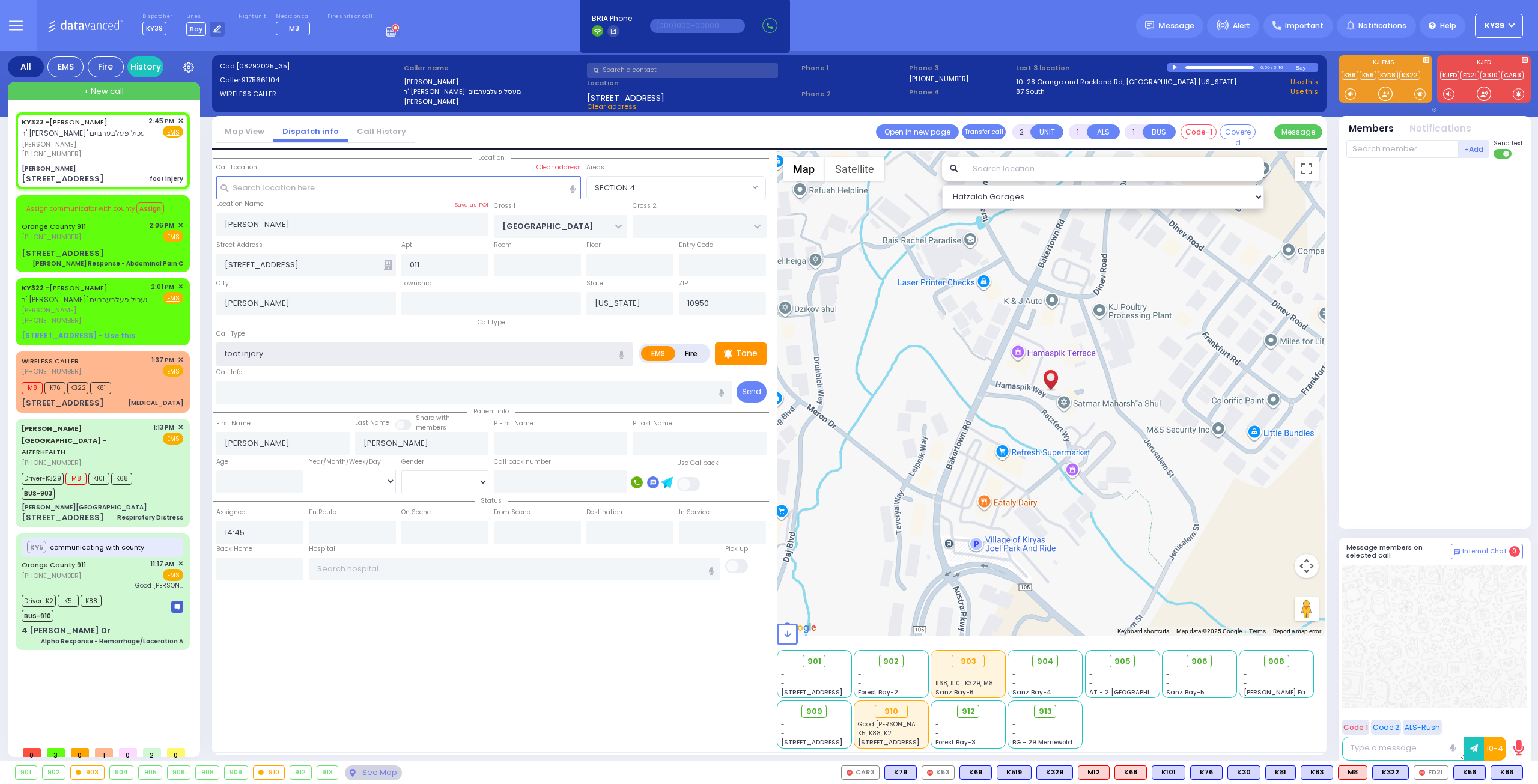
click at [267, 352] on input "foot injery" at bounding box center [424, 354] width 416 height 22
type input "foot injery"
select select
radio input "true"
select select
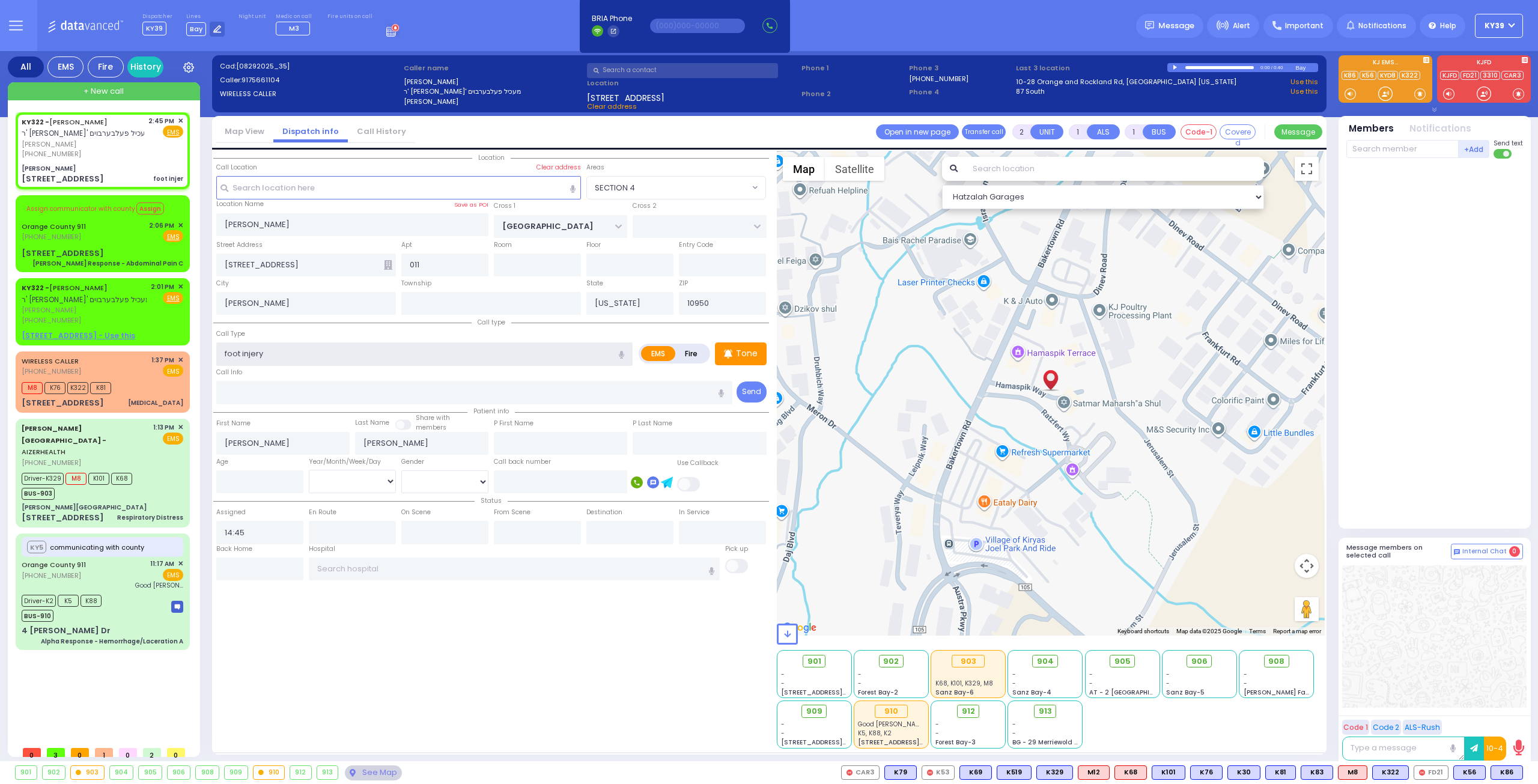
select select "Hatzalah Garages"
select select "SECTION 4"
type input "foot injury"
drag, startPoint x: 309, startPoint y: 639, endPoint x: 282, endPoint y: 624, distance: 30.9
click at [309, 637] on div "Location" at bounding box center [491, 450] width 556 height 597
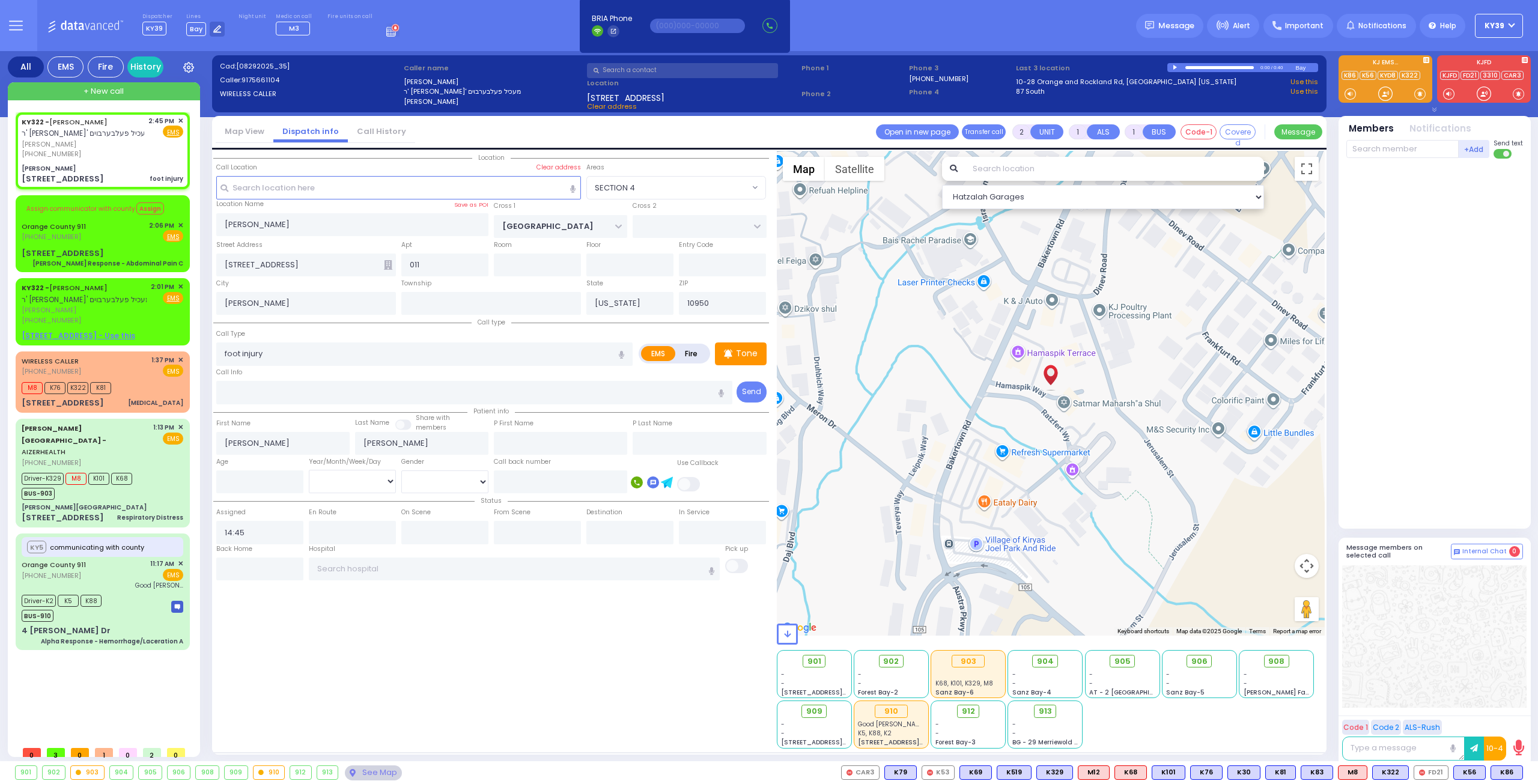
select select
radio input "true"
select select
select select "Hatzalah Garages"
radio input "true"
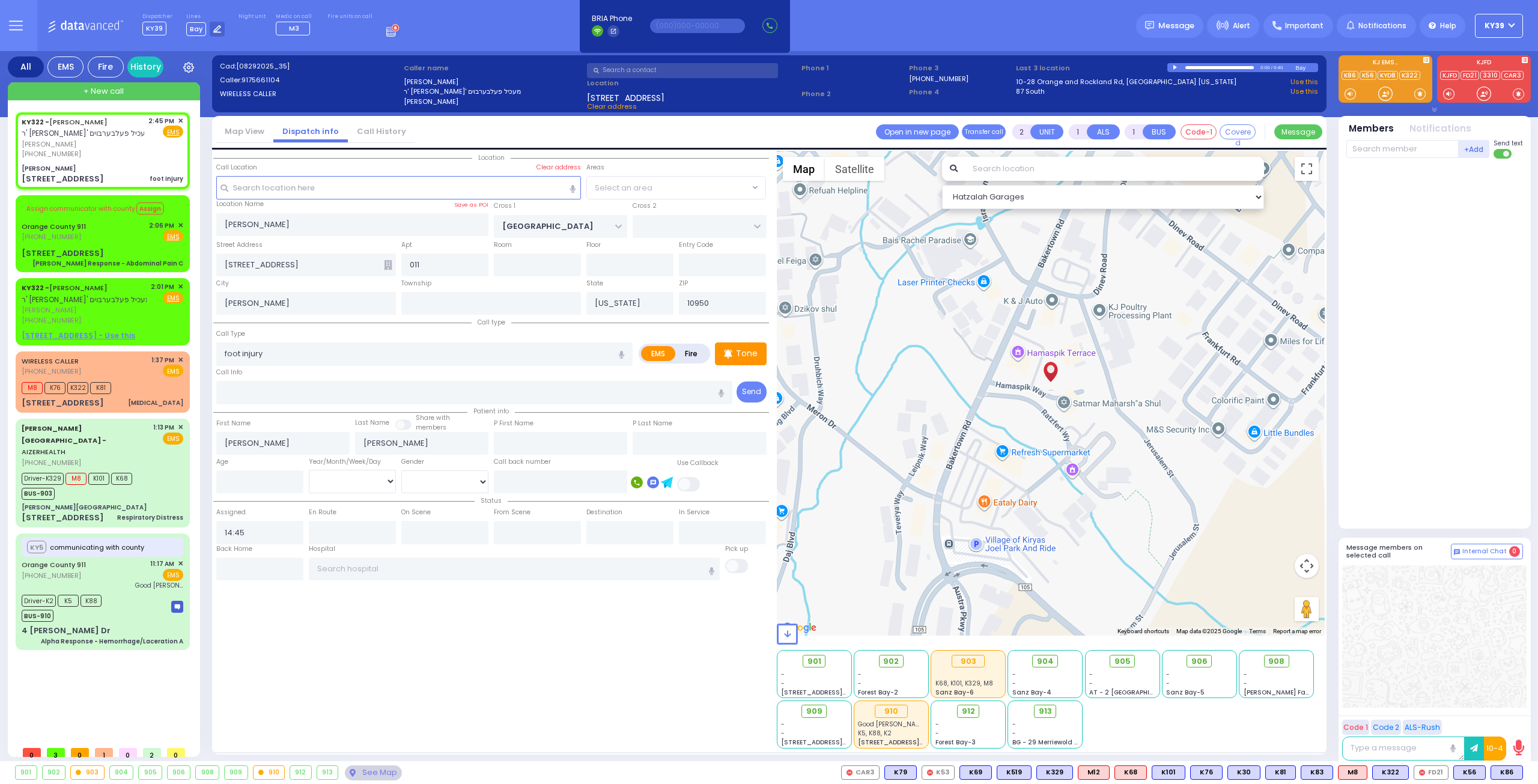
select select
select select "SECTION 4"
select select "Hatzalah Garages"
click at [101, 149] on div "(917) 566-1104" at bounding box center [83, 155] width 123 height 10
select select
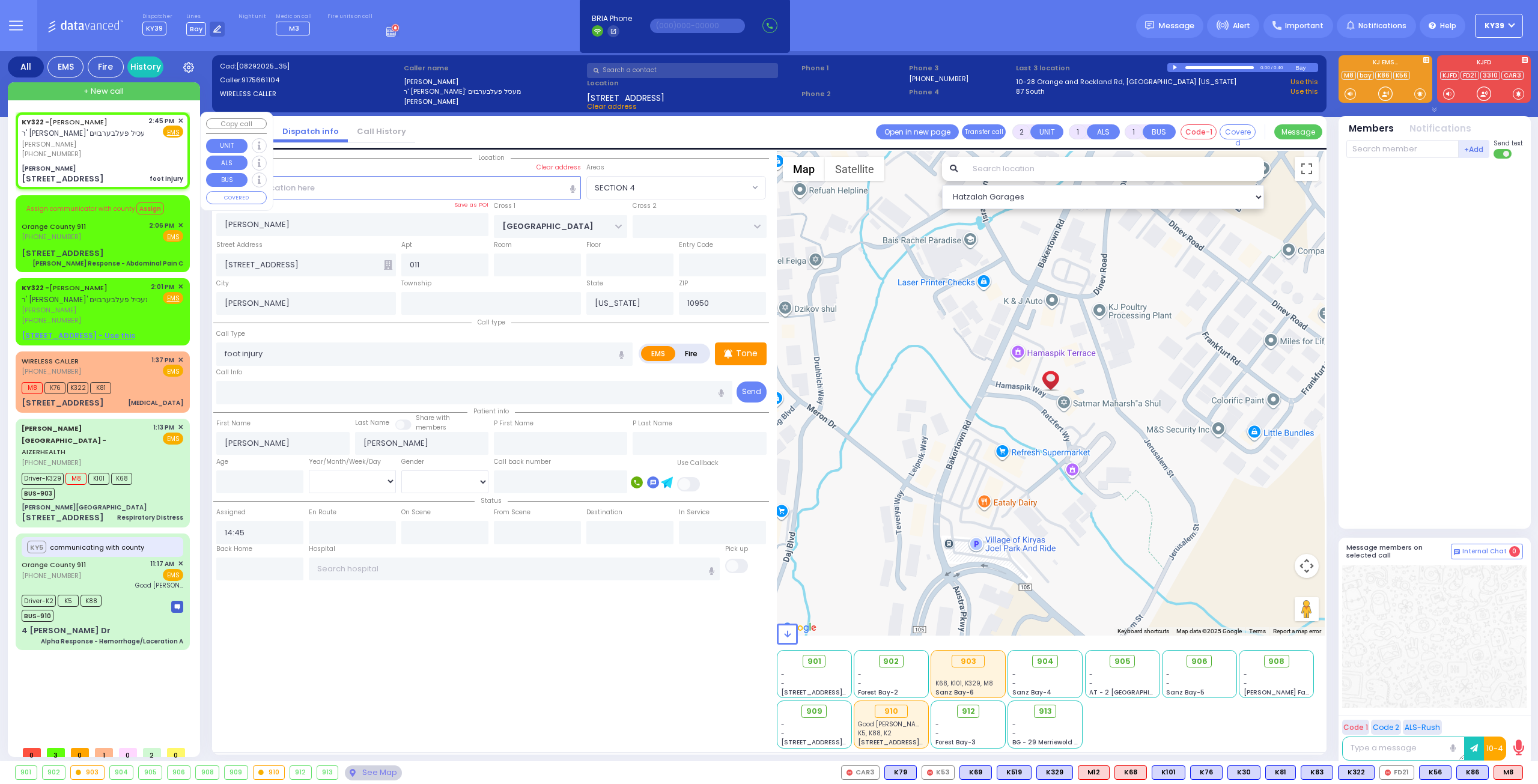
radio input "true"
select select
select select "Hatzalah Garages"
select select "SECTION 4"
click at [70, 151] on div "(917) 566-1104" at bounding box center [83, 155] width 123 height 10
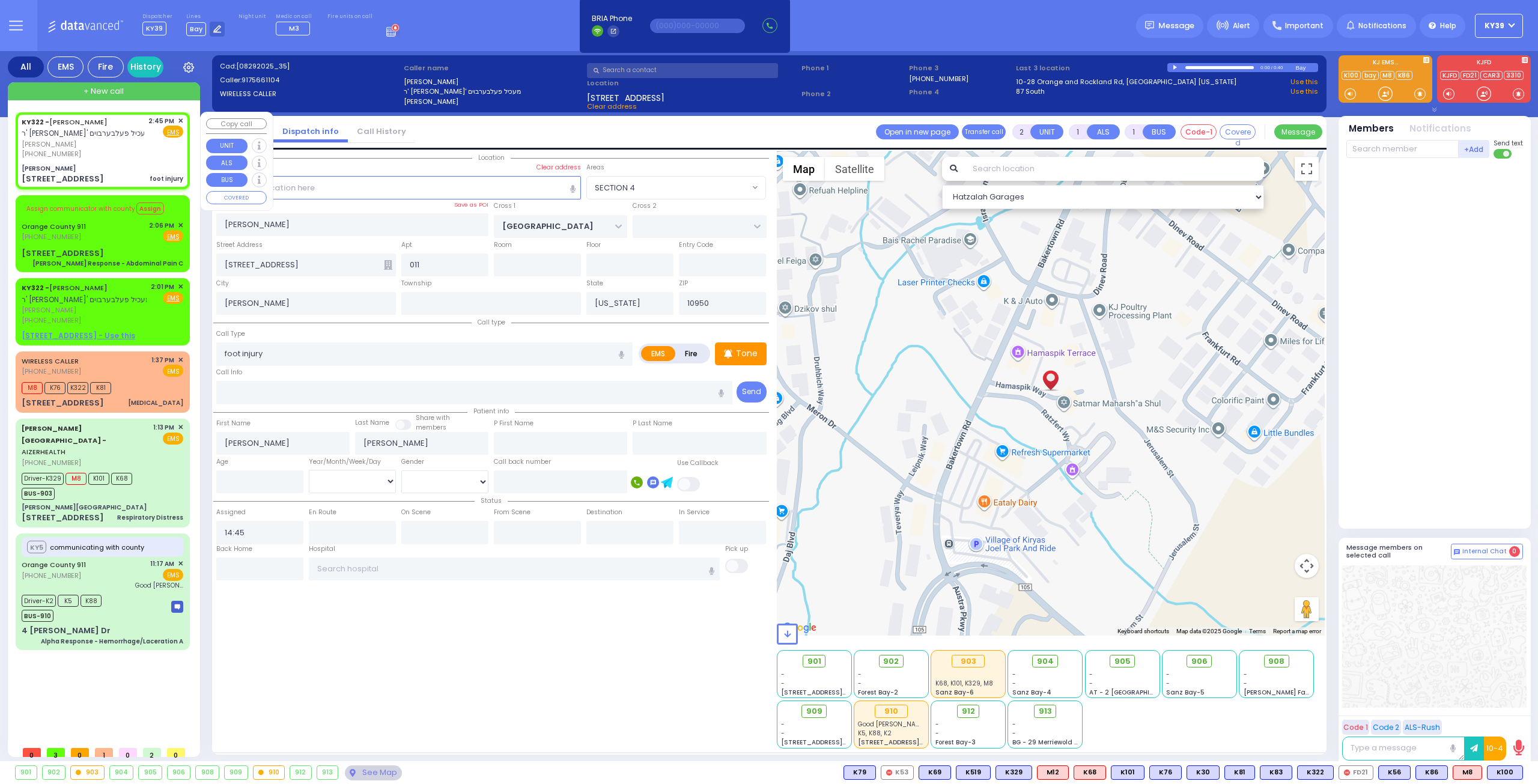
select select
radio input "true"
select select
select select "Hatzalah Garages"
select select "SECTION 4"
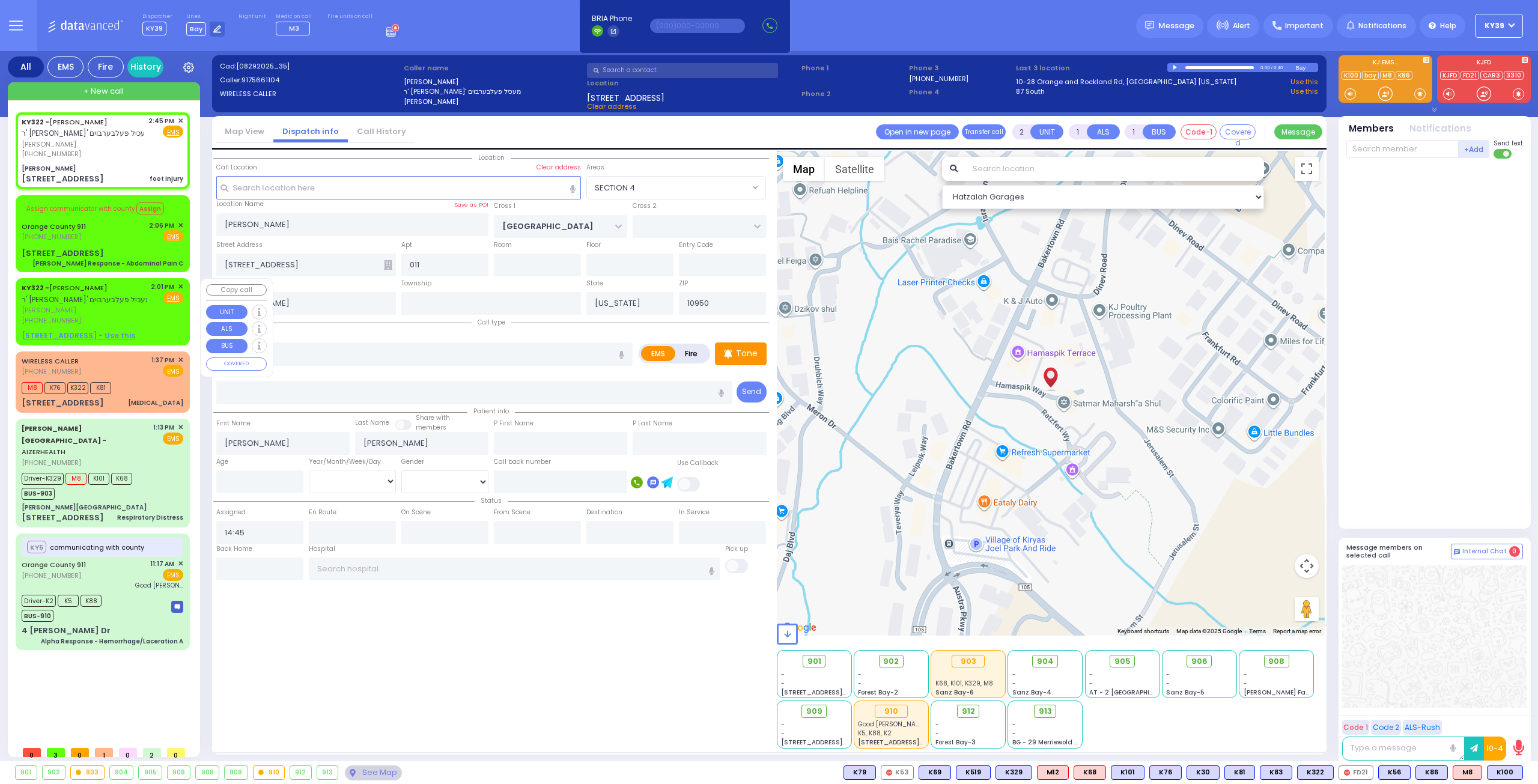
click at [181, 283] on span "✕" at bounding box center [180, 287] width 5 height 10
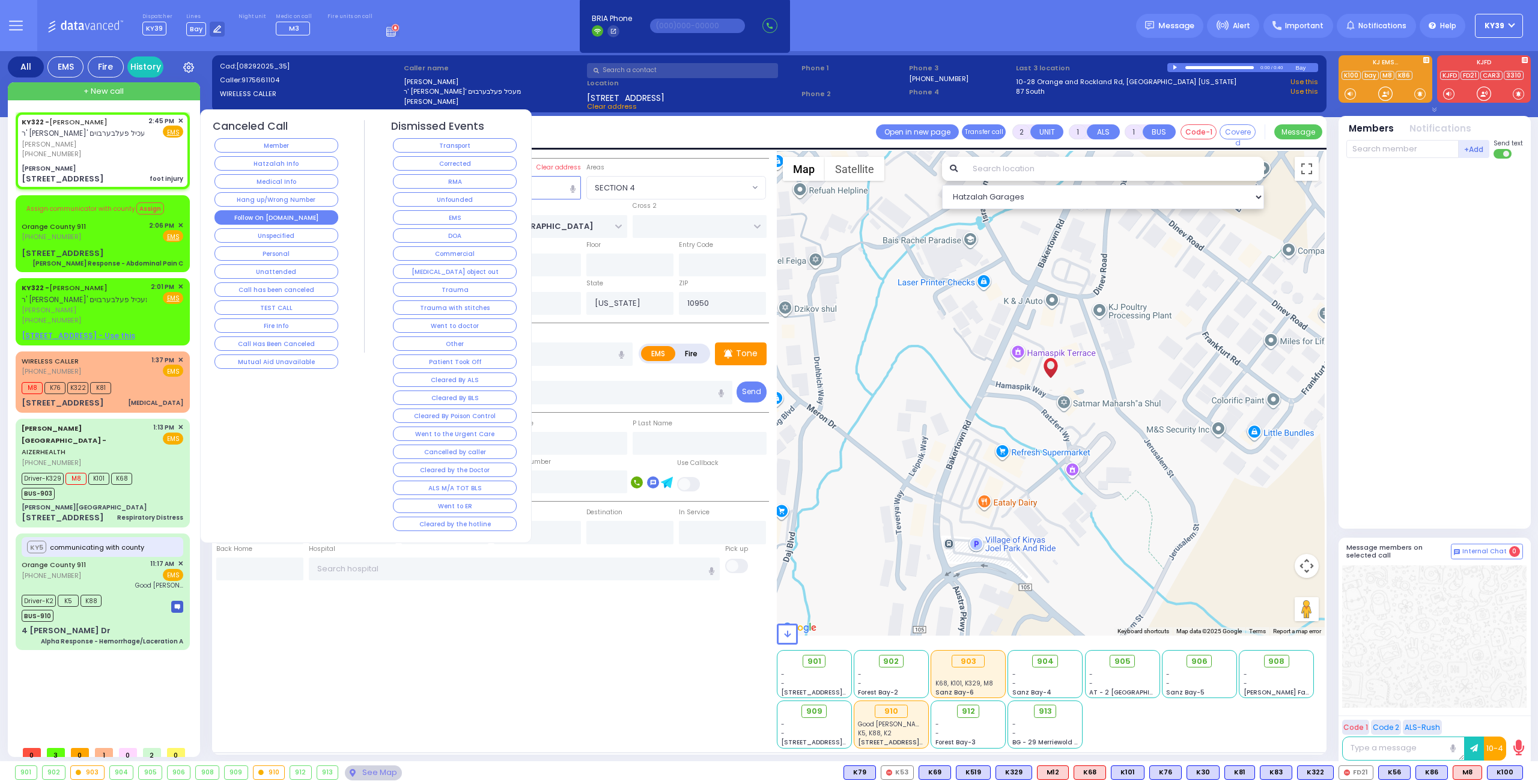
click at [288, 216] on button "Follow On [DOMAIN_NAME]" at bounding box center [275, 218] width 123 height 15
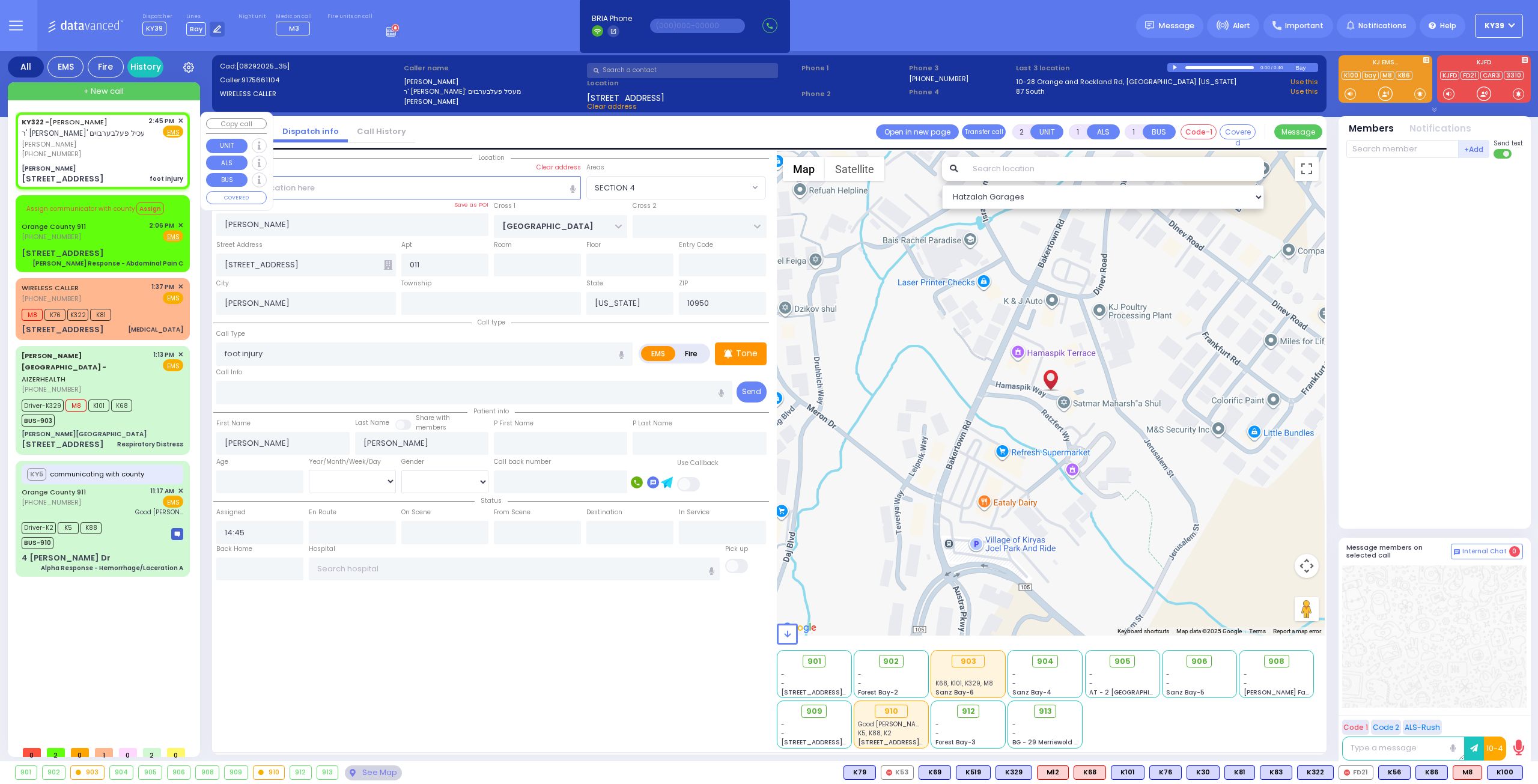
click at [183, 120] on div "KY322 - JOEL SCHWARTZ ר' משה יוסף - ר' מעכיל פעלבערבוים יואל שווארץ (917) 566-1…" at bounding box center [103, 150] width 169 height 73
select select
radio input "true"
select select
select select "Hatzalah Garages"
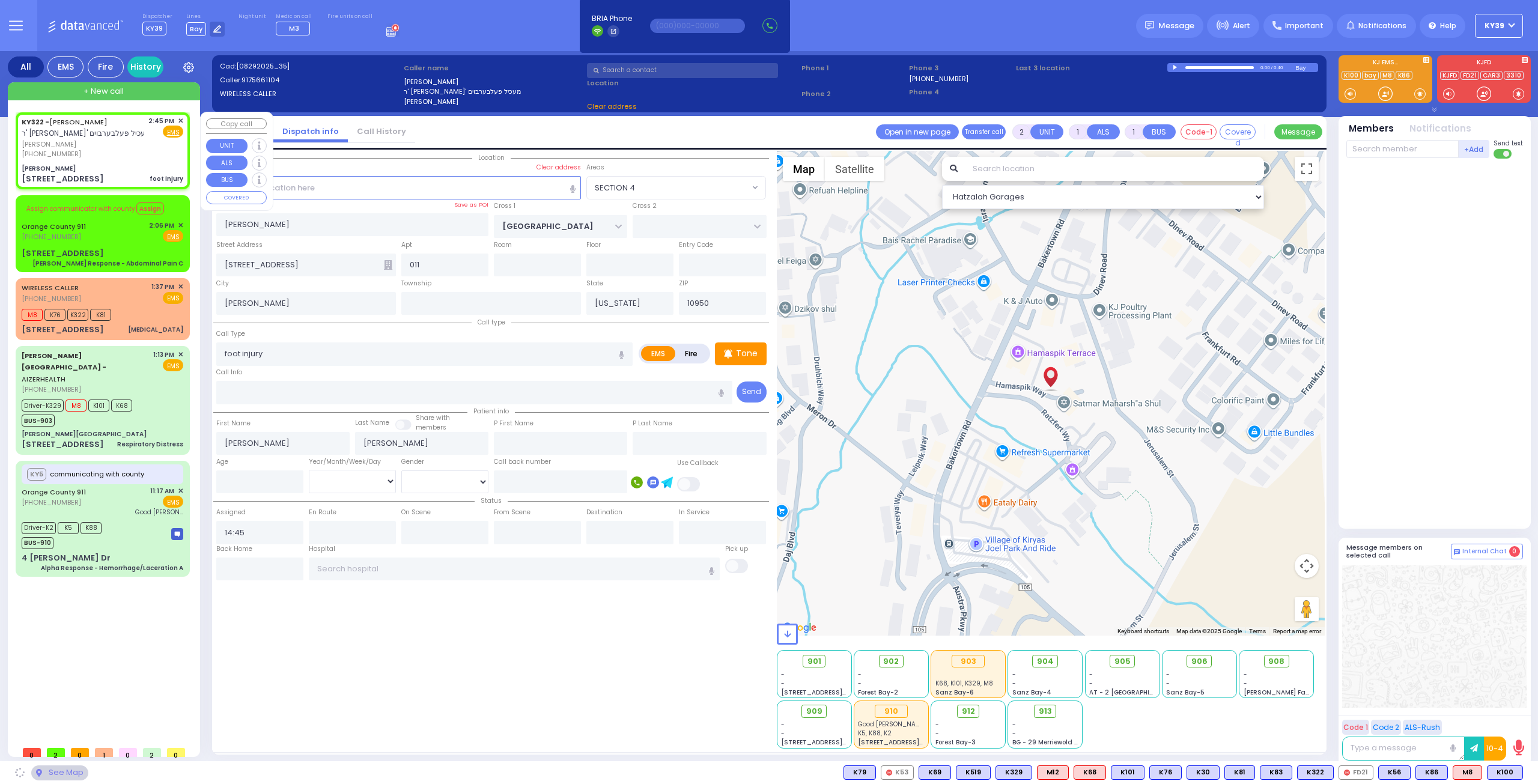
select select "SECTION 4"
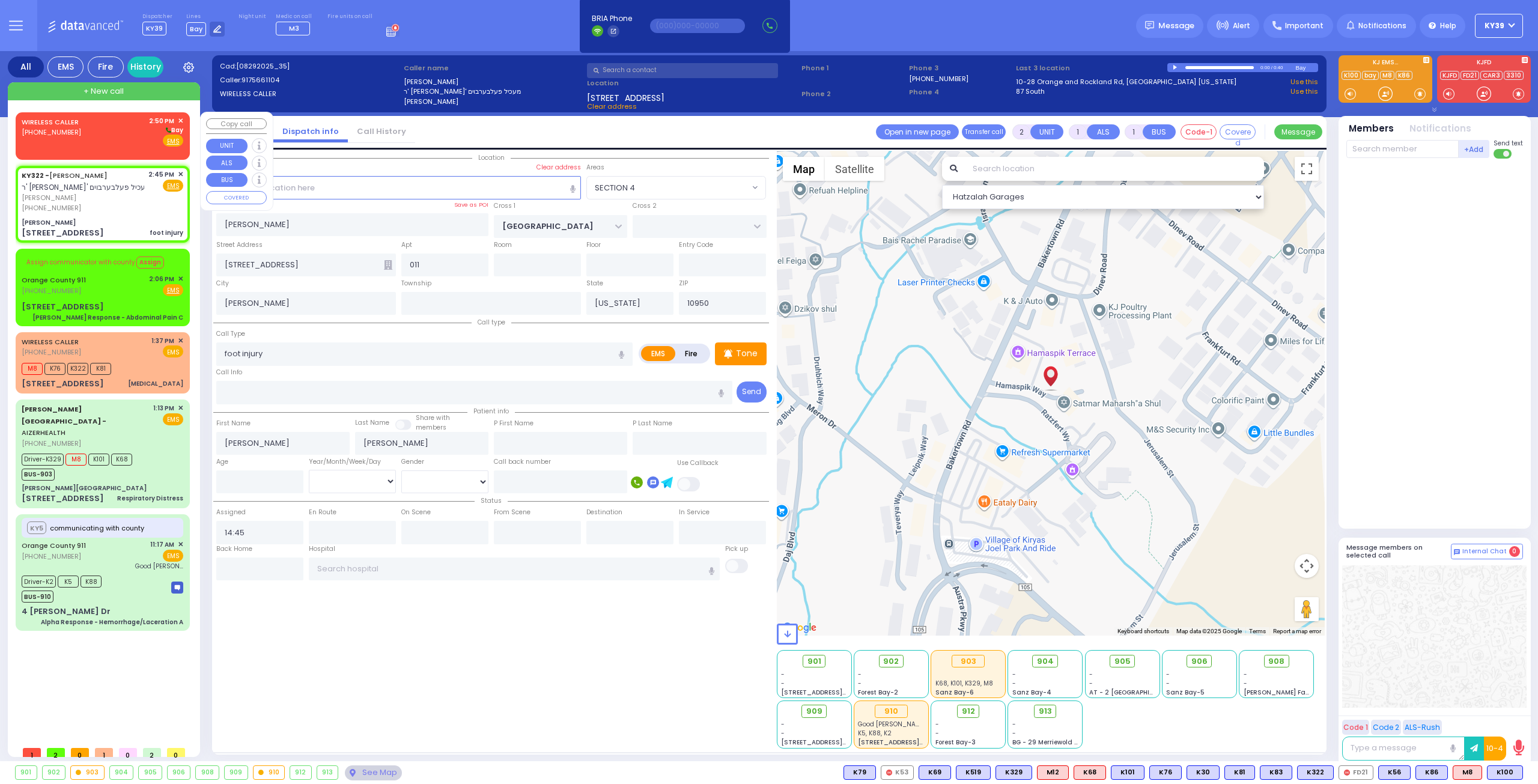
click at [88, 141] on div "WIRELESS CALLER (347) 628-4958 2:50 PM ✕ Bay" at bounding box center [102, 131] width 161 height 31
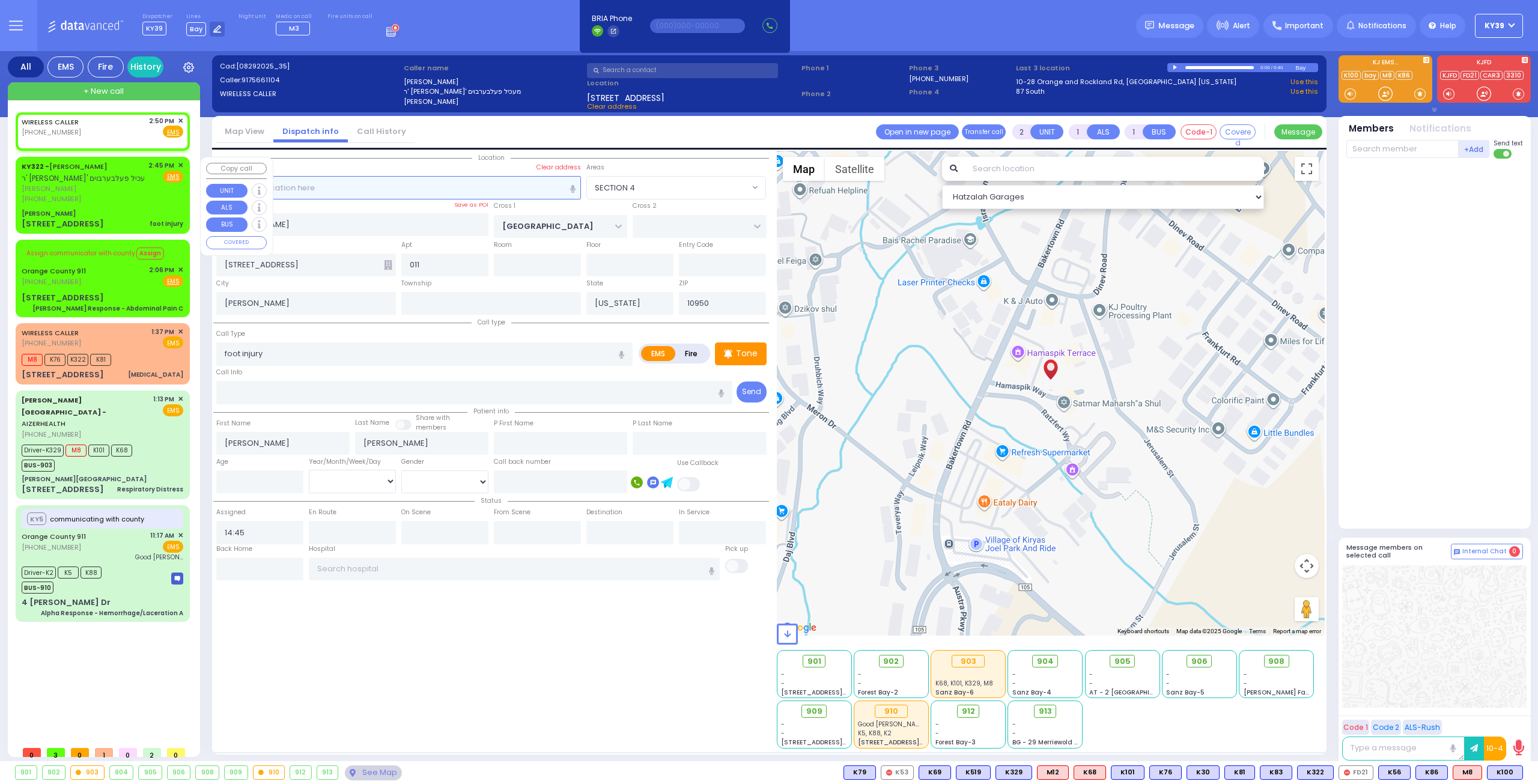
select select
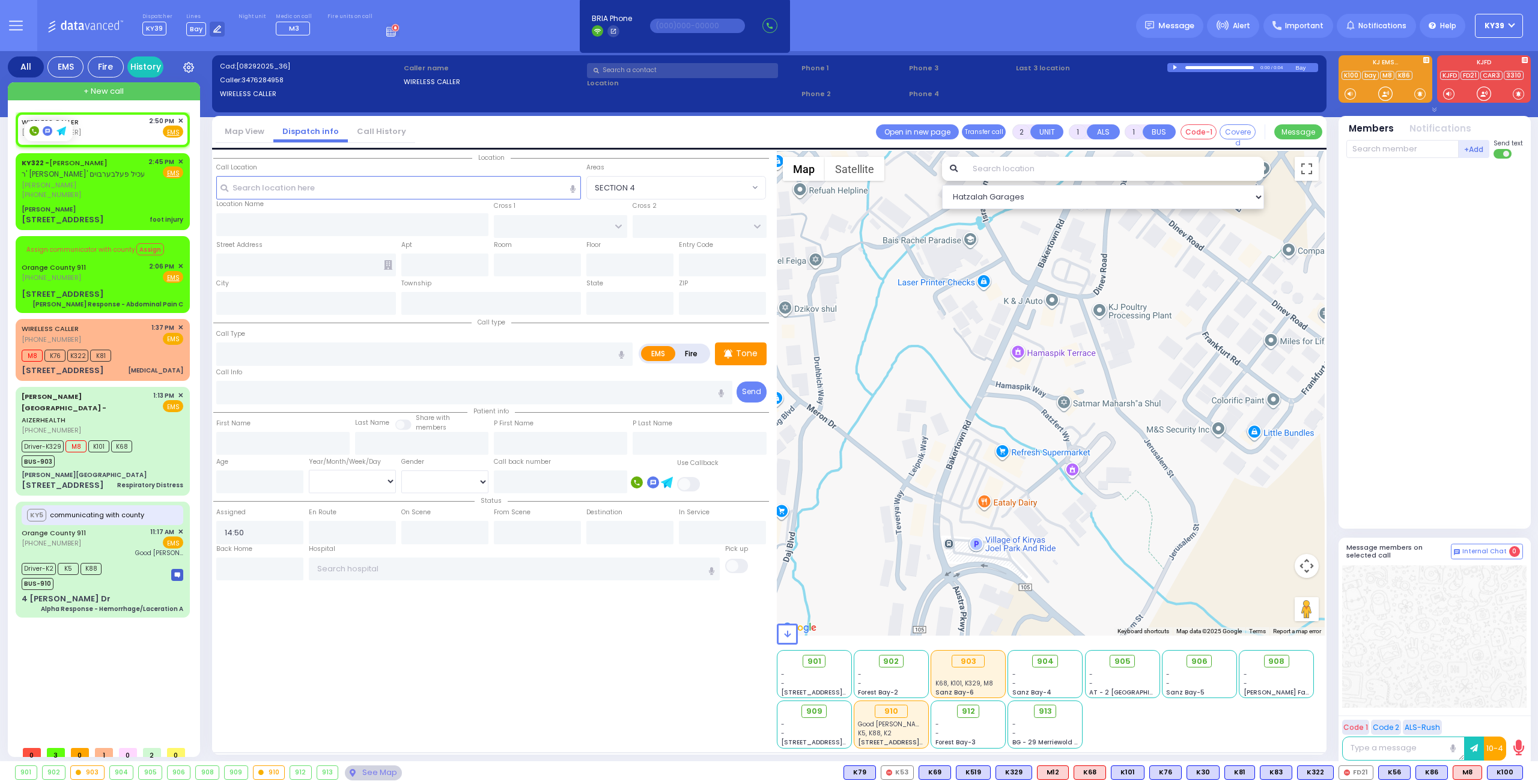
click at [37, 130] on rect at bounding box center [34, 130] width 9 height 9
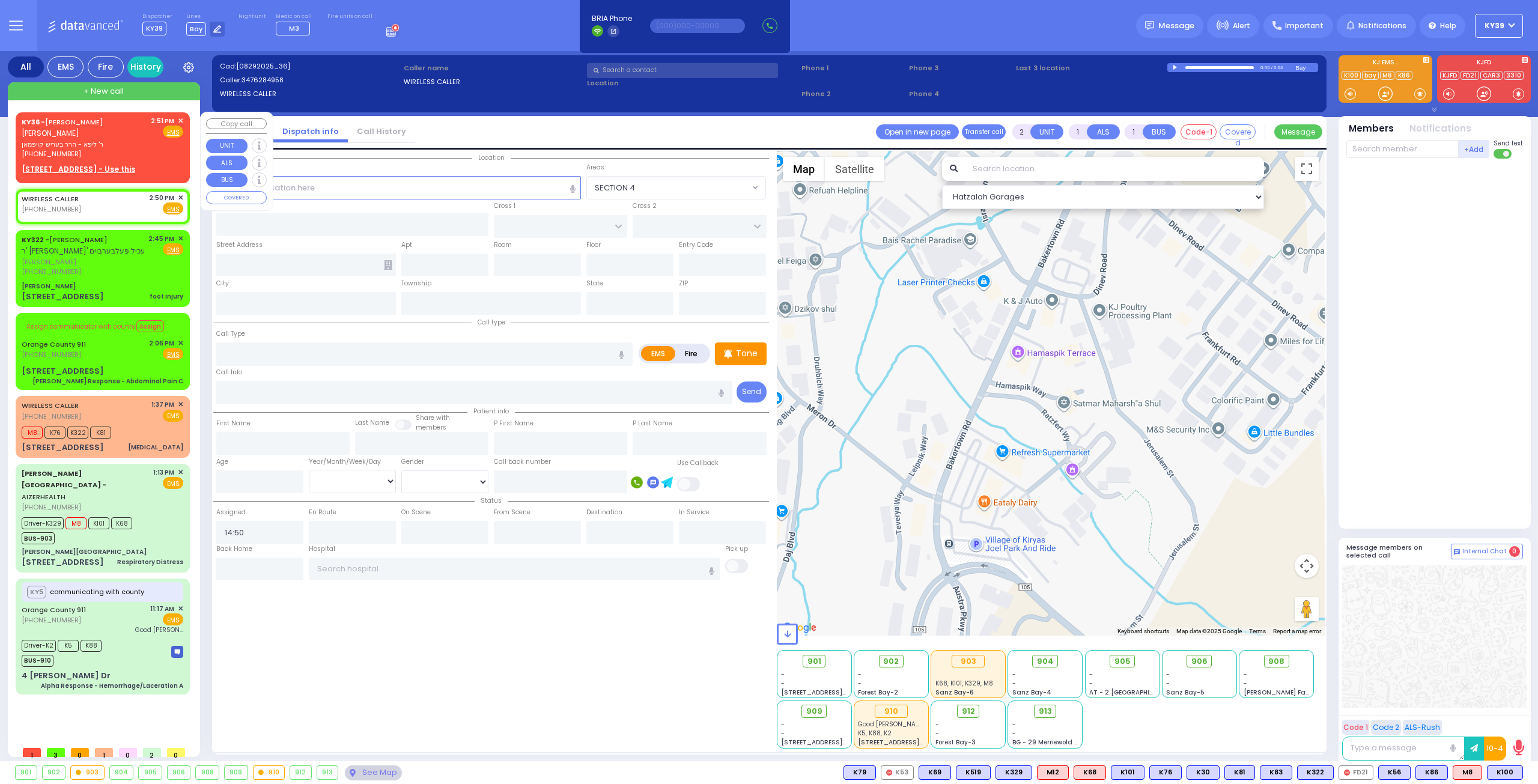
click at [66, 136] on span "שמואל שלמה קויפמאן" at bounding box center [50, 133] width 58 height 10
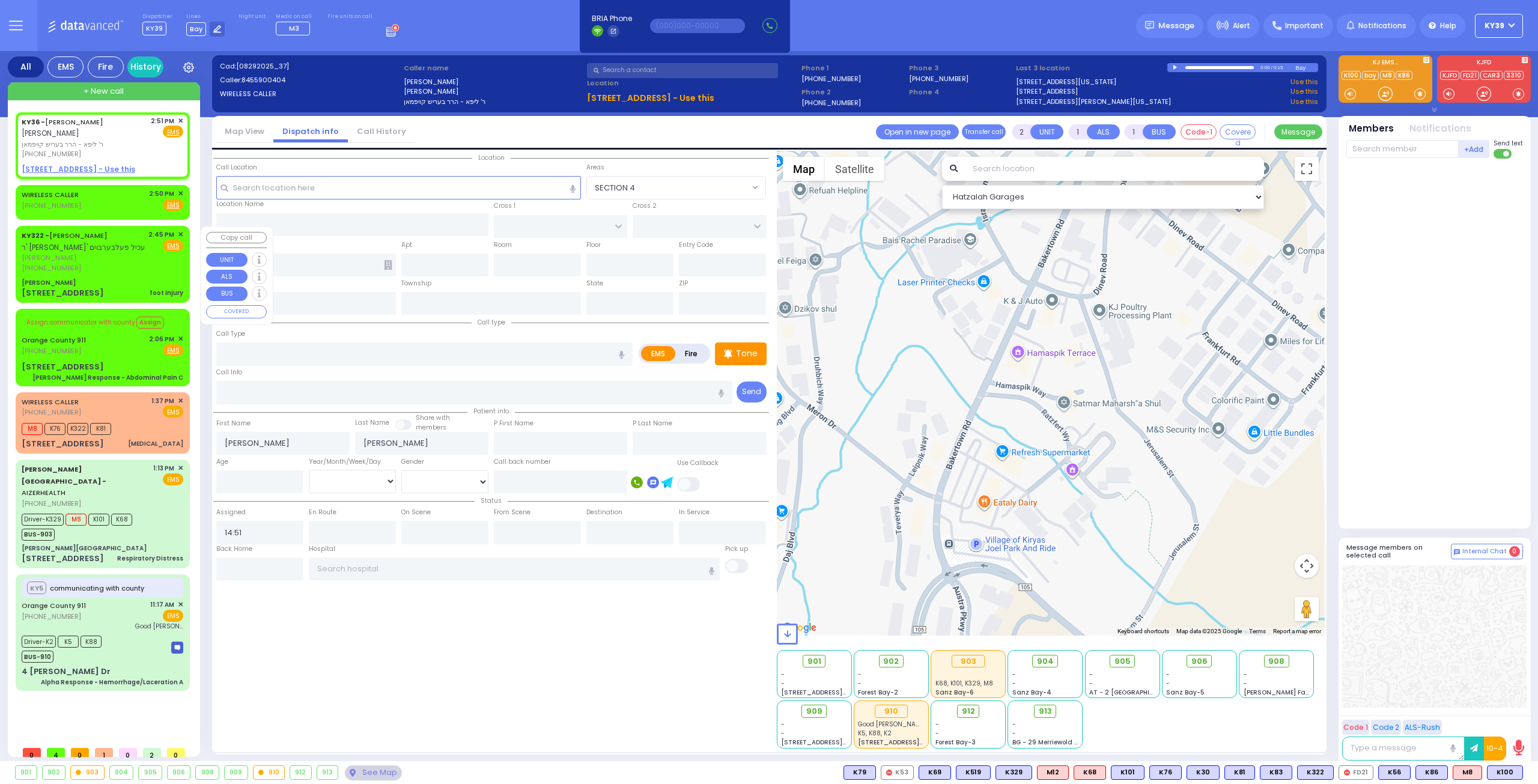
click at [141, 271] on div "(917) 566-1104" at bounding box center [83, 269] width 123 height 10
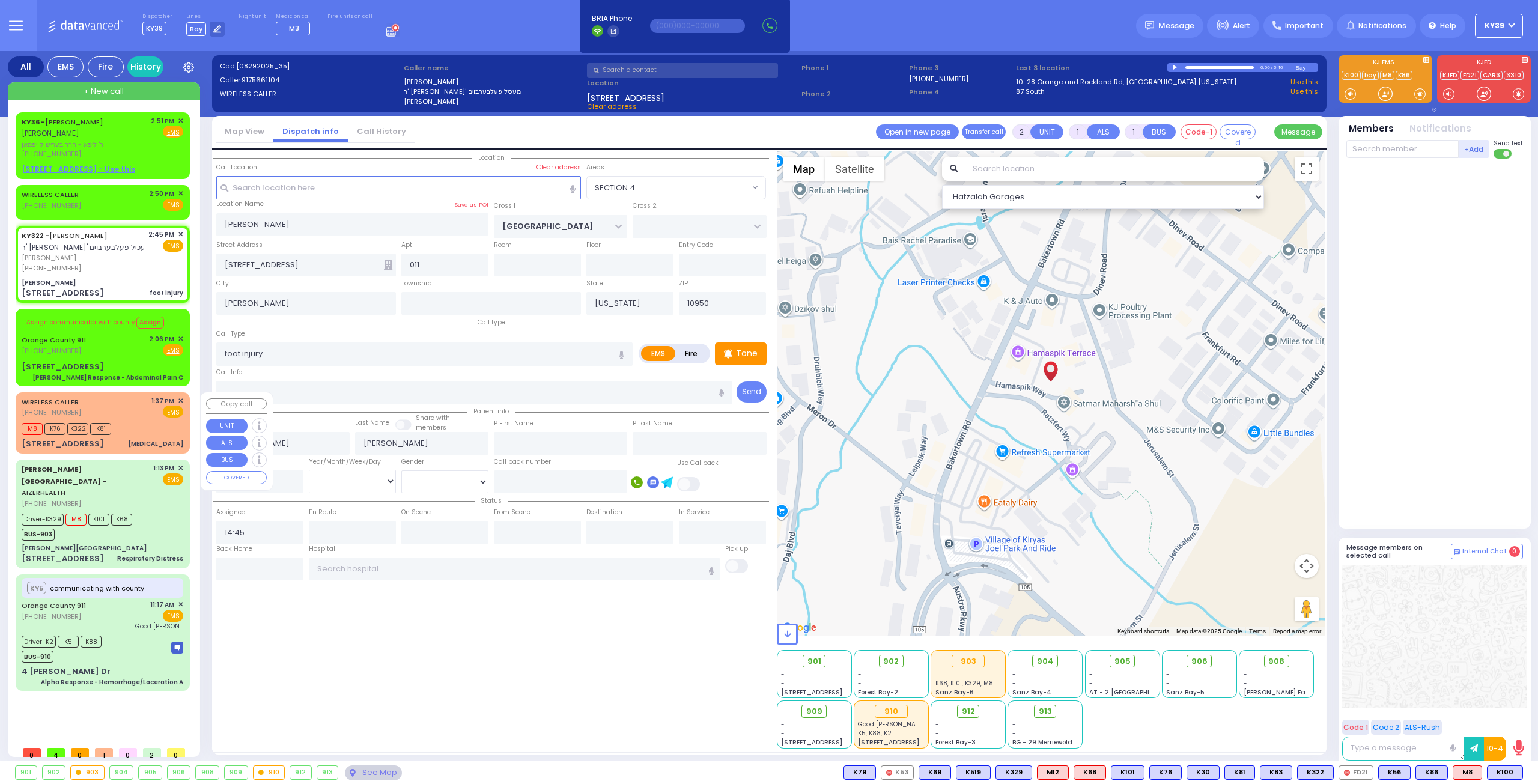
click at [161, 437] on div "WIRELESS CALLER (845) 717-3433 1:37 PM ✕ EMS M8 K76" at bounding box center [103, 422] width 169 height 58
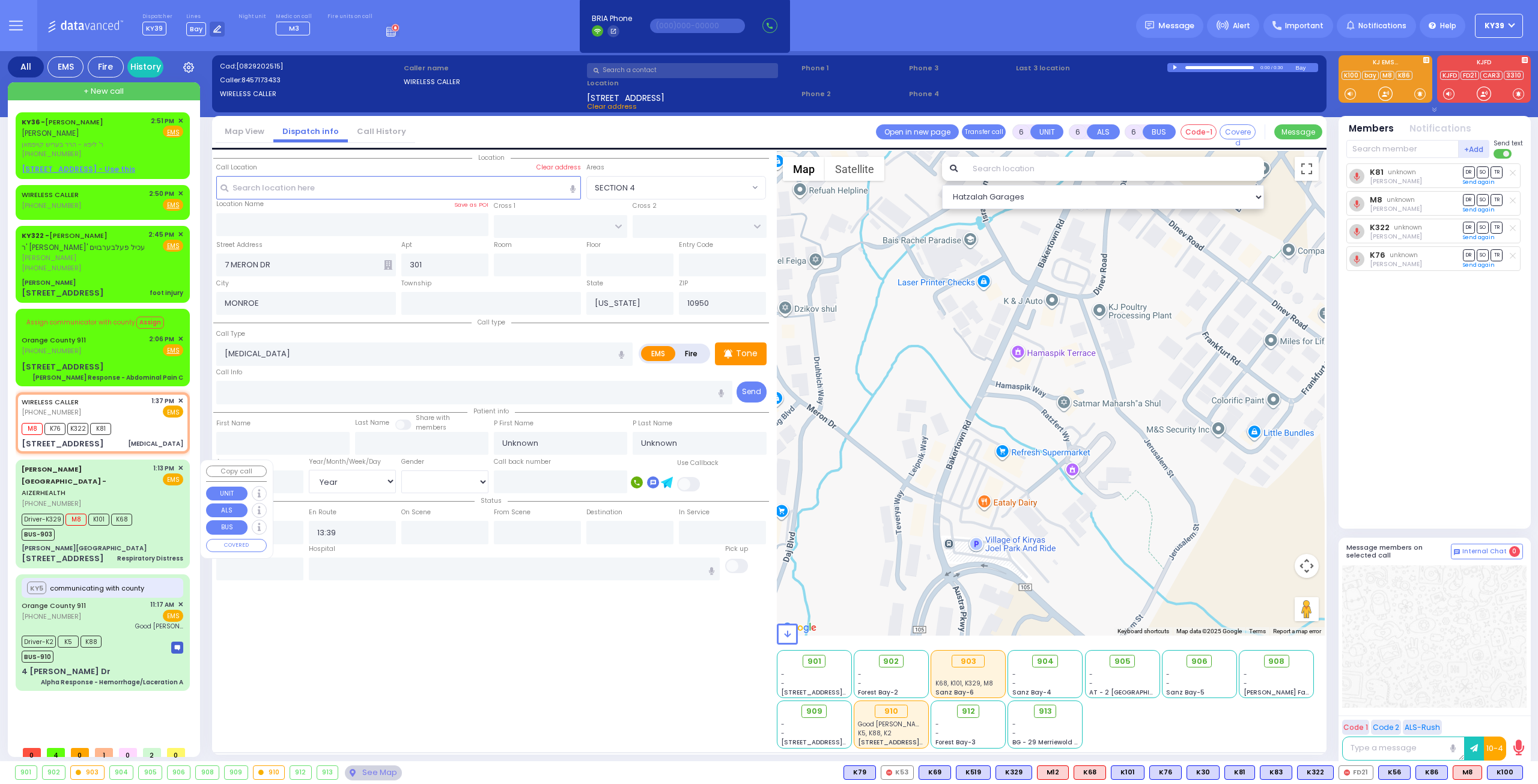
click at [140, 514] on div "Driver-K329 M8 K101 K68 BUS-903" at bounding box center [102, 525] width 161 height 30
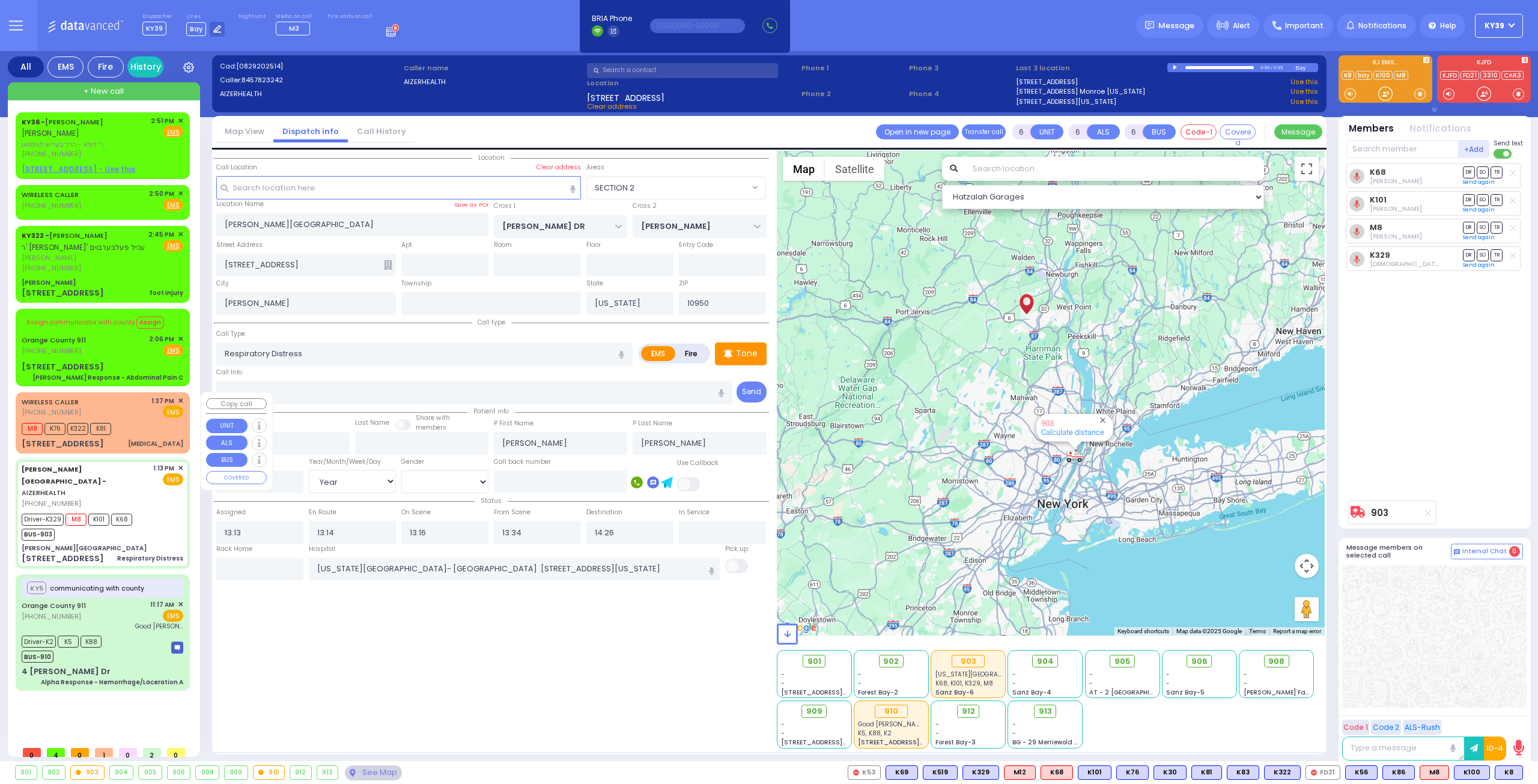
click at [130, 428] on div "M8 K76 K322 K81" at bounding box center [102, 427] width 161 height 15
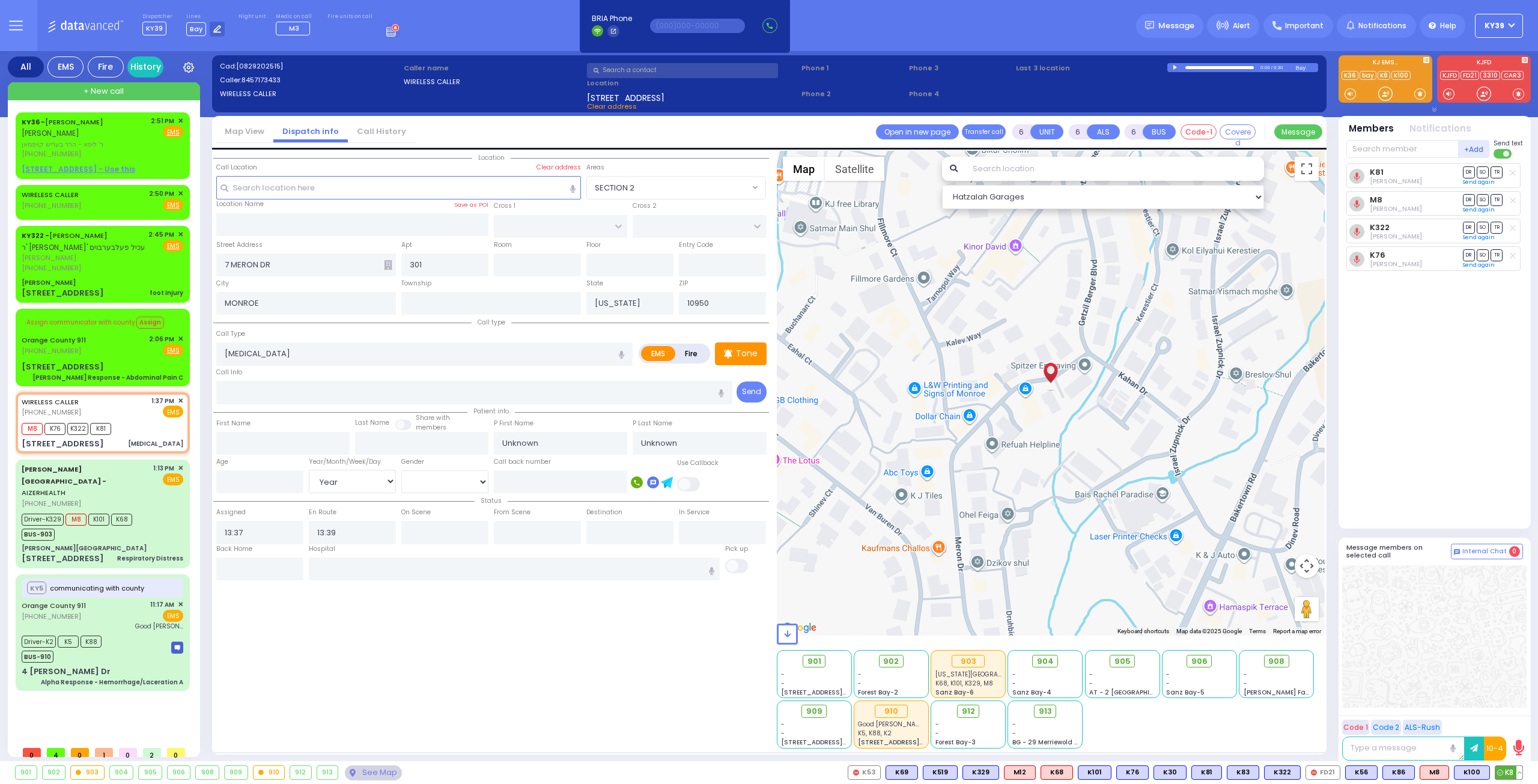
click at [1511, 775] on span "K8" at bounding box center [1509, 772] width 27 height 13
click at [1383, 146] on input "text" at bounding box center [1402, 149] width 112 height 18
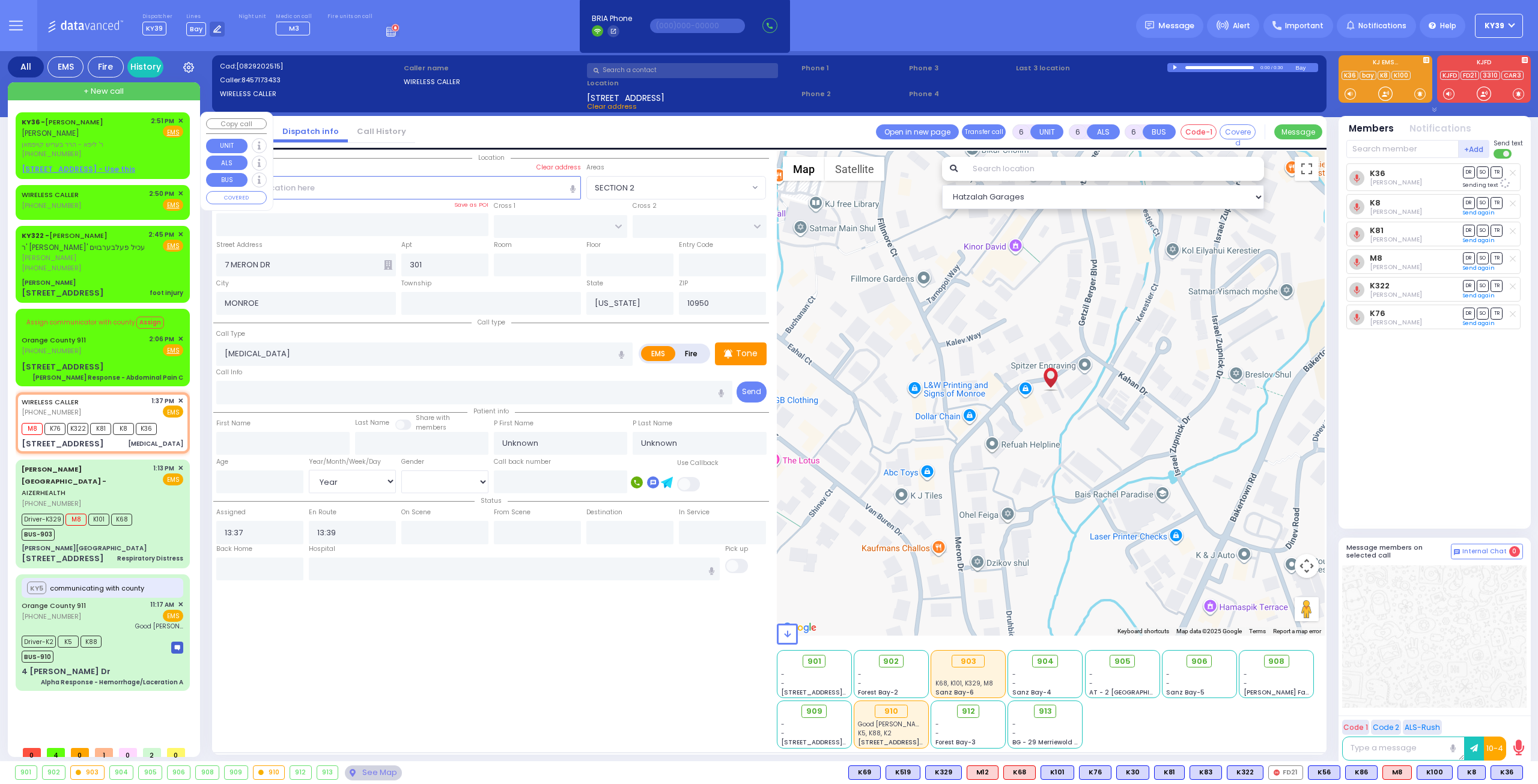
click at [178, 119] on span "✕" at bounding box center [180, 121] width 5 height 10
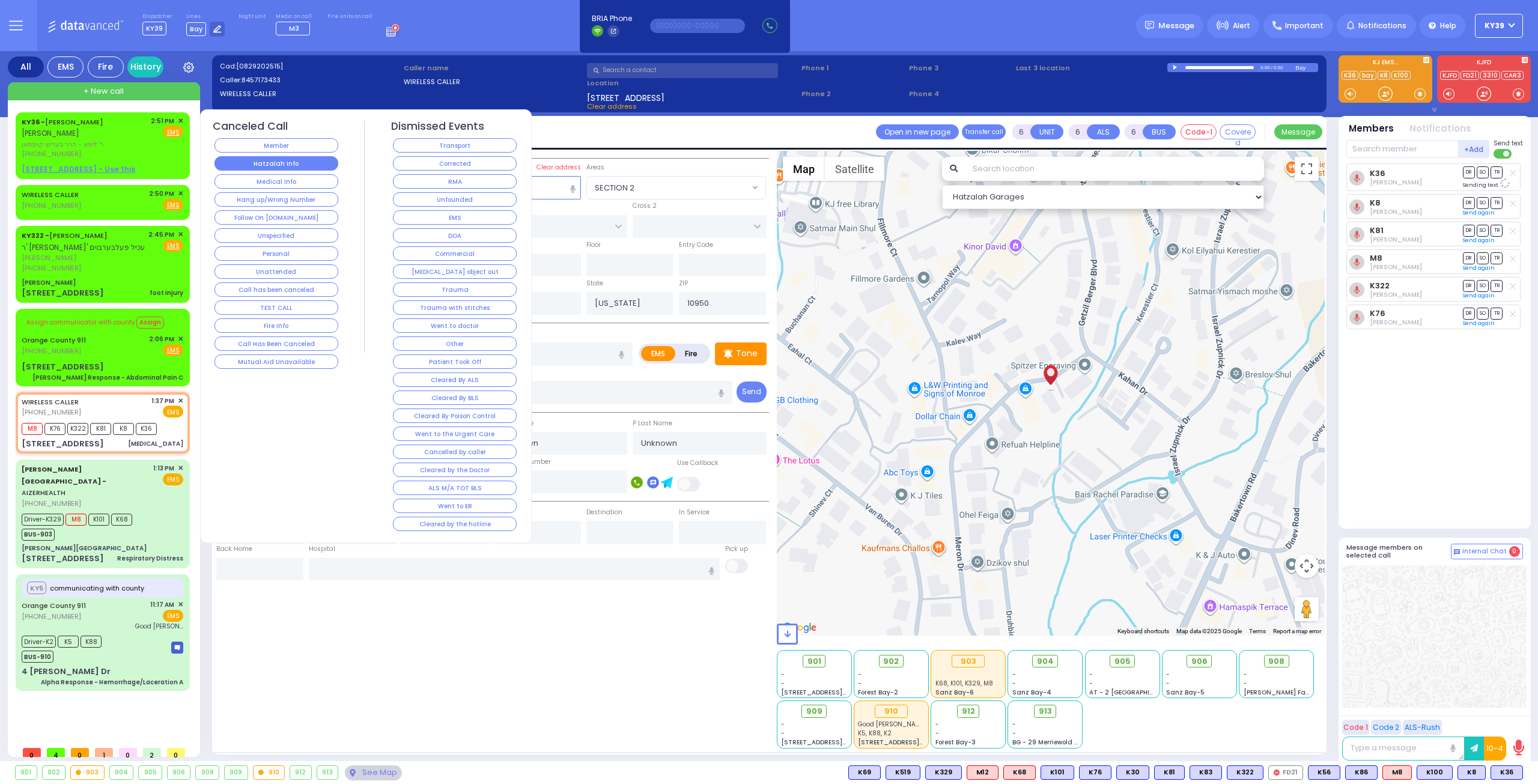
click at [277, 161] on button "Hatzalah Info" at bounding box center [275, 163] width 123 height 15
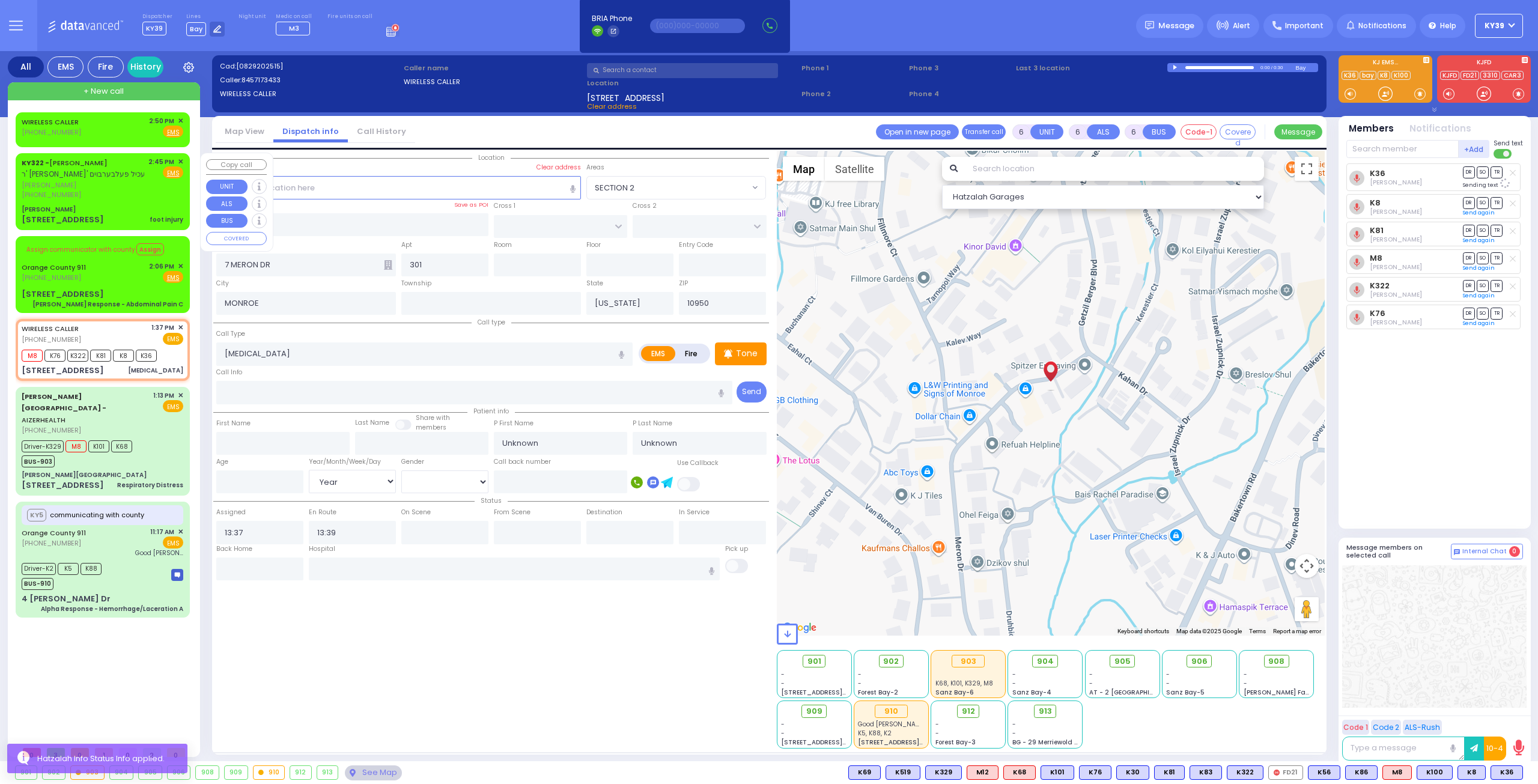
click at [138, 199] on div "(917) 566-1104" at bounding box center [83, 195] width 123 height 10
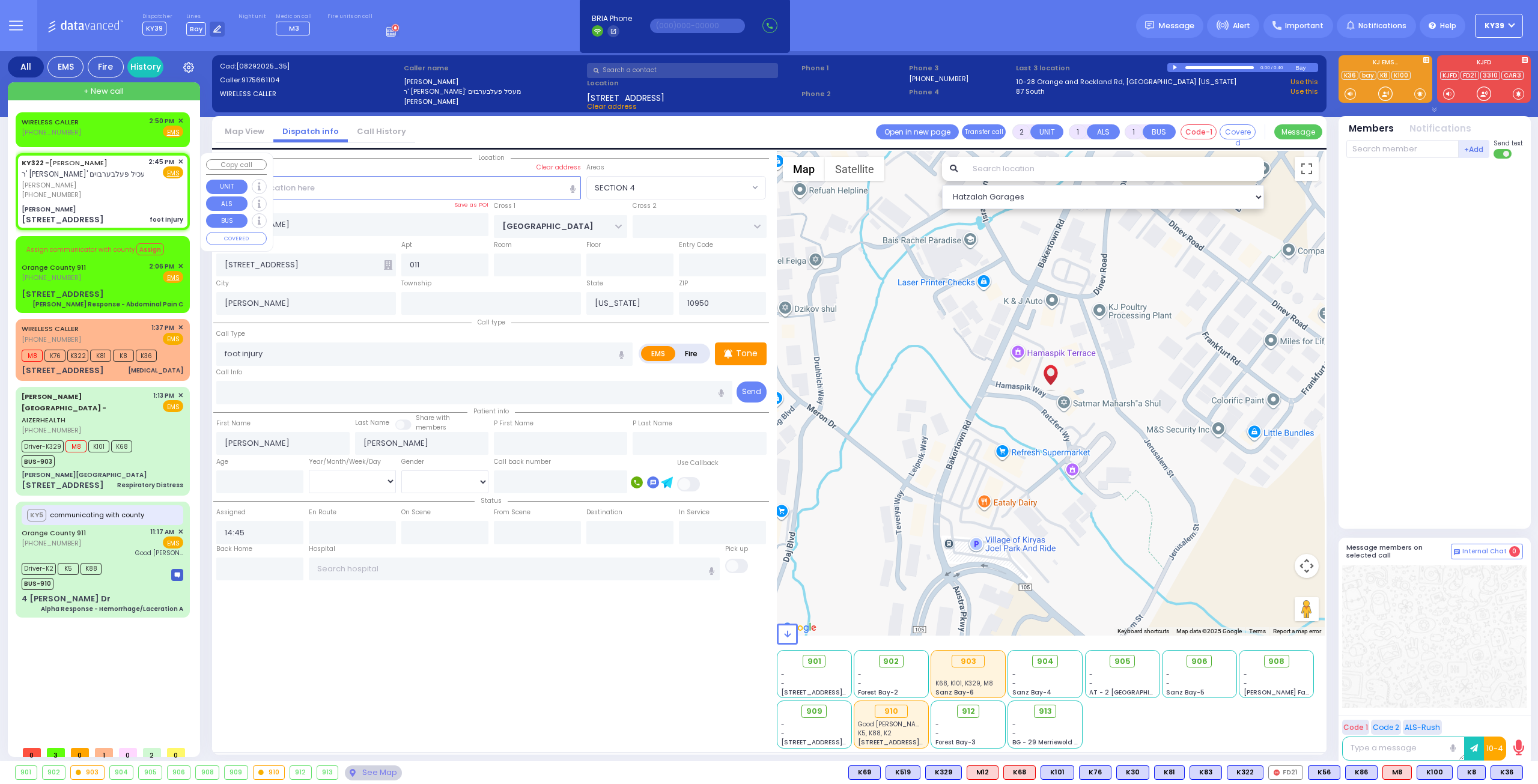
click at [181, 159] on span "✕" at bounding box center [180, 162] width 5 height 10
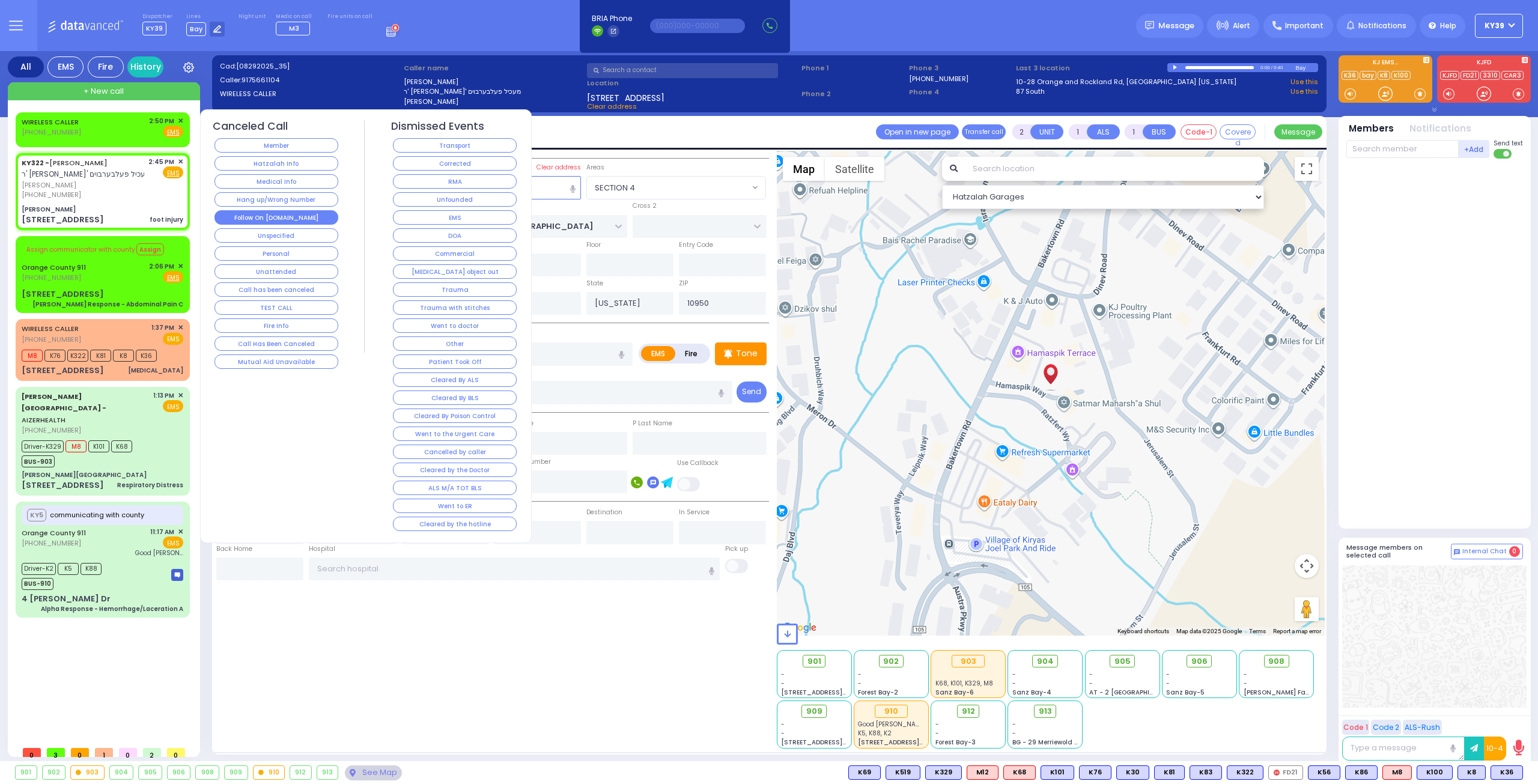
click at [277, 214] on button "Follow On [DOMAIN_NAME]" at bounding box center [275, 218] width 123 height 15
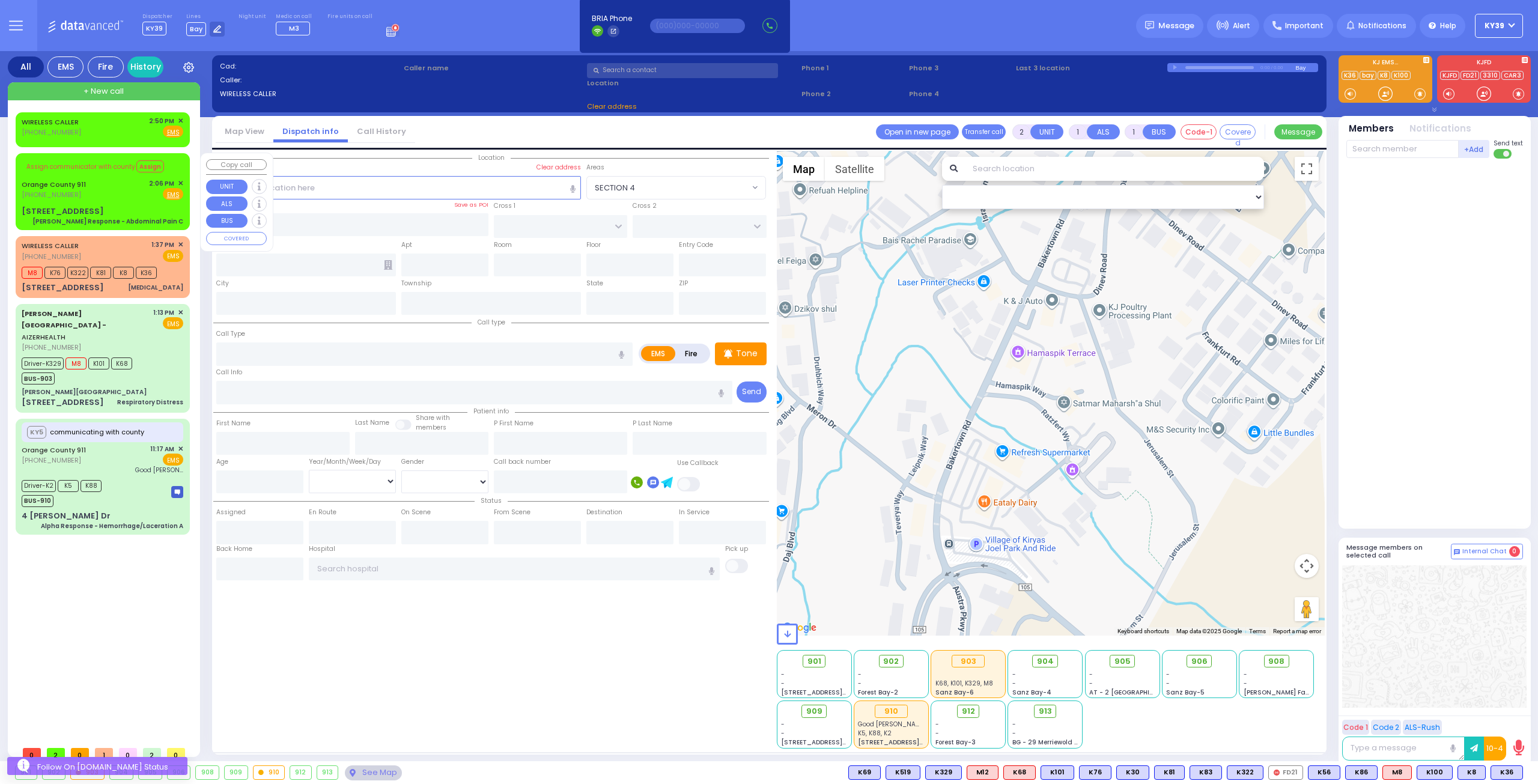
click at [180, 185] on span "✕" at bounding box center [180, 184] width 5 height 10
drag, startPoint x: 127, startPoint y: 200, endPoint x: 144, endPoint y: 205, distance: 17.7
click at [134, 200] on div "Assign communicator with county Assign Orange County 911 (845) 469-0911 2:06 PM…" at bounding box center [103, 192] width 169 height 73
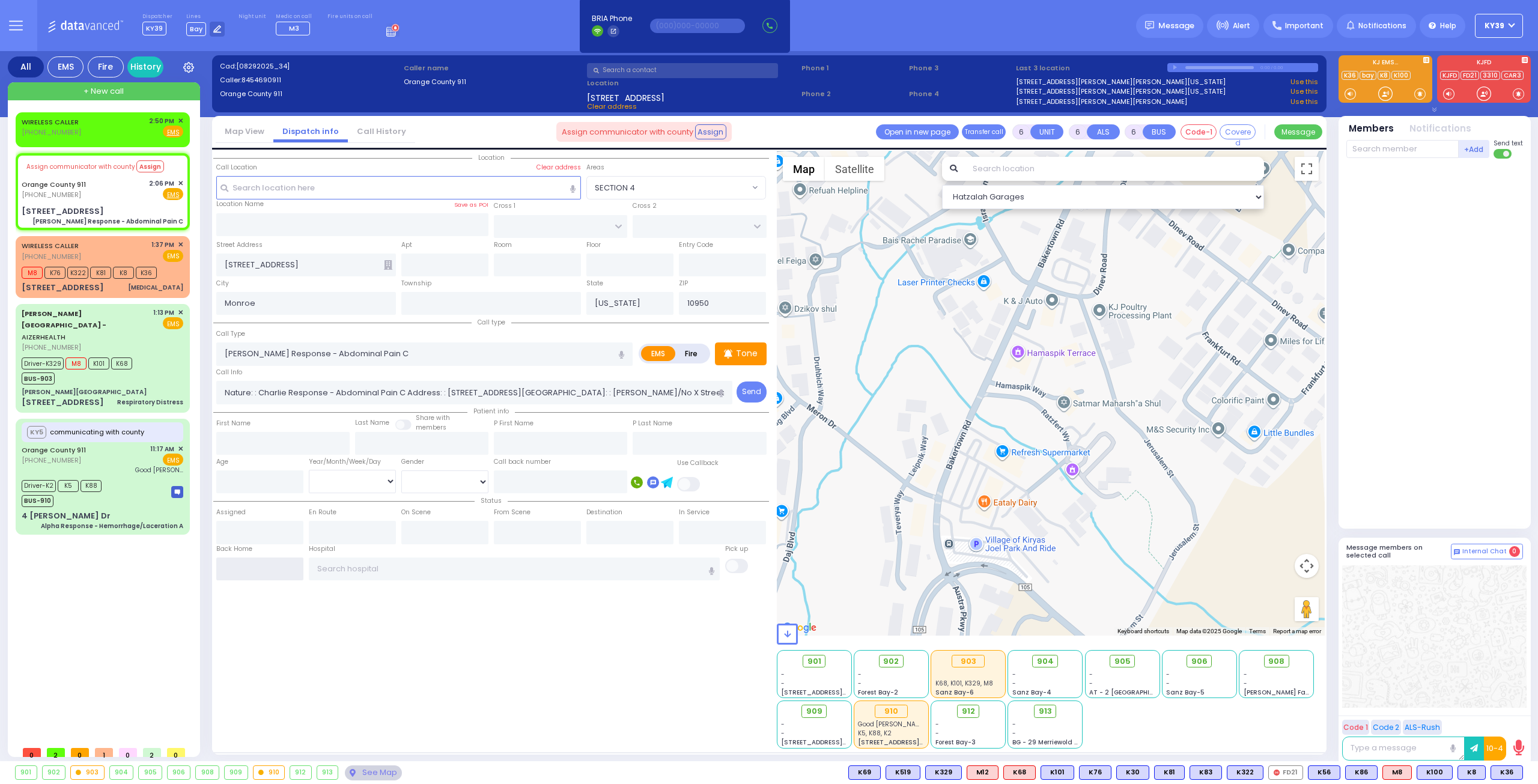
click at [269, 567] on input "text" at bounding box center [259, 569] width 87 height 22
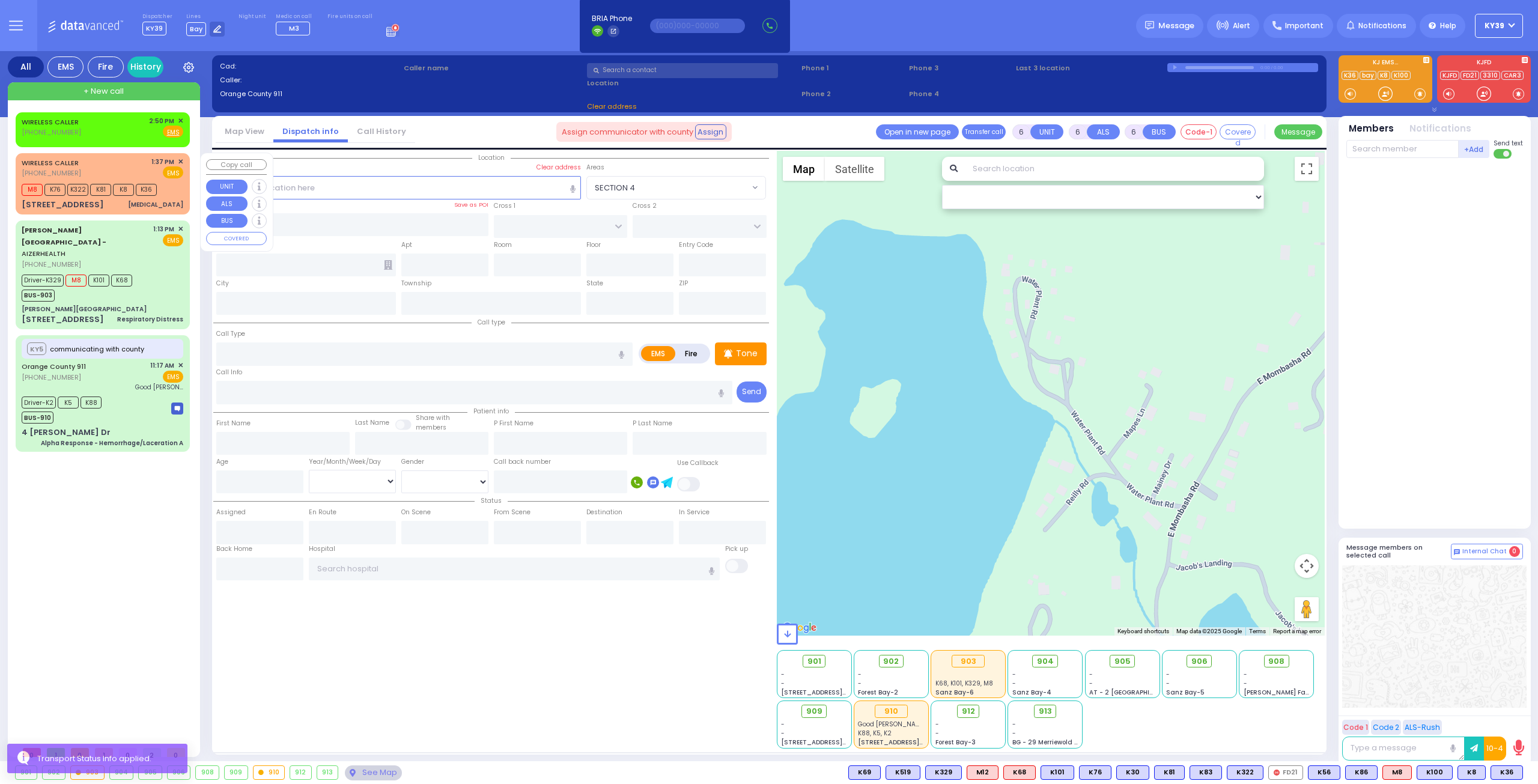
click at [113, 204] on div "7 MERON DR 301 leg pain" at bounding box center [102, 205] width 161 height 12
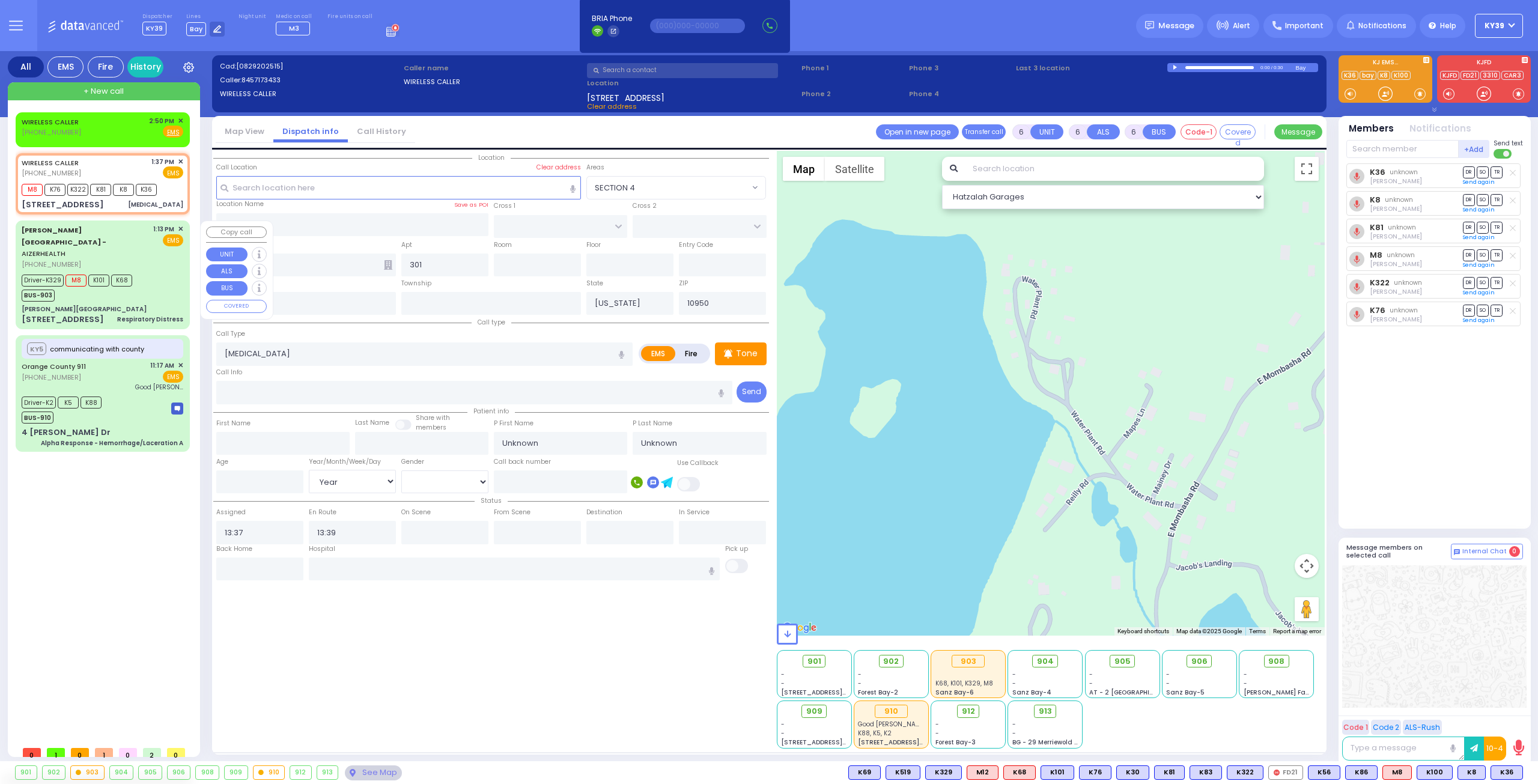
click at [143, 271] on div "Driver-K329 M8 K101 K68 BUS-903" at bounding box center [102, 286] width 161 height 30
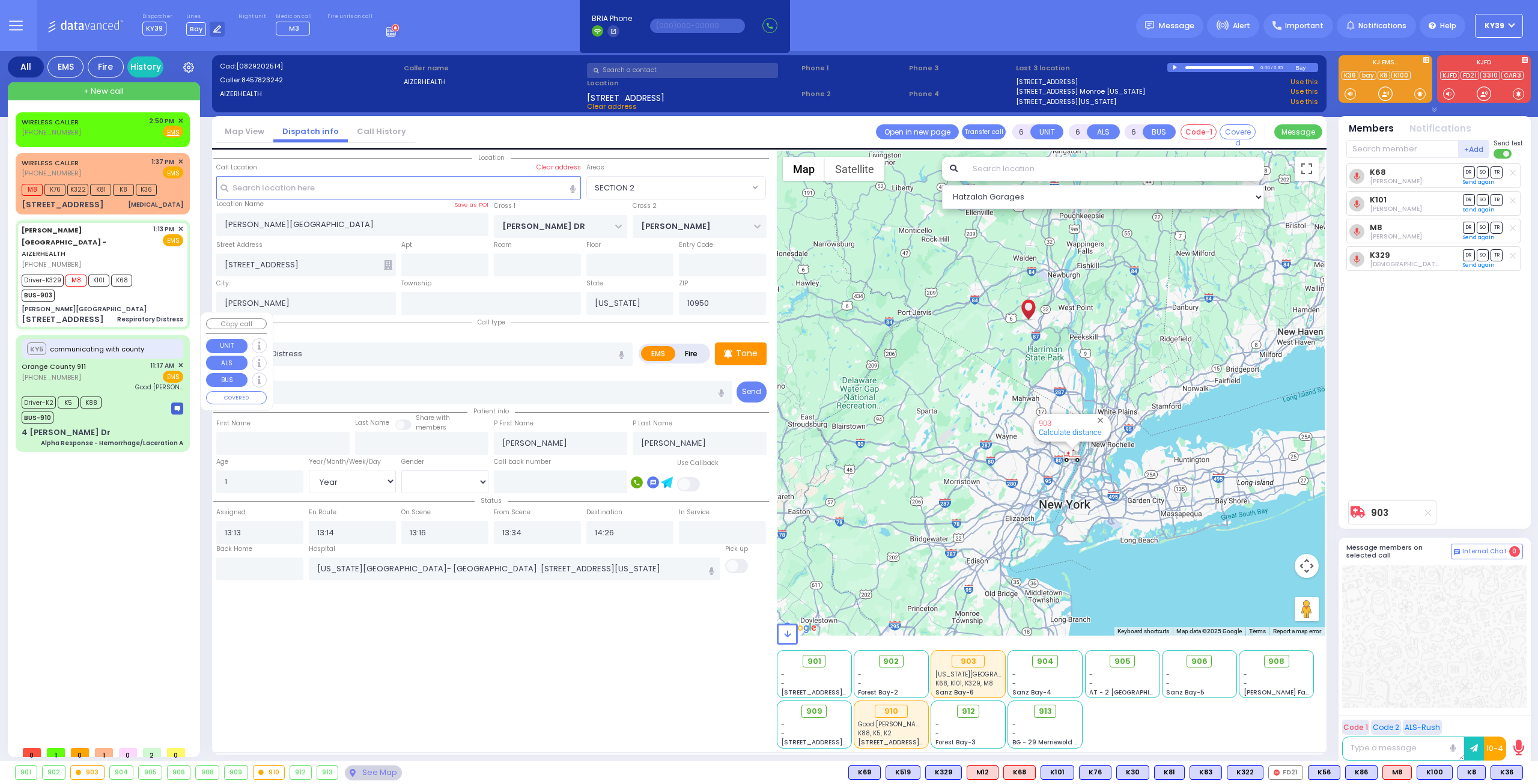
click at [131, 394] on div "Driver-K2 K5 K88 BUS-910" at bounding box center [102, 408] width 161 height 30
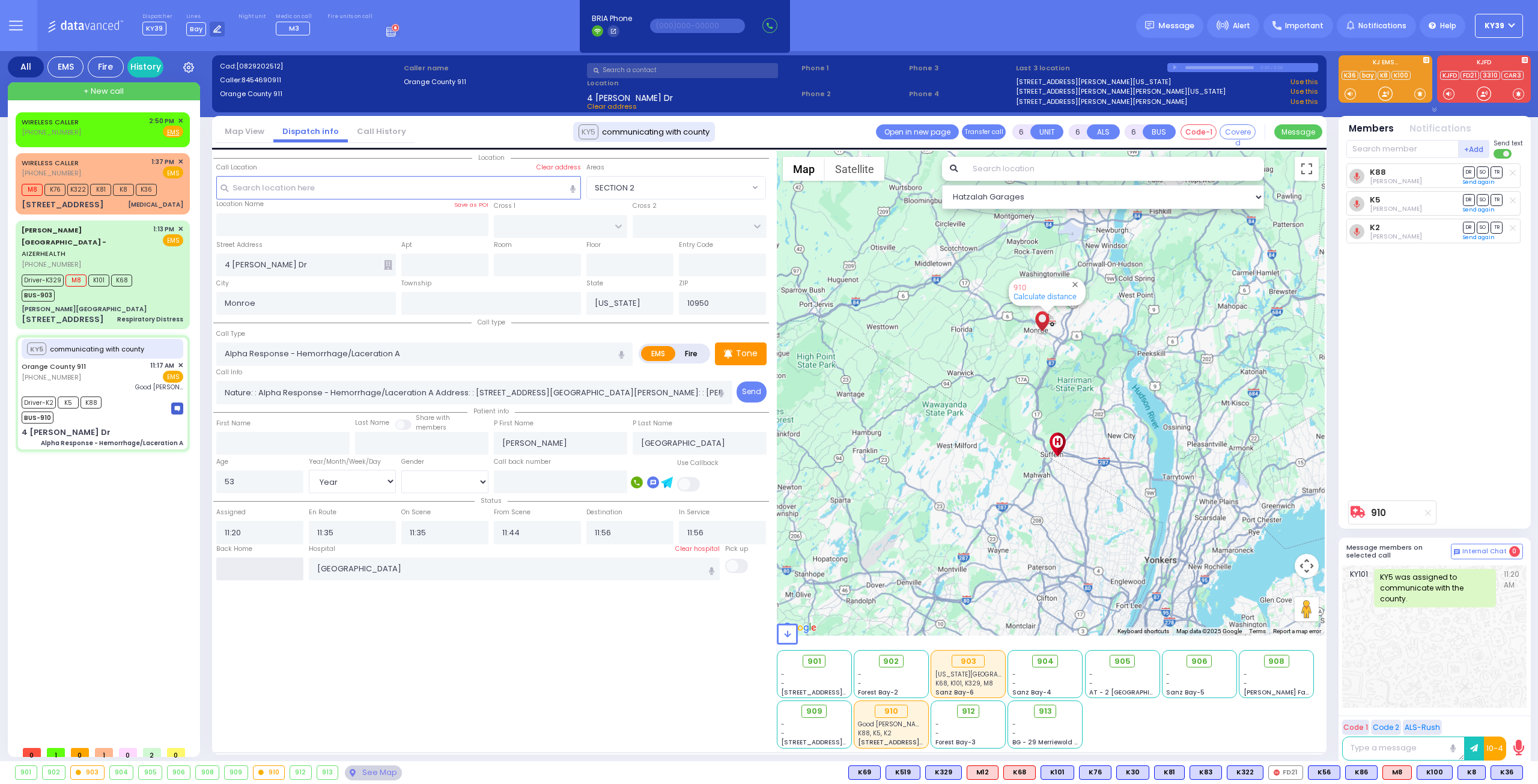
click at [266, 564] on input "text" at bounding box center [259, 569] width 87 height 22
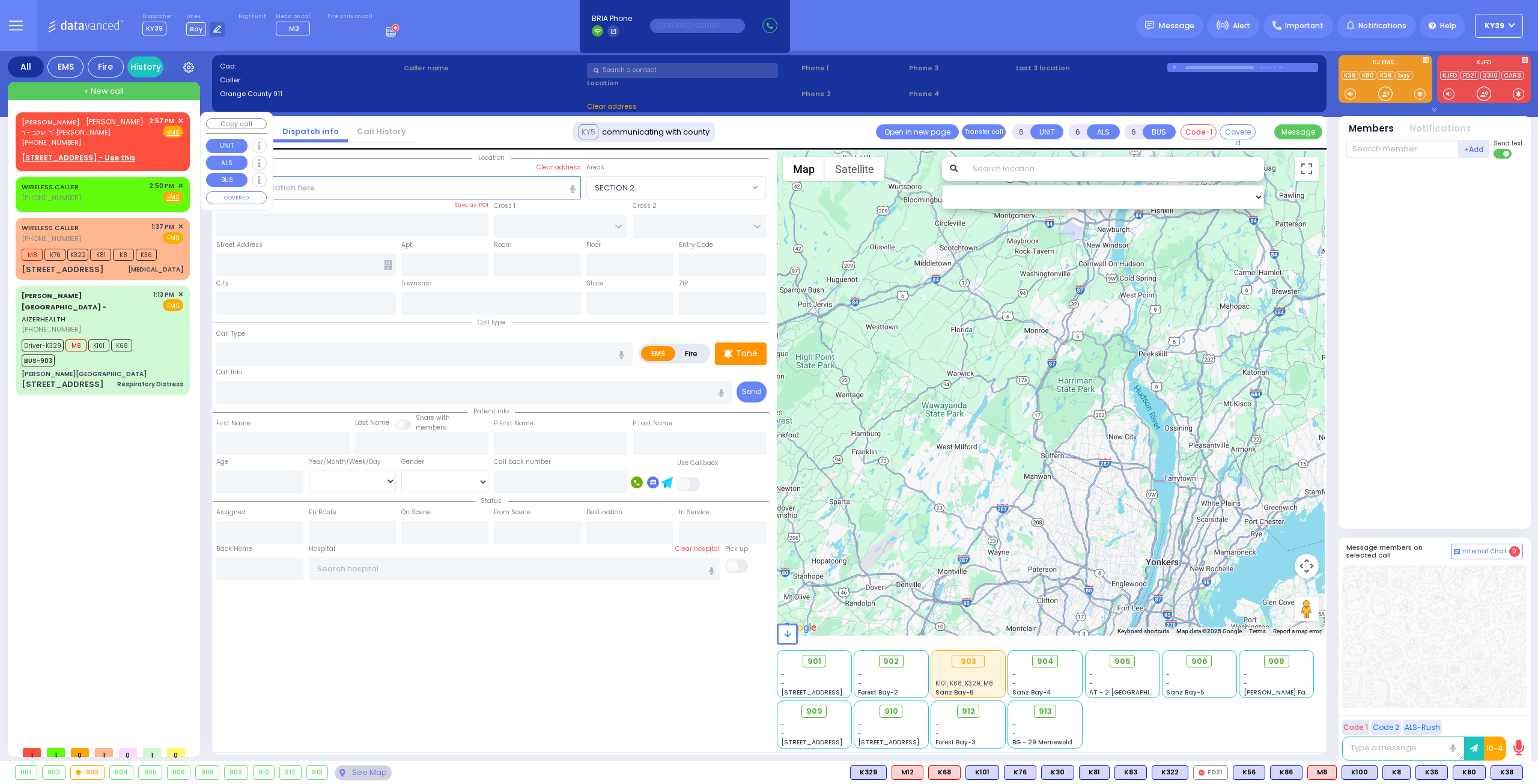
click at [88, 134] on span "ר' יעקב - ר' ישראל יעקב סופר" at bounding box center [82, 132] width 122 height 10
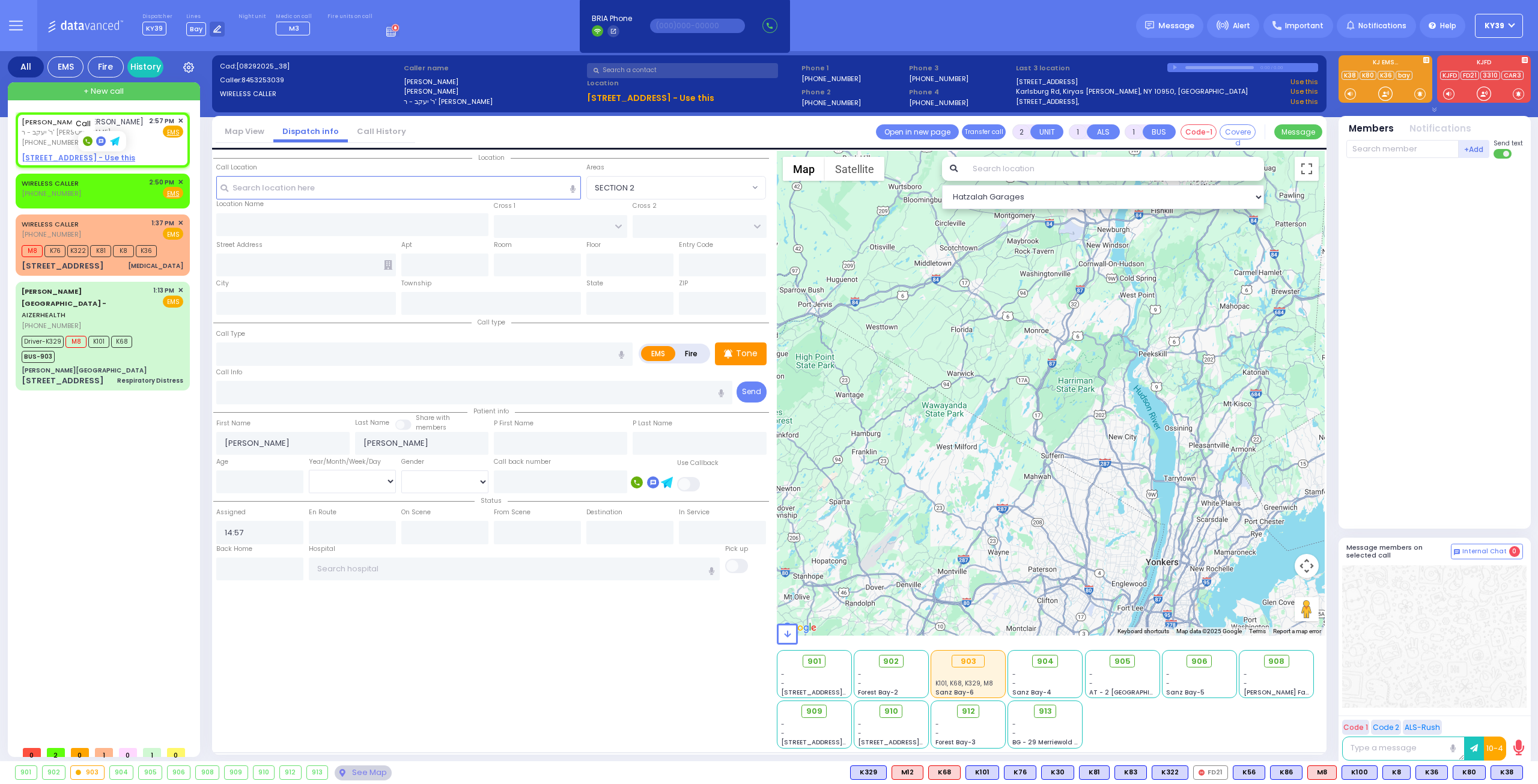
click at [88, 142] on icon at bounding box center [87, 141] width 4 height 4
click at [180, 122] on span "✕" at bounding box center [180, 121] width 5 height 10
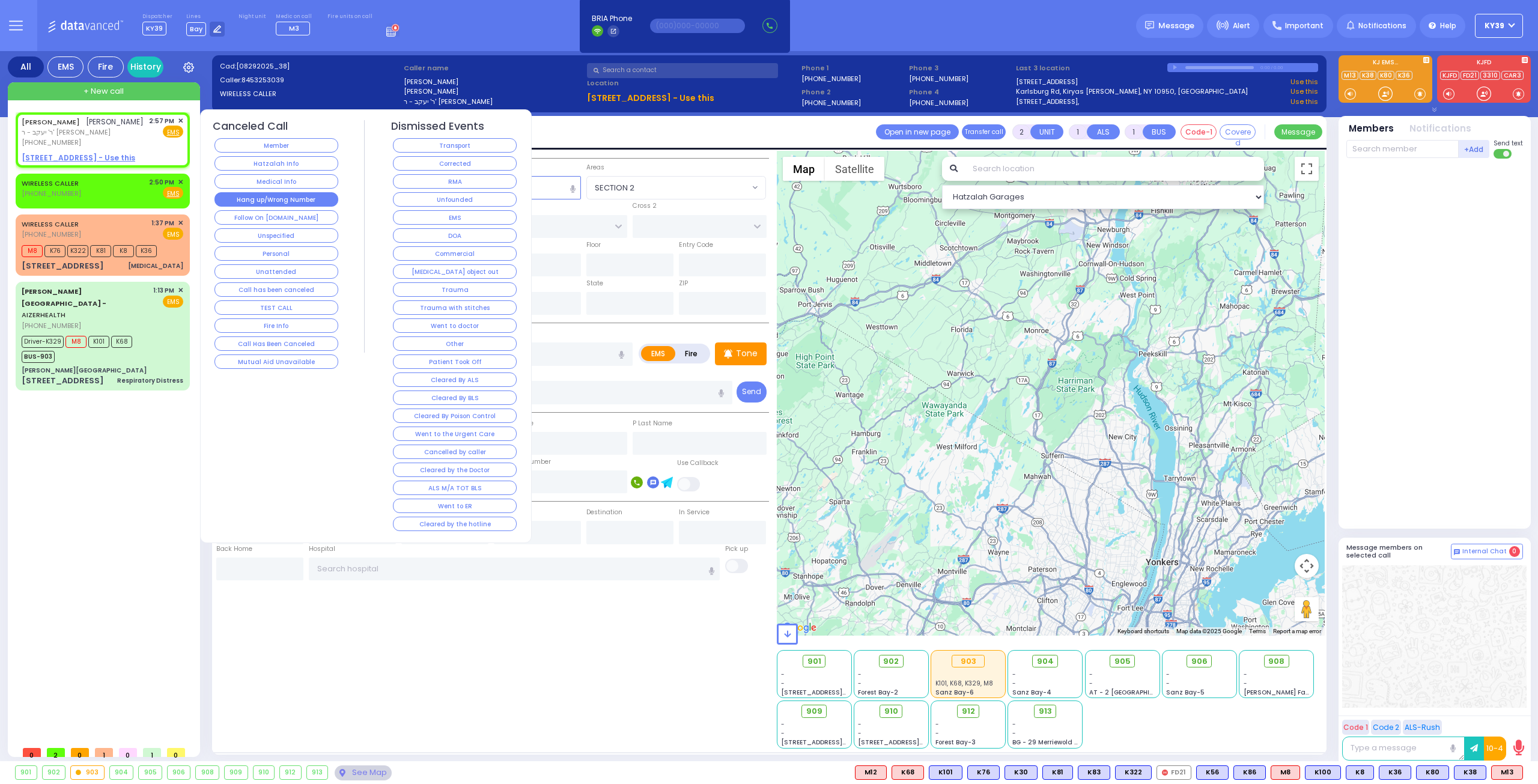
click at [301, 197] on button "Hang up/Wrong Number" at bounding box center [275, 199] width 123 height 15
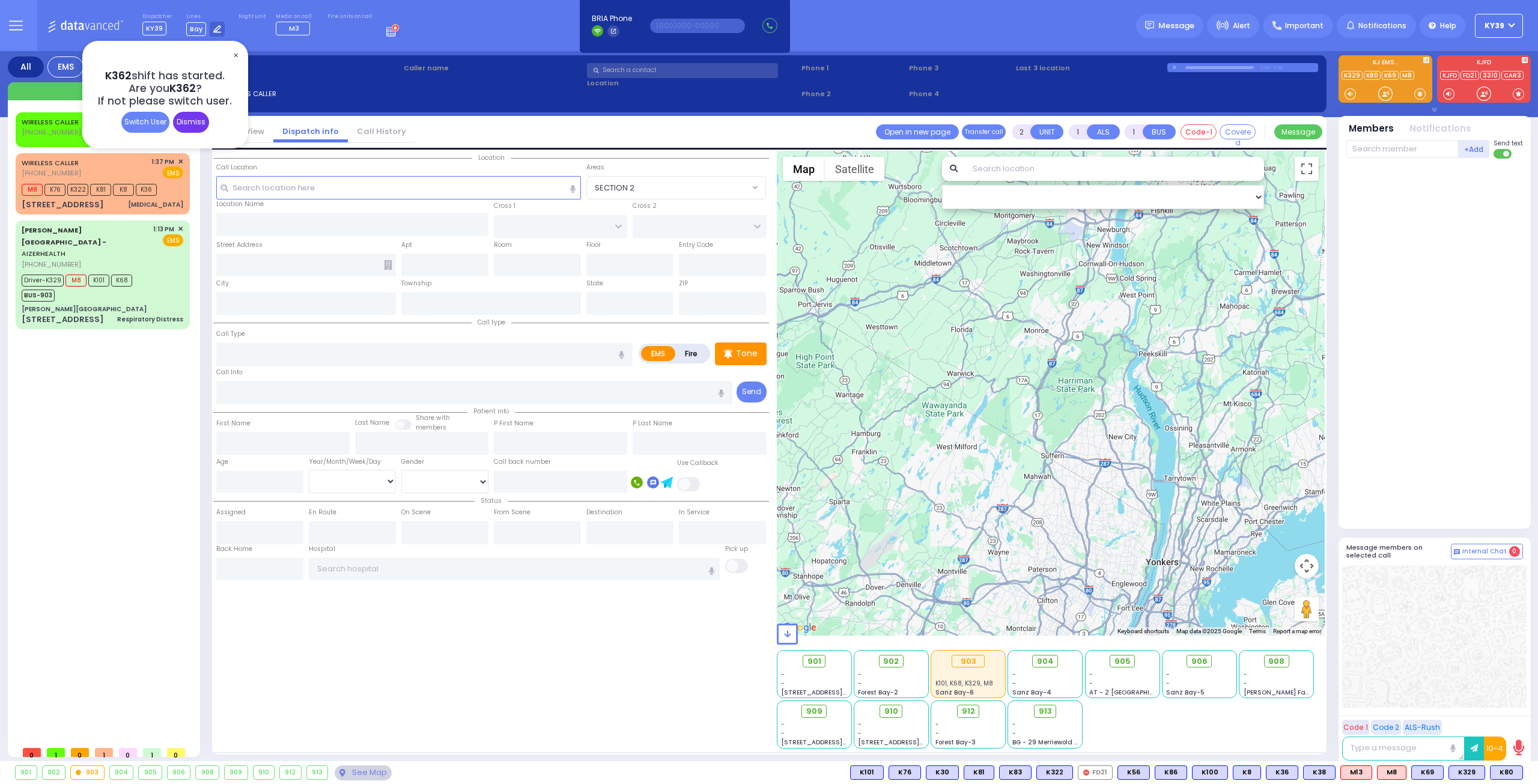
click at [193, 119] on div "Dismiss" at bounding box center [191, 122] width 36 height 21
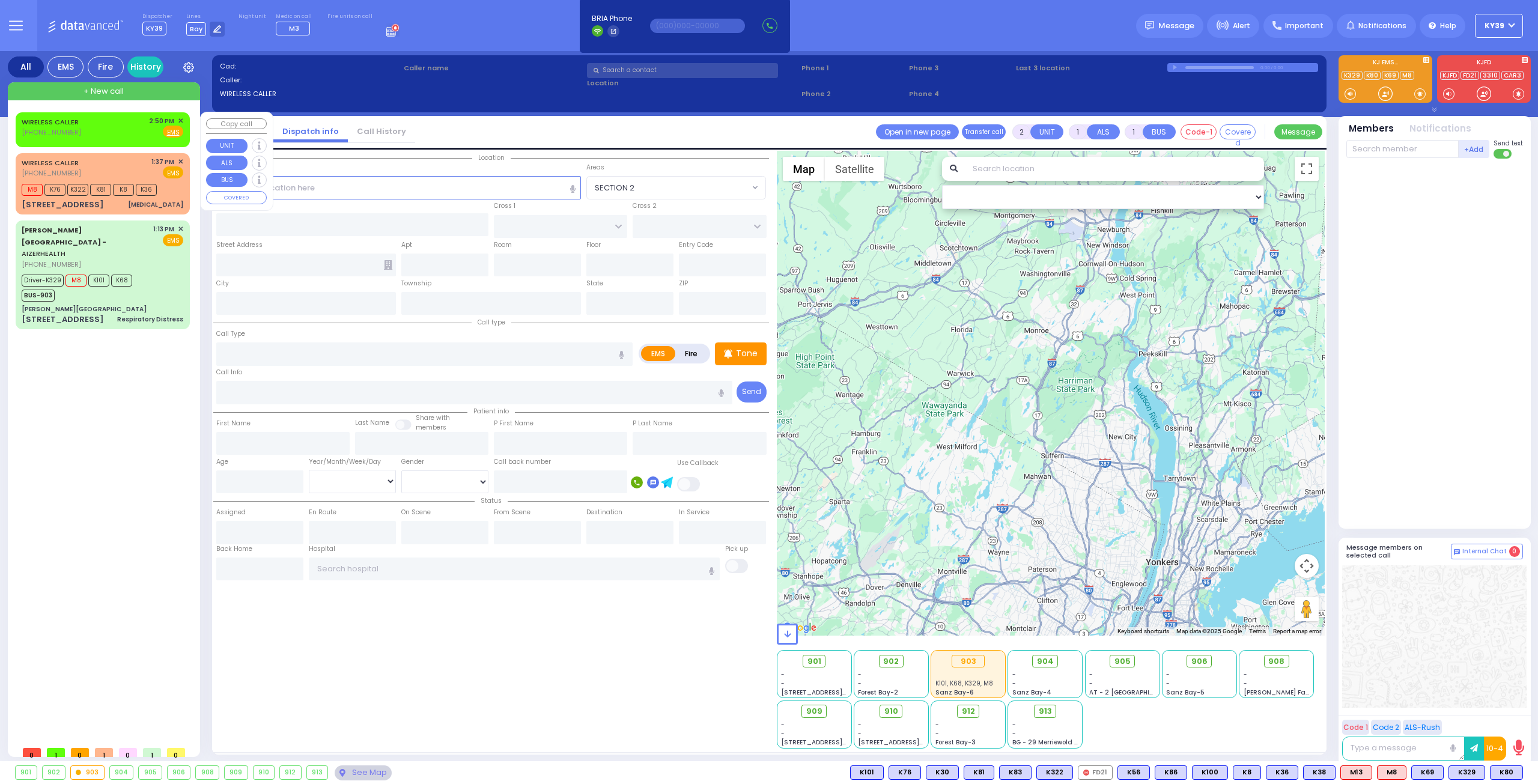
click at [120, 125] on div "WIRELESS CALLER (347) 628-4958 2:50 PM ✕ Fire EMS" at bounding box center [102, 127] width 161 height 22
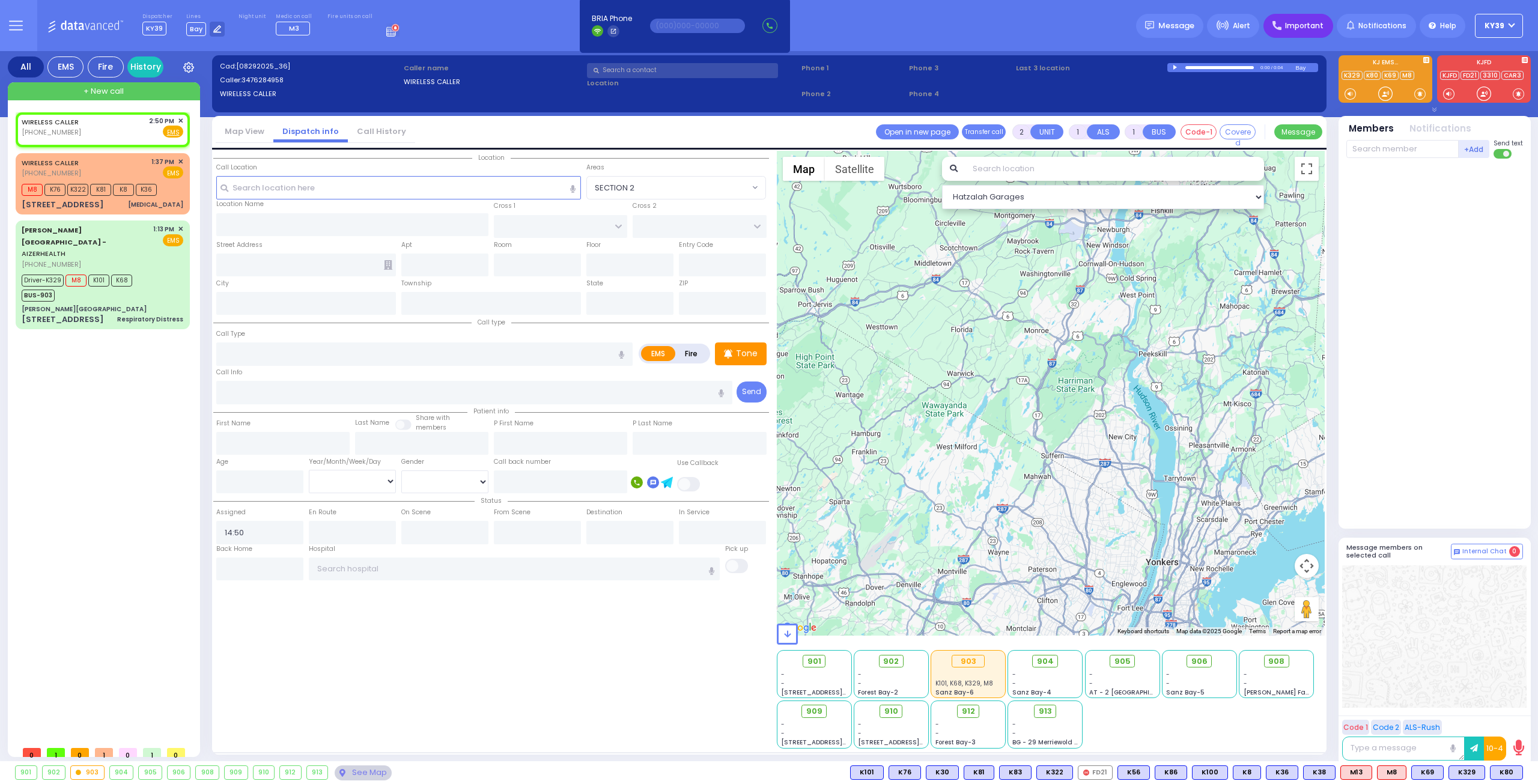
click at [1311, 25] on span "Important" at bounding box center [1304, 26] width 39 height 11
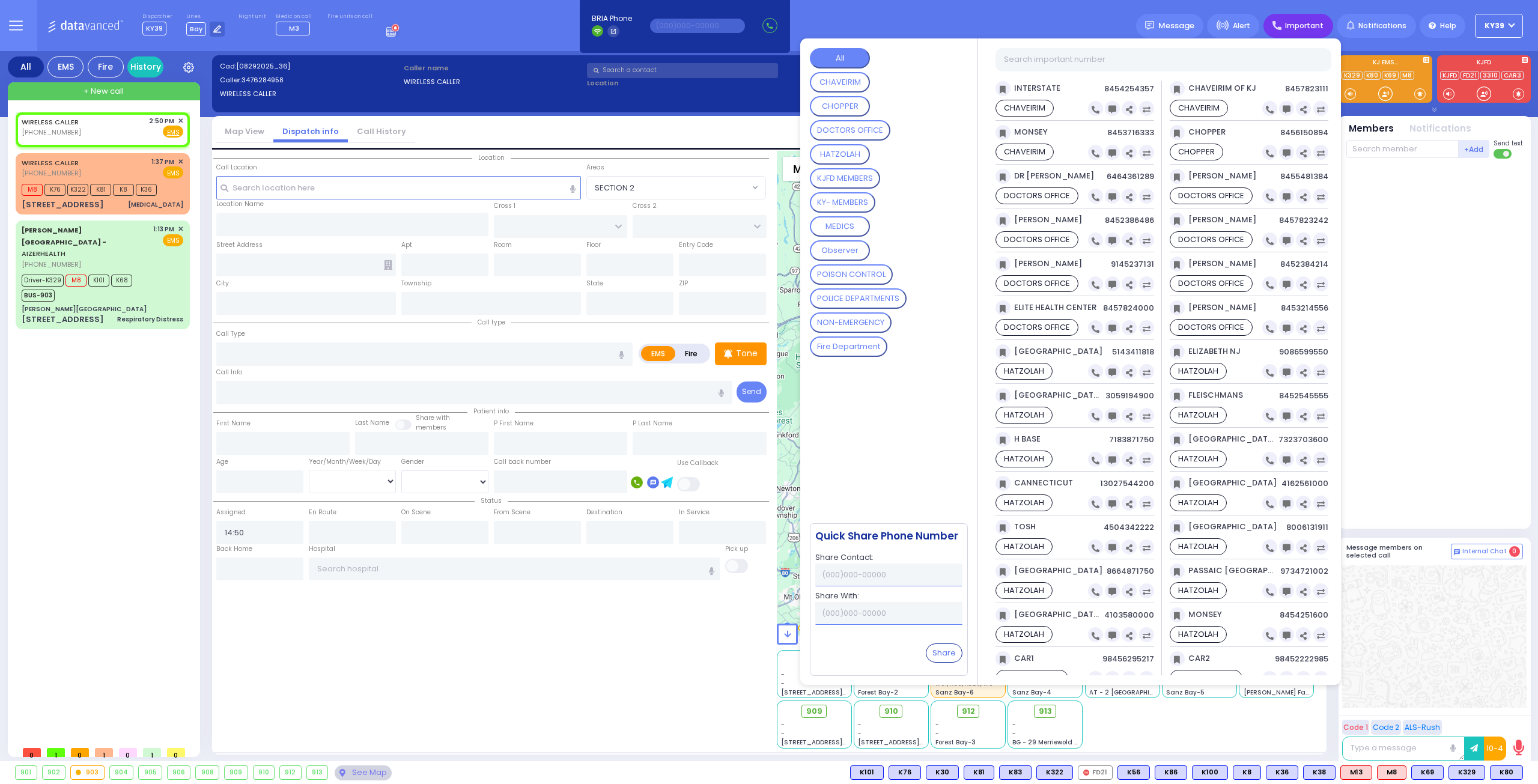
click at [862, 157] on button "HATZOLAH" at bounding box center [840, 155] width 60 height 21
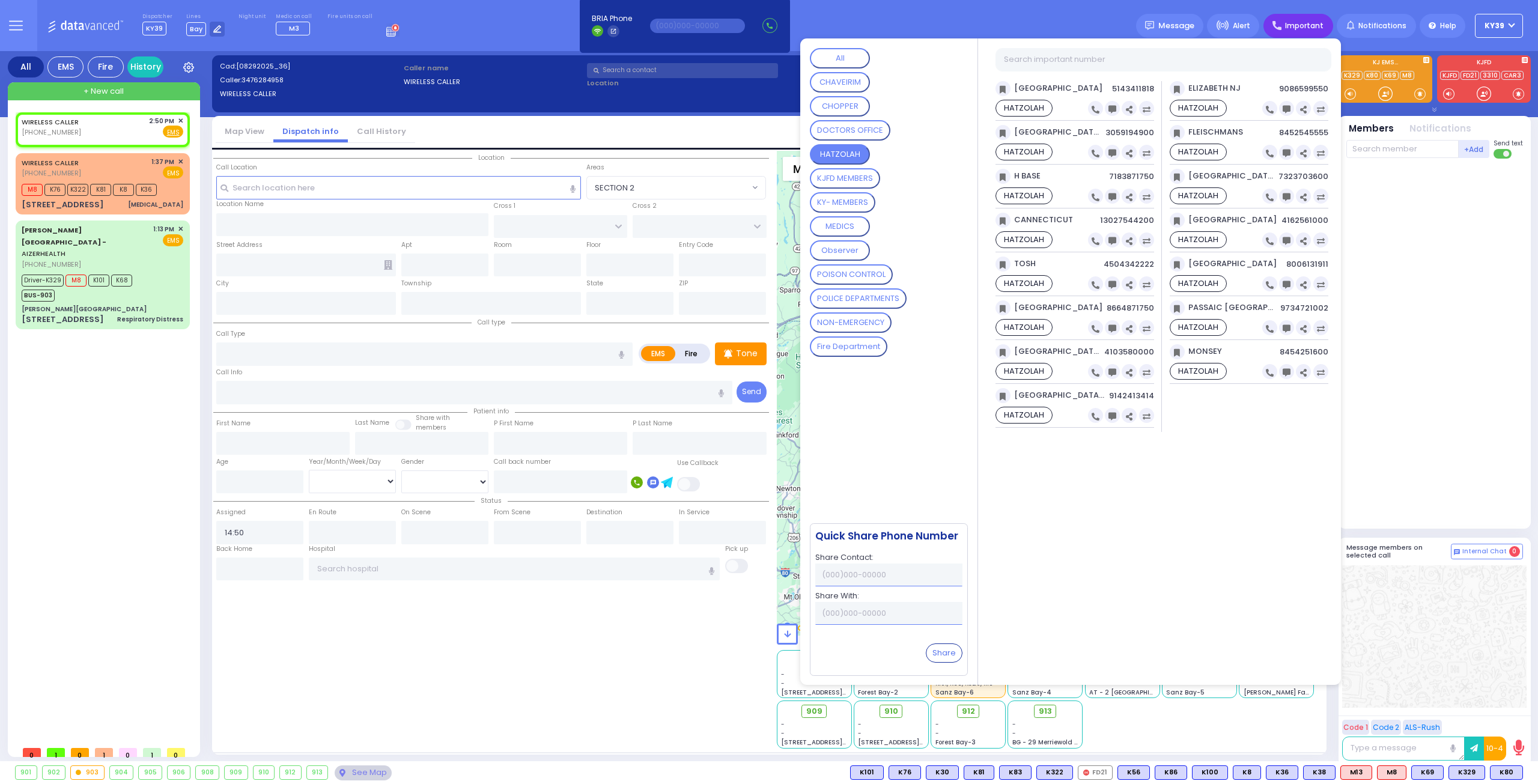
click at [1396, 392] on div at bounding box center [1435, 340] width 179 height 355
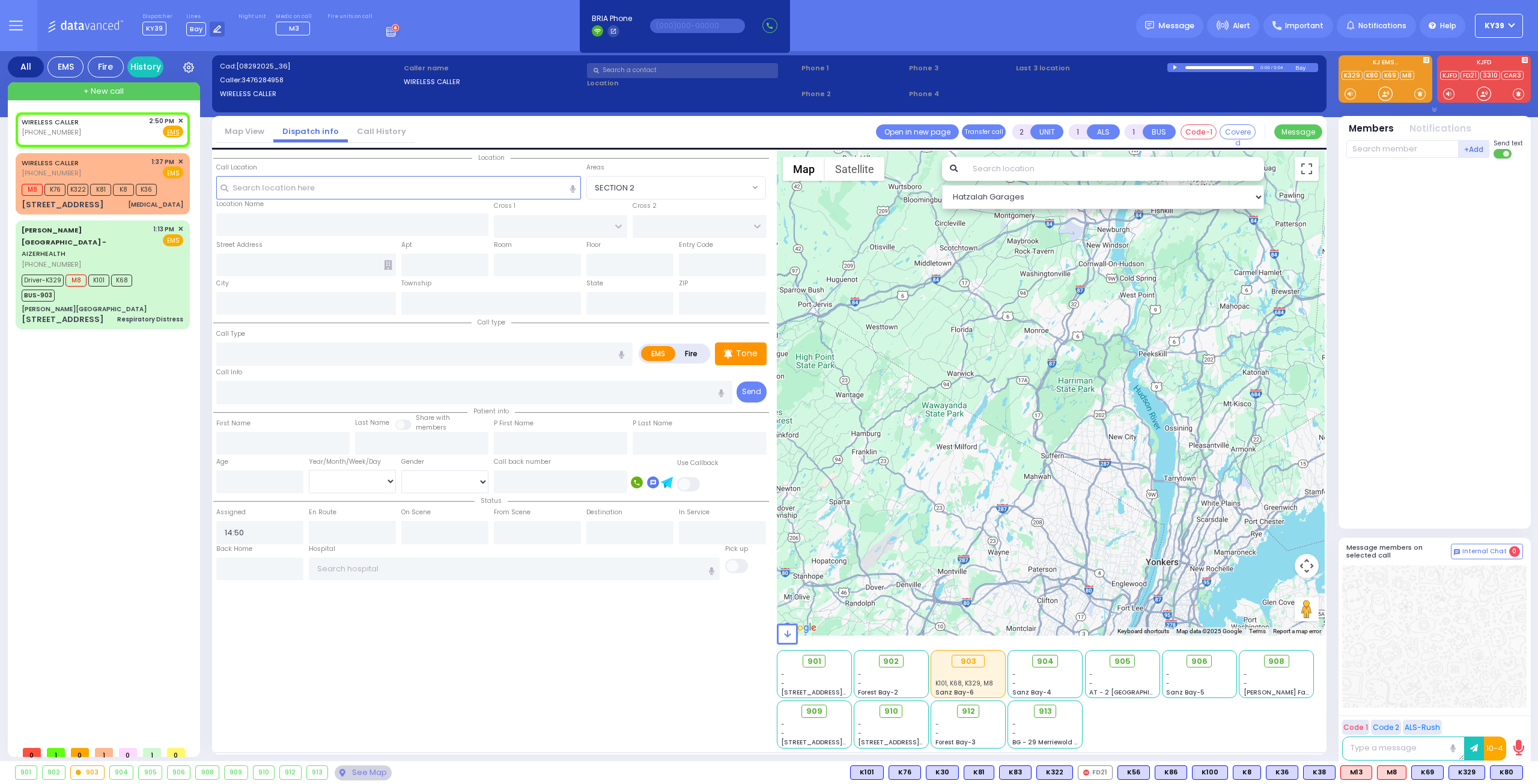
select select
click at [1491, 27] on span "KY39" at bounding box center [1494, 26] width 20 height 11
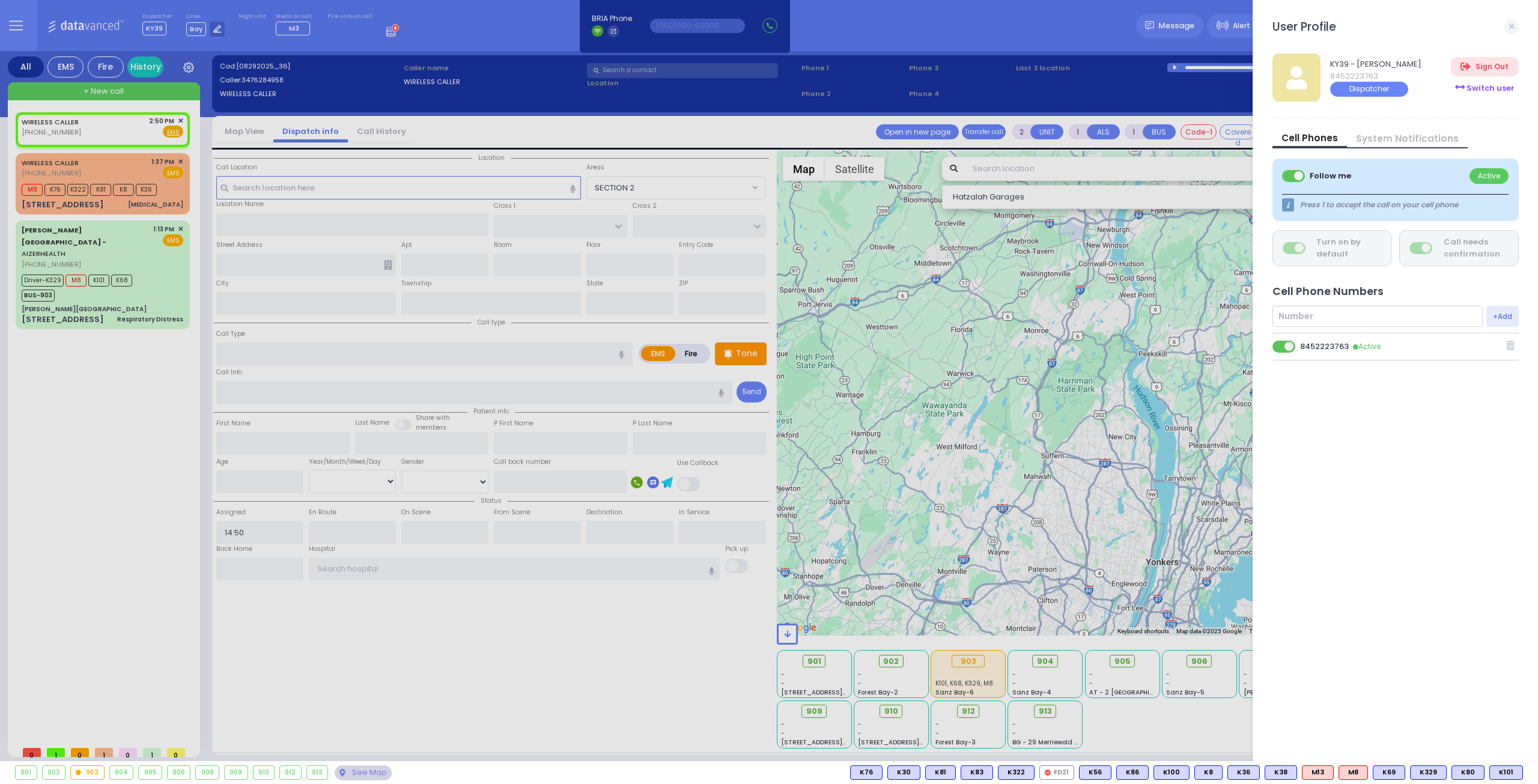
click at [1483, 89] on div "Switch user" at bounding box center [1484, 87] width 67 height 20
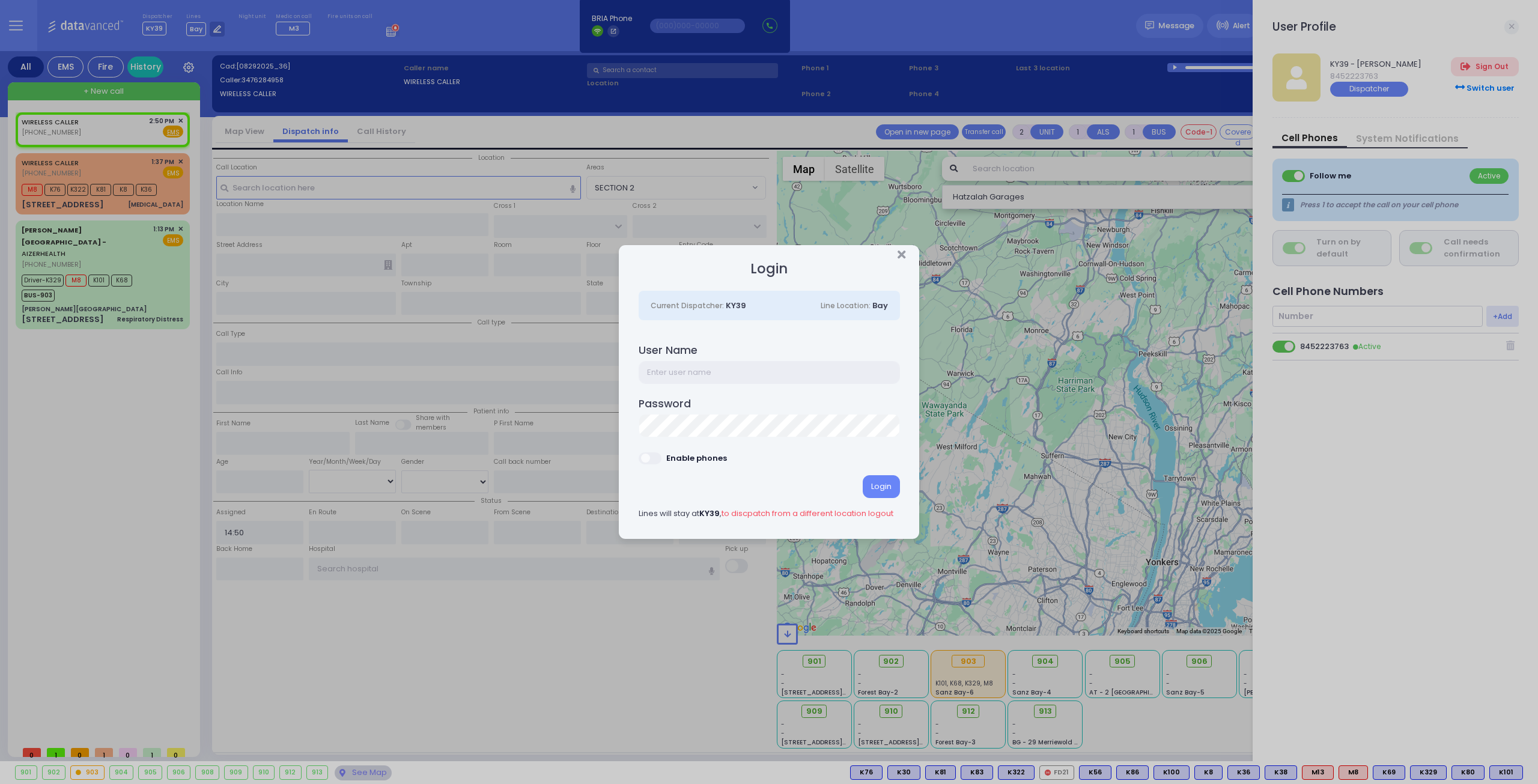
click at [763, 376] on input "text" at bounding box center [769, 372] width 262 height 22
type input "ky362"
